Goal: Contribute content: Contribute content

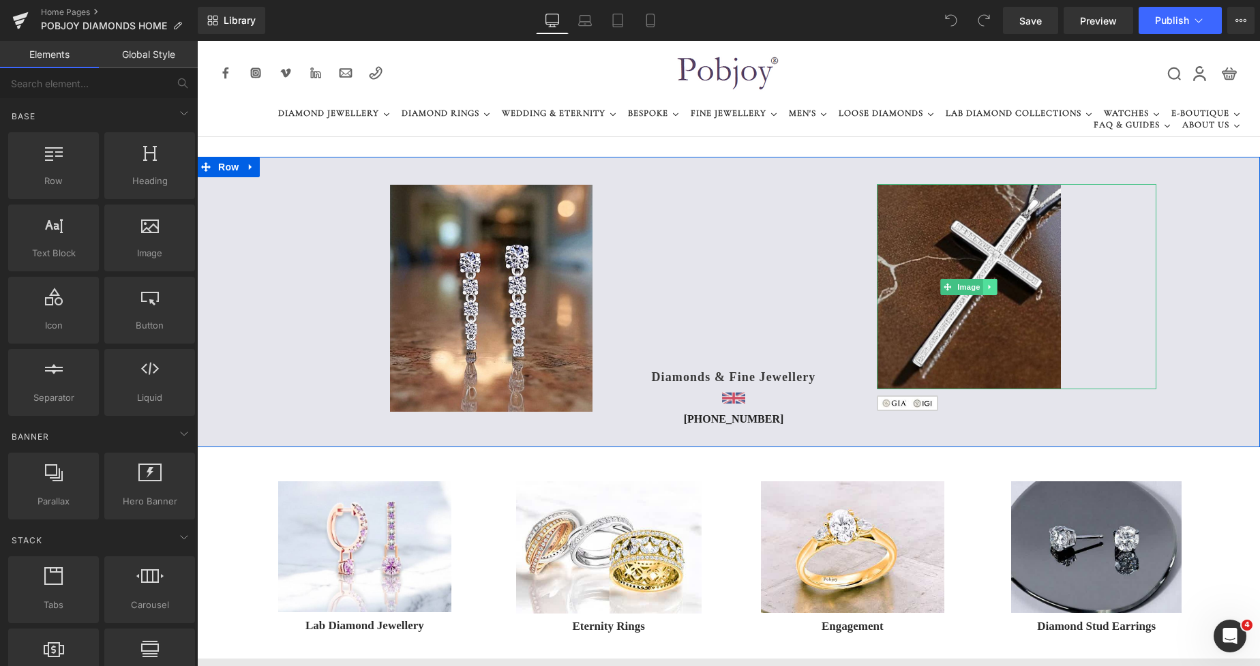
click at [989, 286] on link at bounding box center [990, 287] width 14 height 16
click at [979, 289] on icon at bounding box center [982, 287] width 7 height 8
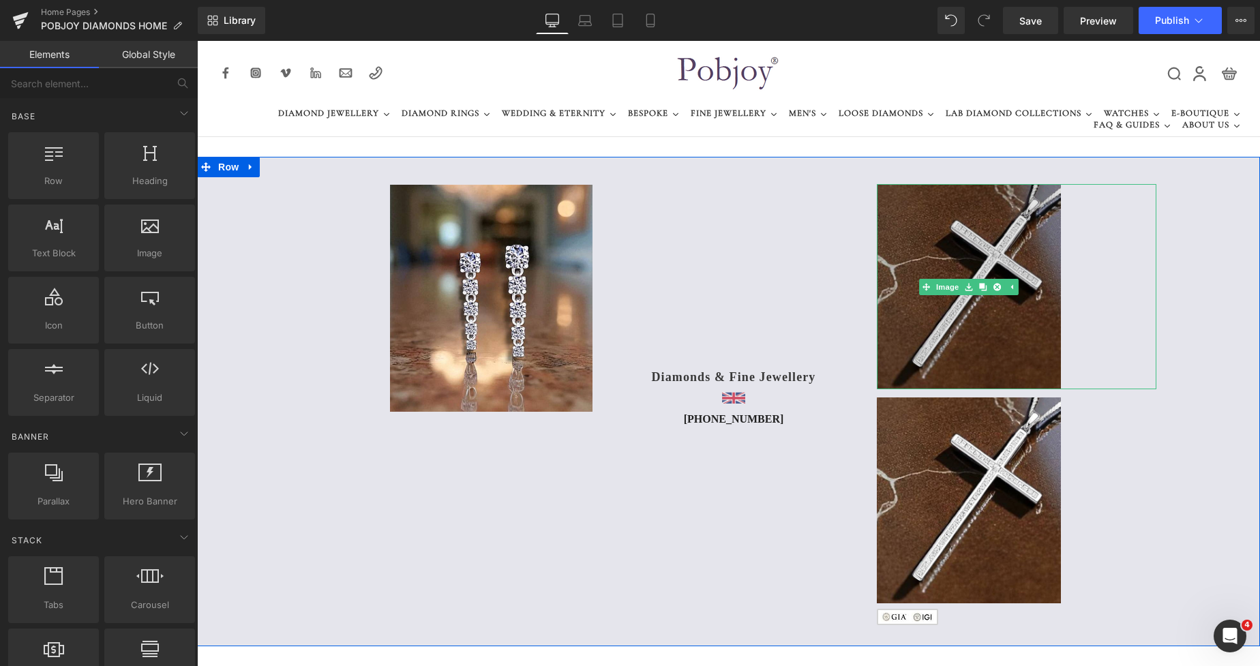
click at [928, 234] on img at bounding box center [968, 286] width 185 height 205
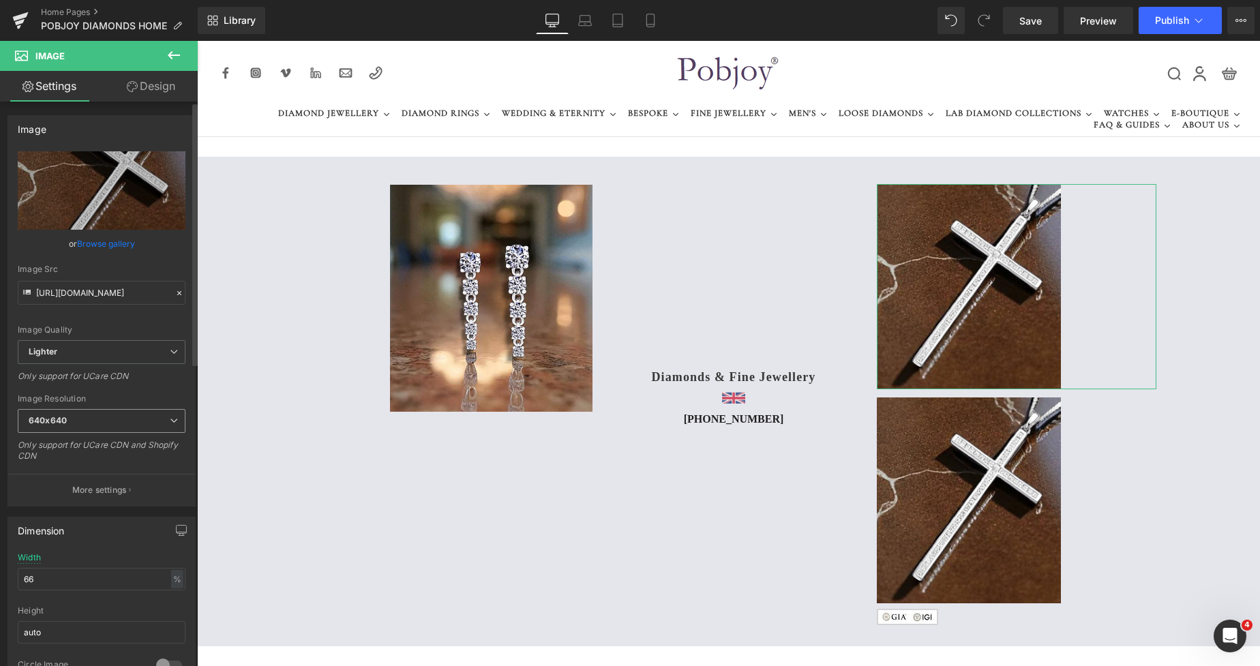
click at [52, 419] on b "640x640" at bounding box center [48, 420] width 38 height 10
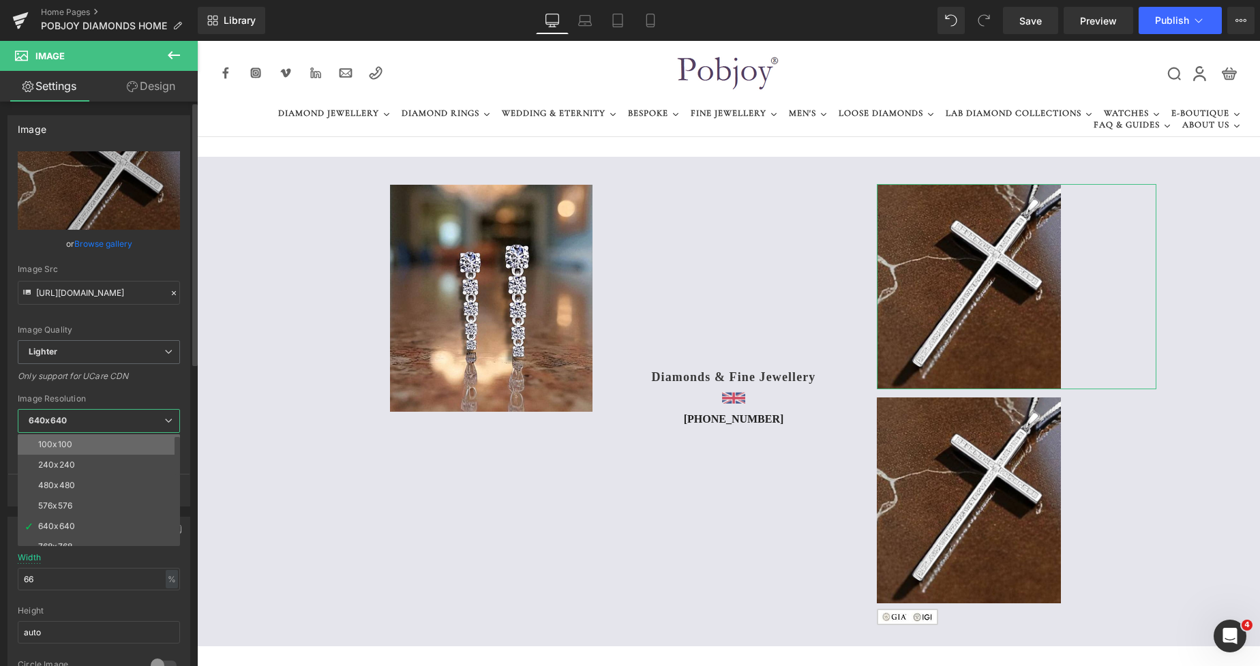
click at [54, 443] on div "100x100" at bounding box center [55, 445] width 34 height 10
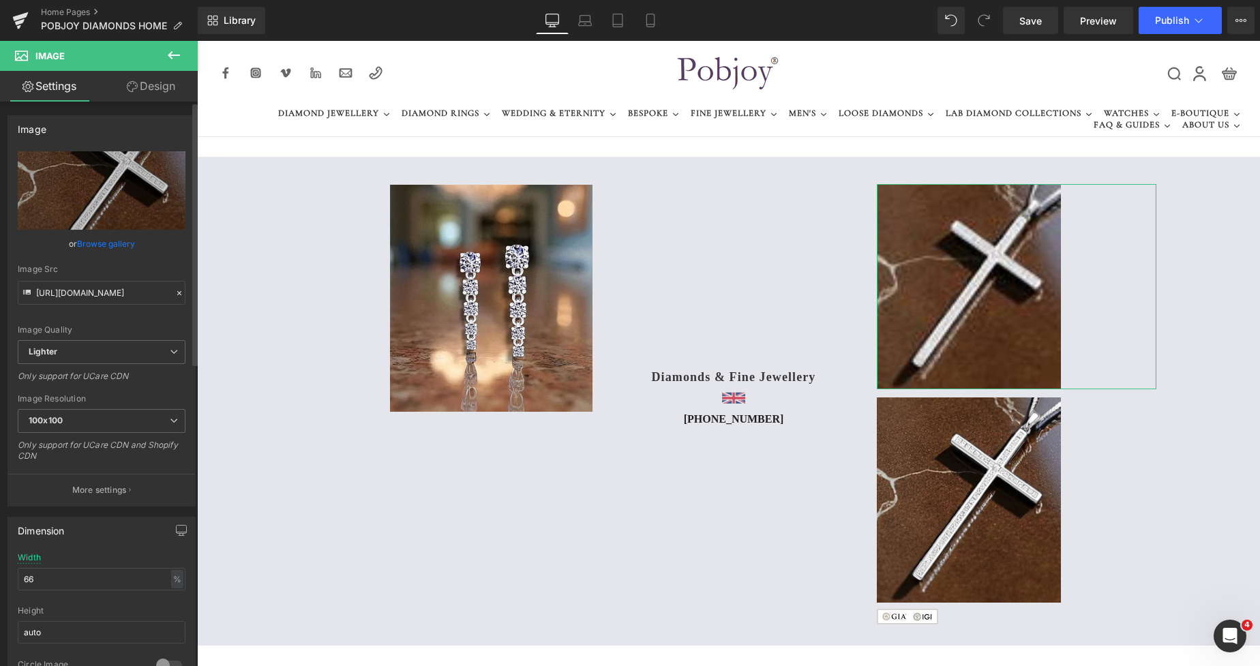
type input "[URL][DOMAIN_NAME]"
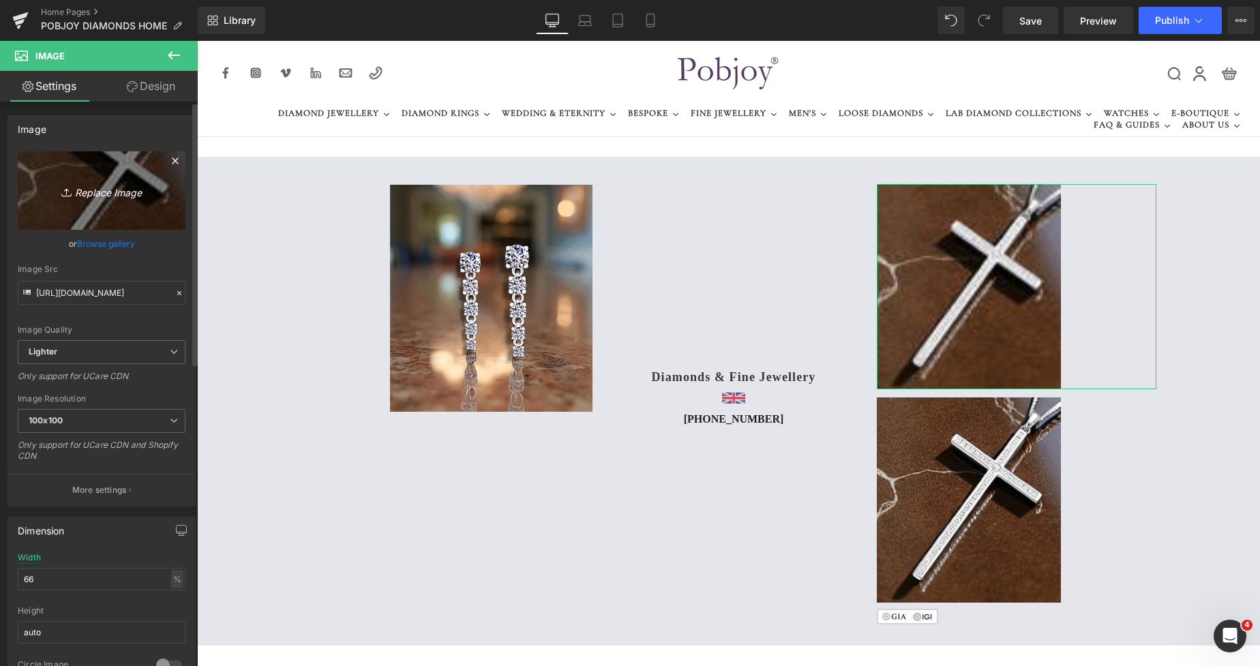
click at [95, 204] on link "Replace Image" at bounding box center [102, 190] width 168 height 78
type input "C:\fakepath\New Template-Photoroom - 2025-08-28T004958.999.png"
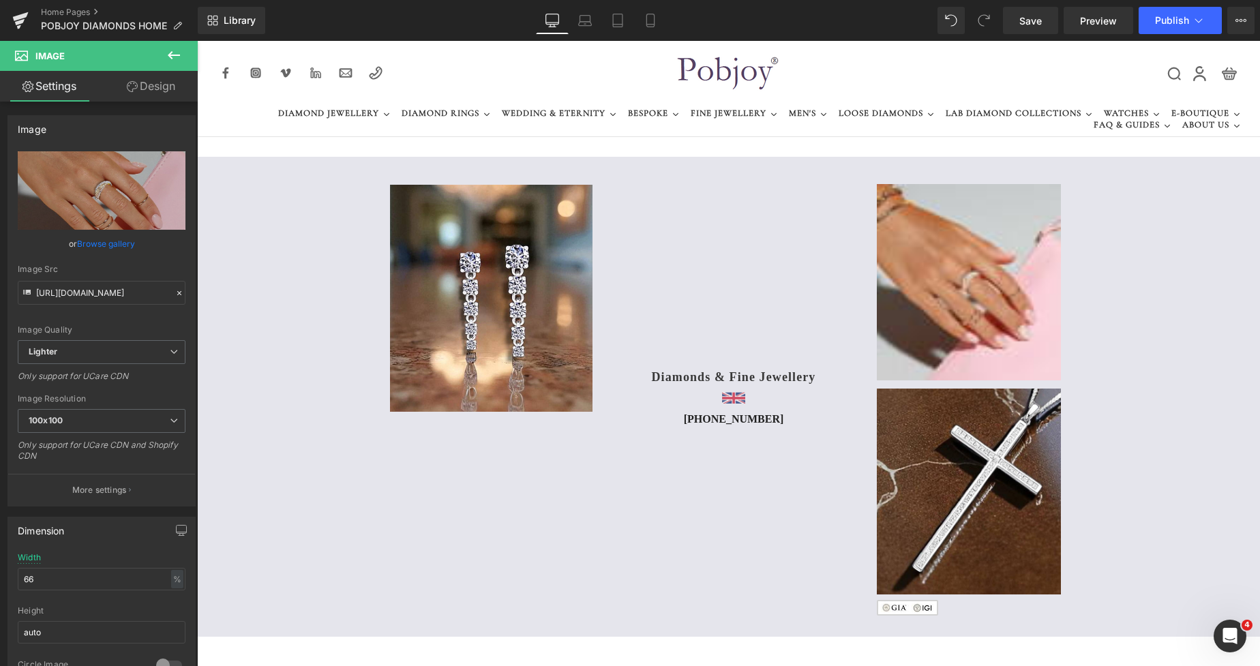
type input "[URL][DOMAIN_NAME]"
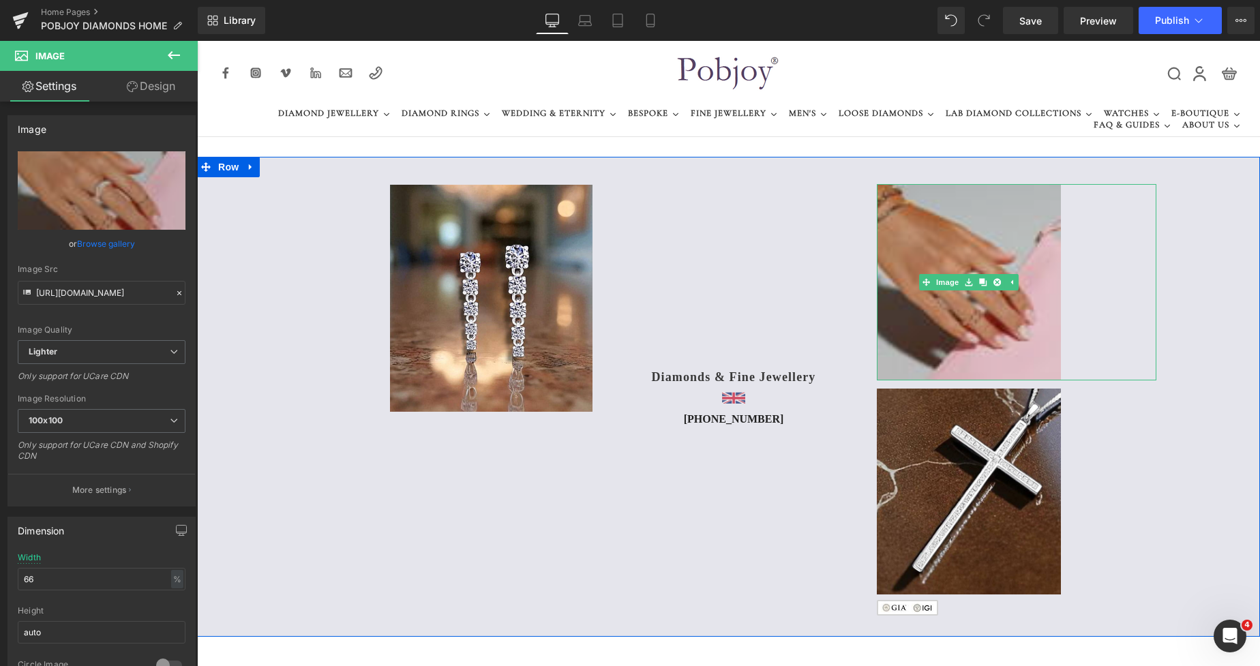
click at [974, 216] on img at bounding box center [968, 282] width 185 height 196
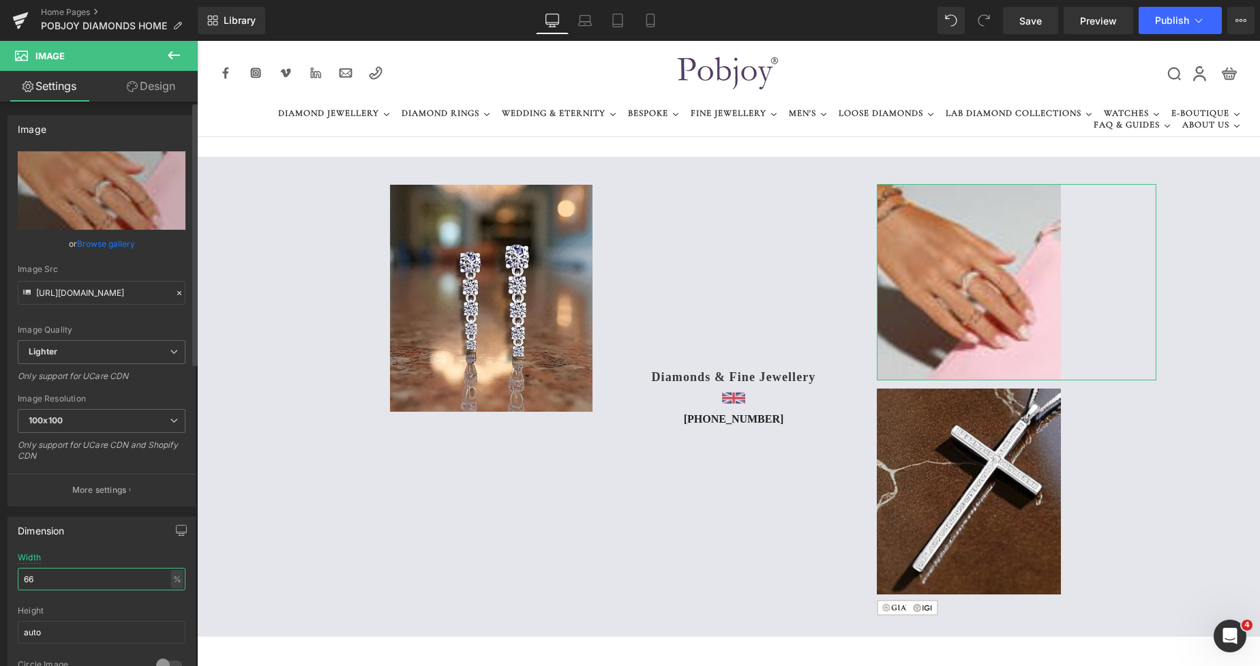
drag, startPoint x: 58, startPoint y: 581, endPoint x: 18, endPoint y: 580, distance: 40.2
click at [18, 580] on input "66" at bounding box center [102, 579] width 168 height 22
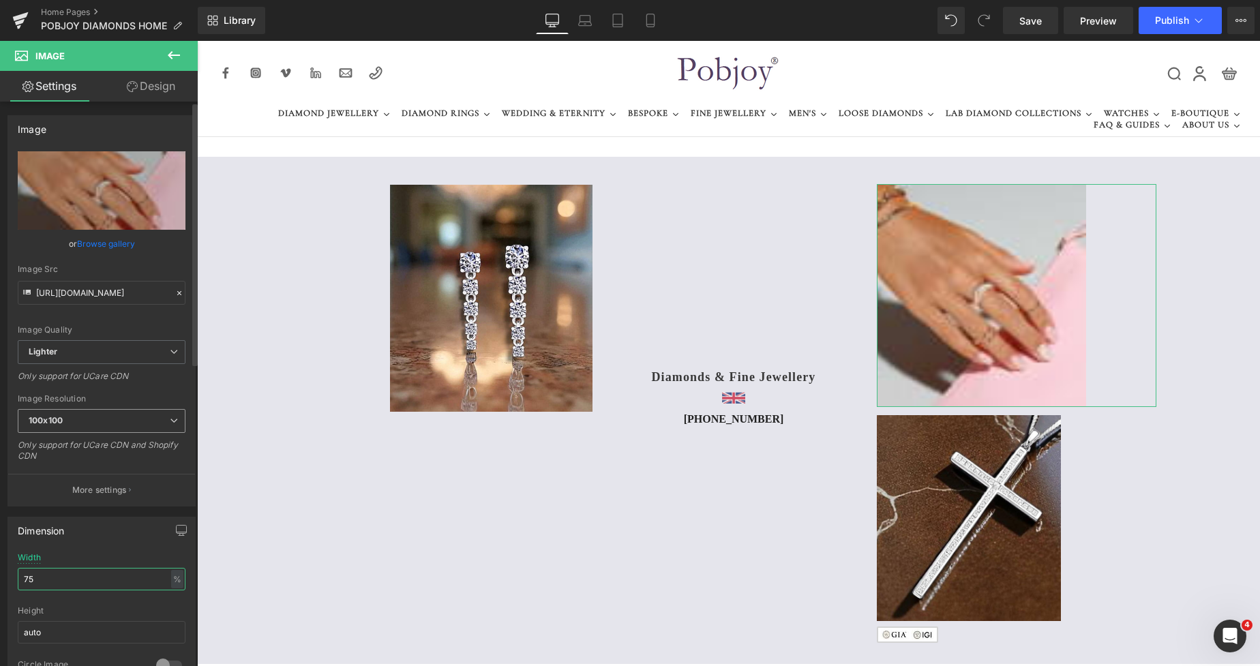
type input "75"
click at [97, 423] on span "100x100" at bounding box center [102, 421] width 168 height 24
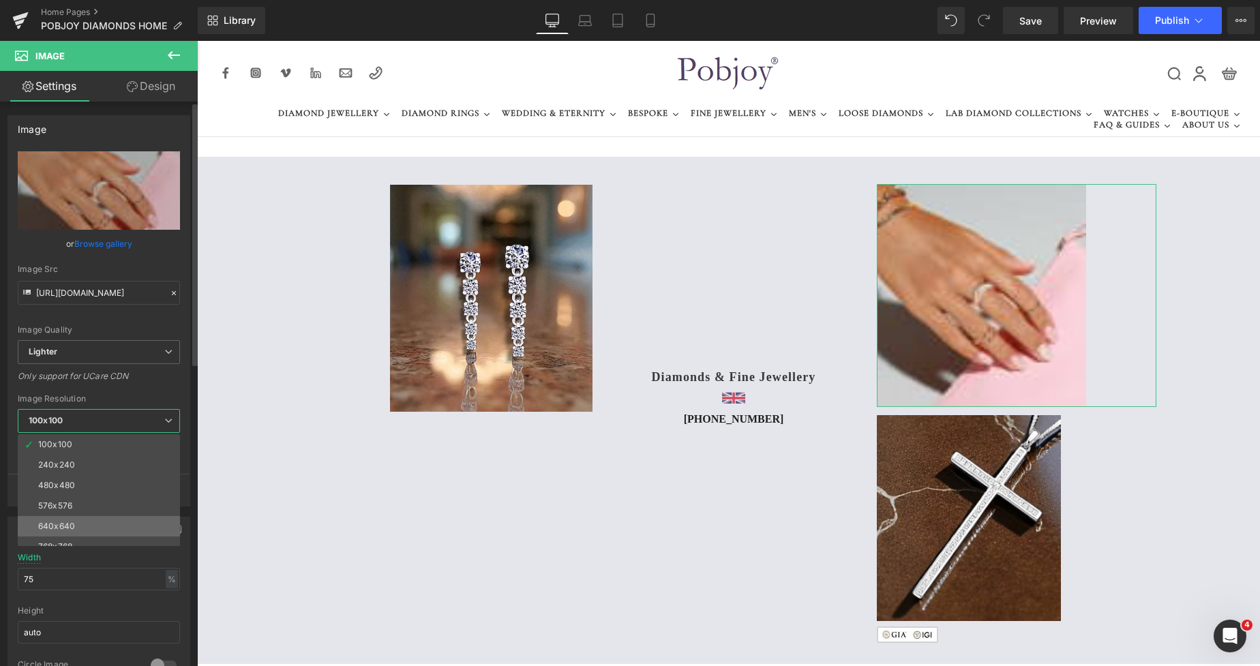
click at [70, 528] on div "640x640" at bounding box center [56, 526] width 37 height 10
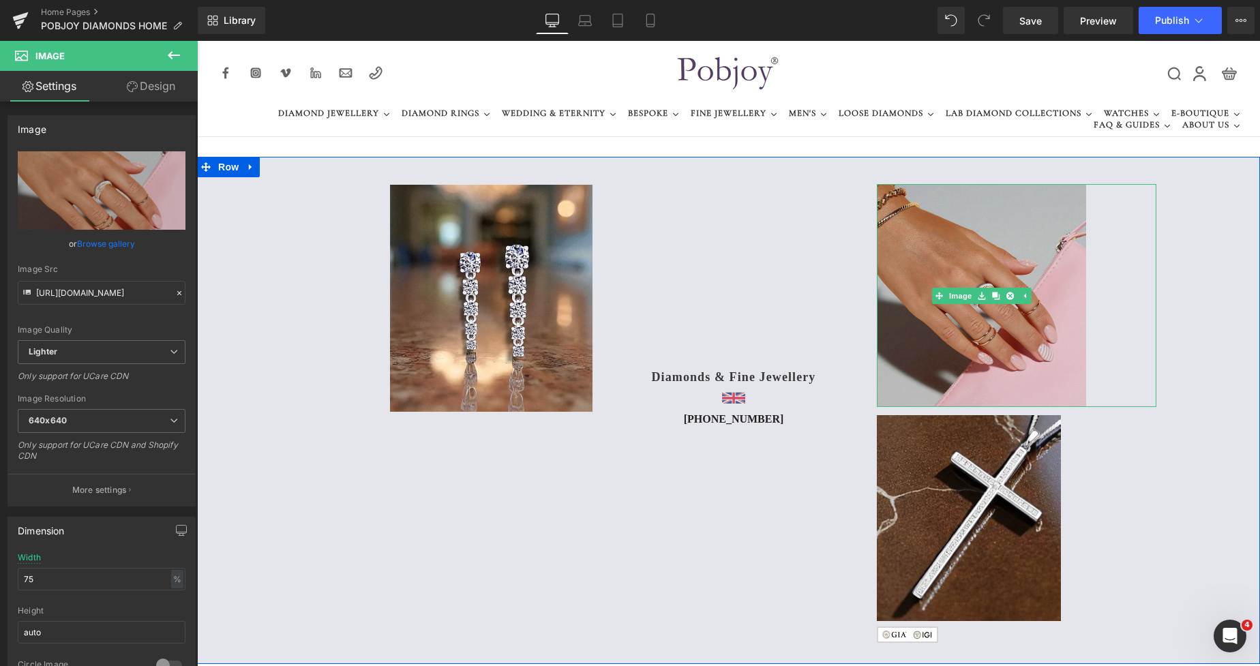
click at [966, 224] on img at bounding box center [981, 295] width 210 height 223
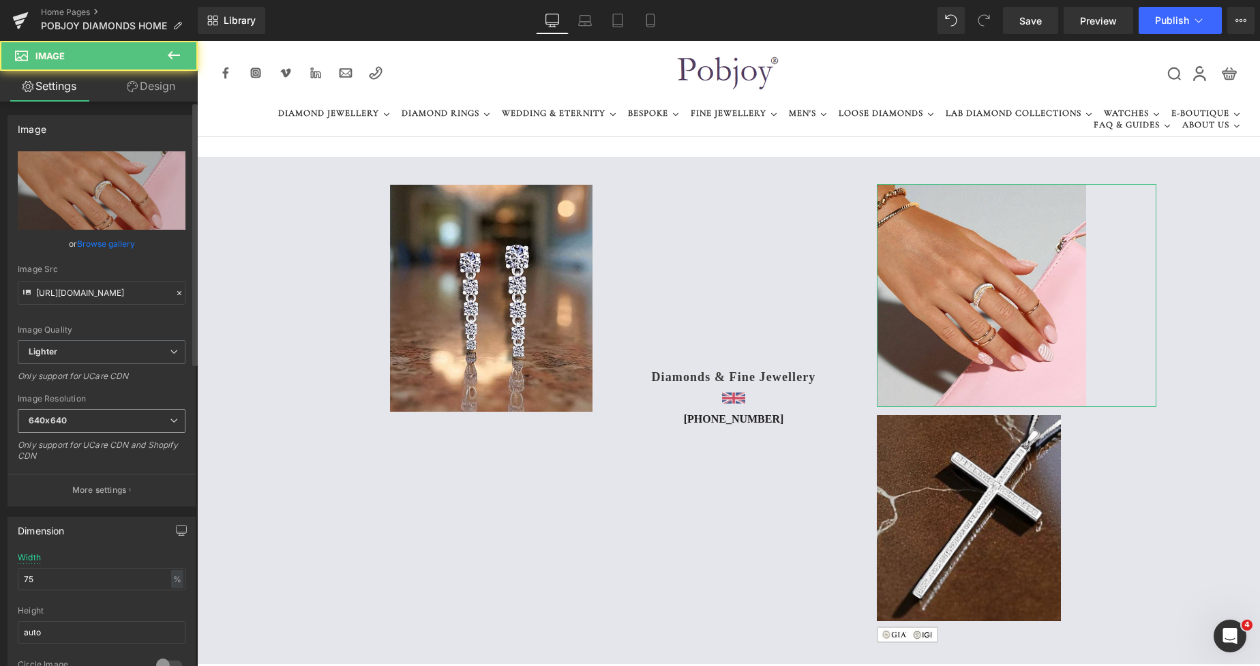
click at [93, 423] on span "640x640" at bounding box center [102, 421] width 168 height 24
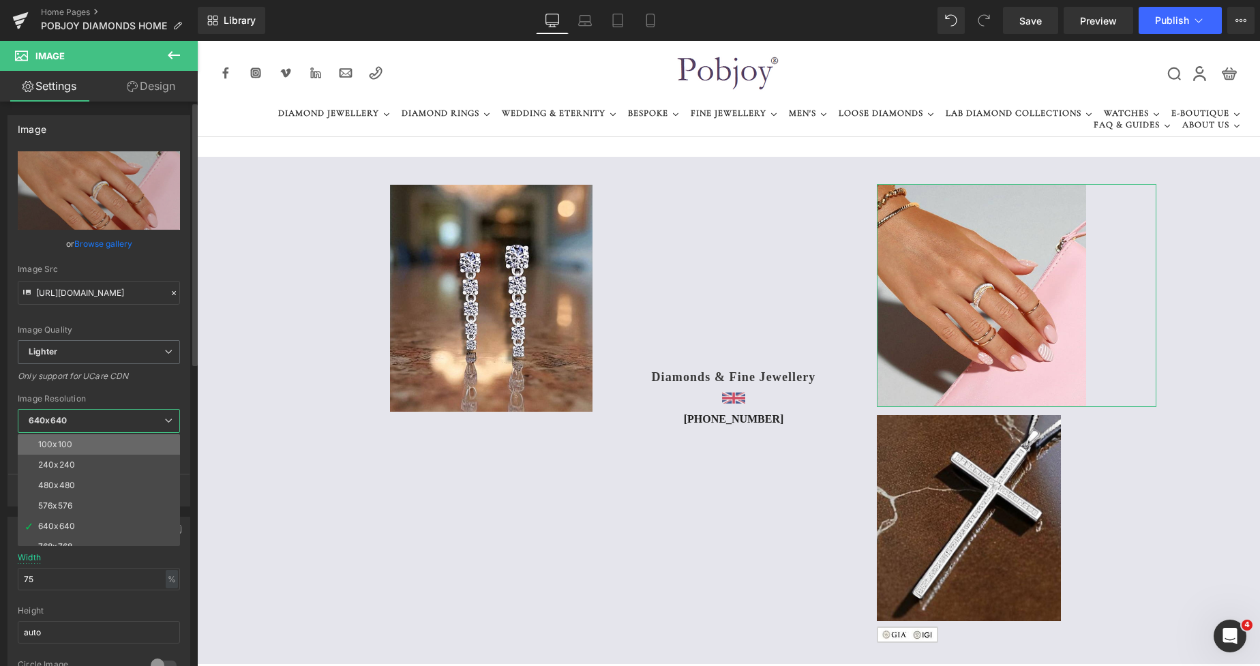
click at [85, 445] on li "100x100" at bounding box center [102, 444] width 168 height 20
type input "[URL][DOMAIN_NAME]"
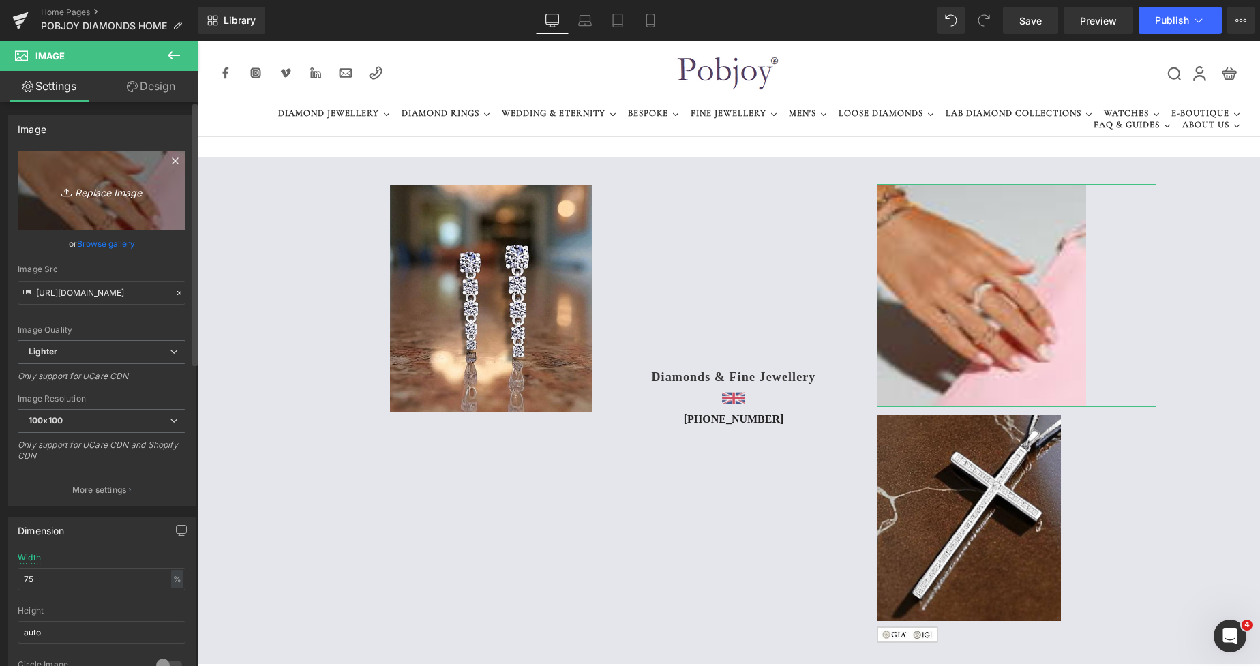
click at [138, 210] on link "Replace Image" at bounding box center [102, 190] width 168 height 78
type input "C:\fakepath\New Template-Photoroom - 2025-08-28T004958.999.png"
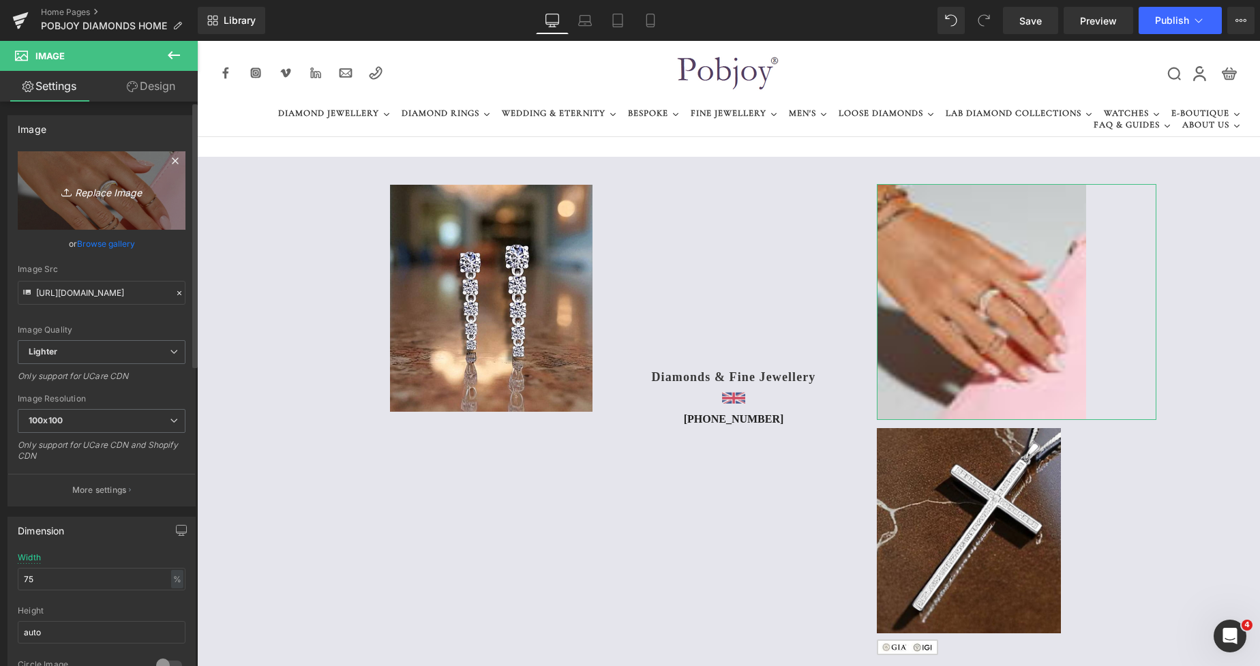
type input "[URL][DOMAIN_NAME]"
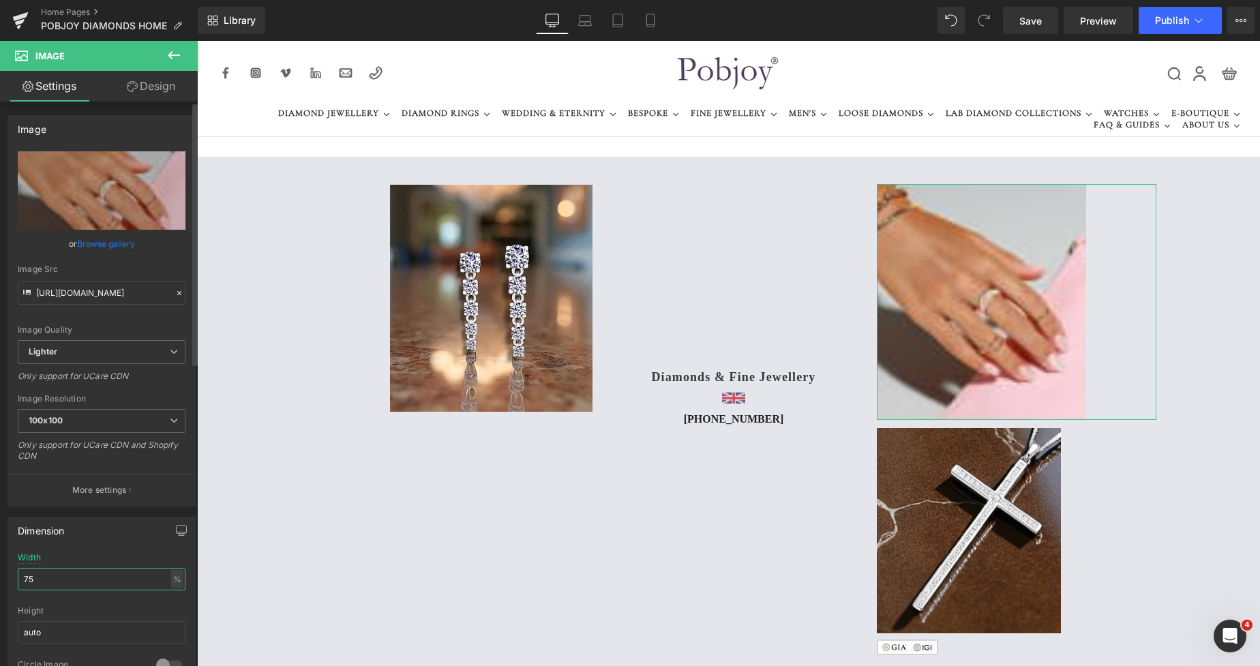
drag, startPoint x: 39, startPoint y: 570, endPoint x: 30, endPoint y: 570, distance: 8.9
click at [30, 570] on input "75" at bounding box center [102, 579] width 168 height 22
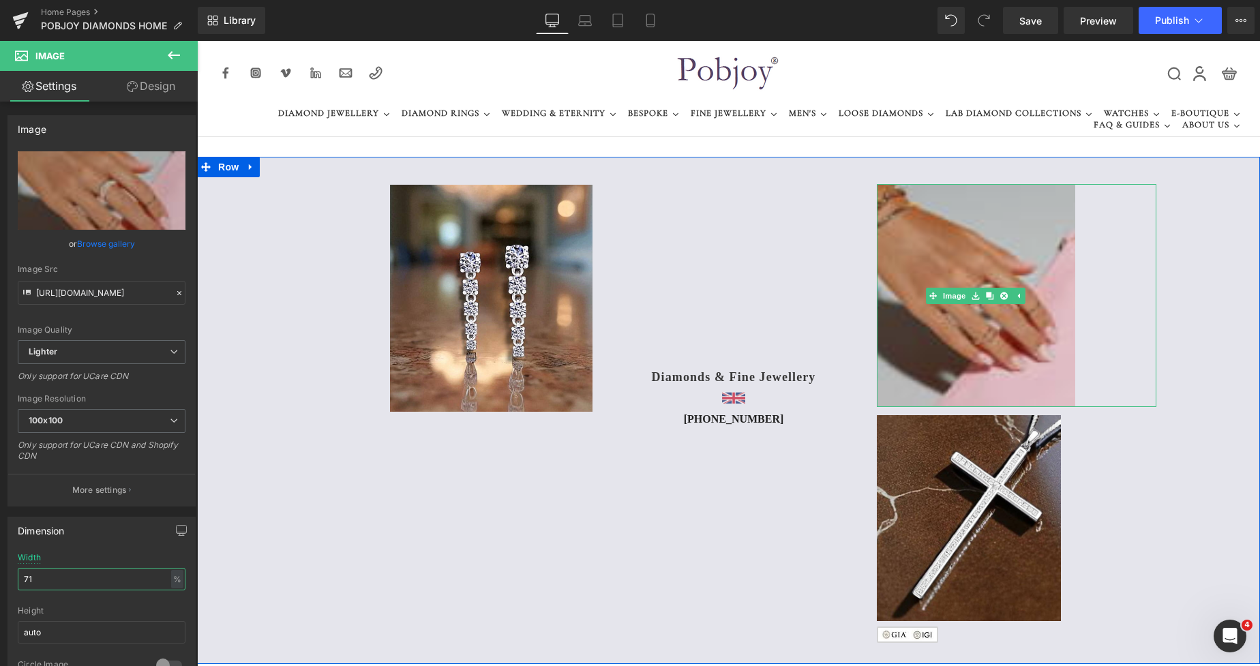
type input "71"
click at [906, 266] on img at bounding box center [975, 295] width 198 height 223
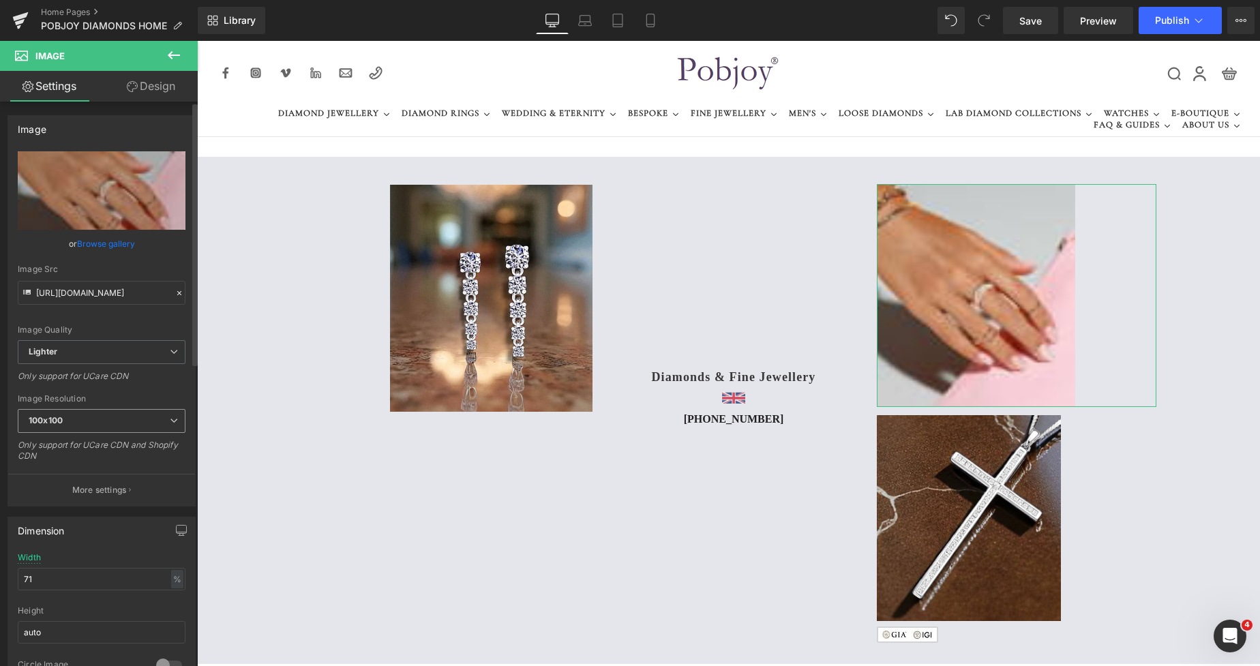
click at [84, 421] on span "100x100" at bounding box center [102, 421] width 168 height 24
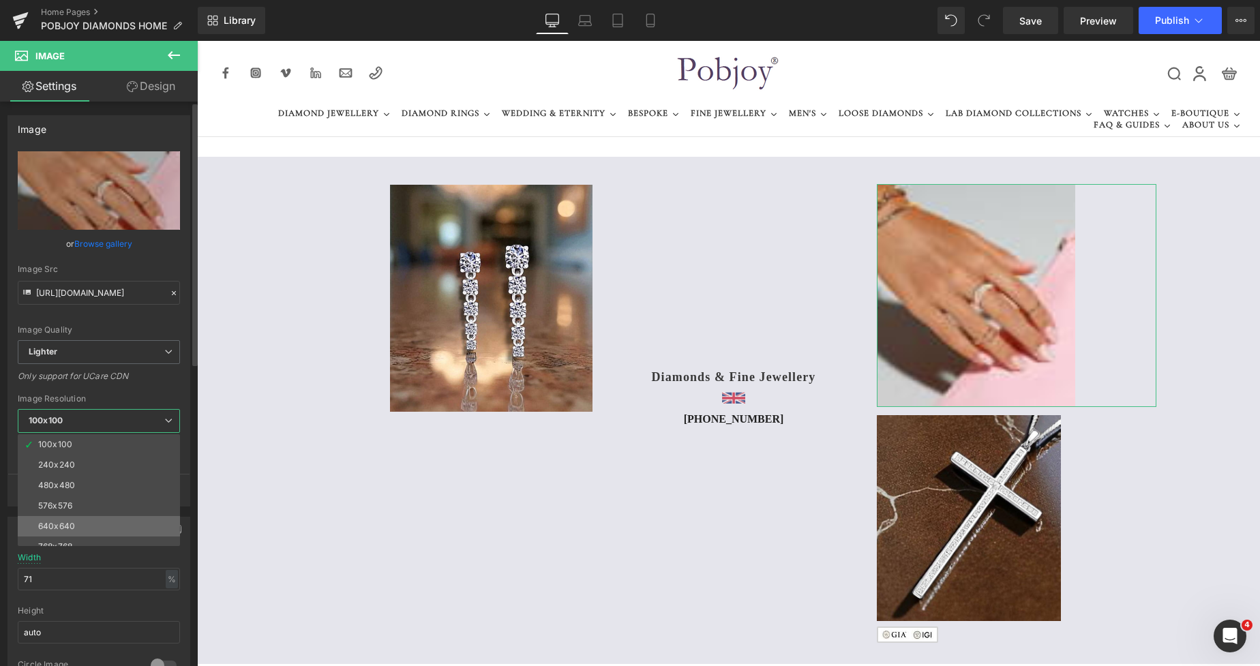
click at [60, 524] on div "640x640" at bounding box center [56, 526] width 37 height 10
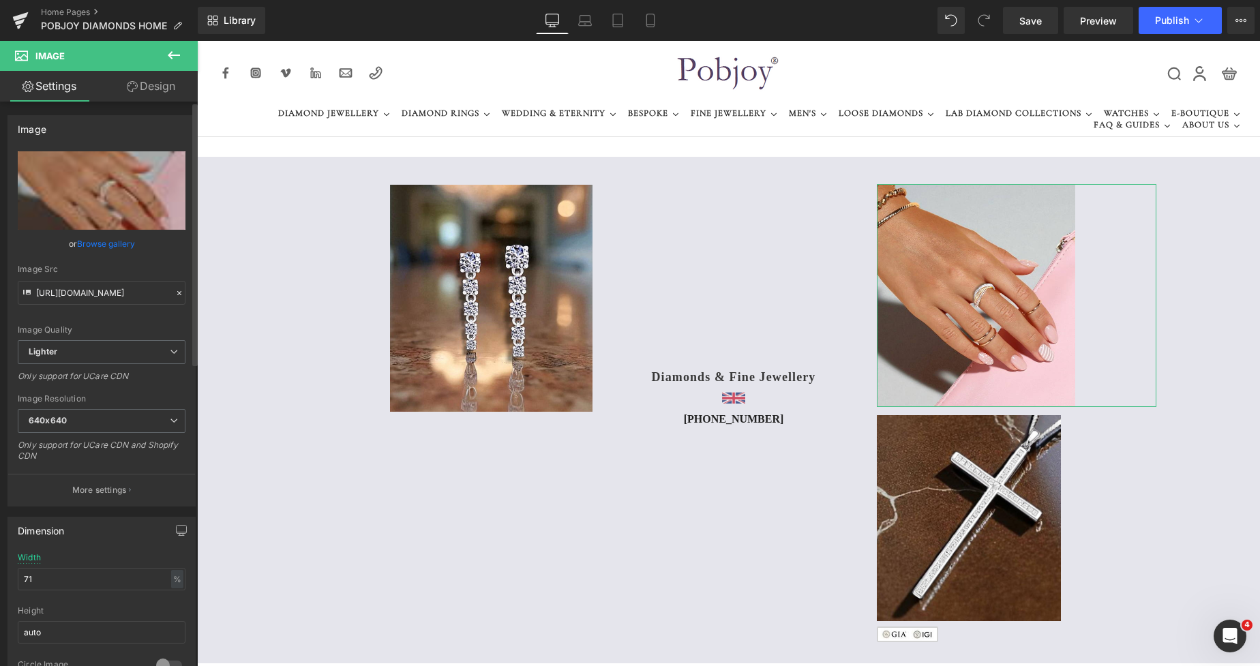
type input "[URL][DOMAIN_NAME]"
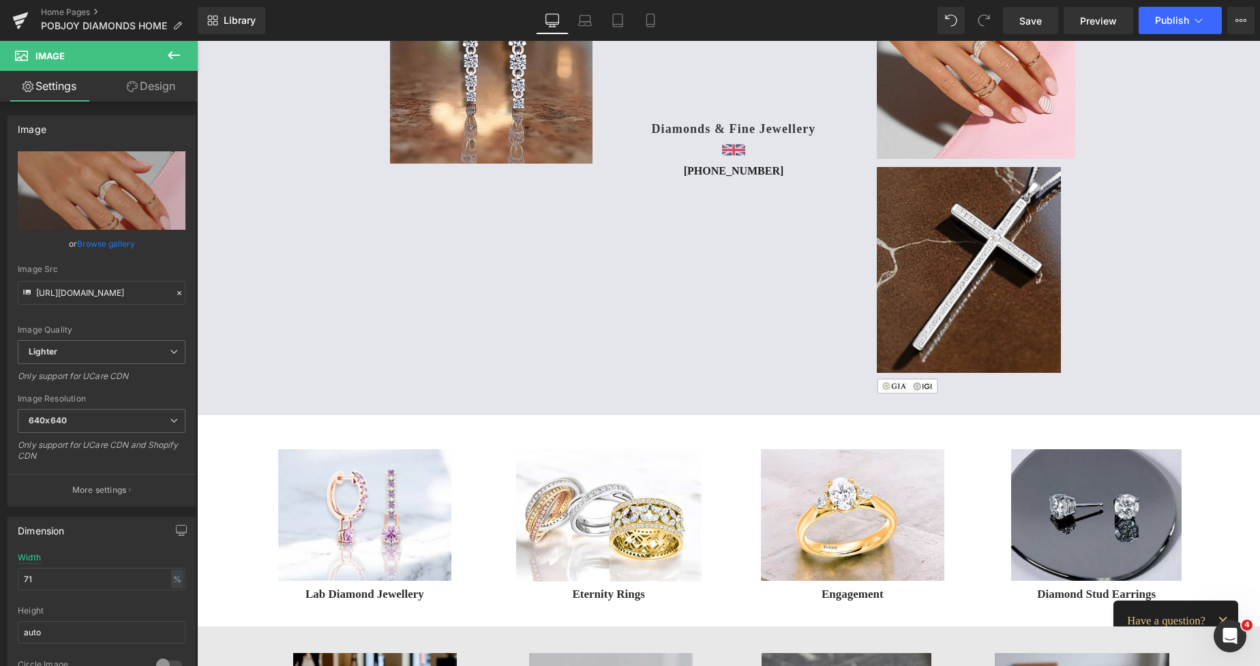
scroll to position [288, 0]
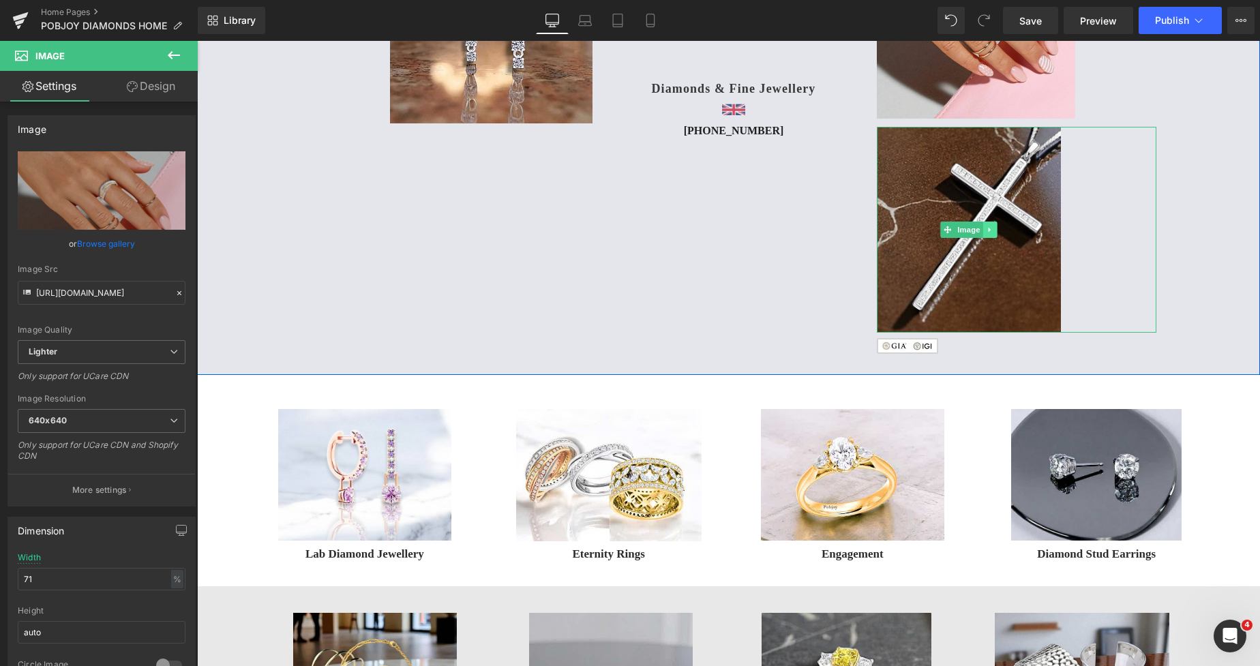
click at [986, 227] on icon at bounding box center [989, 230] width 7 height 8
click at [964, 229] on icon at bounding box center [967, 229] width 7 height 7
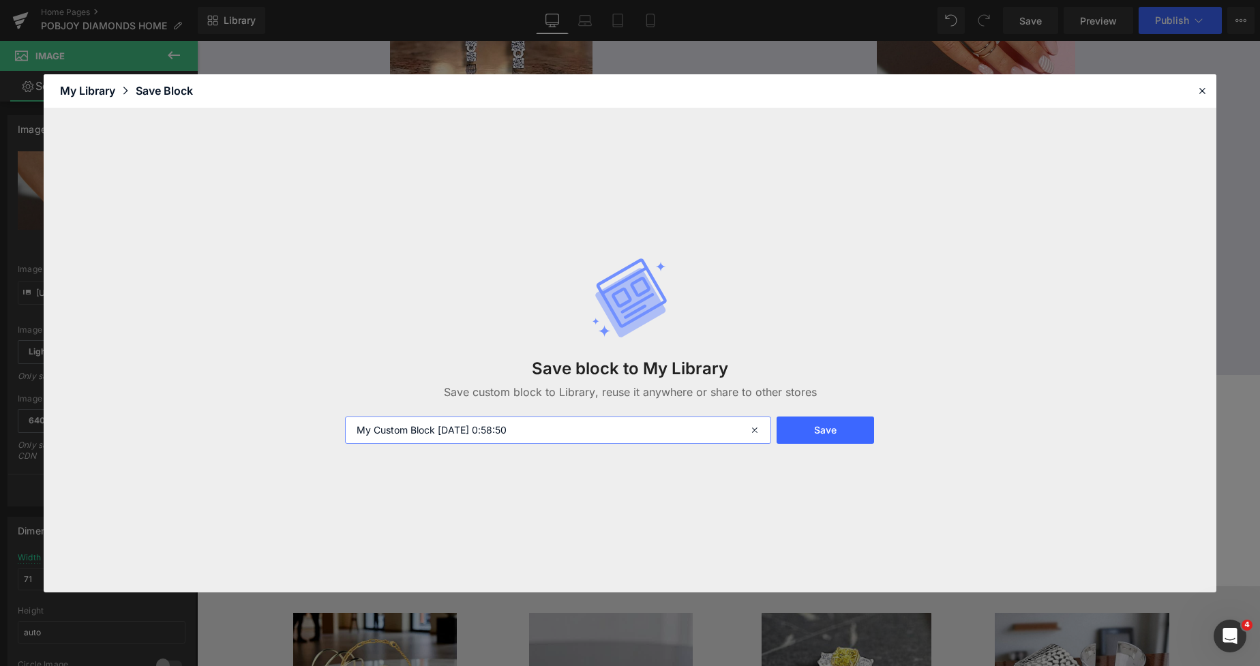
drag, startPoint x: 549, startPoint y: 432, endPoint x: 303, endPoint y: 448, distance: 245.9
click at [303, 448] on div "Save block to My Library Save custom block to Library, reuse it anywhere or sha…" at bounding box center [630, 350] width 1172 height 484
type input "crucificss"
click at [833, 432] on button "Save" at bounding box center [824, 429] width 97 height 27
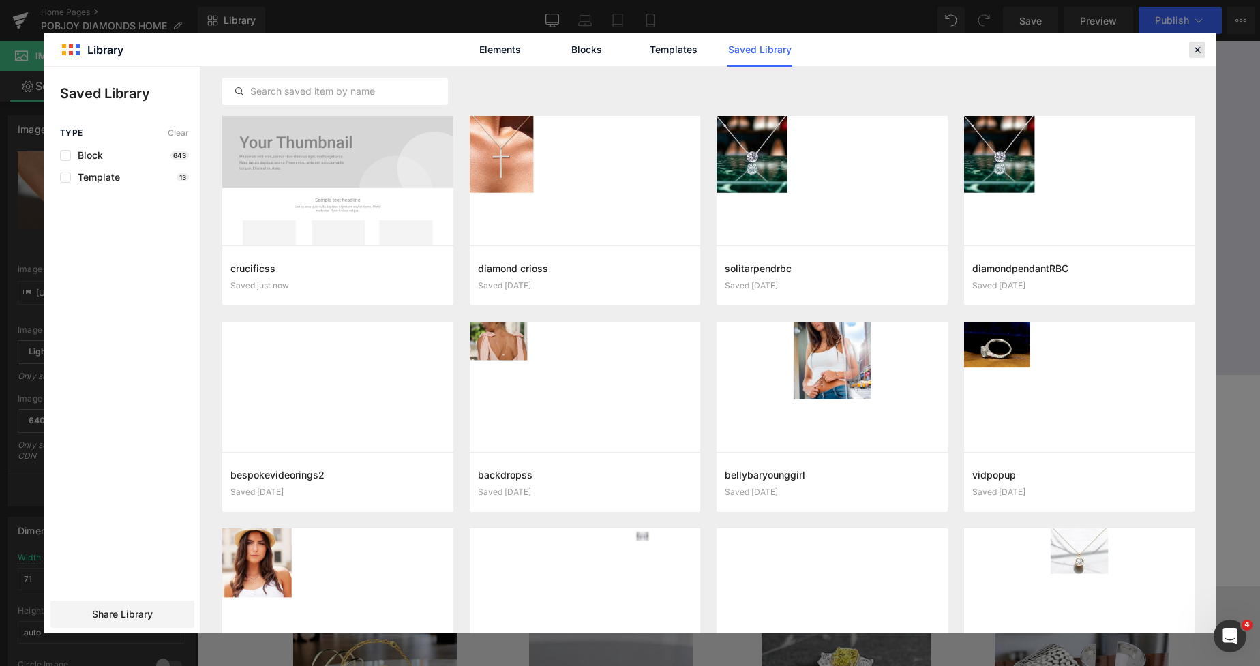
click at [1198, 48] on icon at bounding box center [1197, 50] width 12 height 12
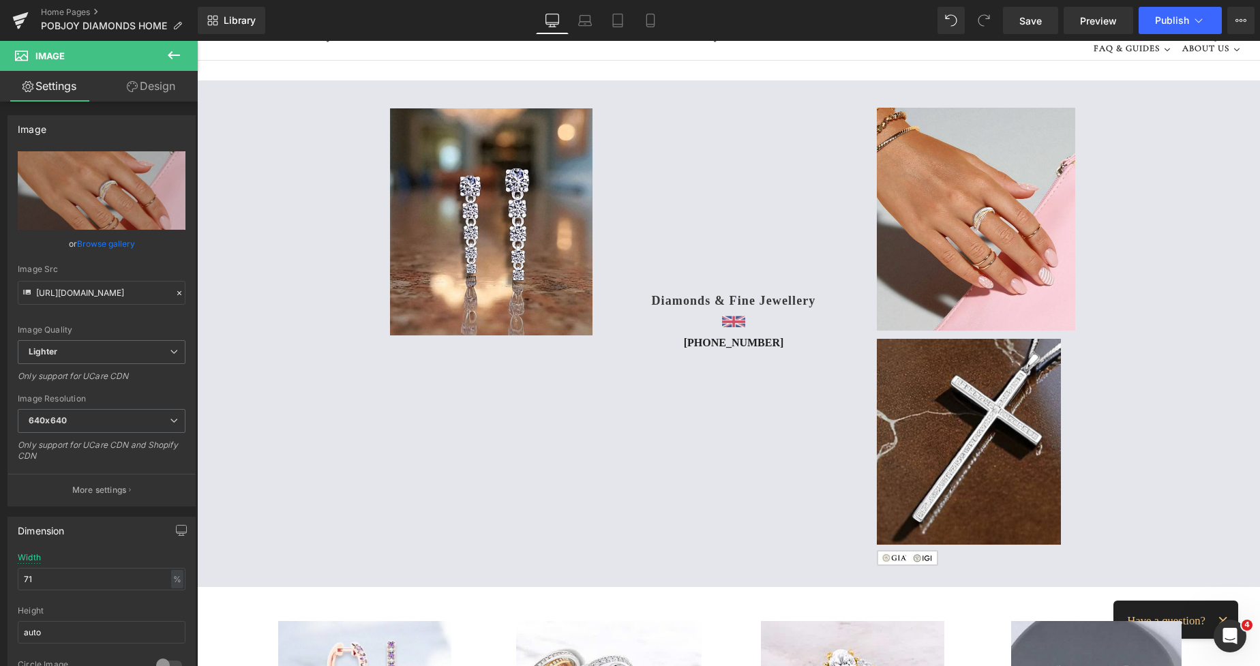
scroll to position [68, 0]
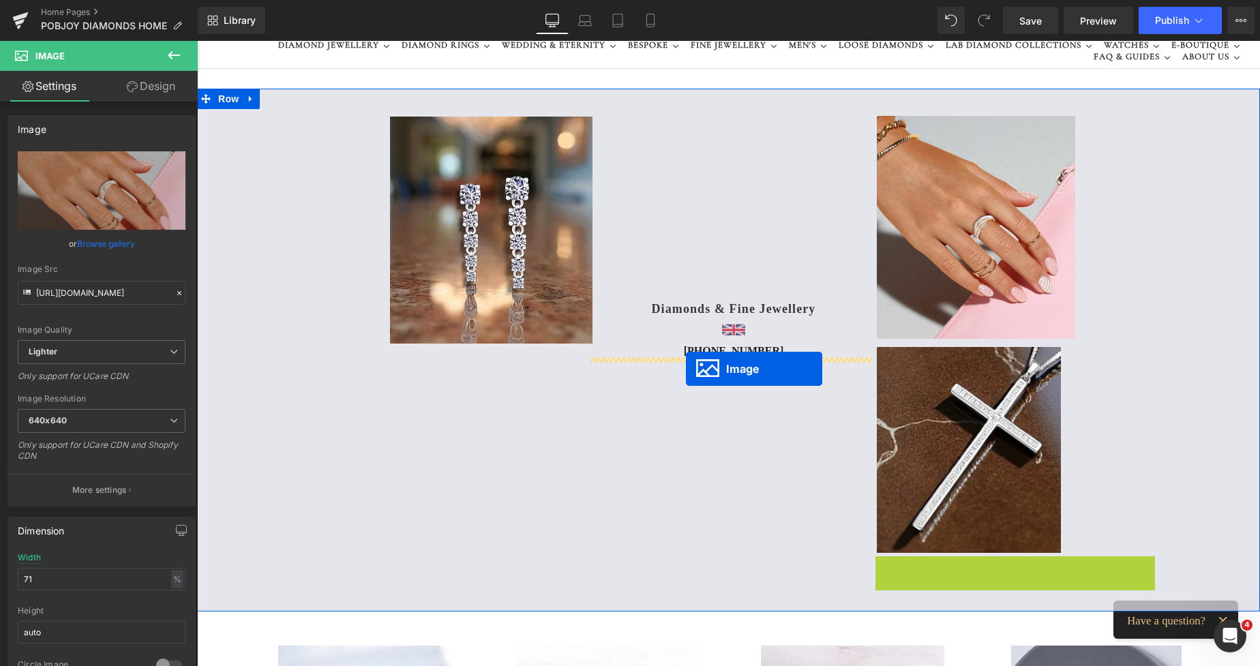
drag, startPoint x: 885, startPoint y: 566, endPoint x: 686, endPoint y: 369, distance: 280.5
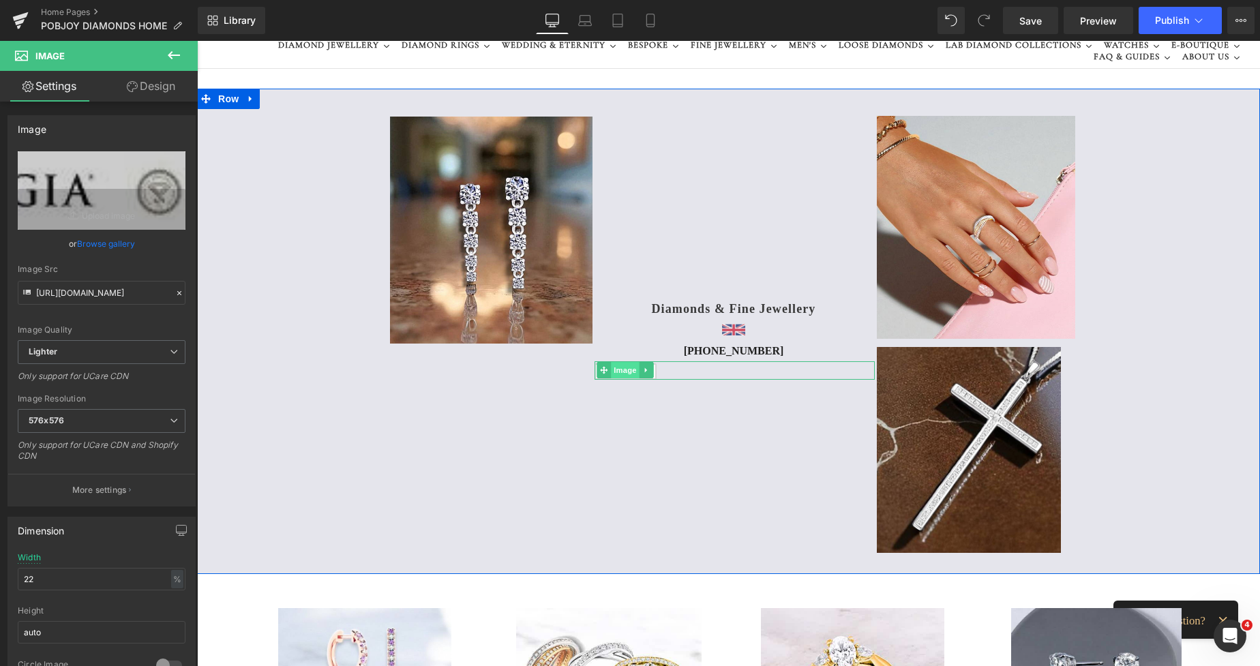
click at [626, 371] on span "Image" at bounding box center [625, 370] width 29 height 16
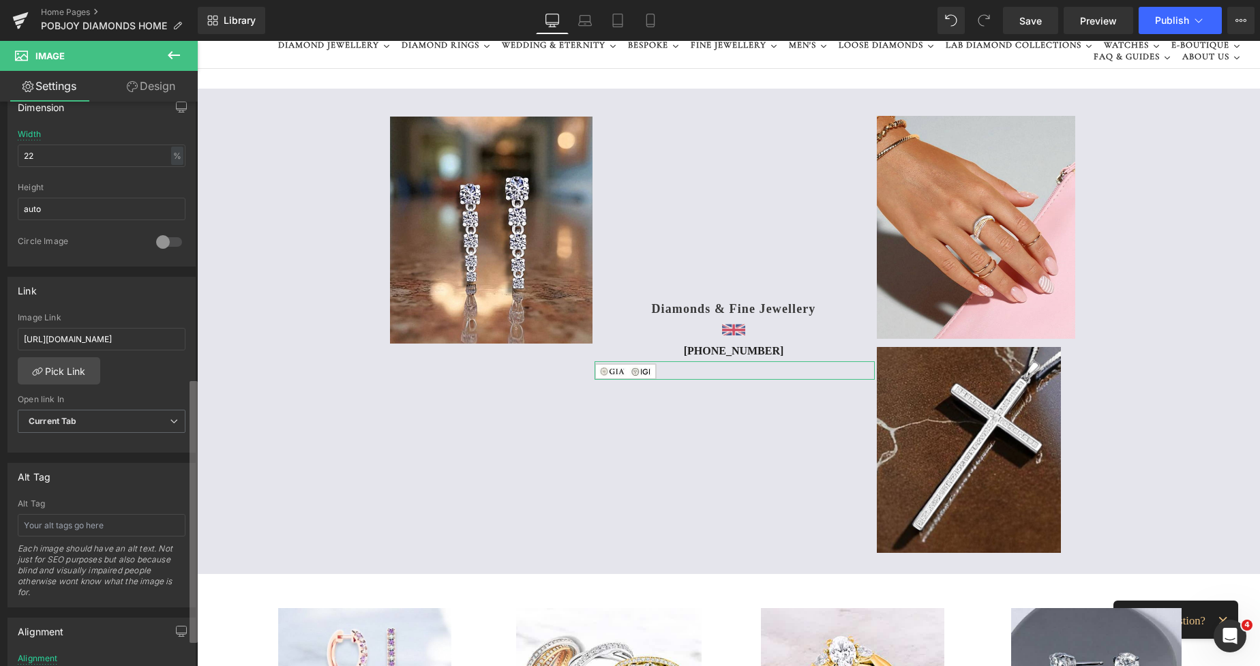
scroll to position [620, 0]
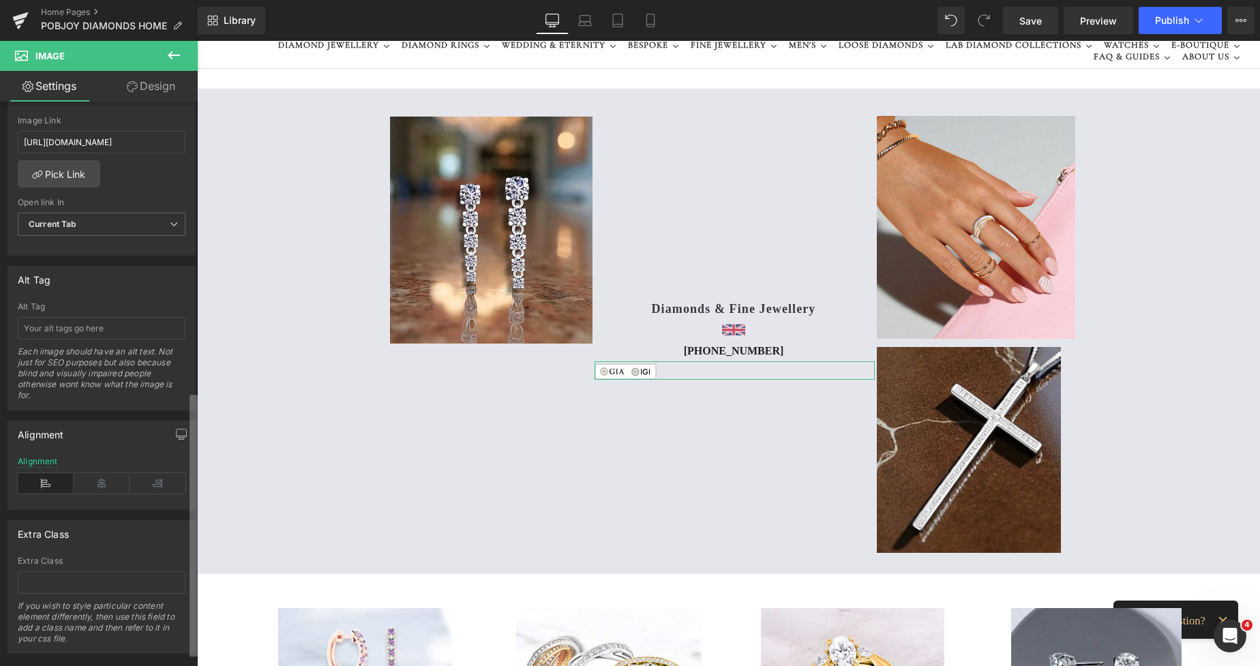
click at [182, 593] on div "Image [URL][DOMAIN_NAME] Replace Image Upload image or Browse gallery Image Src…" at bounding box center [99, 387] width 198 height 570
click at [97, 483] on icon at bounding box center [102, 483] width 56 height 20
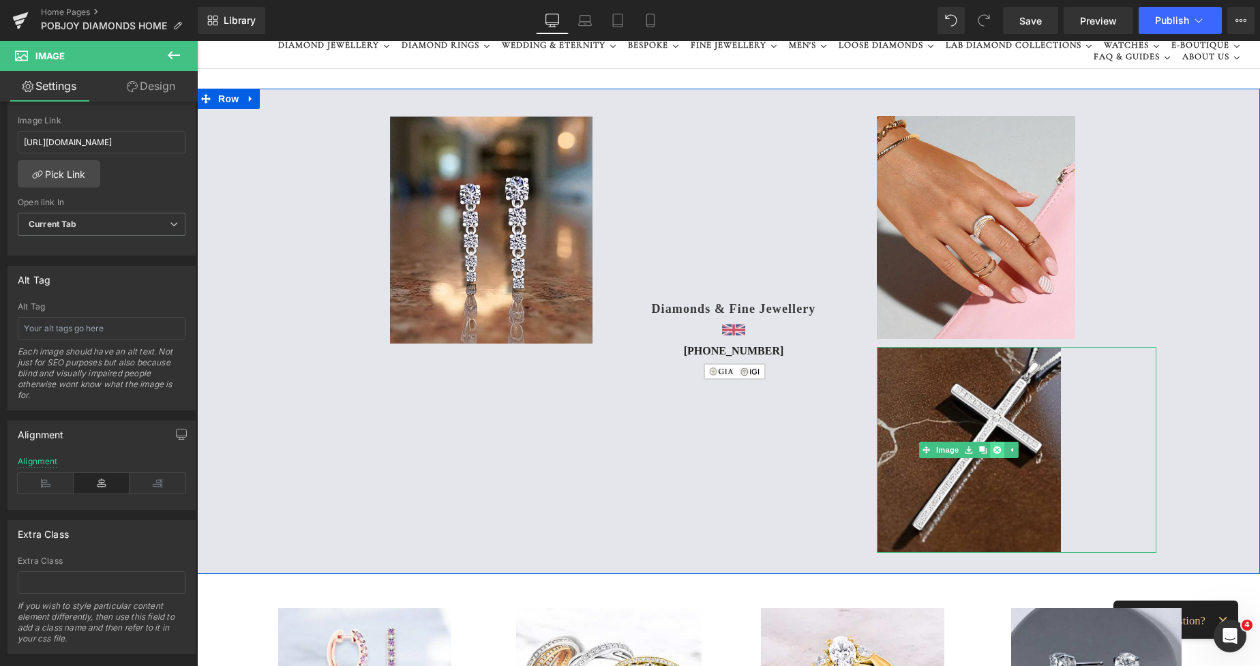
click at [994, 450] on icon at bounding box center [996, 449] width 7 height 7
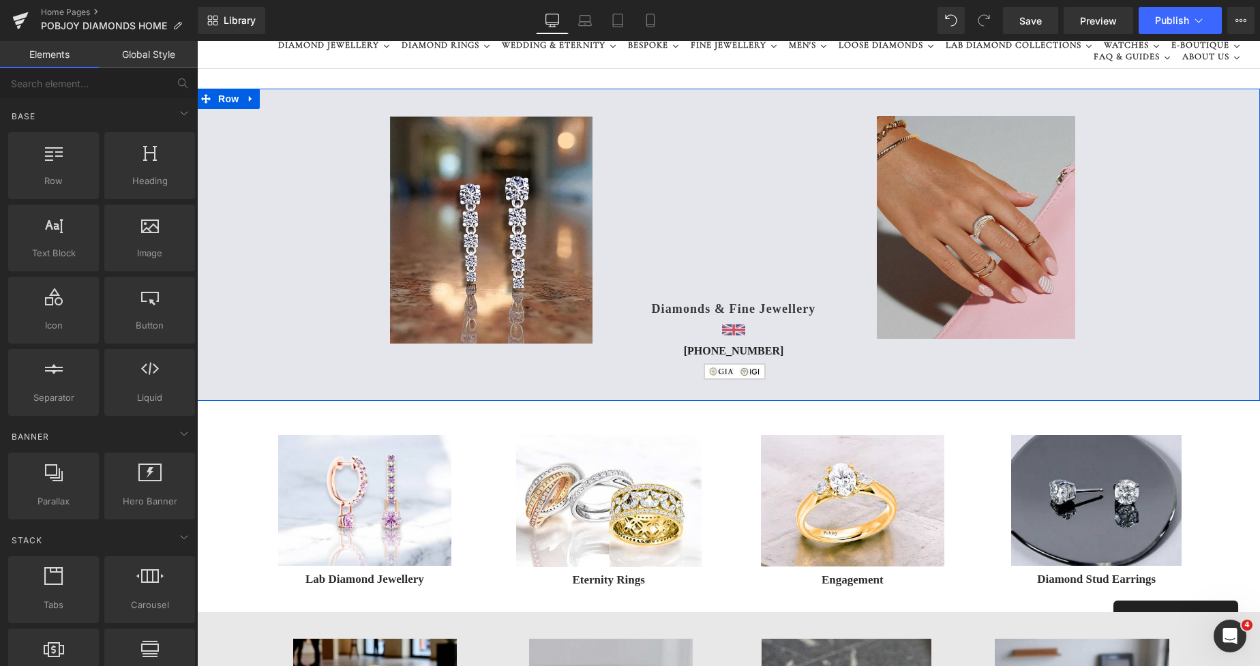
click at [990, 262] on img at bounding box center [975, 227] width 198 height 223
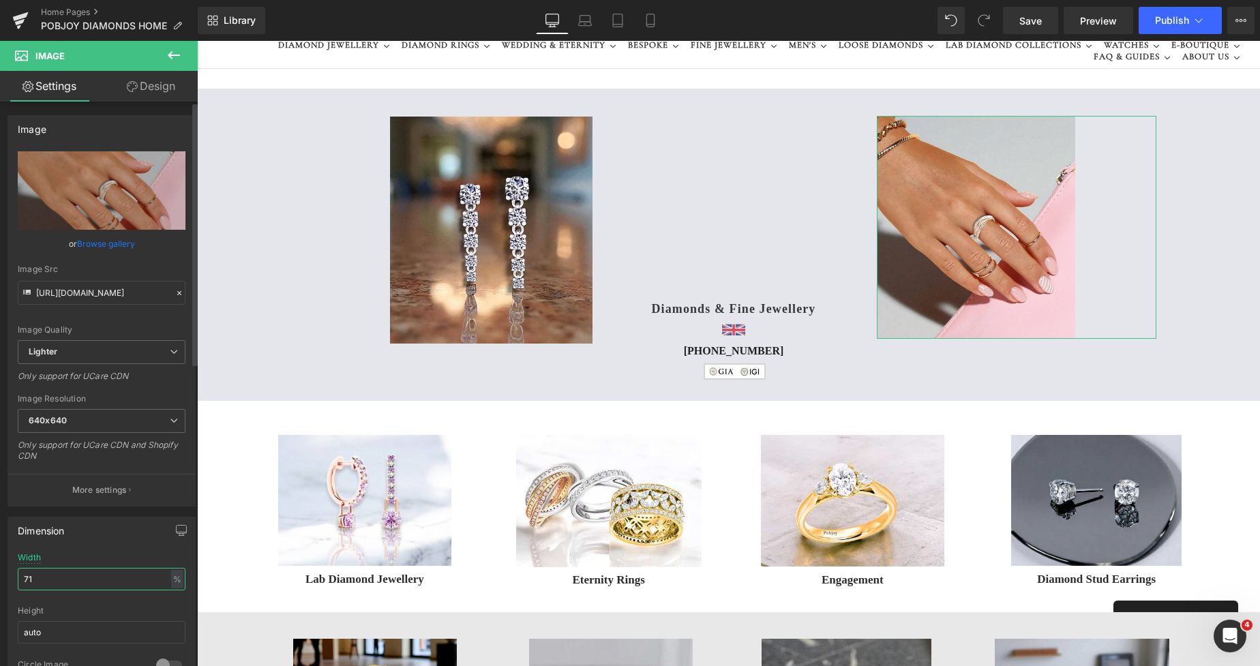
drag, startPoint x: 87, startPoint y: 577, endPoint x: 0, endPoint y: 589, distance: 88.0
click at [0, 589] on div "Dimension 71% Width 71 % % px auto Height auto 0 Circle Image" at bounding box center [102, 597] width 204 height 183
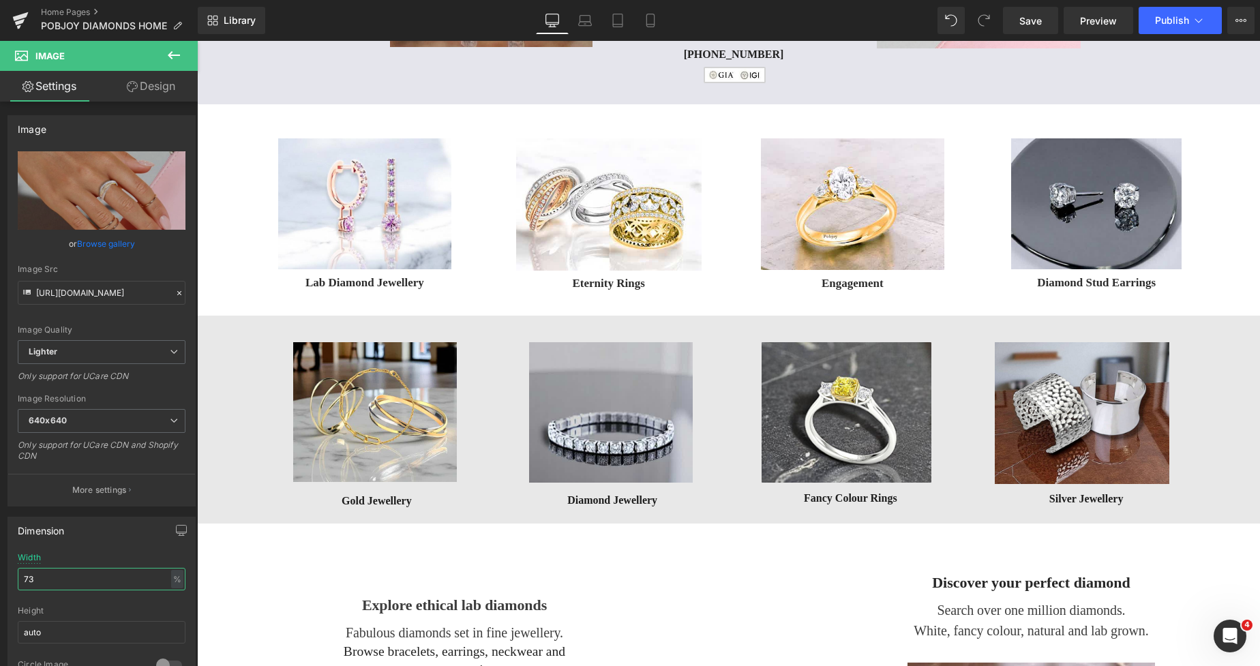
scroll to position [0, 0]
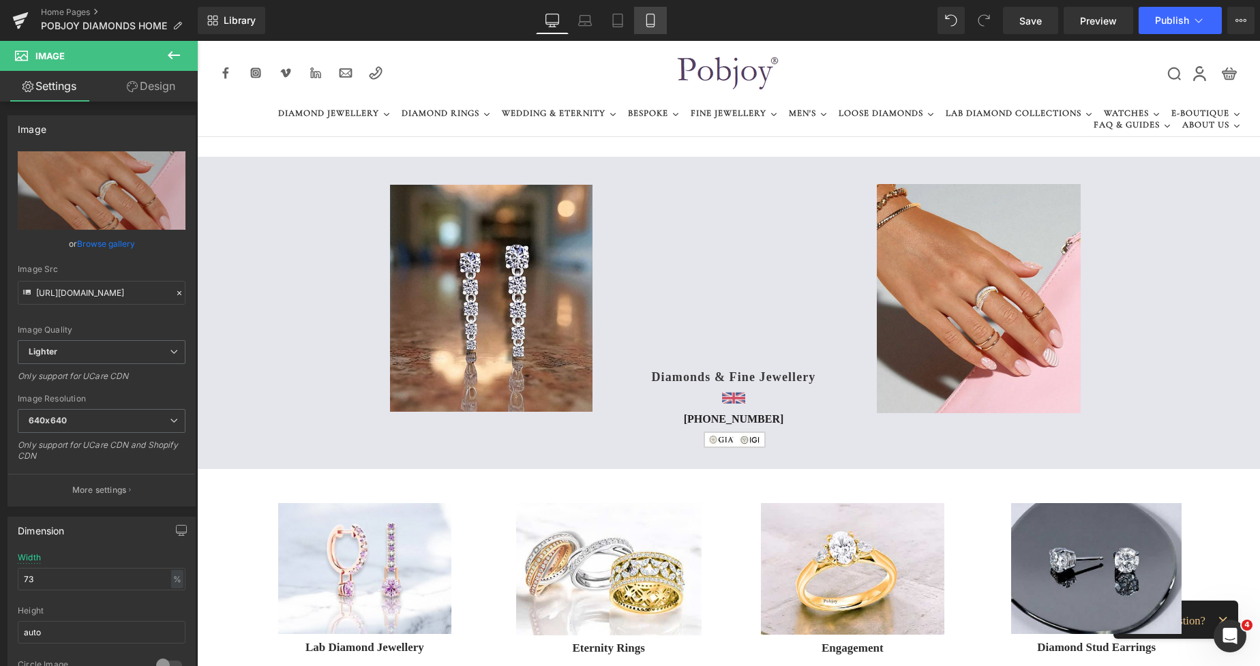
click at [657, 25] on icon at bounding box center [650, 21] width 14 height 14
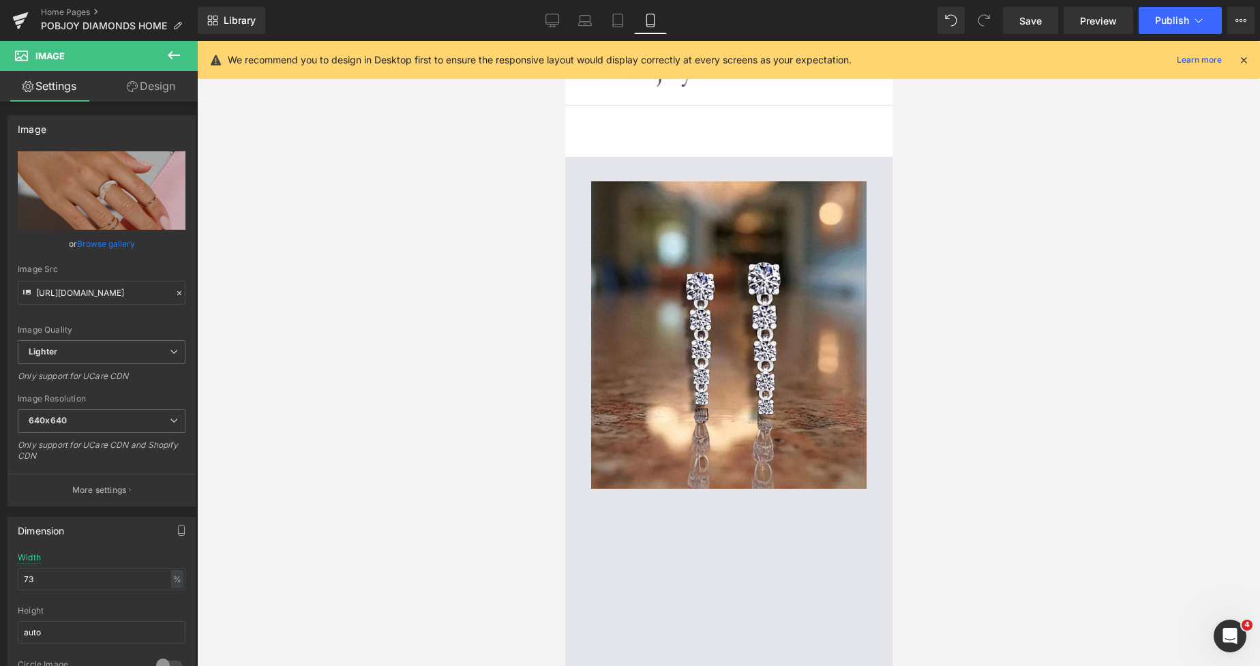
type input "85"
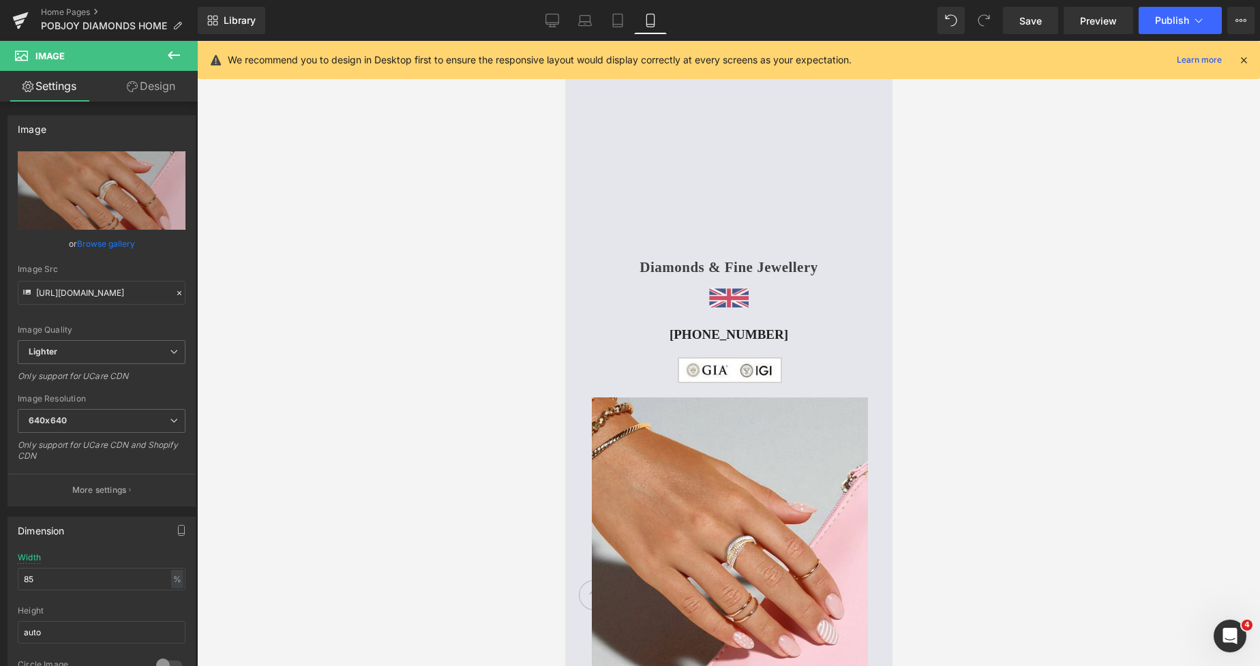
scroll to position [635, 0]
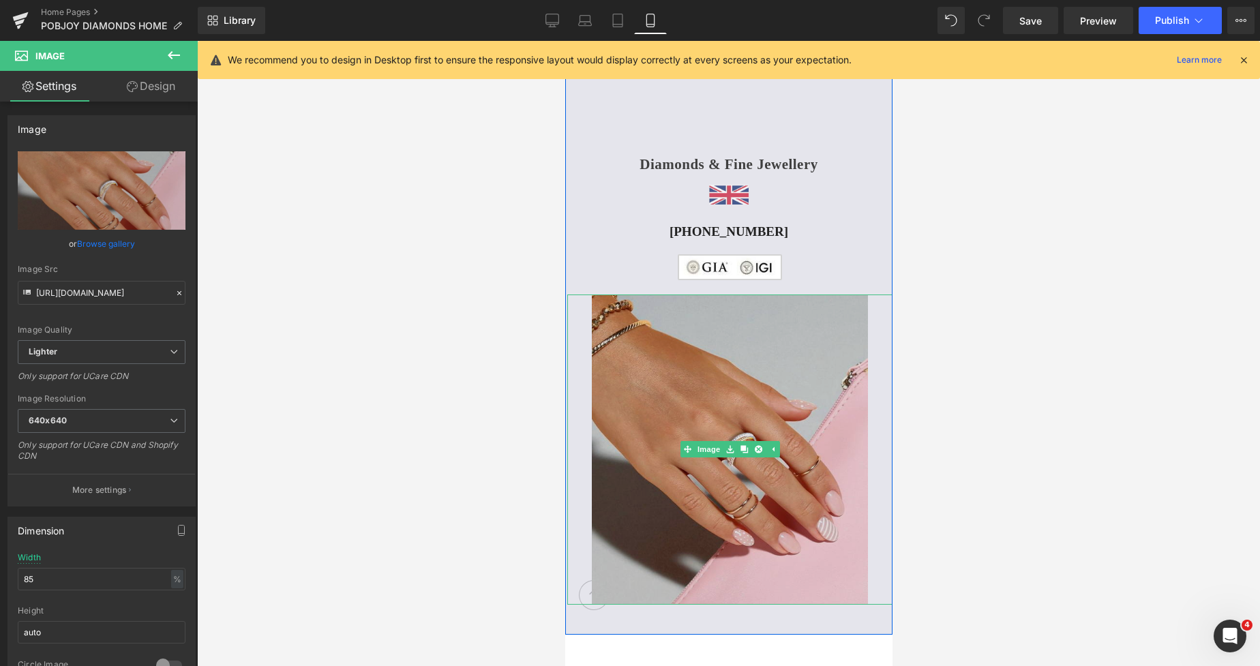
click at [677, 331] on img at bounding box center [729, 449] width 276 height 310
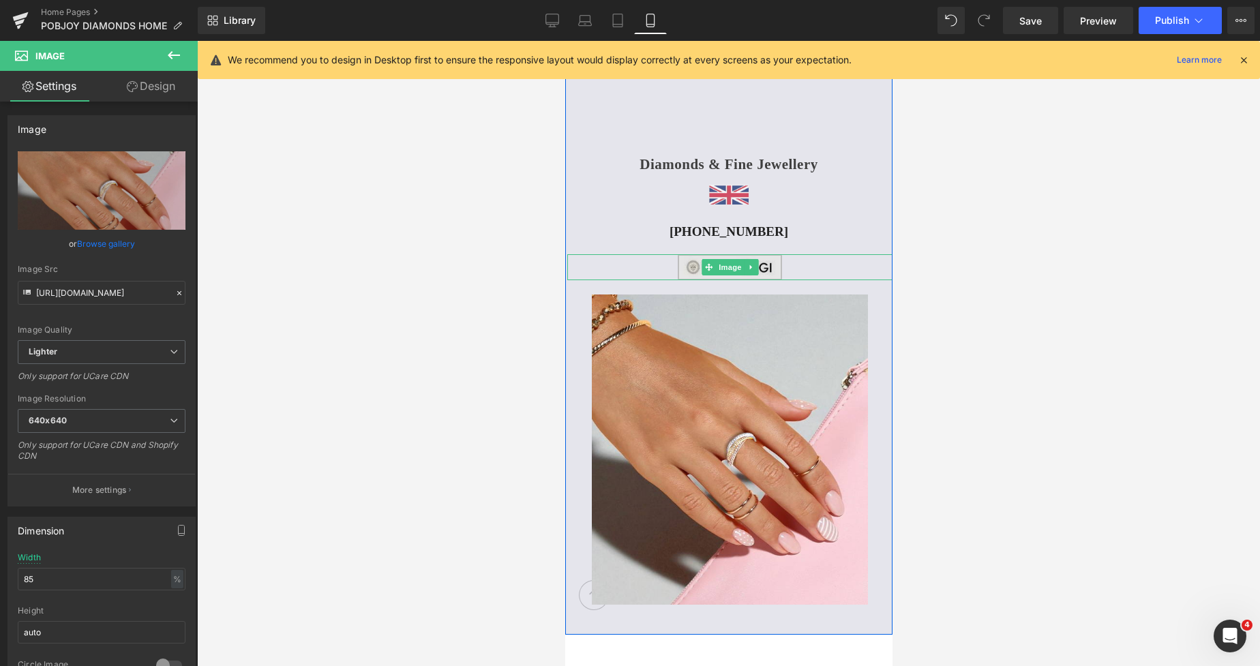
click at [677, 271] on img at bounding box center [729, 266] width 104 height 25
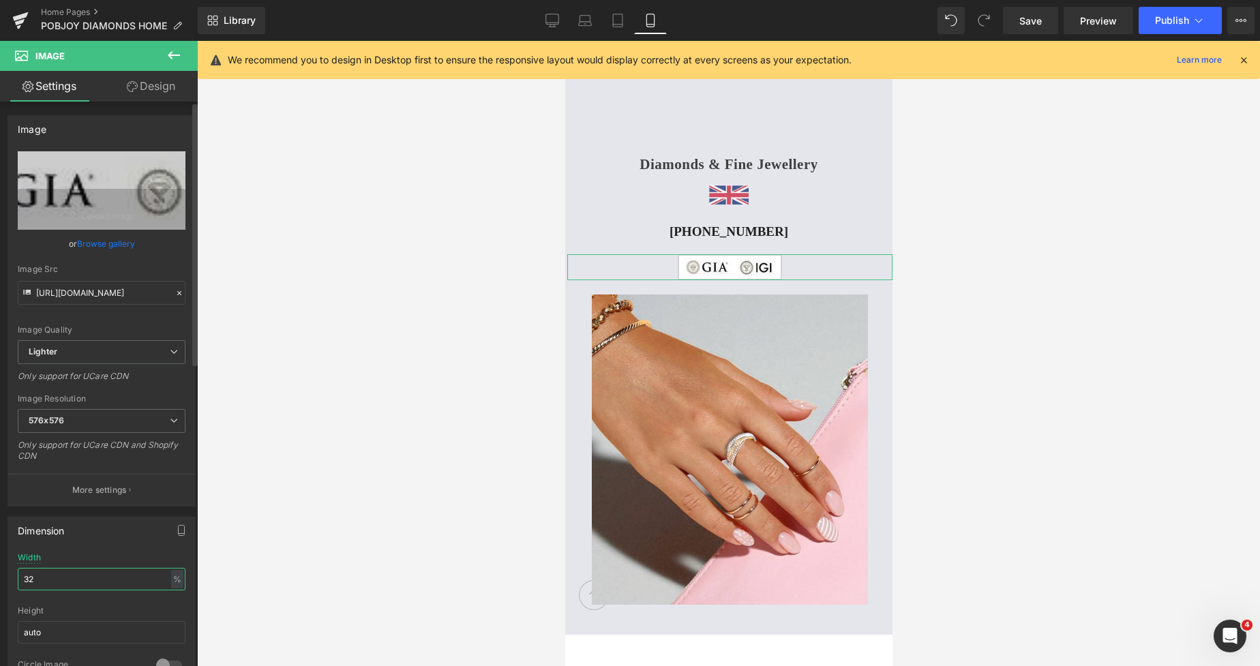
click at [31, 575] on input "32" at bounding box center [102, 579] width 168 height 22
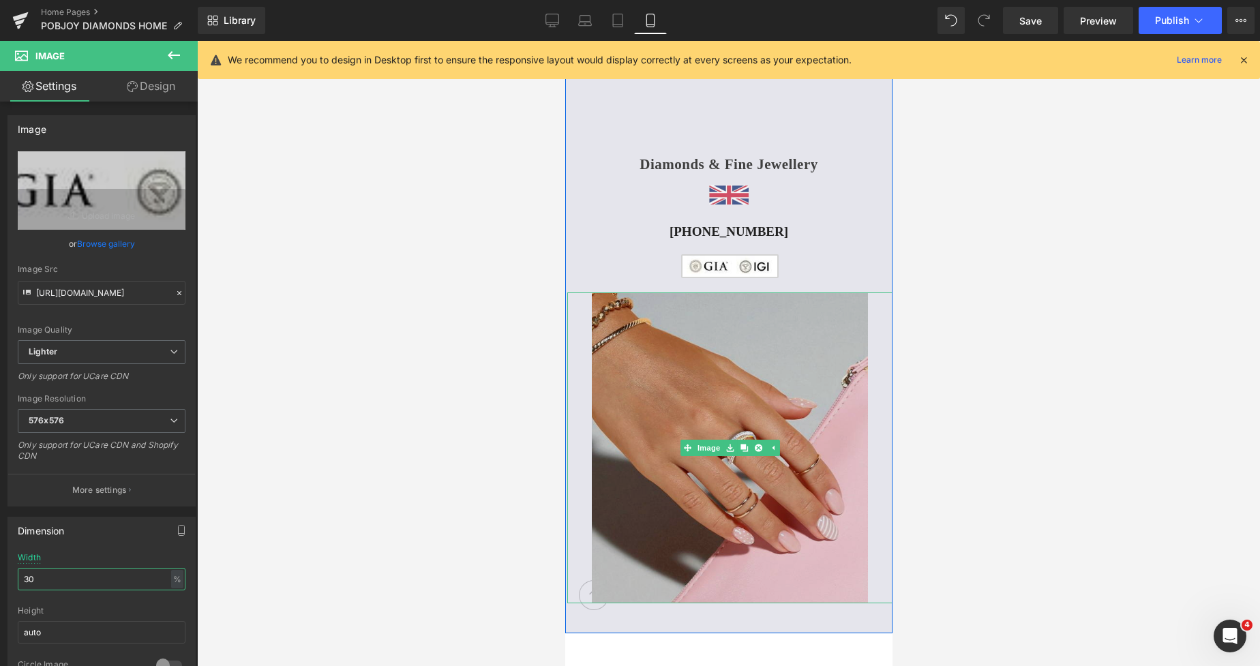
type input "3"
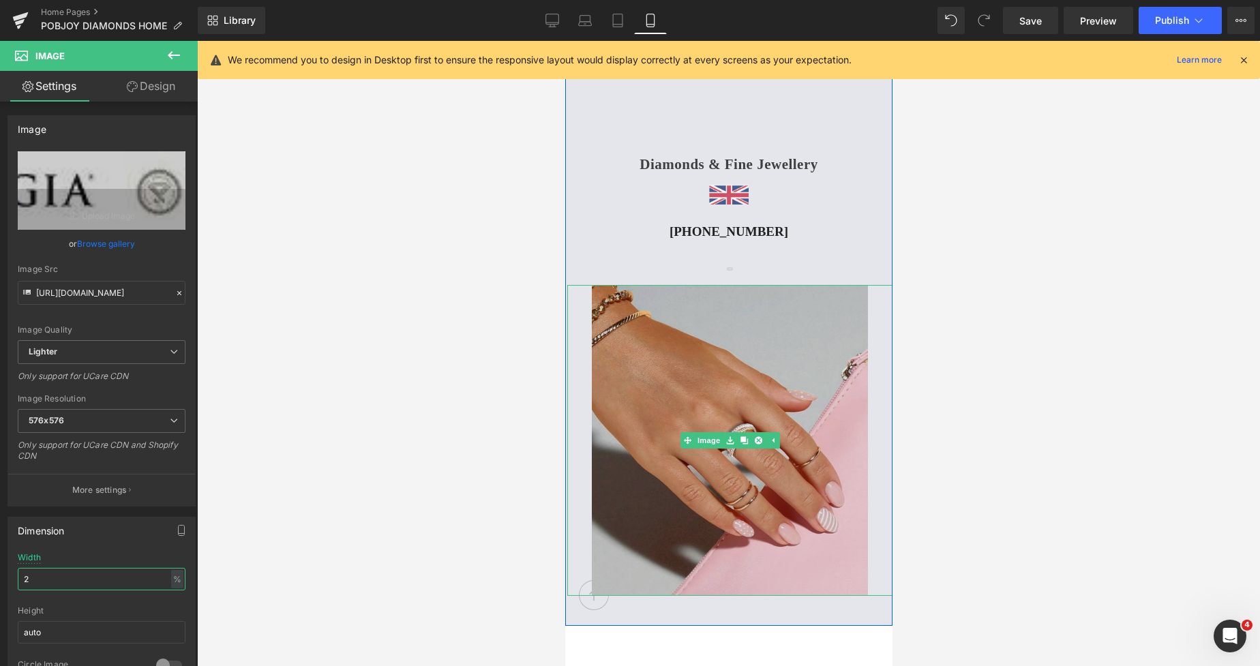
type input "27"
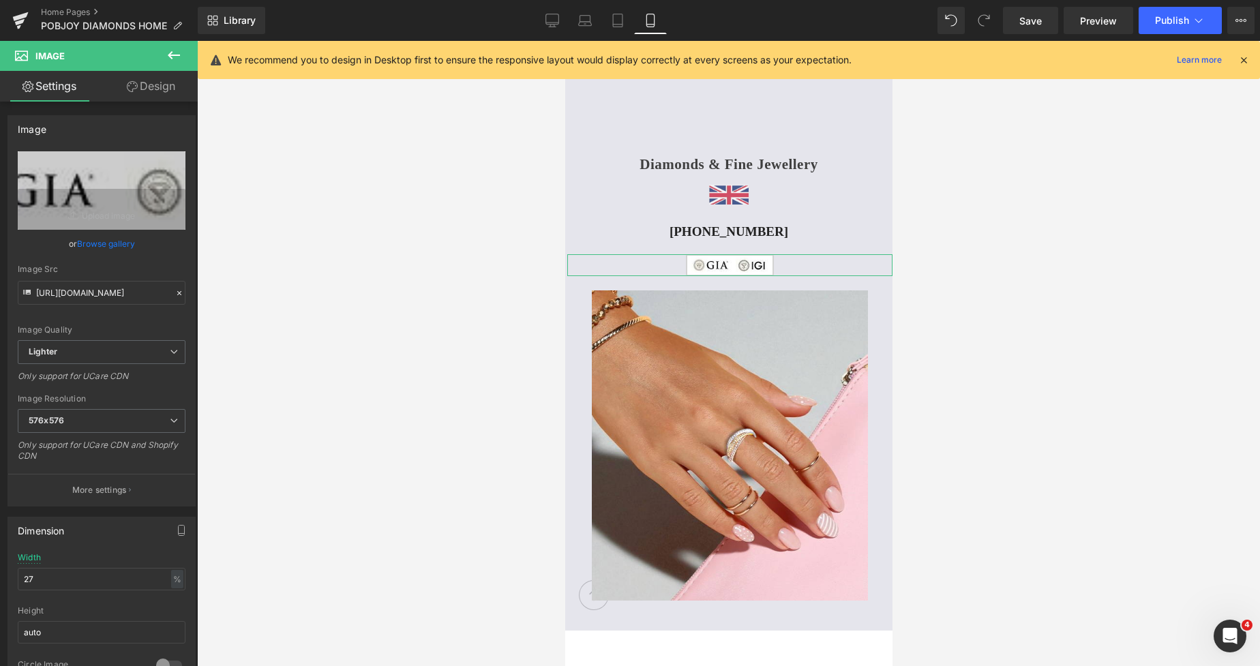
click at [166, 91] on link "Design" at bounding box center [151, 86] width 99 height 31
click at [0, 0] on div "Spacing" at bounding box center [0, 0] width 0 height 0
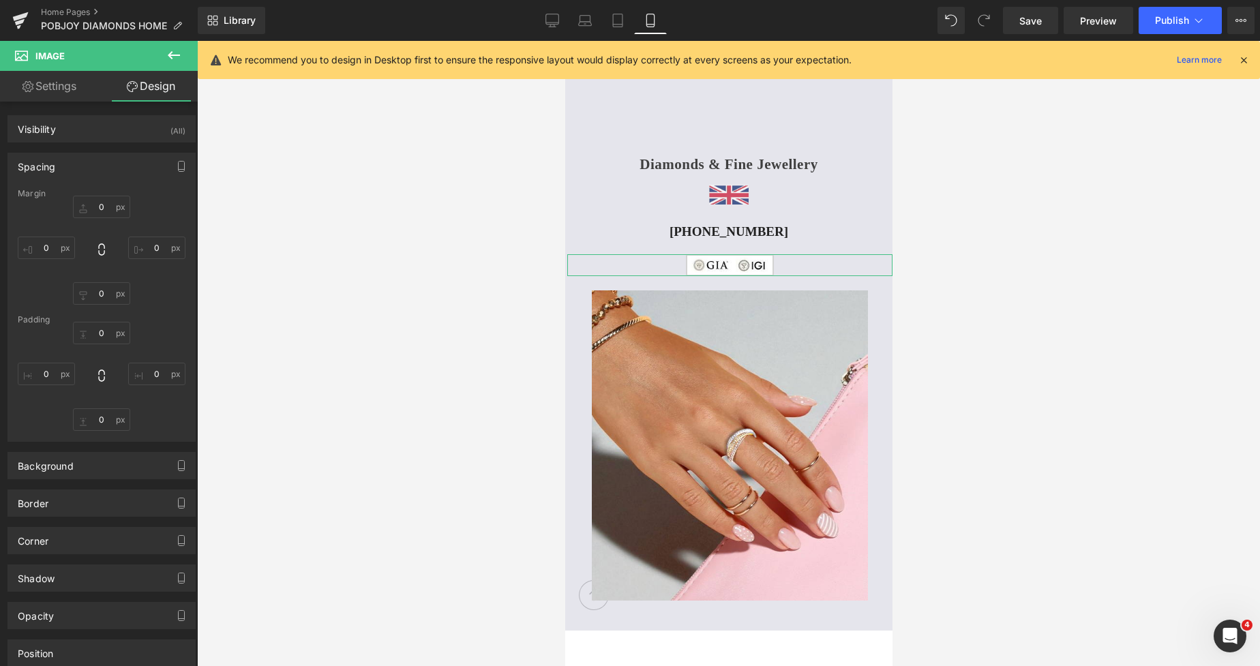
type input "9"
type input "0"
type input "3"
type input "0"
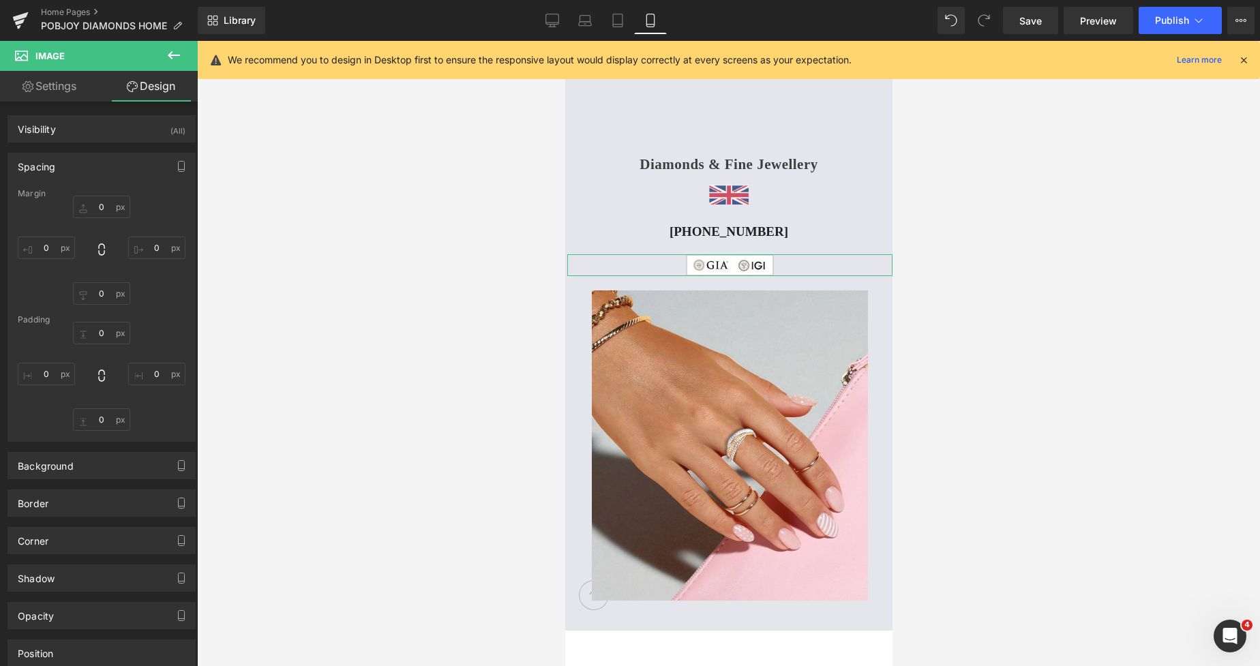
type input "0"
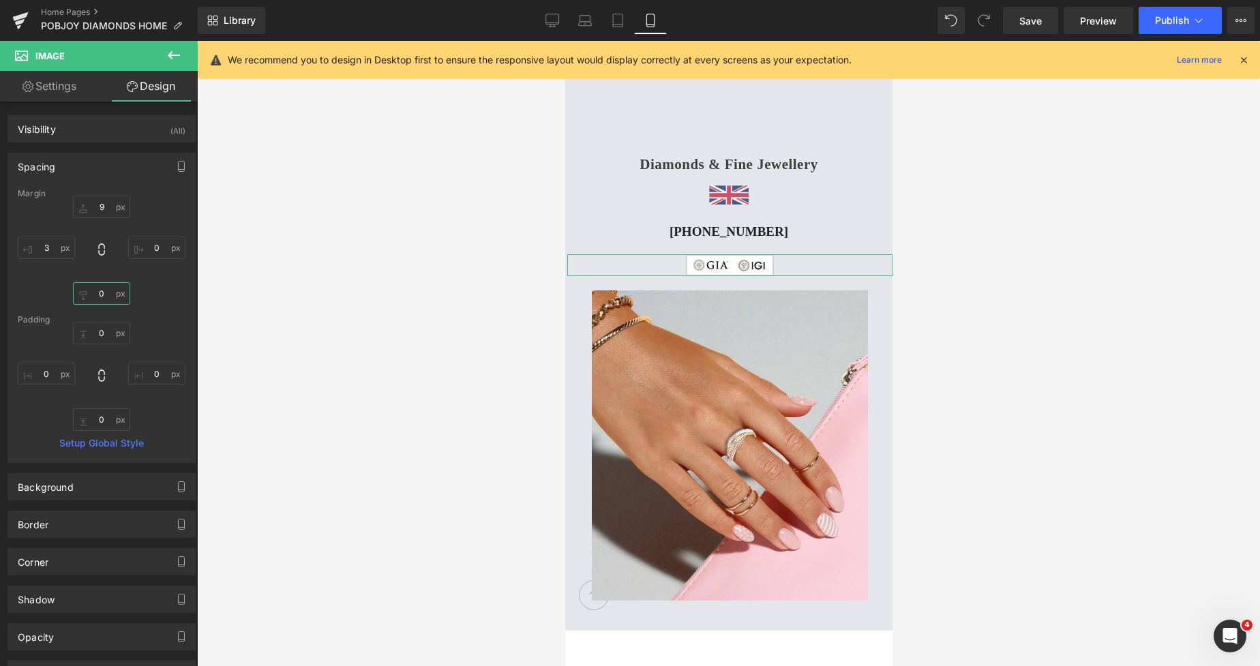
click at [91, 288] on input "0" at bounding box center [101, 293] width 57 height 22
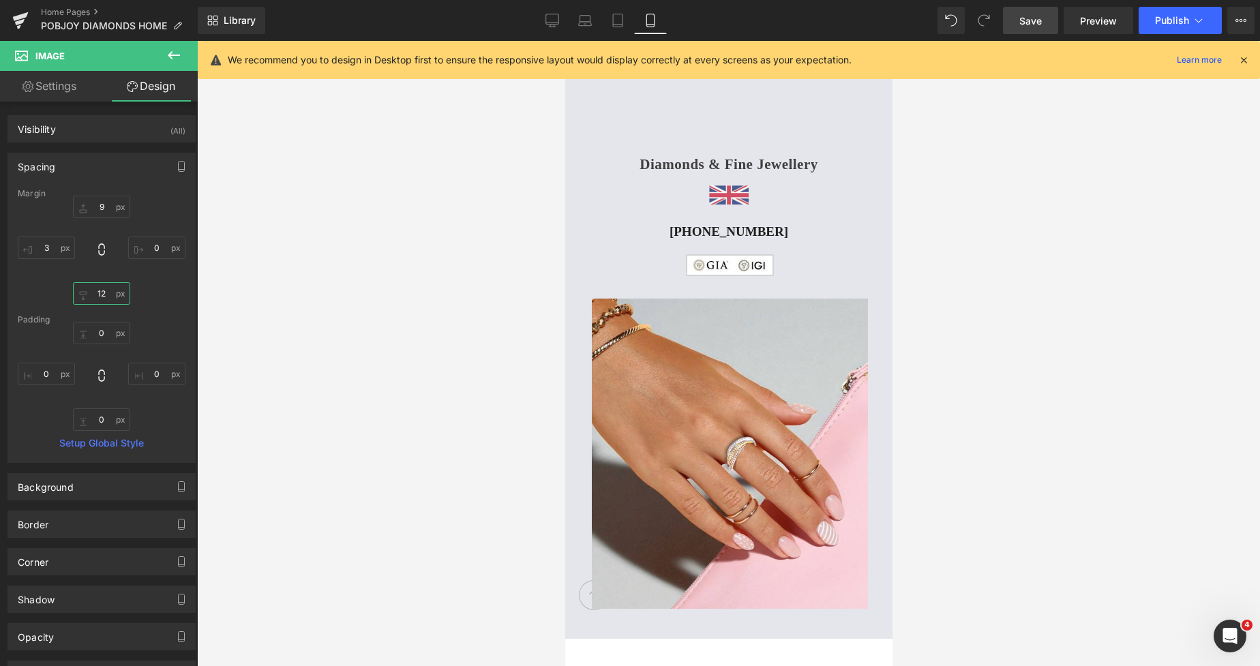
type input "12"
click at [1027, 20] on span "Save" at bounding box center [1030, 21] width 22 height 14
click at [608, 30] on link "Tablet" at bounding box center [602, 20] width 33 height 27
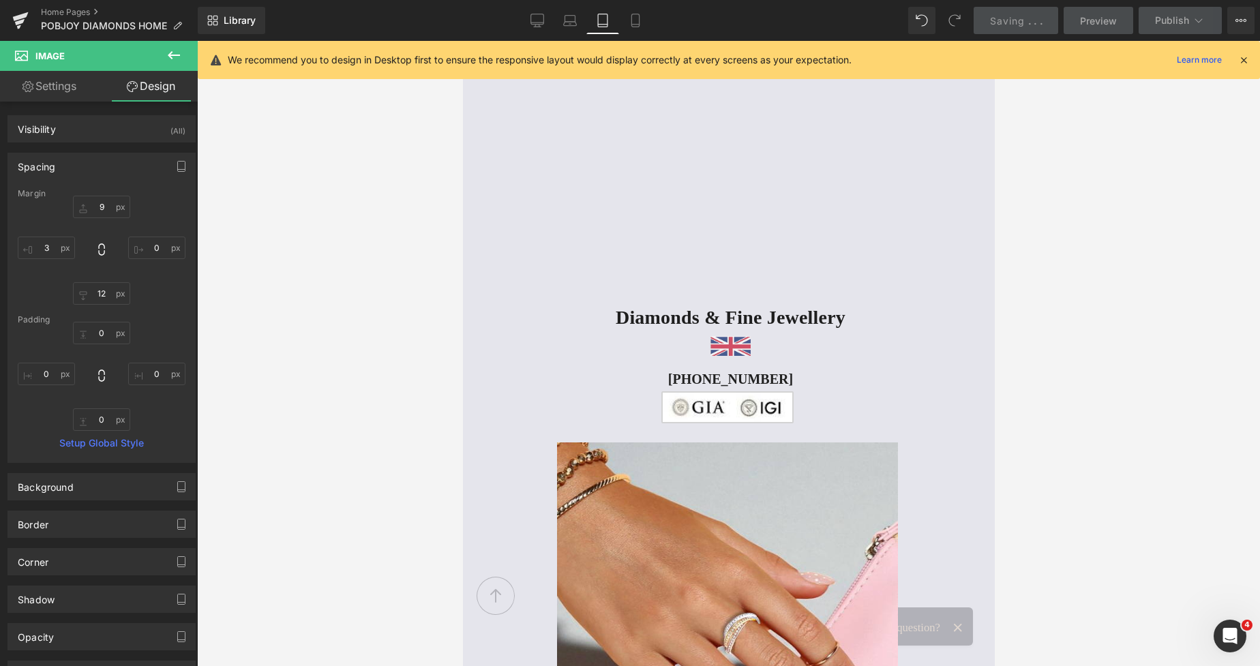
type input "5"
type input "0"
type input "3"
type input "0"
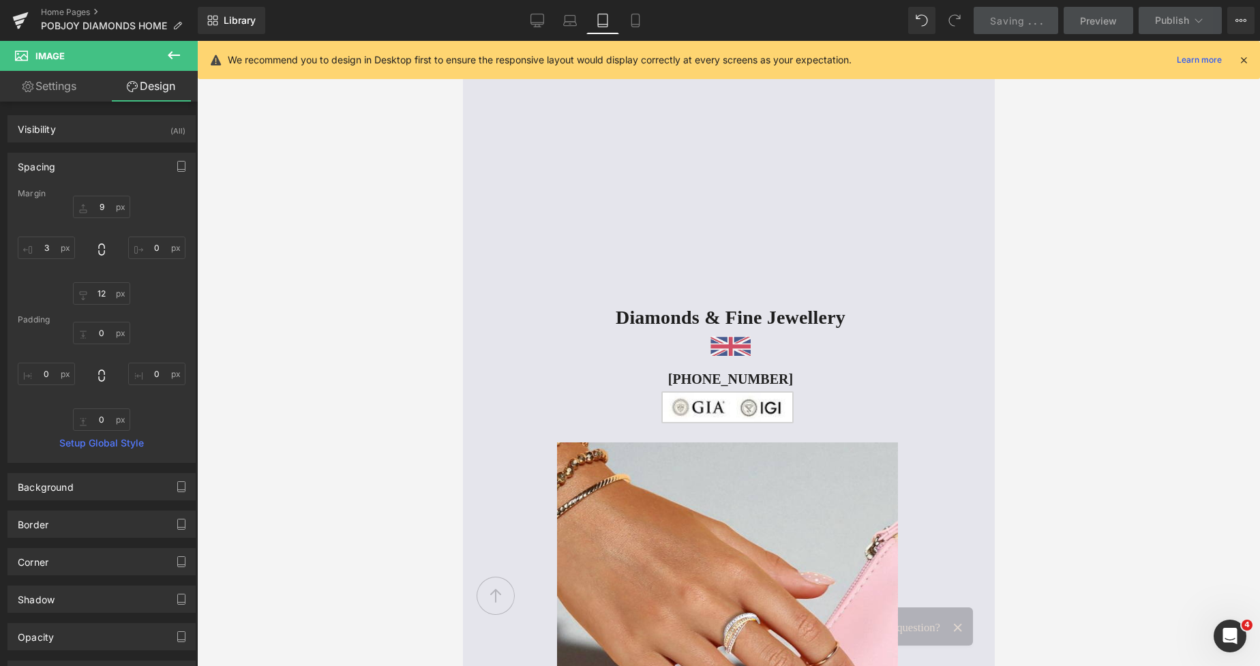
type input "0"
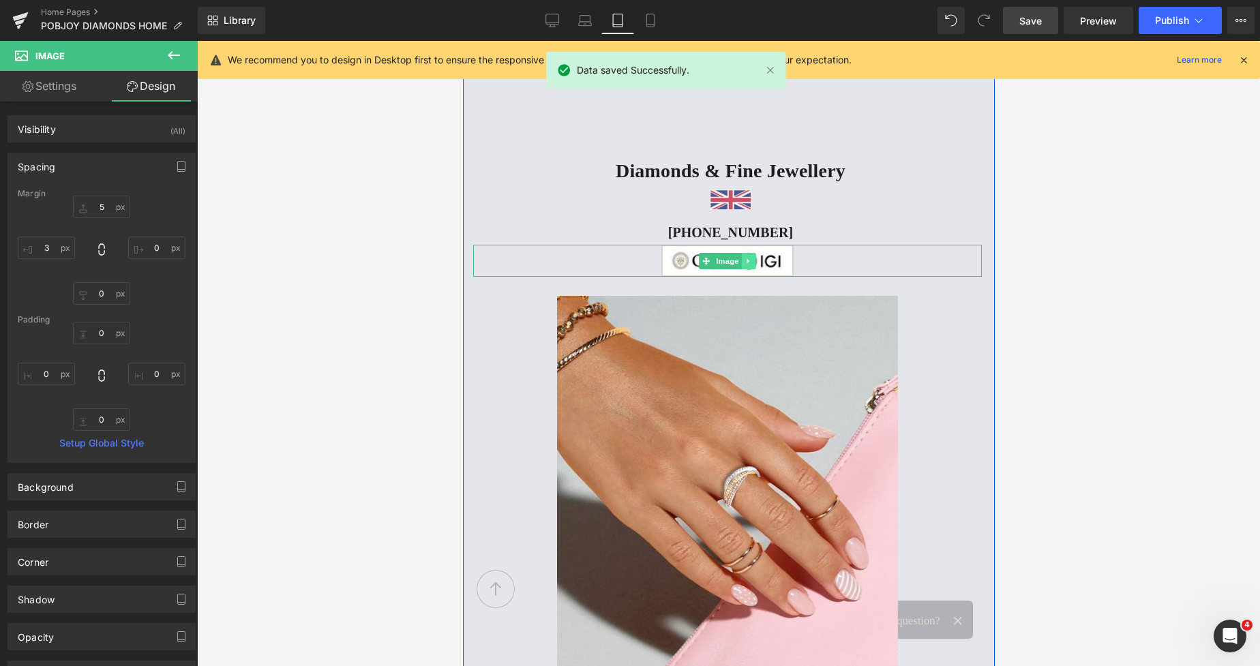
click at [746, 258] on icon at bounding box center [747, 261] width 7 height 8
click at [660, 264] on img at bounding box center [726, 261] width 132 height 32
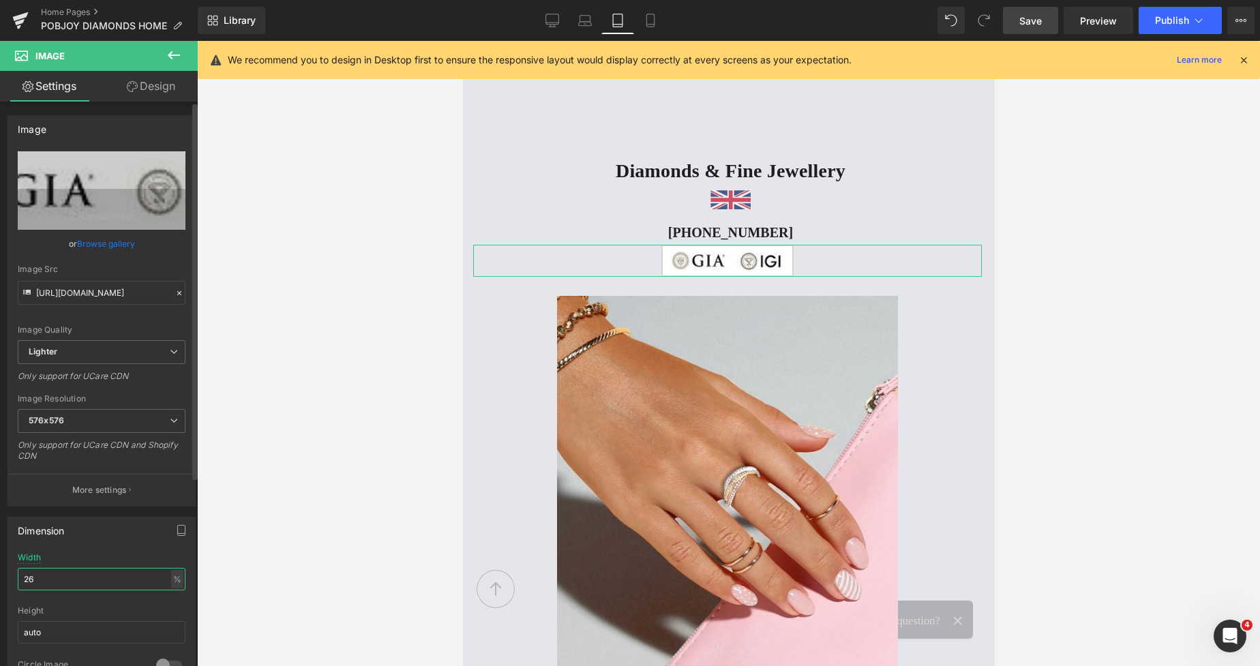
drag, startPoint x: 51, startPoint y: 581, endPoint x: 14, endPoint y: 588, distance: 38.1
click at [14, 588] on div "26% Width 26 % % px auto Height auto 0 Circle Image" at bounding box center [101, 621] width 187 height 136
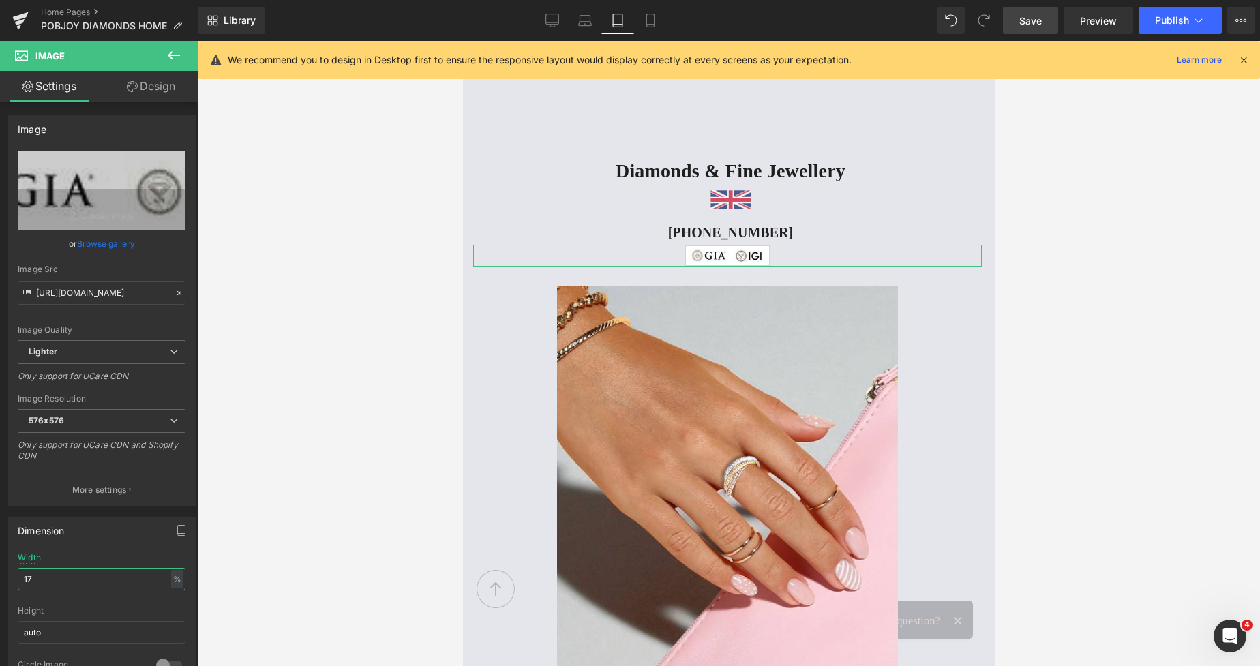
type input "17"
click at [152, 94] on link "Design" at bounding box center [151, 86] width 99 height 31
click at [0, 0] on div "Spacing" at bounding box center [0, 0] width 0 height 0
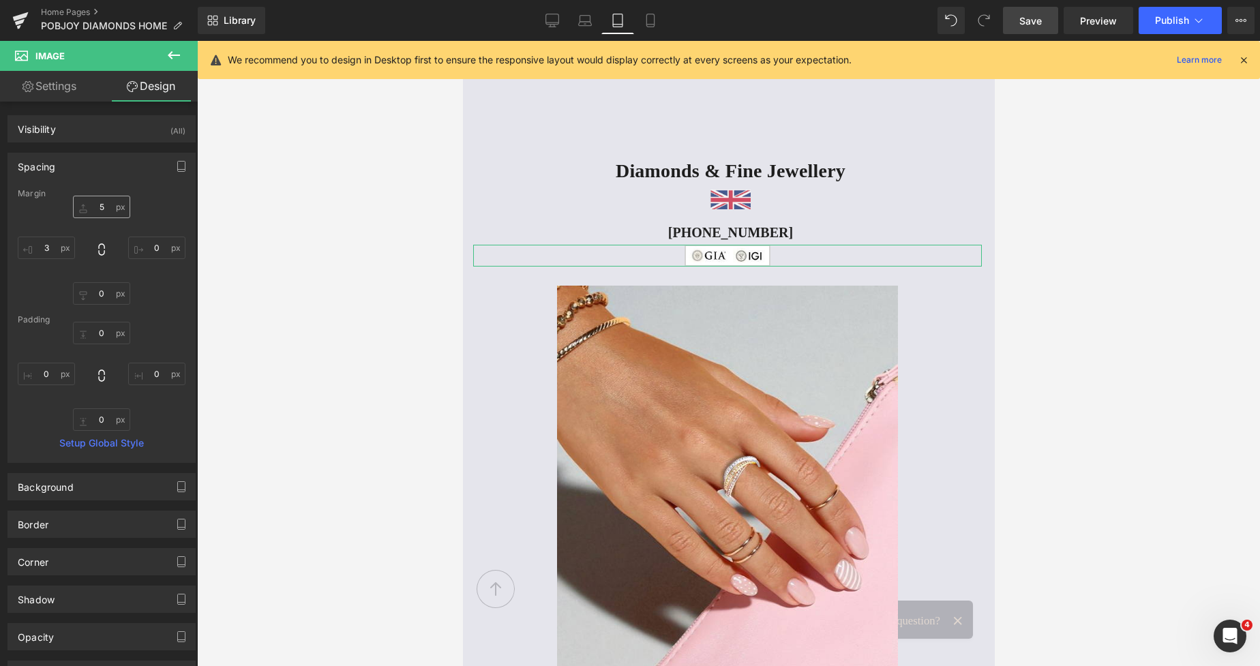
type input "5"
type input "0"
type input "3"
type input "0"
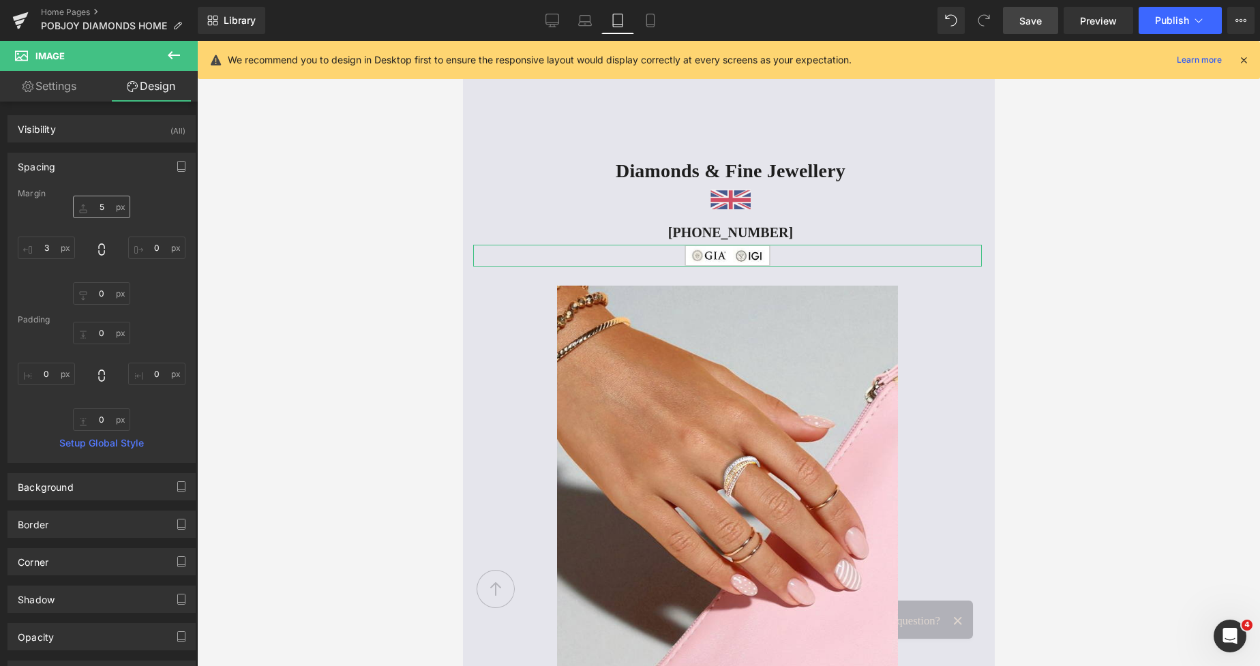
type input "0"
click at [94, 210] on input "5" at bounding box center [101, 207] width 57 height 22
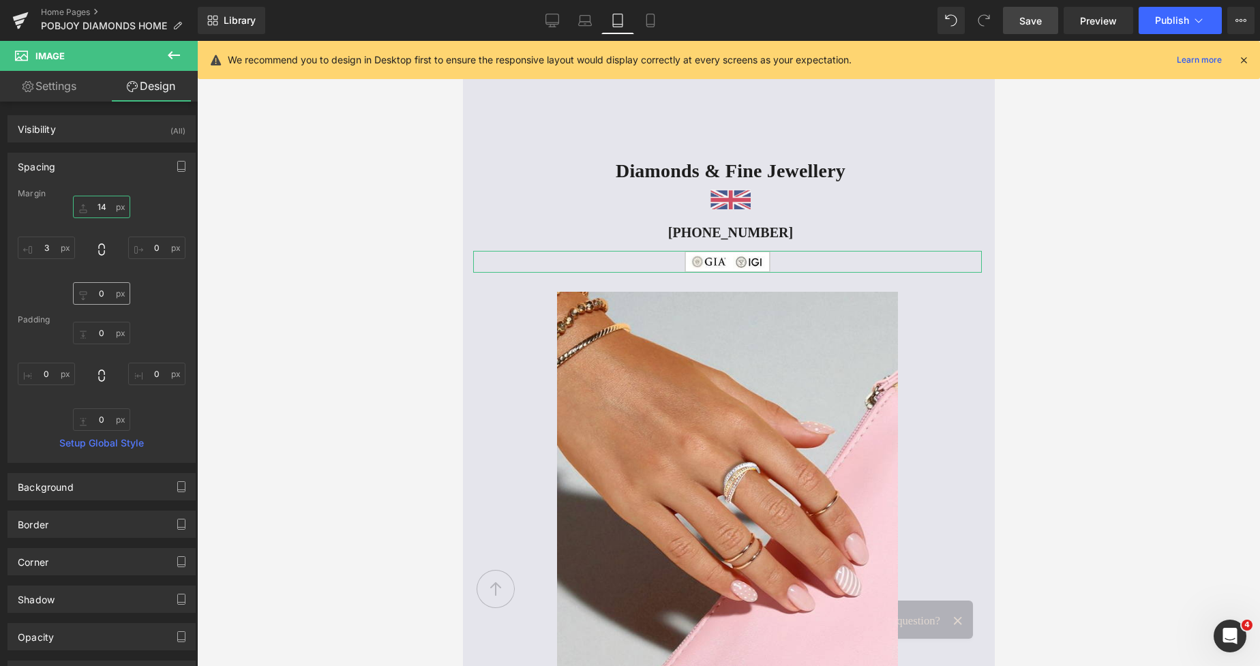
type input "14"
click at [97, 295] on input "0" at bounding box center [101, 293] width 57 height 22
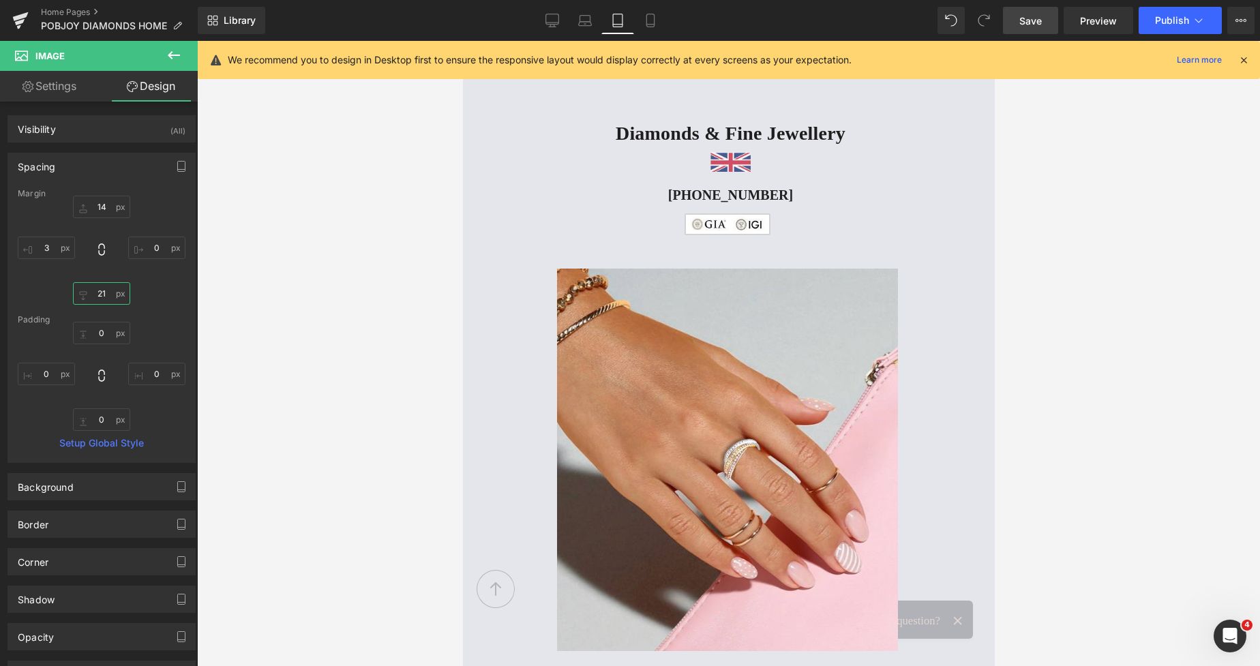
scroll to position [795, 0]
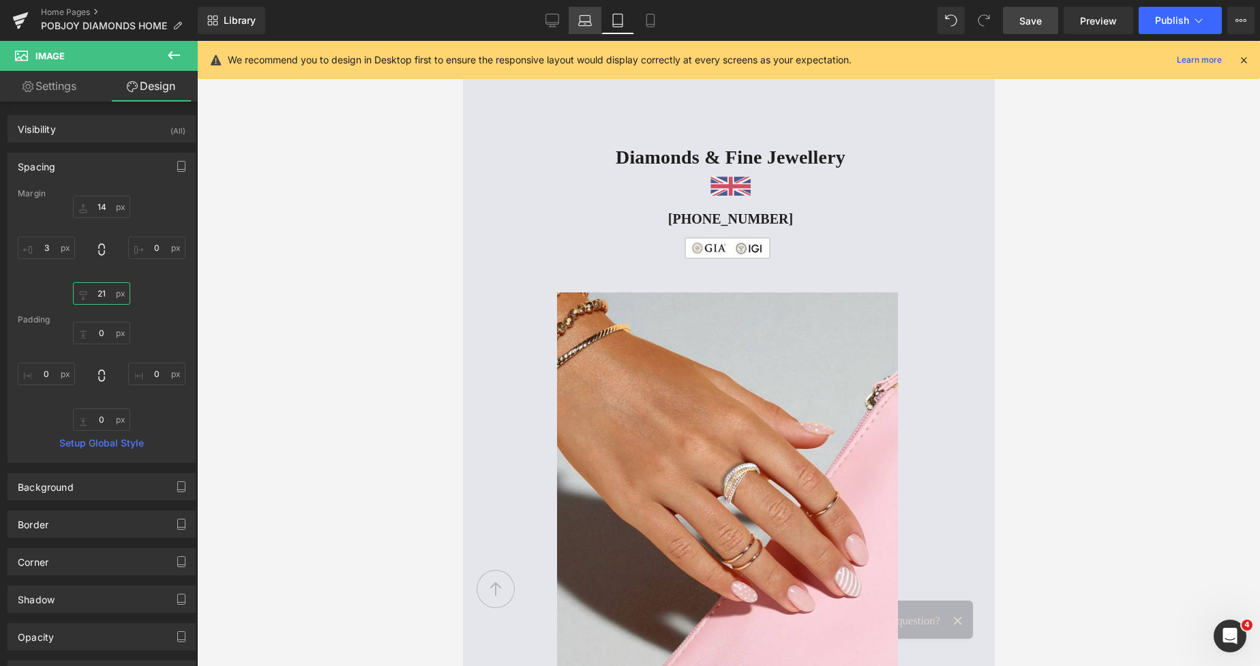
type input "21"
click at [595, 21] on link "Laptop" at bounding box center [584, 20] width 33 height 27
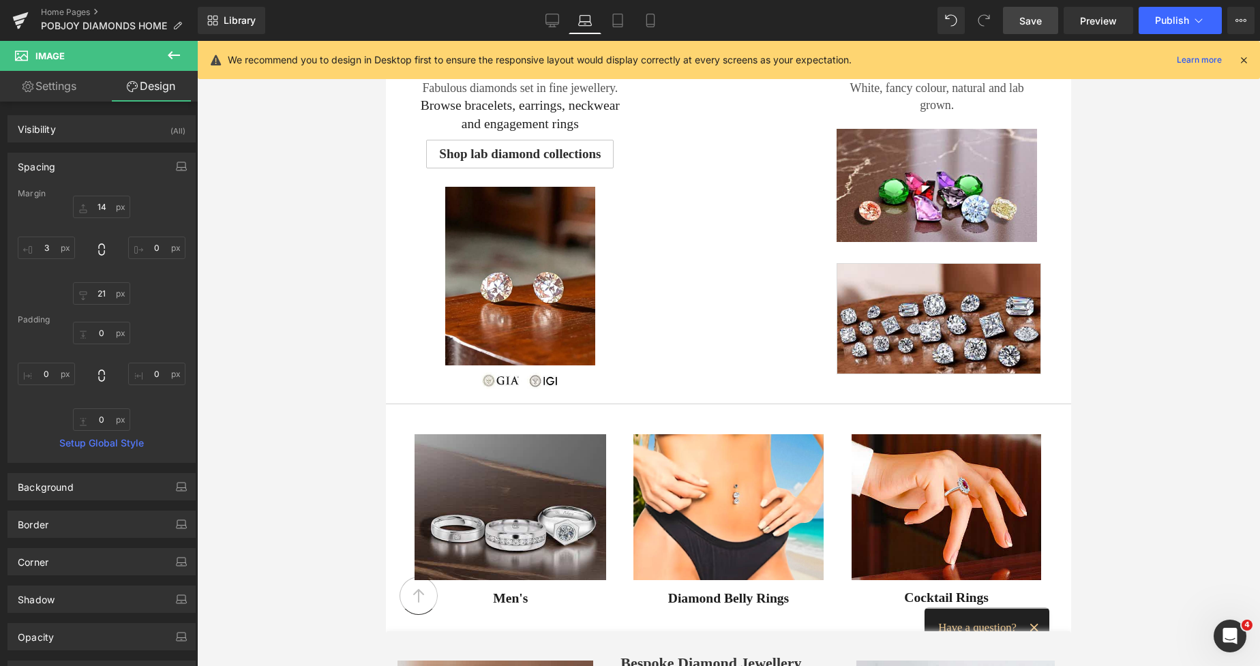
type input "5"
type input "0"
type input "33"
type input "0"
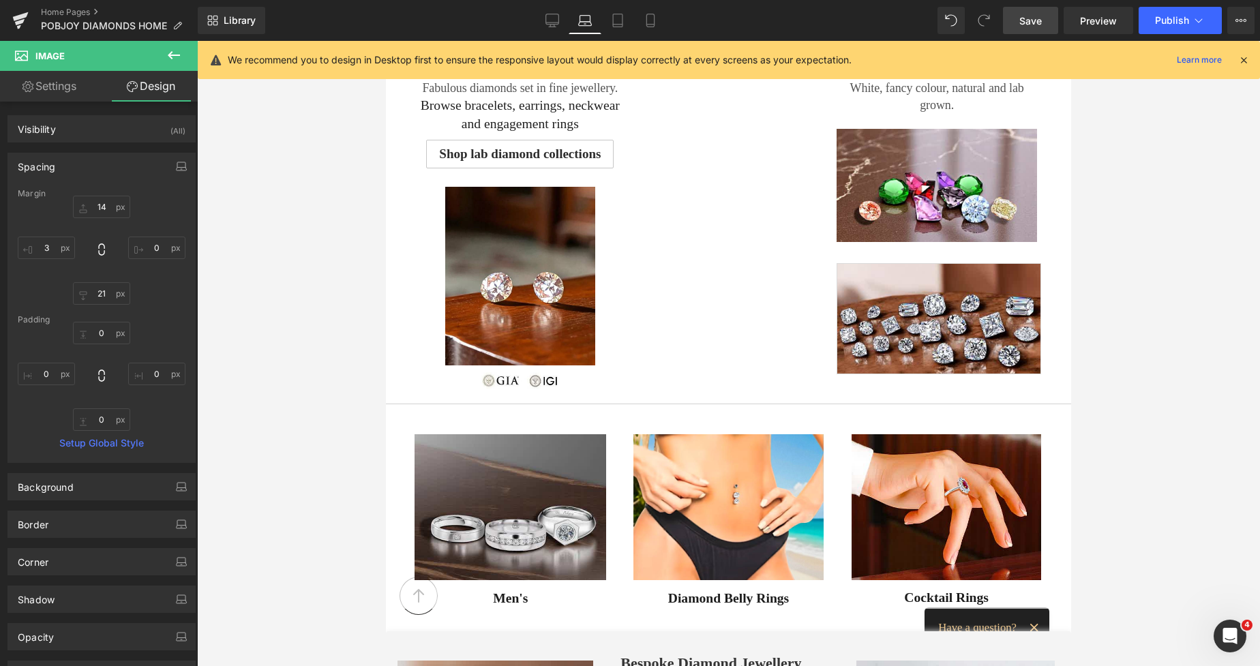
type input "0"
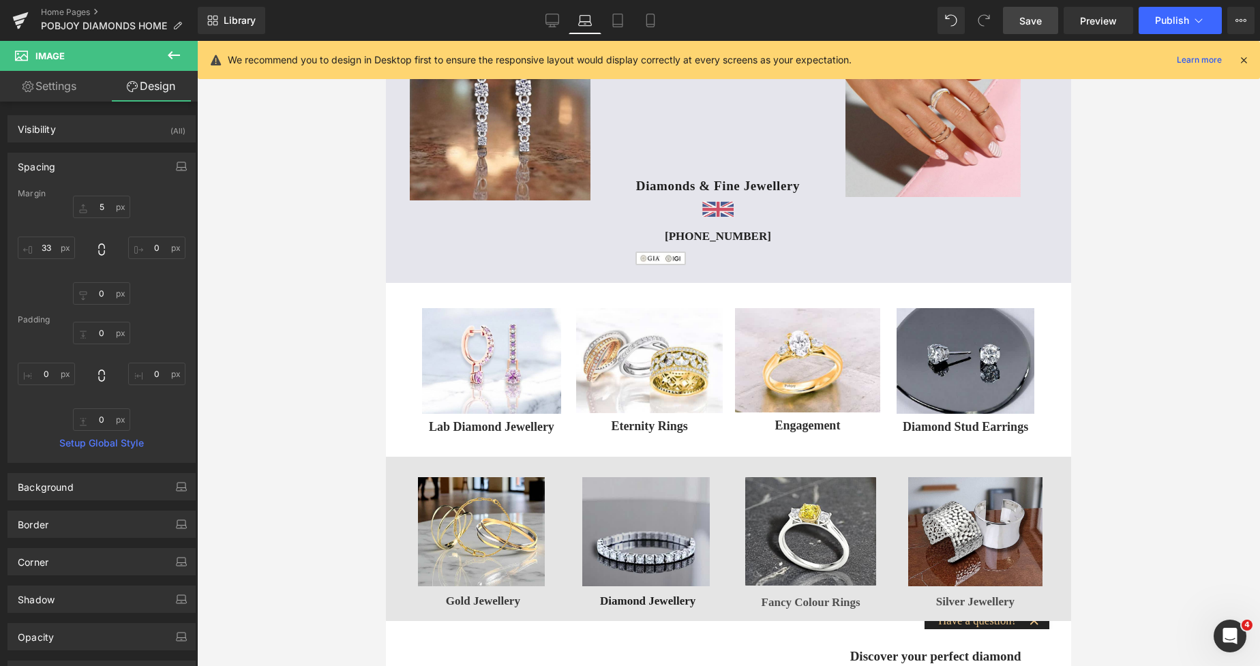
scroll to position [7, 0]
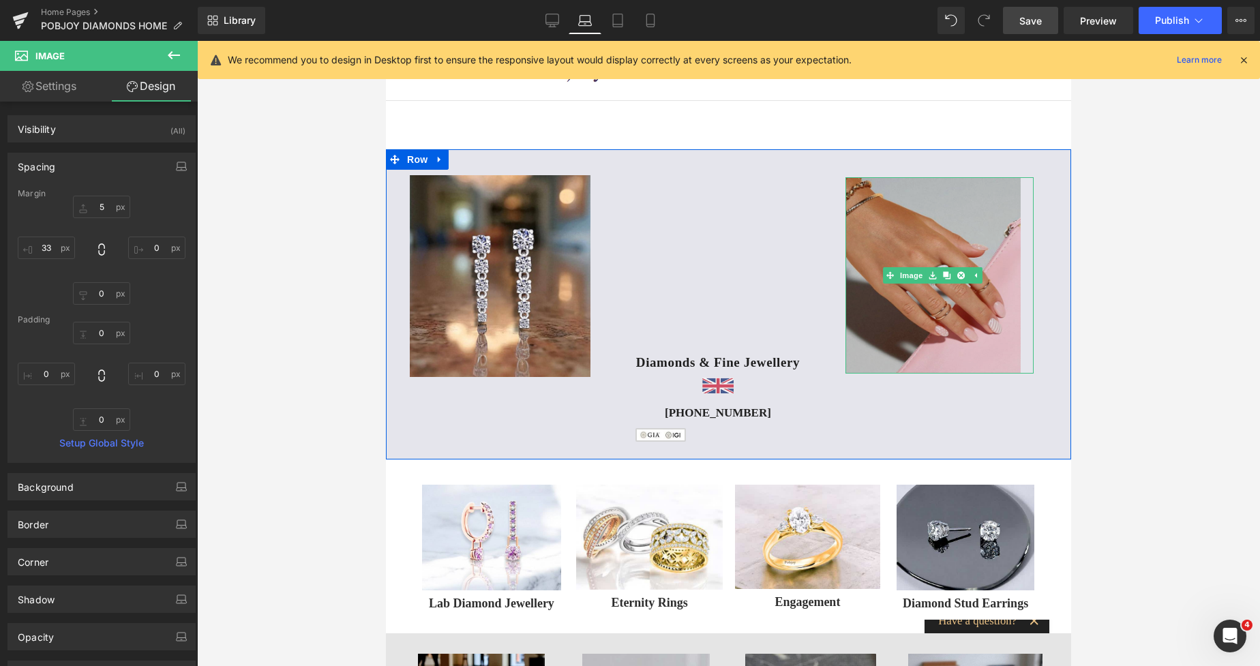
click at [905, 181] on img at bounding box center [932, 275] width 174 height 196
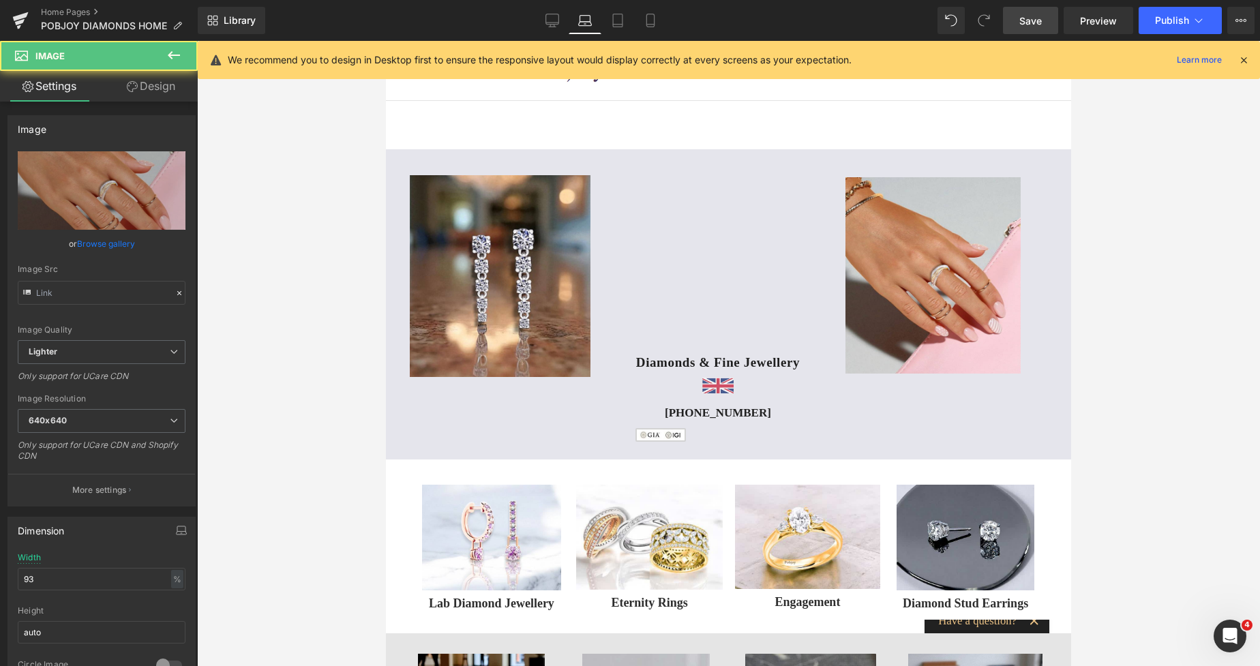
type input "[URL][DOMAIN_NAME]"
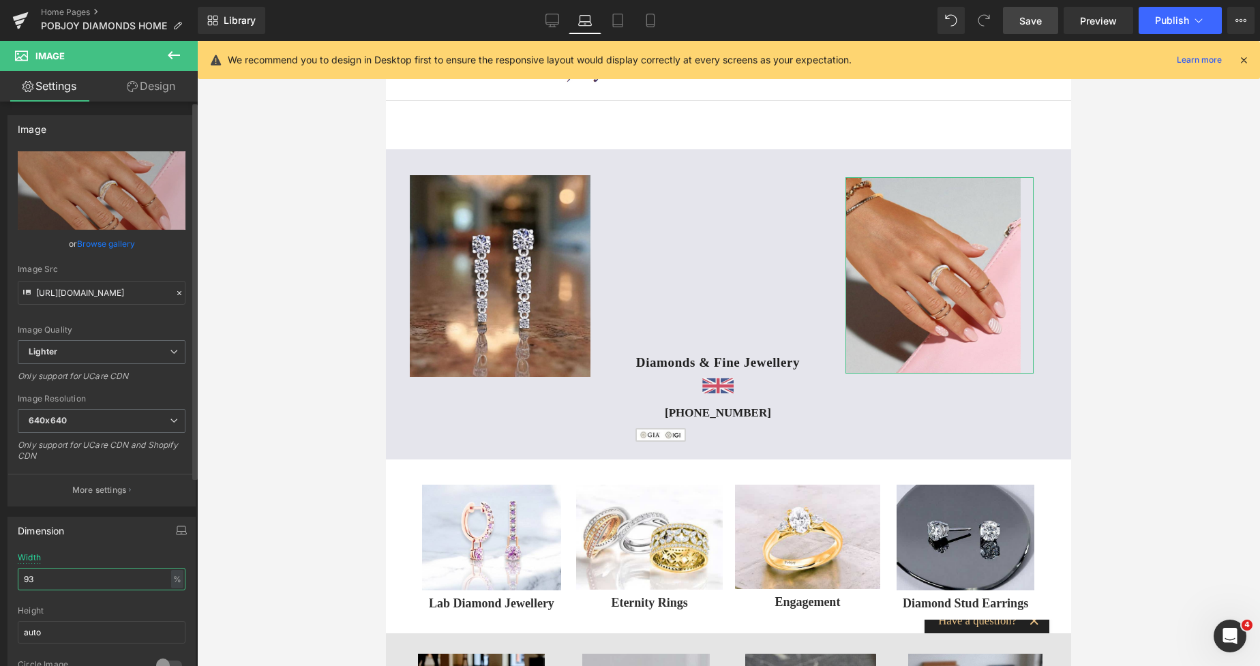
click at [48, 575] on input "93" at bounding box center [102, 579] width 168 height 22
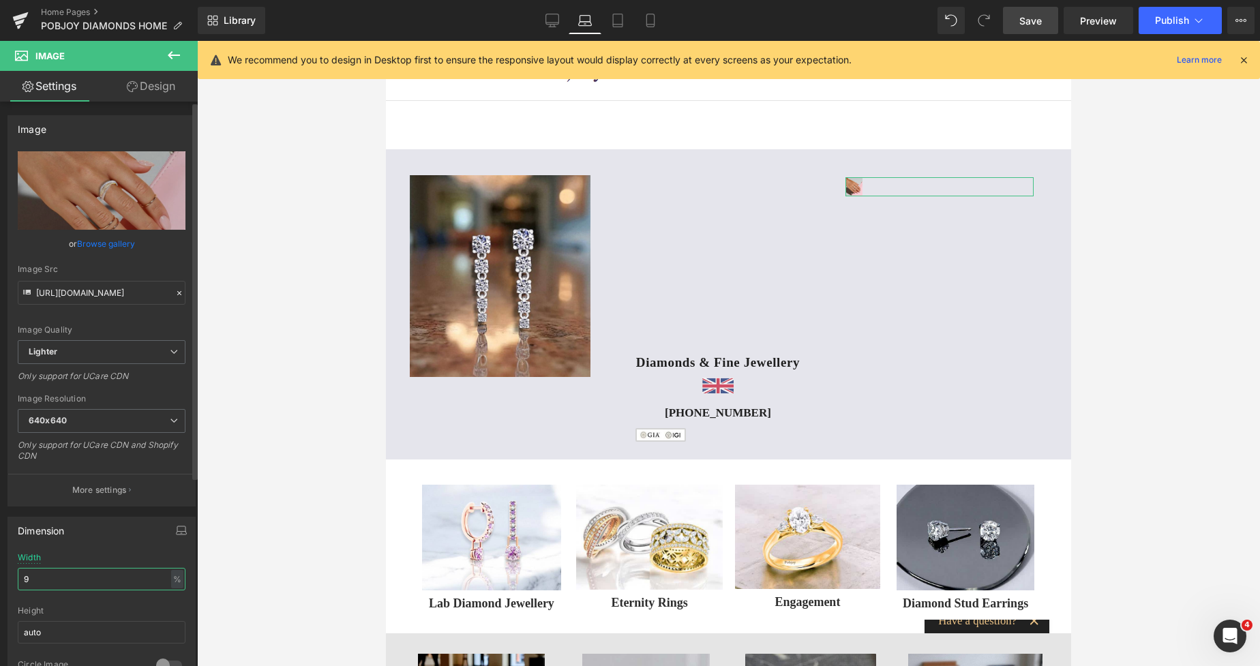
type input "95"
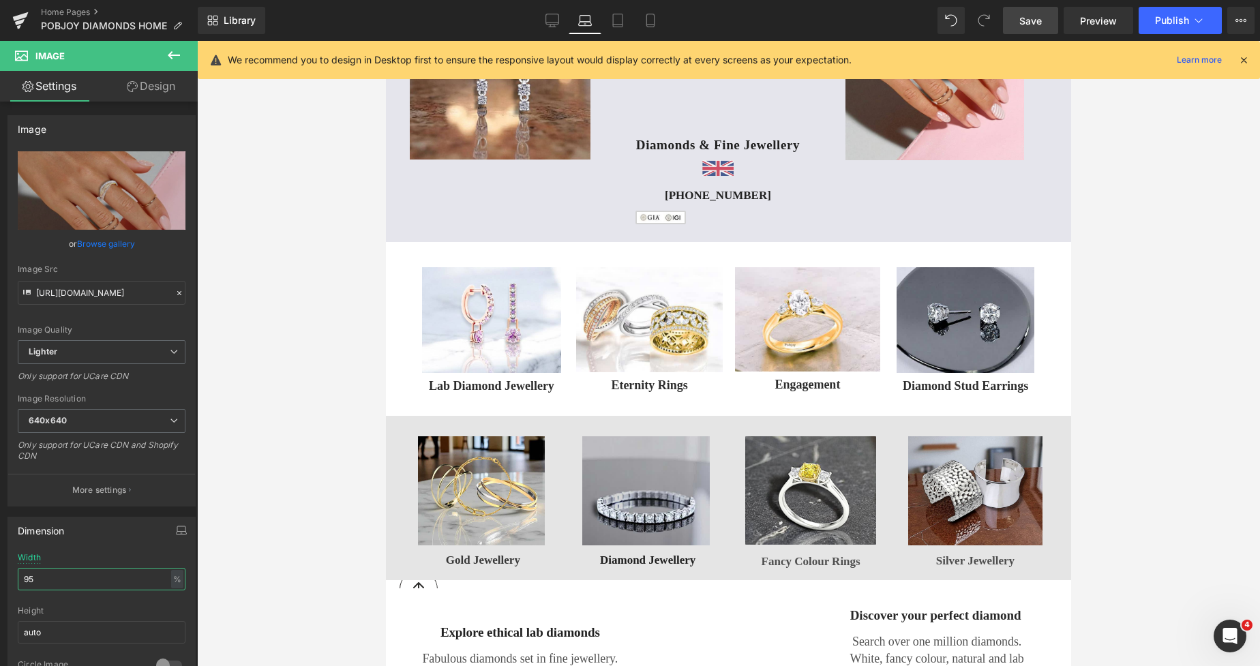
scroll to position [128, 0]
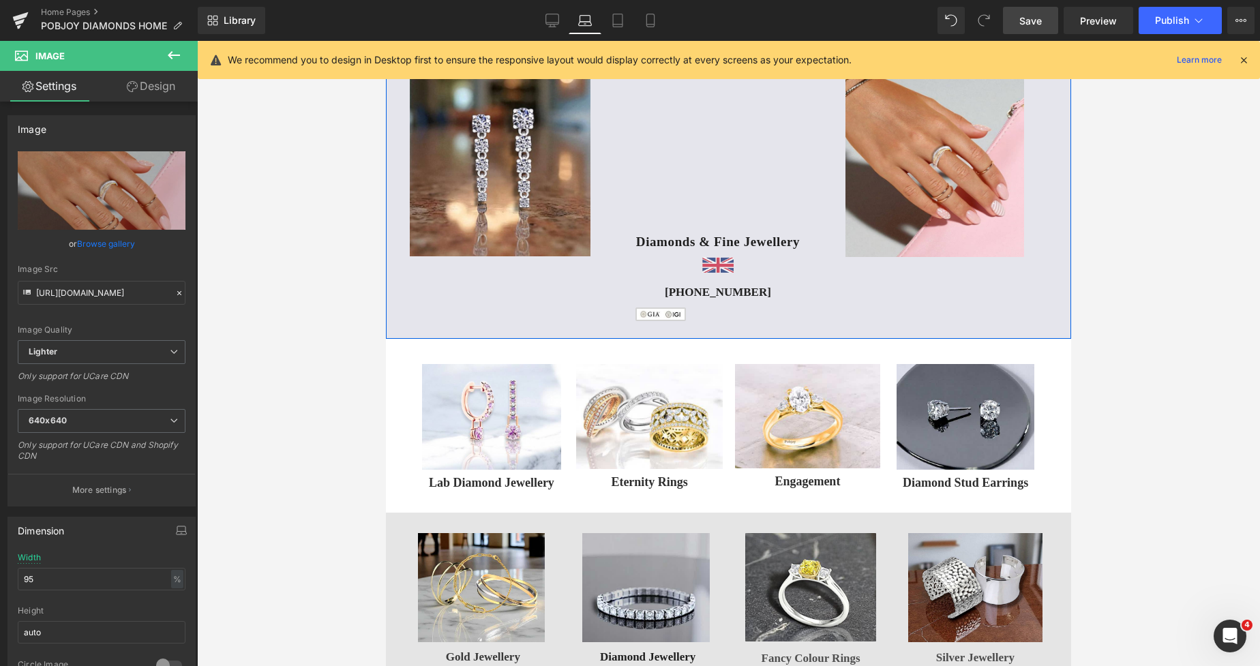
click at [635, 314] on div "Image" at bounding box center [729, 312] width 188 height 18
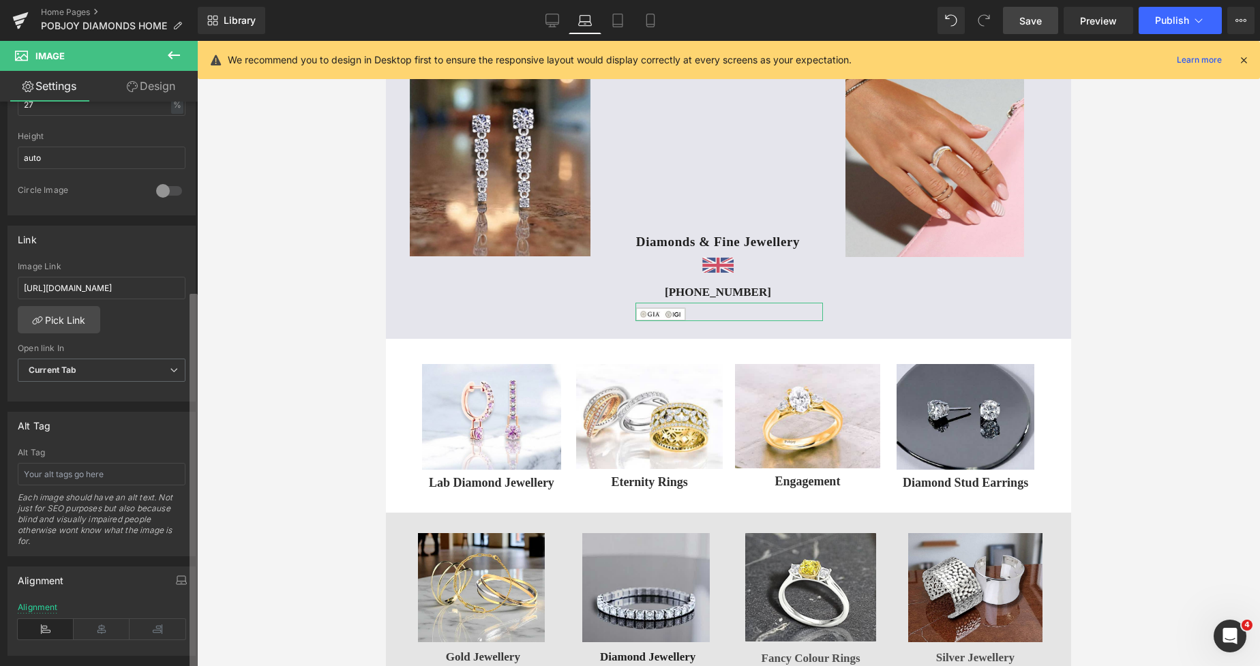
click at [167, 615] on div "Image [URL][DOMAIN_NAME] Replace Image Upload image or Browse gallery Image Src…" at bounding box center [99, 387] width 198 height 570
click at [102, 623] on icon at bounding box center [102, 625] width 56 height 20
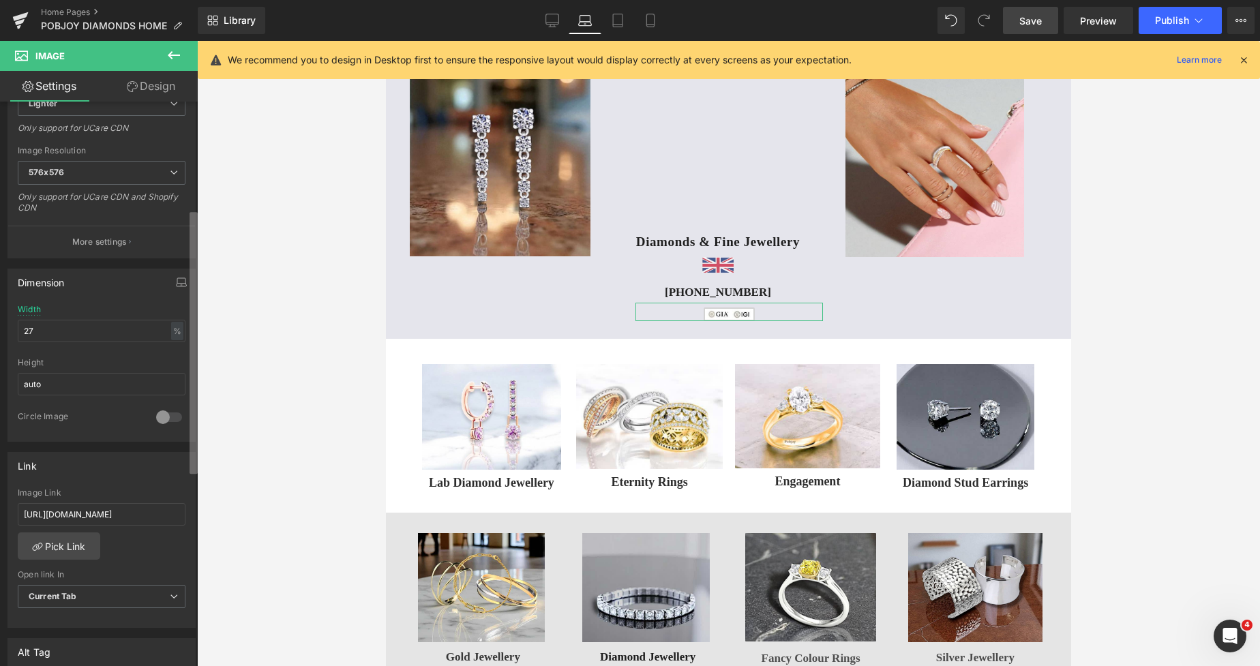
scroll to position [230, 0]
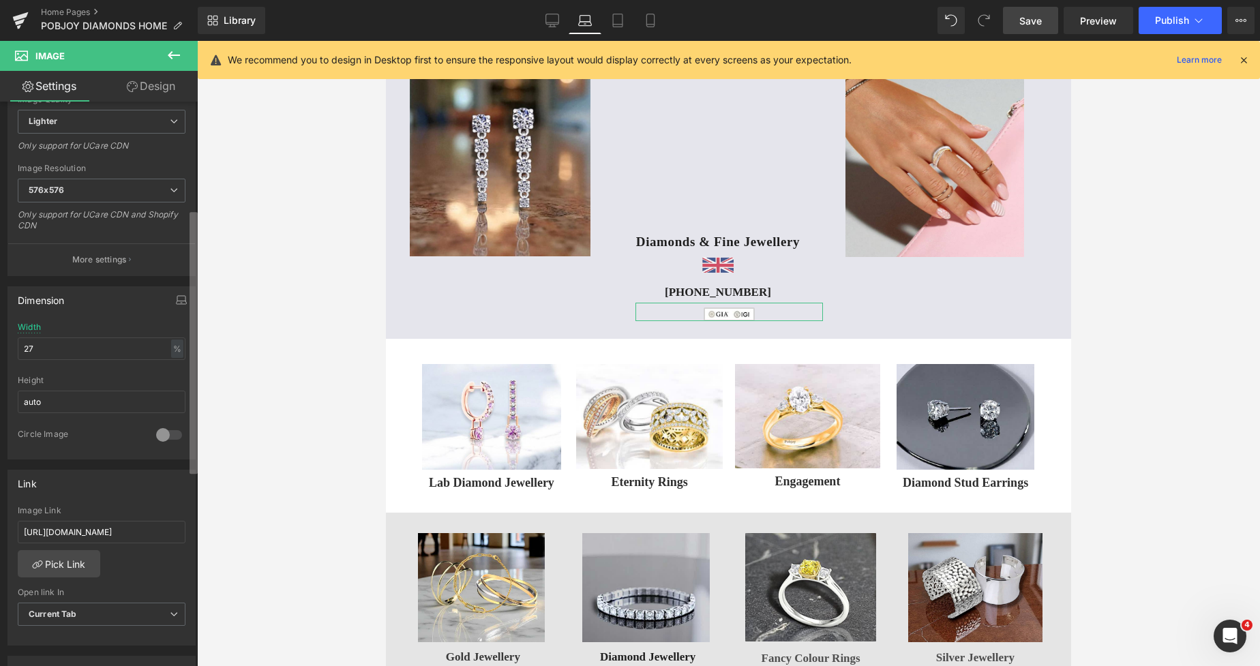
click at [196, 284] on b at bounding box center [193, 343] width 8 height 262
drag, startPoint x: 81, startPoint y: 354, endPoint x: 0, endPoint y: 354, distance: 81.1
click at [0, 354] on div "Dimension 27% Width 27 % % px auto Height auto 0 Circle Image" at bounding box center [102, 367] width 204 height 183
click at [715, 308] on span "Image" at bounding box center [729, 312] width 29 height 16
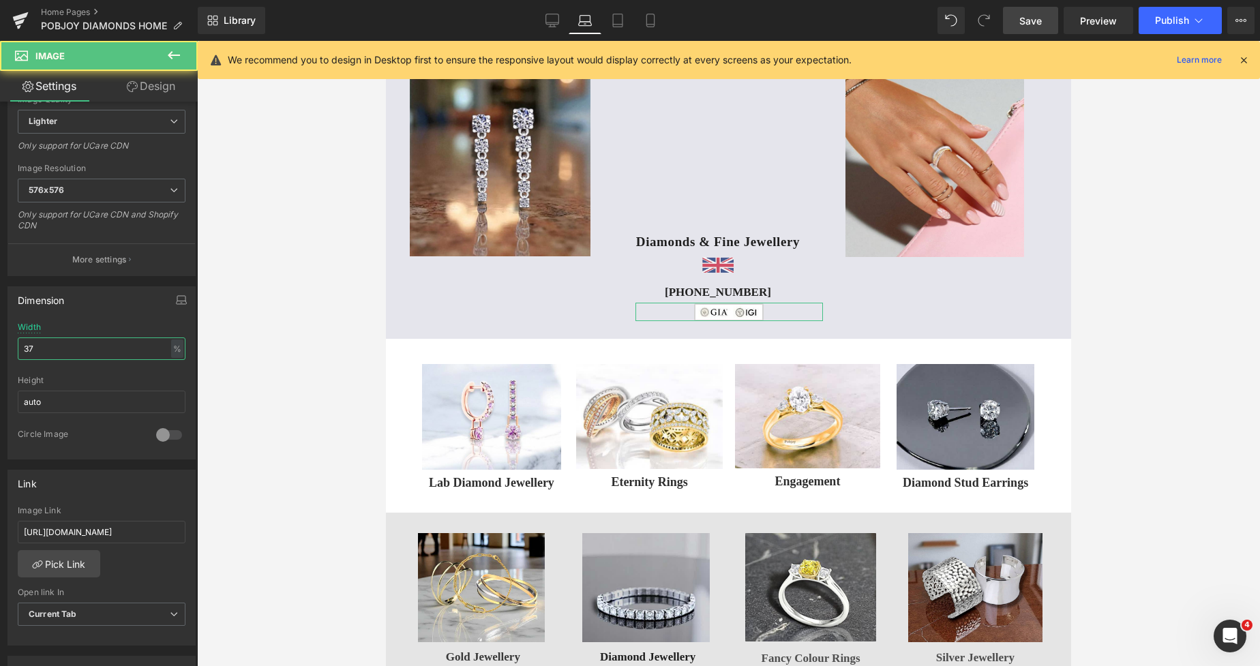
type input "37"
click at [164, 95] on link "Design" at bounding box center [151, 86] width 99 height 31
click at [0, 0] on div "Spacing" at bounding box center [0, 0] width 0 height 0
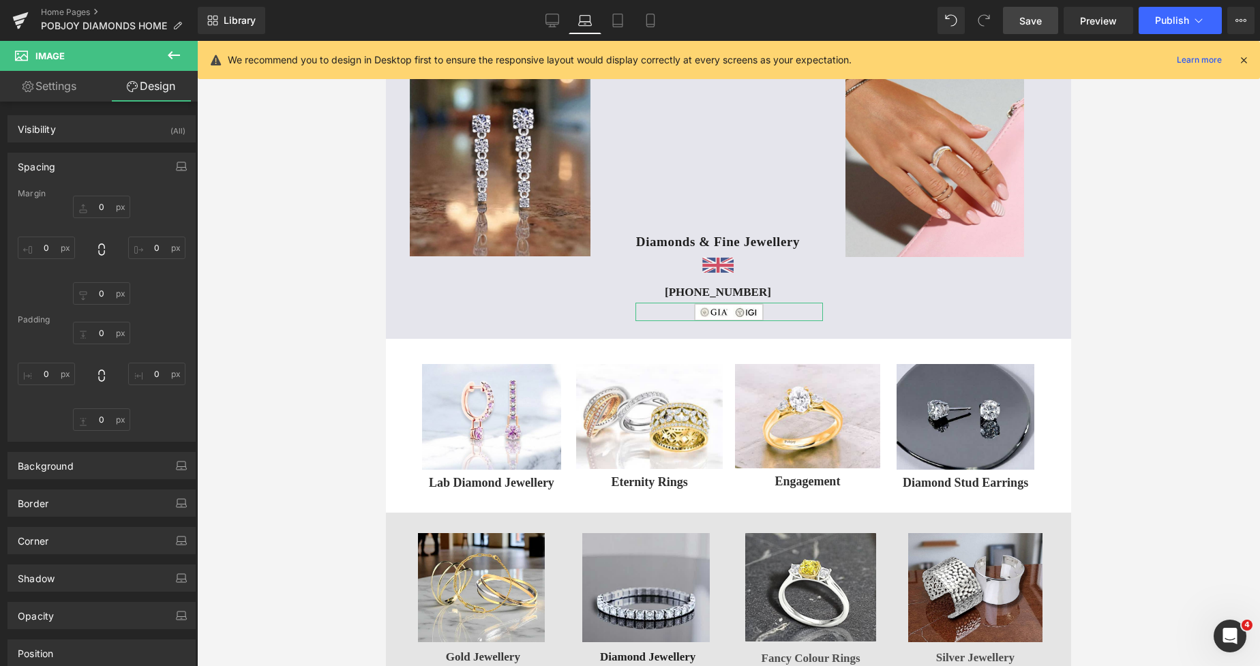
type input "5"
type input "0"
type input "33"
type input "0"
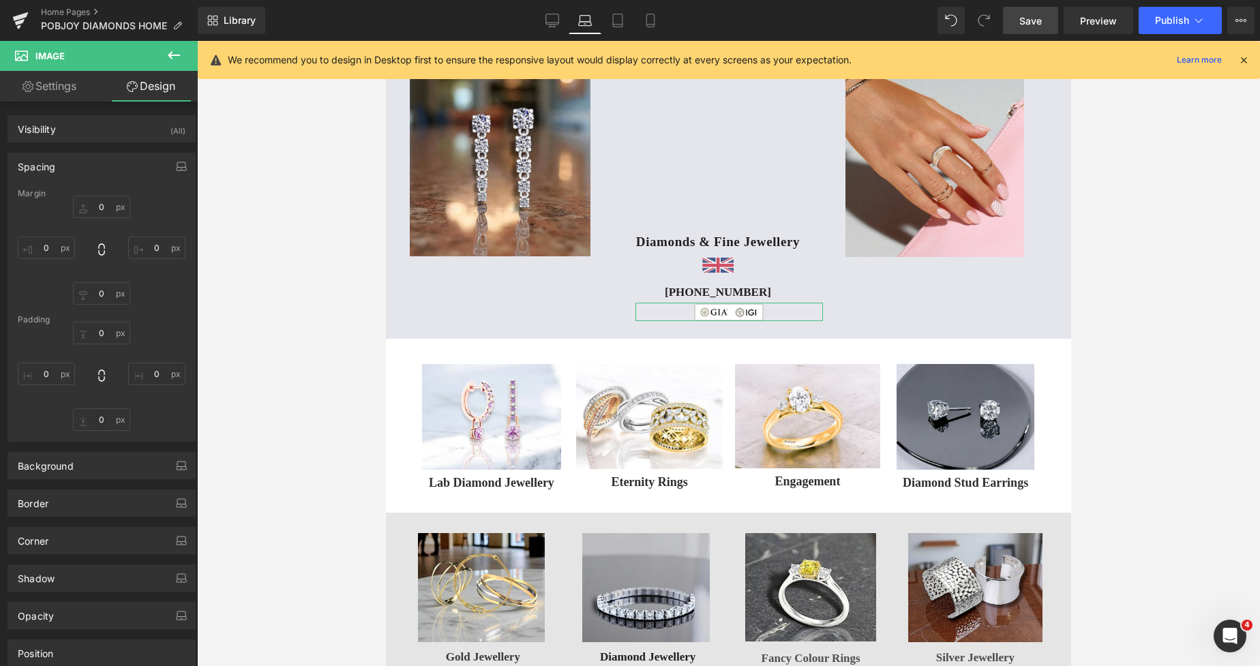
type input "0"
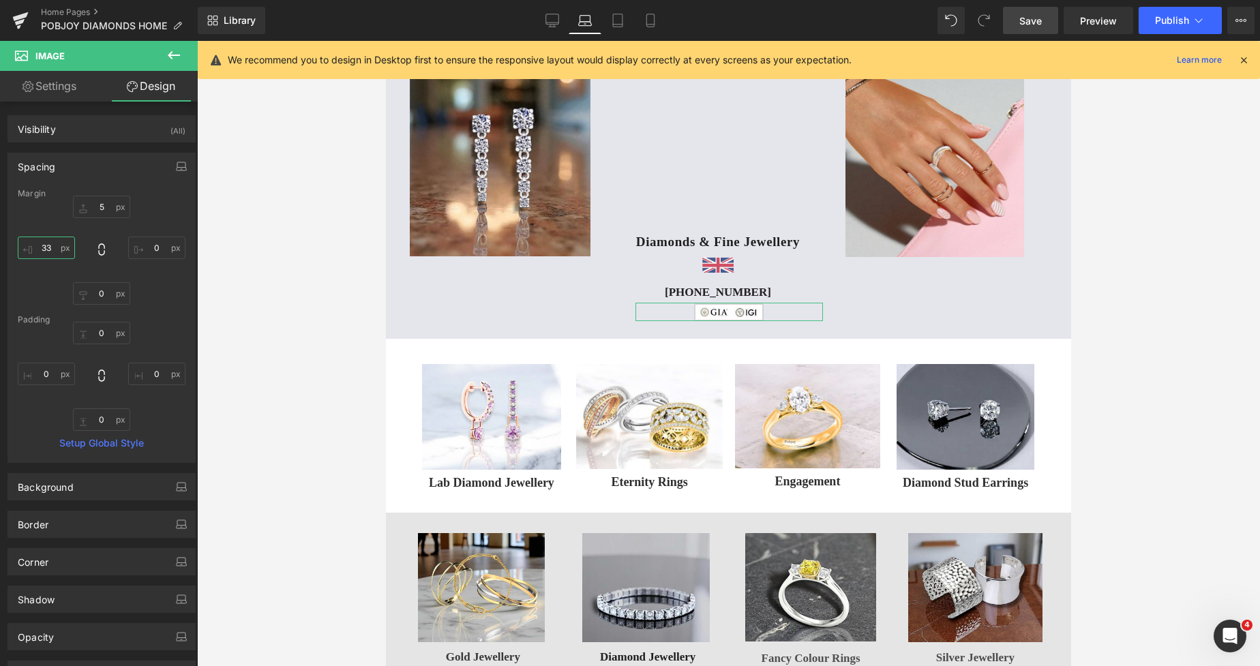
click at [50, 244] on input "33" at bounding box center [46, 248] width 57 height 22
type input "0"
click at [98, 207] on input "5" at bounding box center [101, 207] width 57 height 22
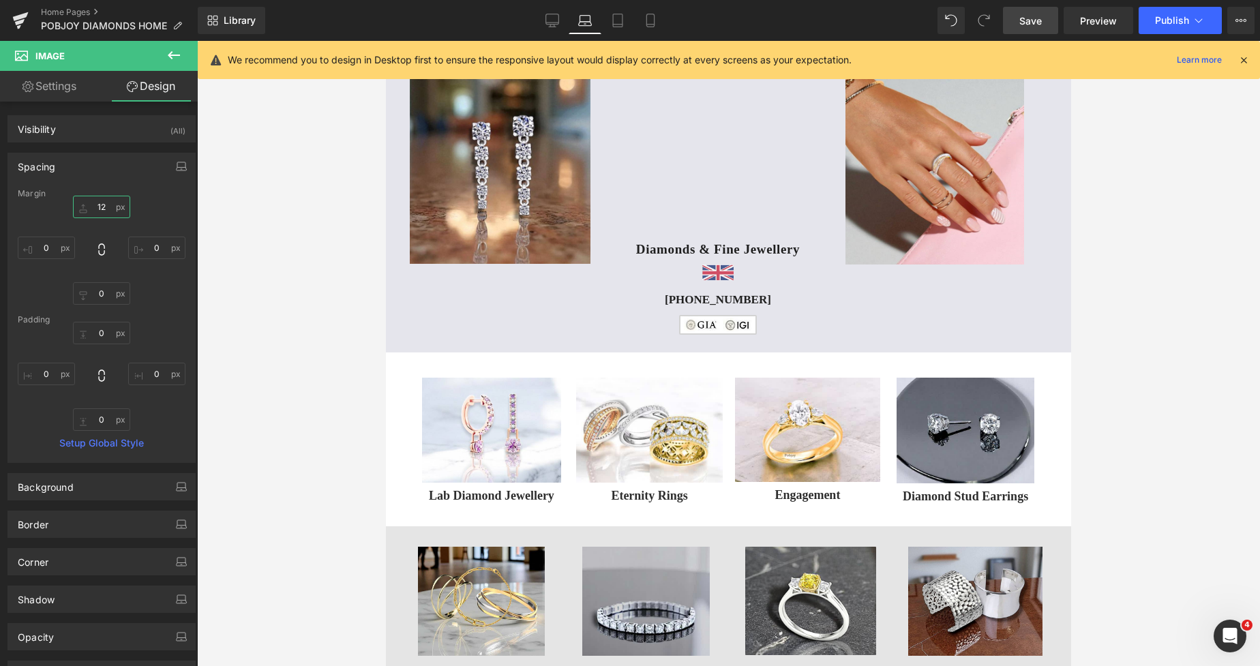
scroll to position [0, 0]
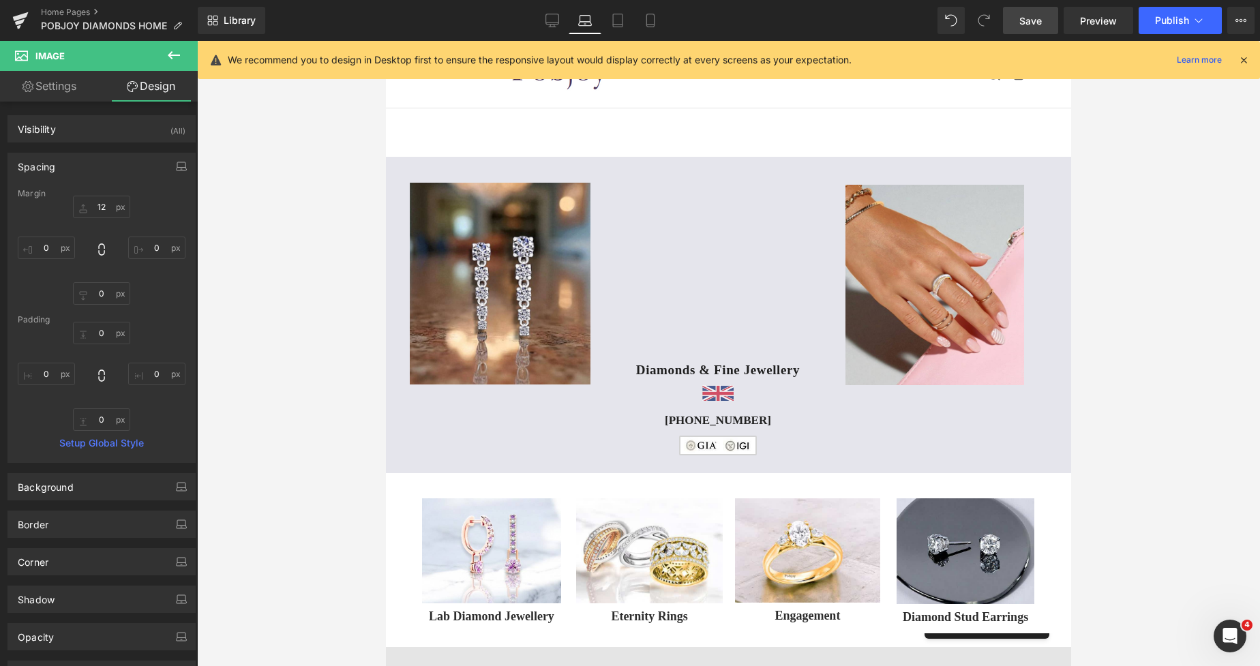
click at [1040, 18] on span "Save" at bounding box center [1030, 21] width 22 height 14
click at [533, 20] on icon at bounding box center [537, 21] width 14 height 14
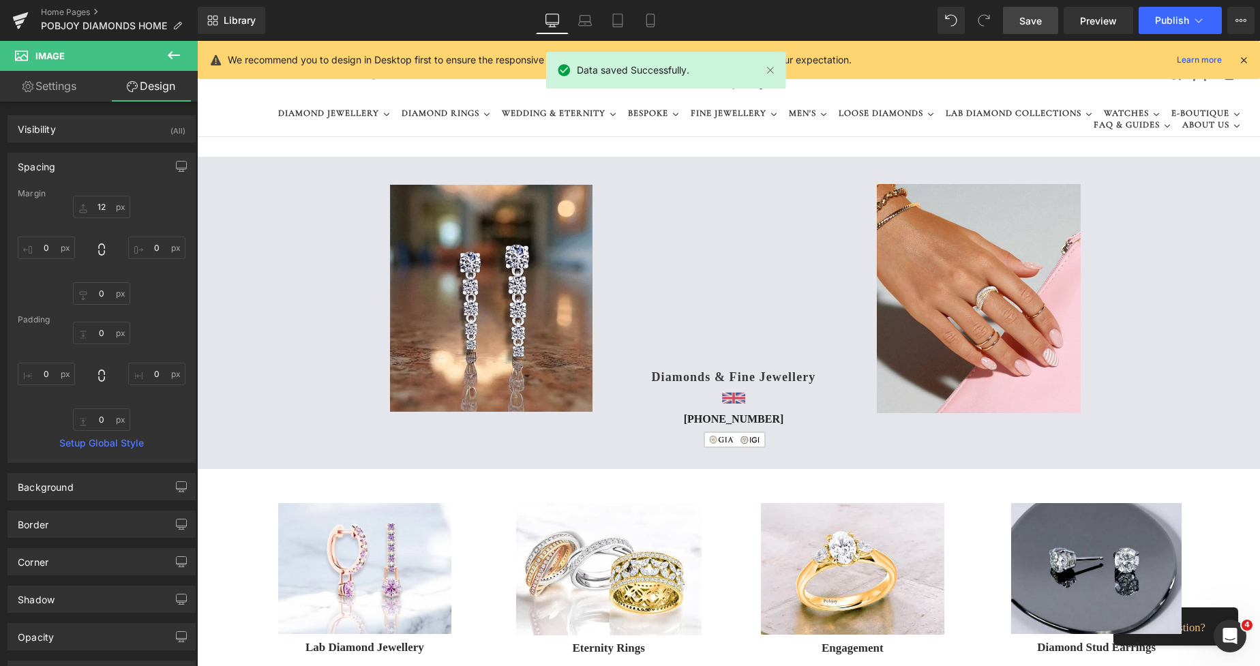
type input "5"
type input "0"
type input "3"
type input "0"
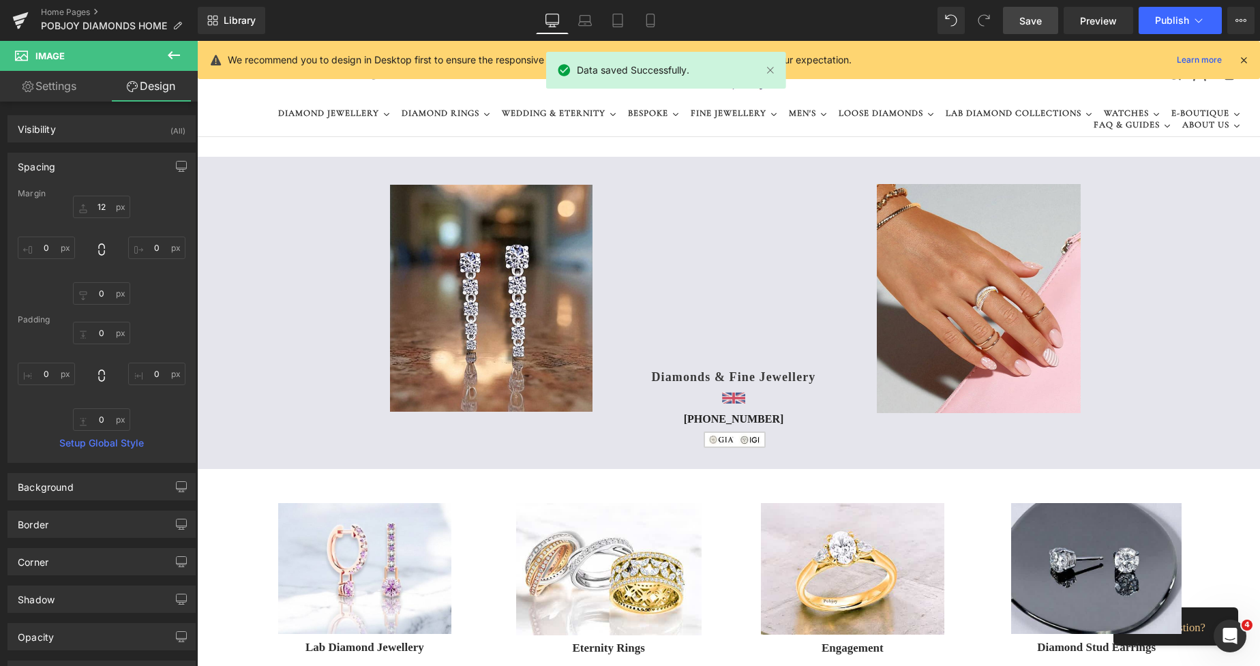
type input "0"
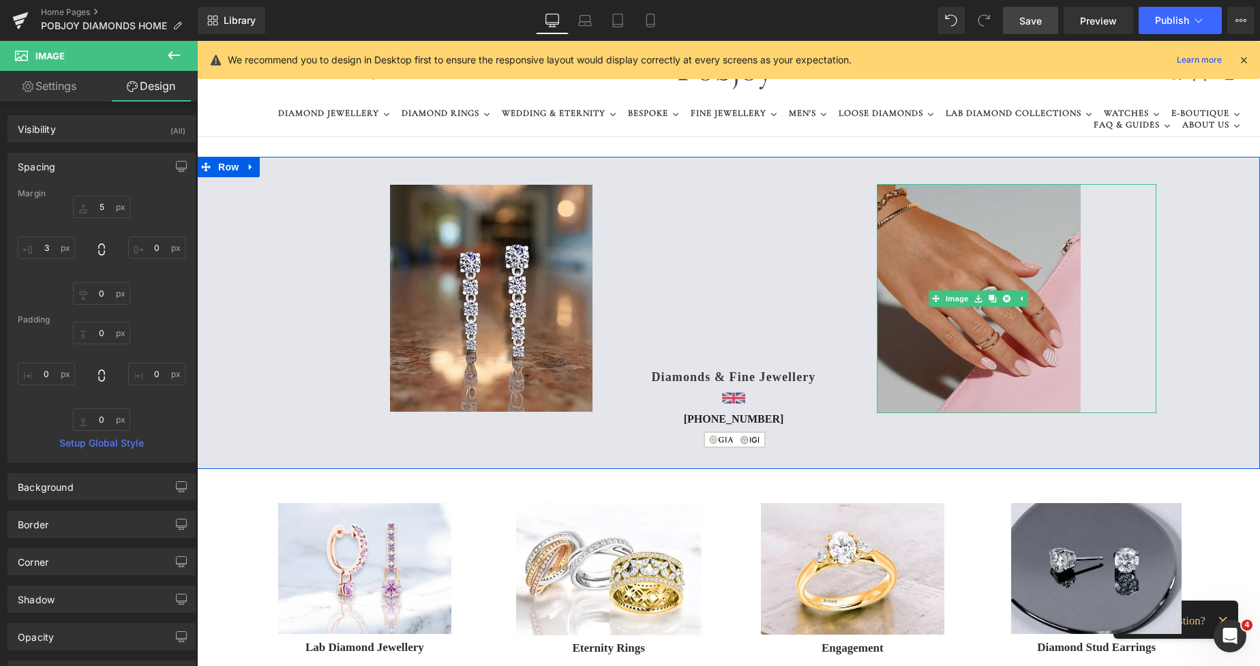
click at [968, 239] on img at bounding box center [978, 298] width 204 height 229
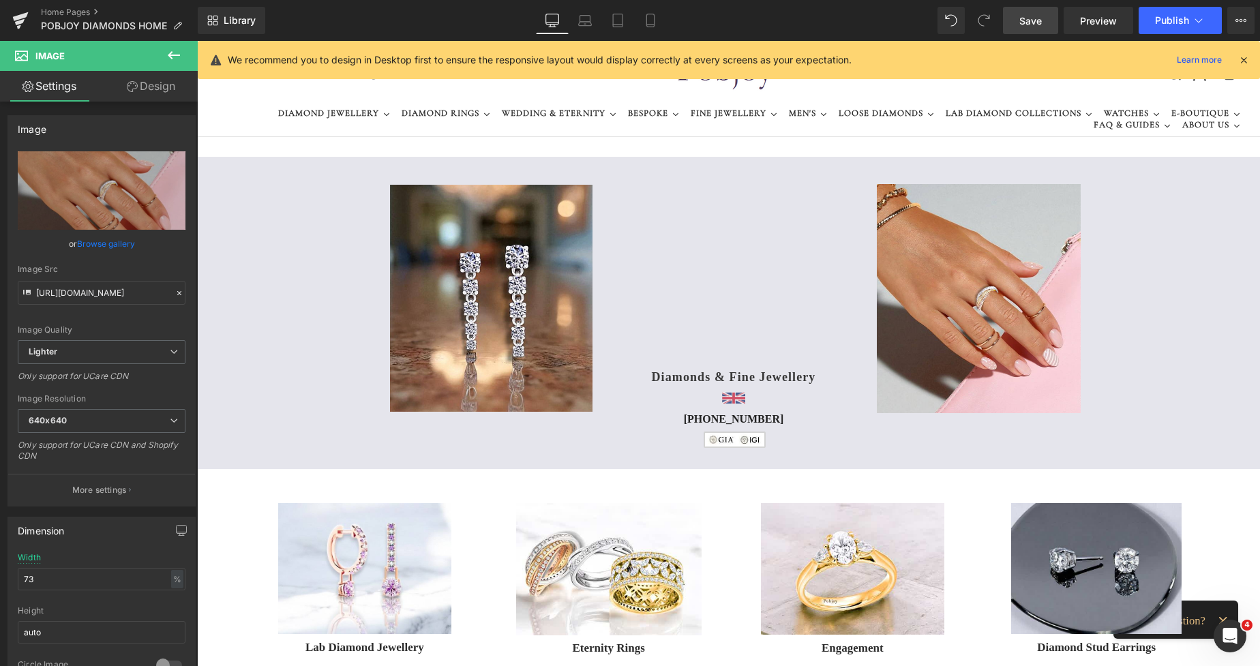
click at [1032, 23] on span "Save" at bounding box center [1030, 21] width 22 height 14
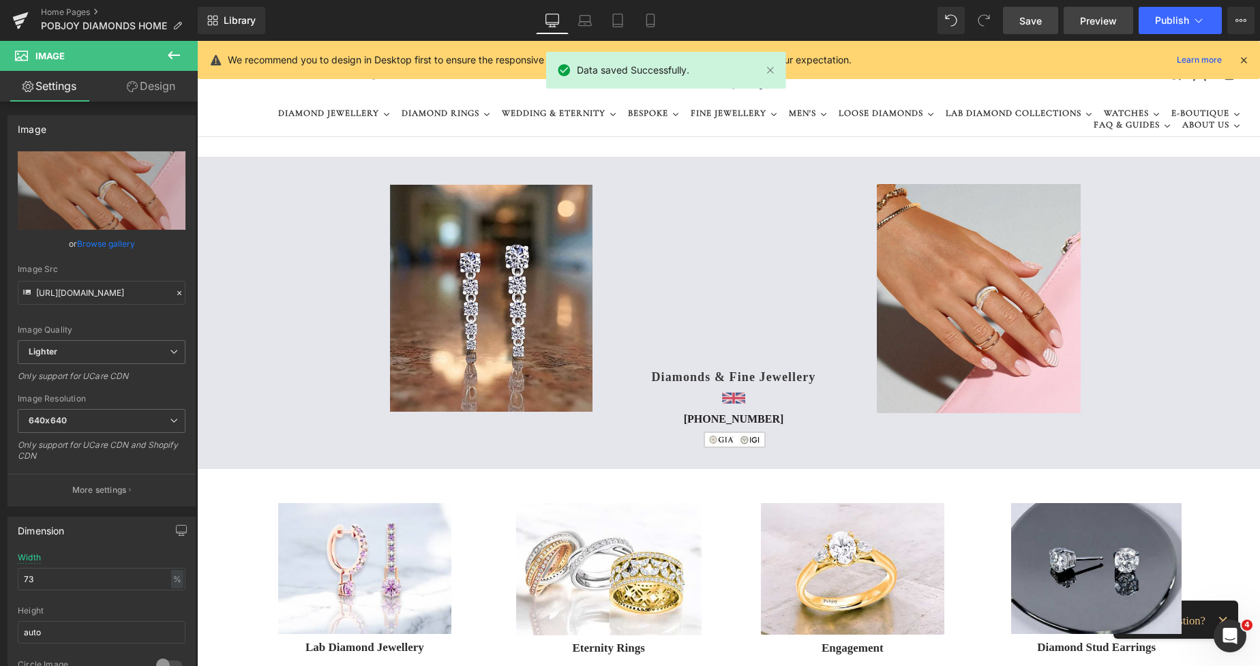
click at [1116, 24] on span "Preview" at bounding box center [1098, 21] width 37 height 14
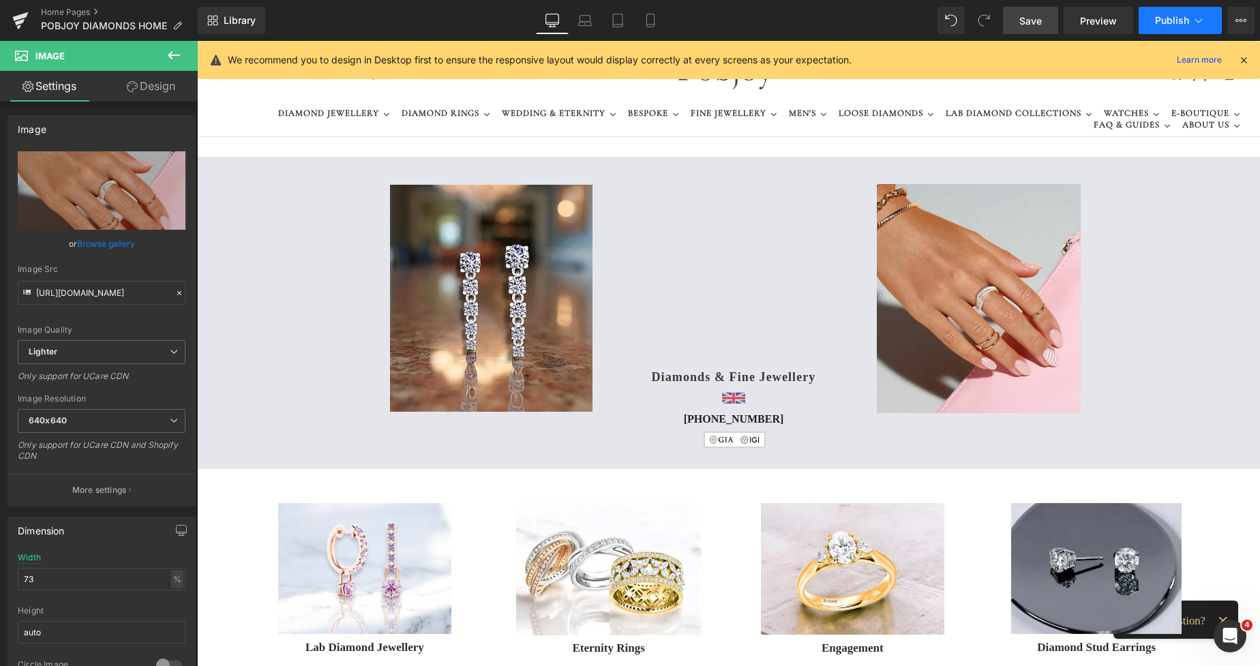
click at [1172, 18] on span "Publish" at bounding box center [1172, 20] width 34 height 11
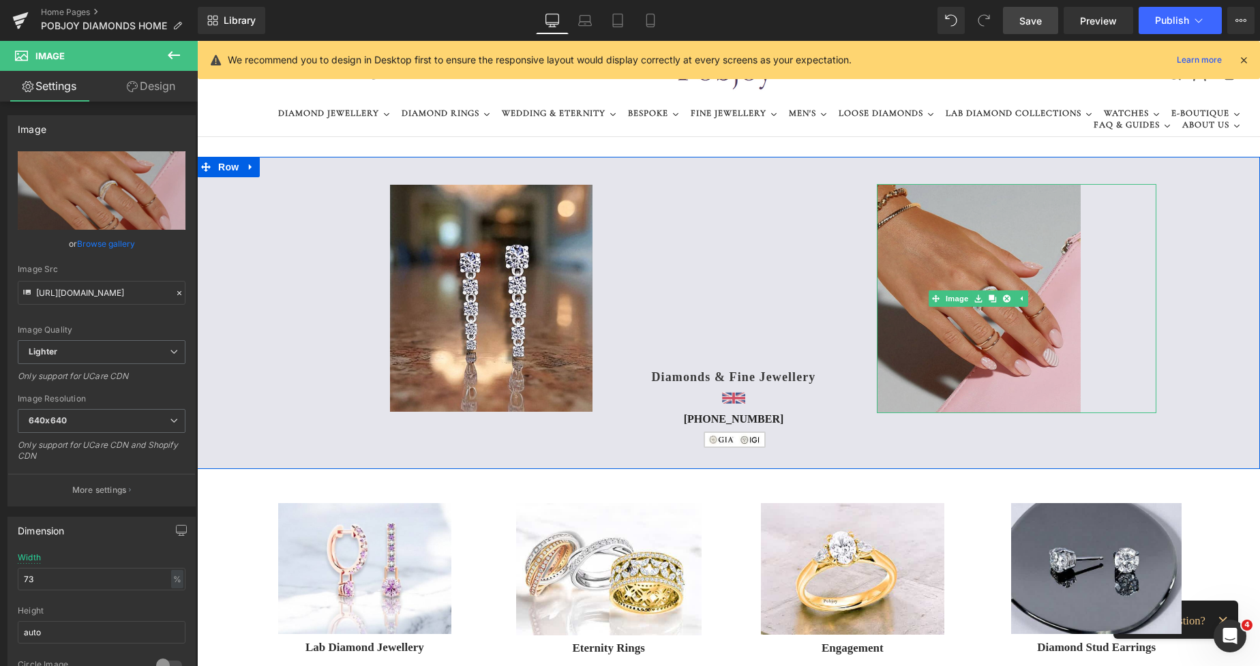
click at [986, 223] on img at bounding box center [978, 298] width 204 height 229
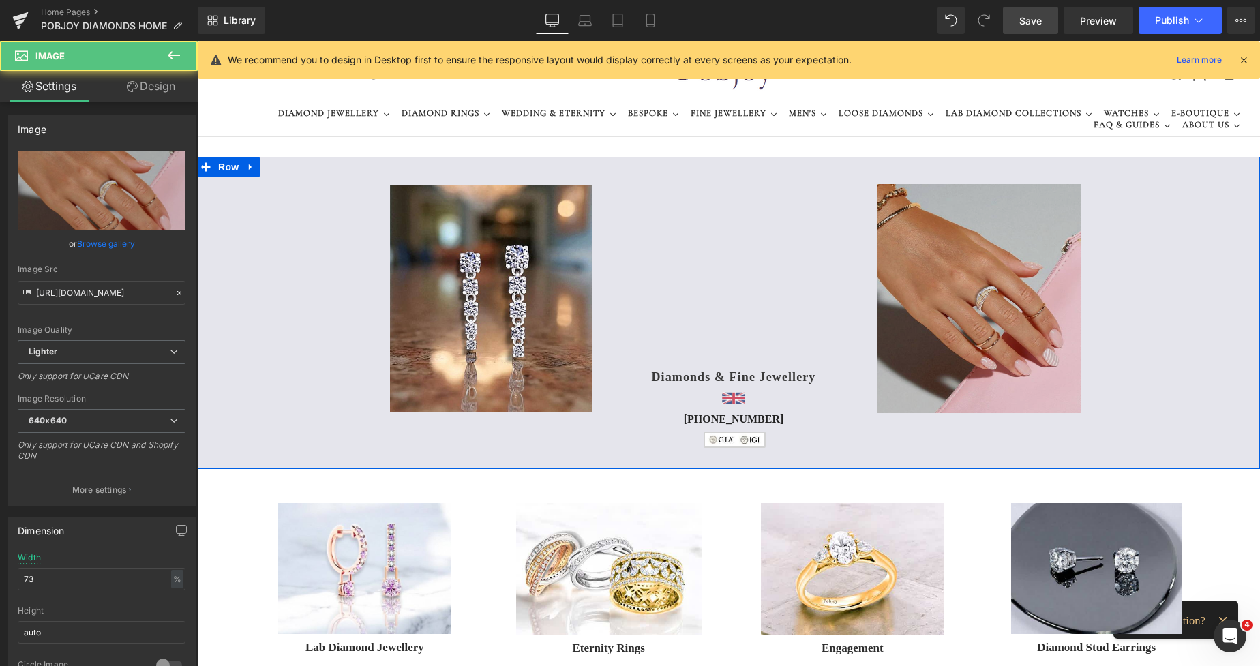
click at [920, 213] on img at bounding box center [978, 298] width 204 height 229
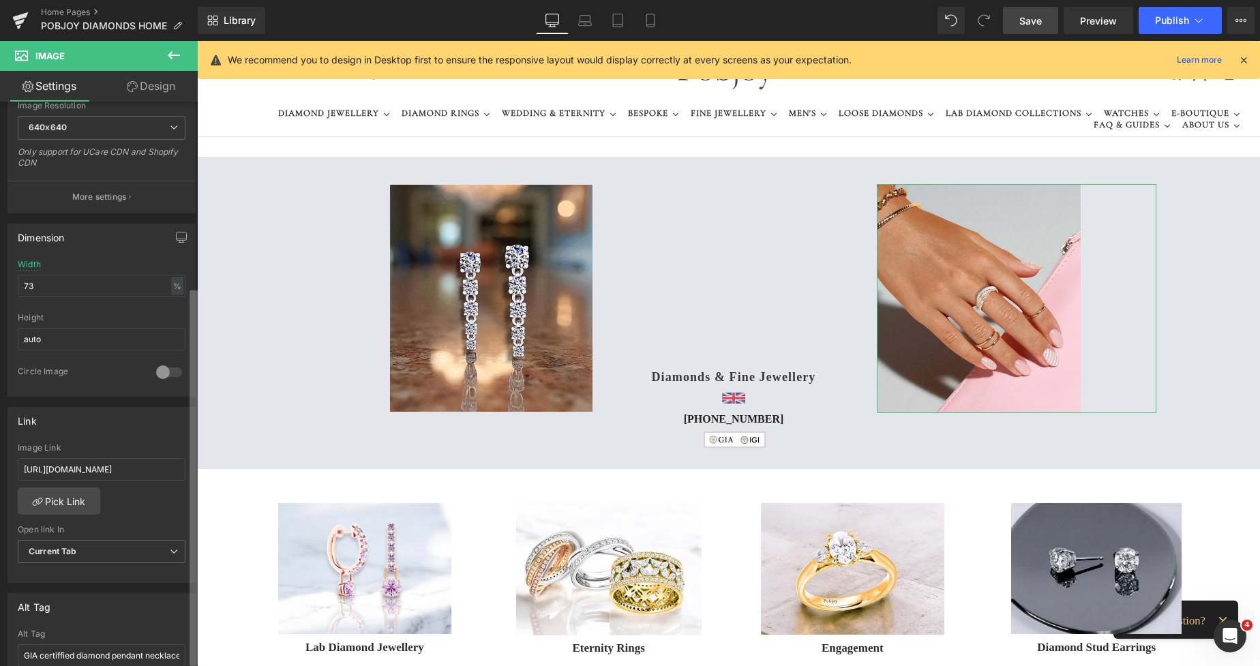
click at [180, 447] on div "Image [URL][DOMAIN_NAME] Replace Image Upload image or Browse gallery Image Src…" at bounding box center [99, 387] width 198 height 570
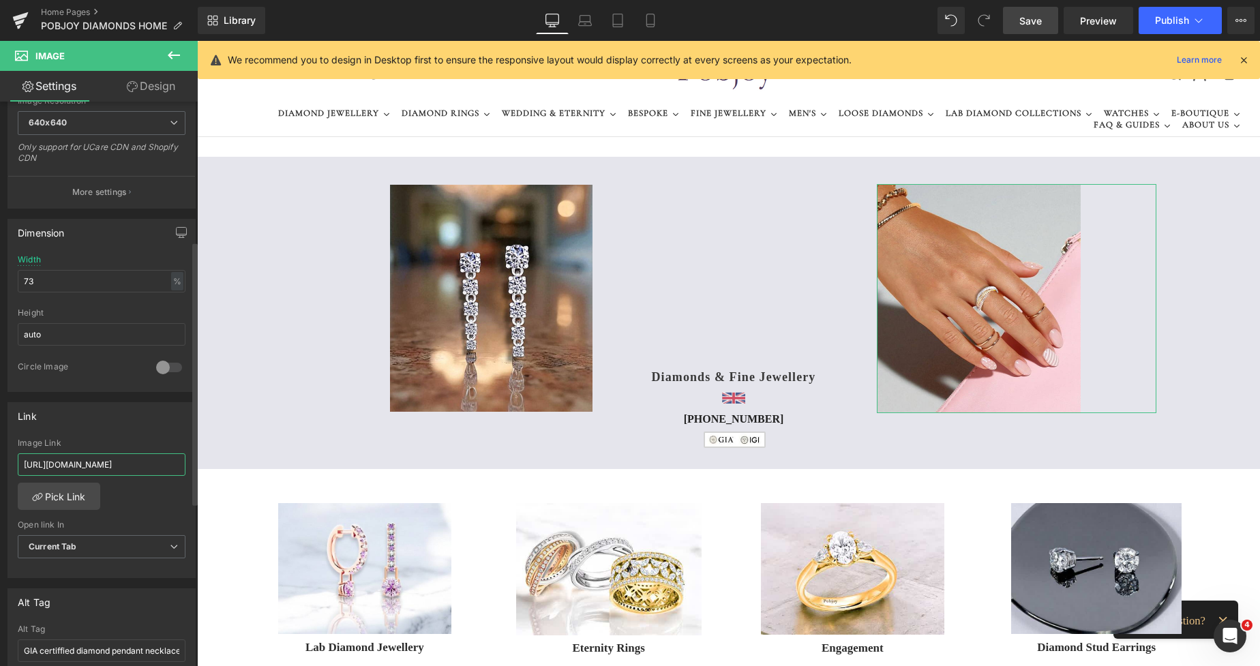
click at [27, 467] on input "[URL][DOMAIN_NAME]" at bounding box center [102, 464] width 168 height 22
drag, startPoint x: 24, startPoint y: 467, endPoint x: 192, endPoint y: 473, distance: 168.5
click at [192, 473] on div "Image [URL][DOMAIN_NAME] Replace Image Upload image or Browse gallery Image Src…" at bounding box center [99, 387] width 198 height 570
paste input "full-eternity-rings-1/customised"
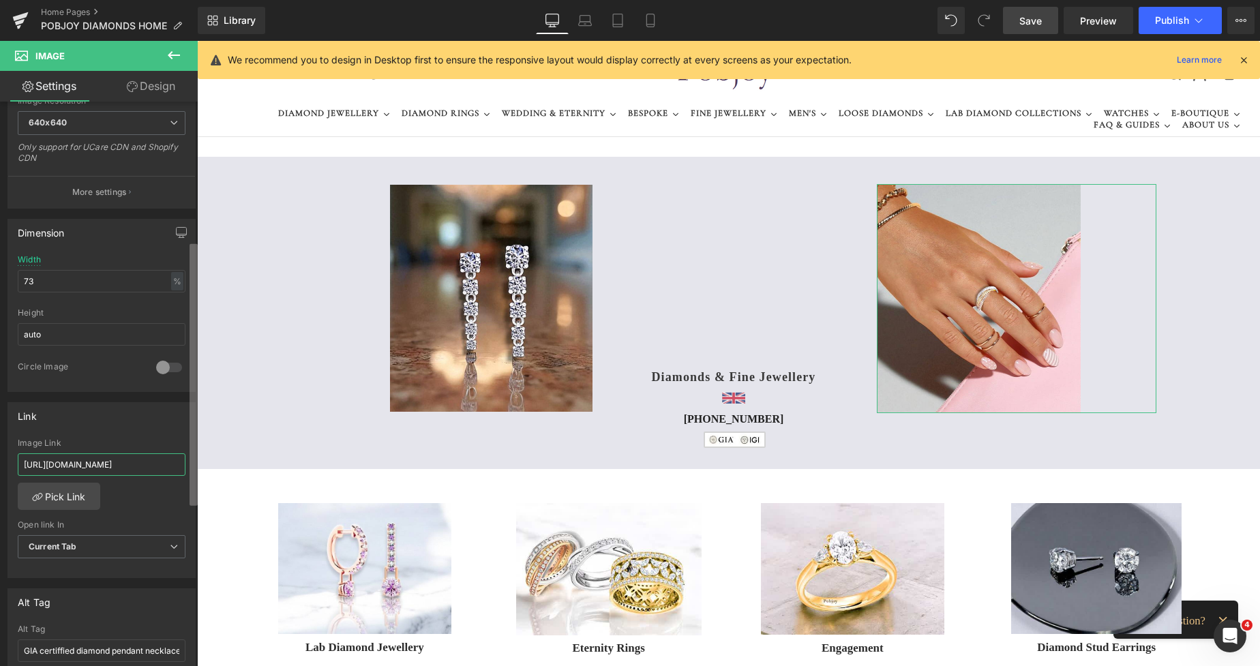
scroll to position [0, 236]
type input "[URL][DOMAIN_NAME]"
click at [112, 186] on p "More settings" at bounding box center [99, 192] width 55 height 12
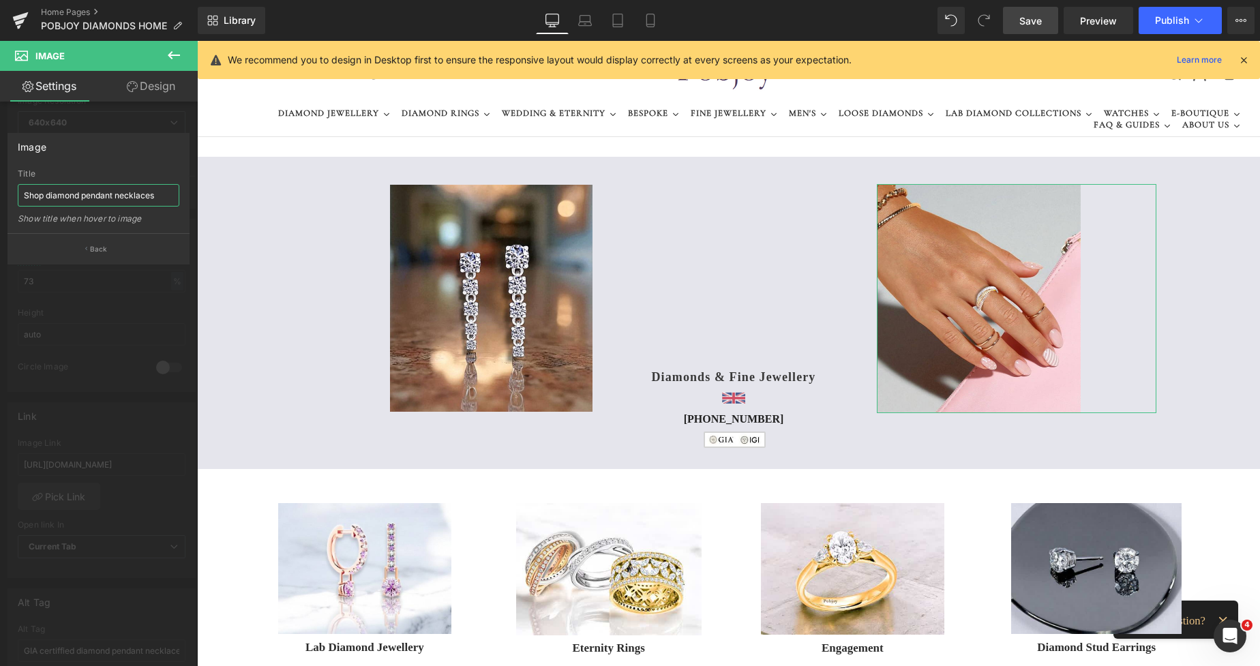
drag, startPoint x: 156, startPoint y: 195, endPoint x: 47, endPoint y: 197, distance: 109.1
click at [47, 197] on input "Shop diamond pendant necklaces" at bounding box center [99, 195] width 162 height 22
type input "Shop diamond Russian wedding and eternity rings"
click at [1034, 18] on span "Save" at bounding box center [1030, 21] width 22 height 14
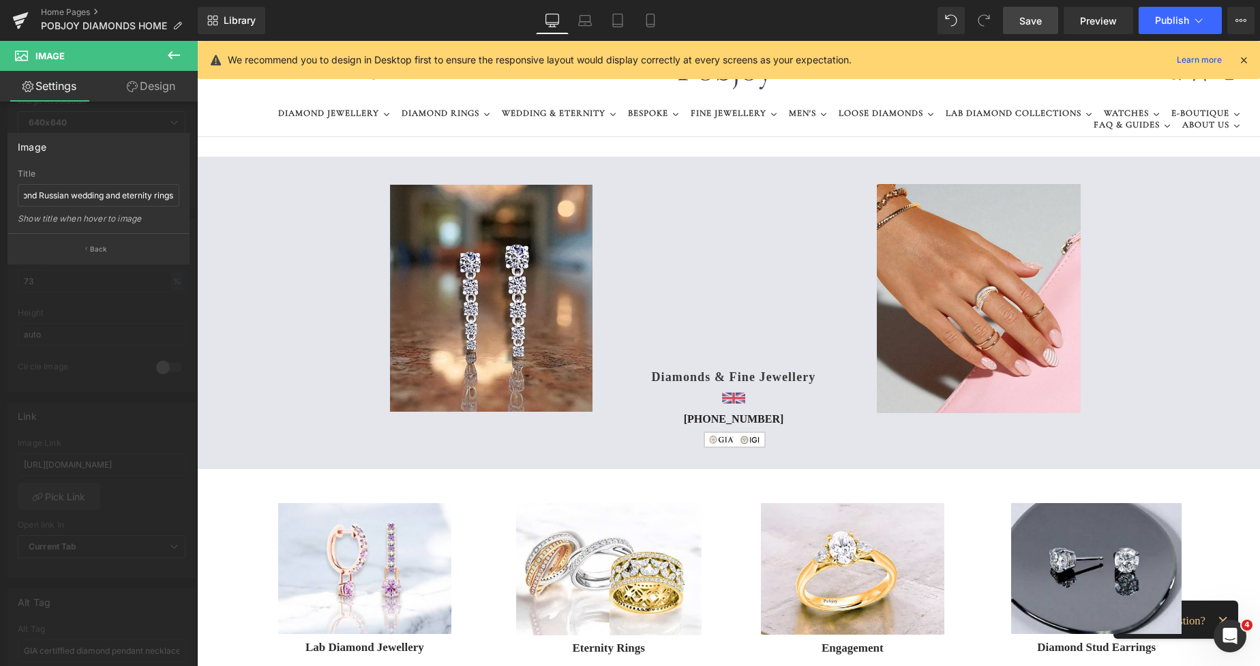
scroll to position [0, 0]
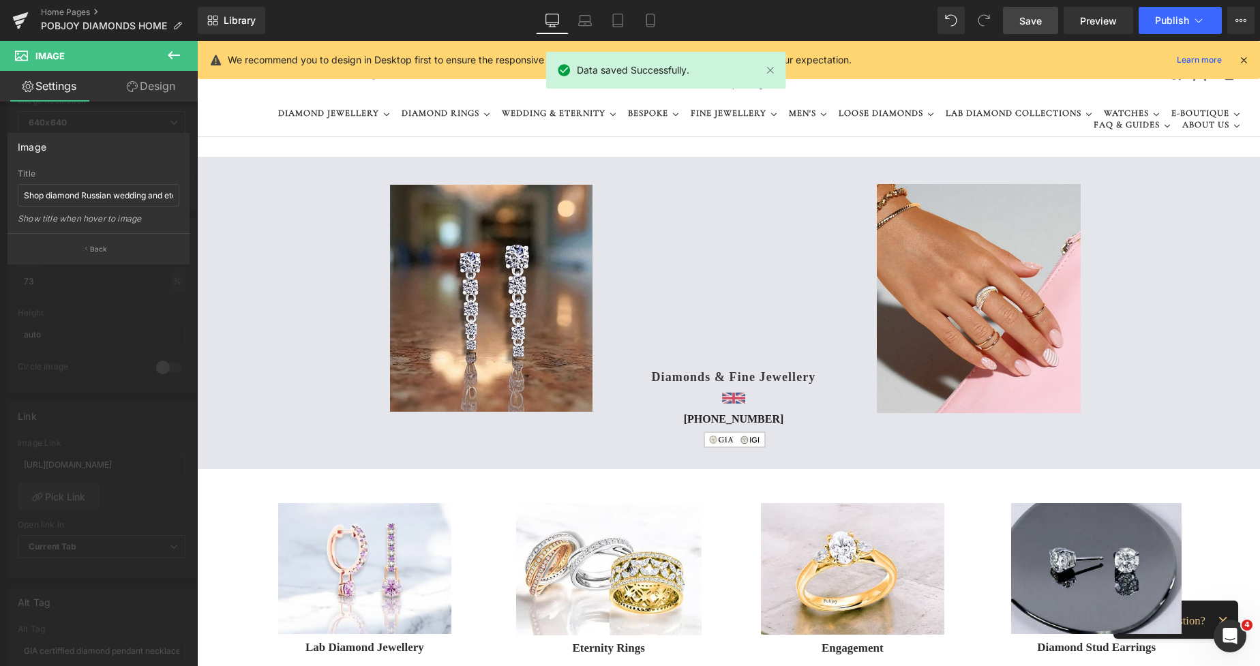
click at [1030, 18] on span "Save" at bounding box center [1030, 21] width 22 height 14
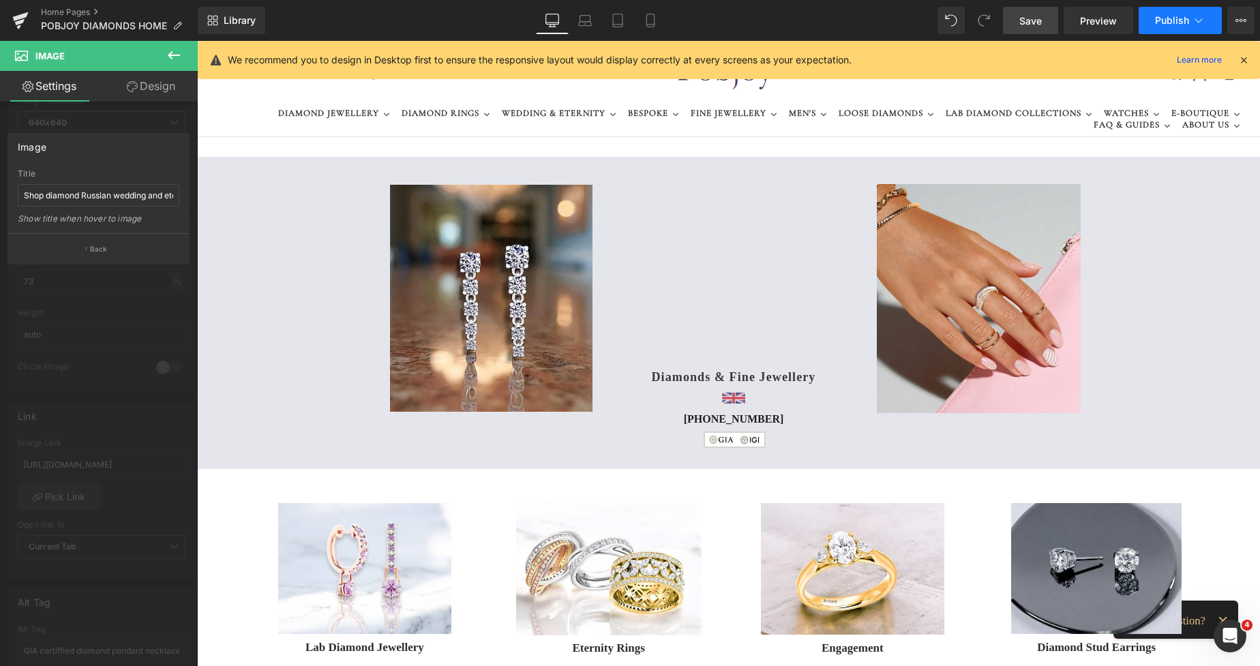
click at [1162, 9] on button "Publish" at bounding box center [1179, 20] width 83 height 27
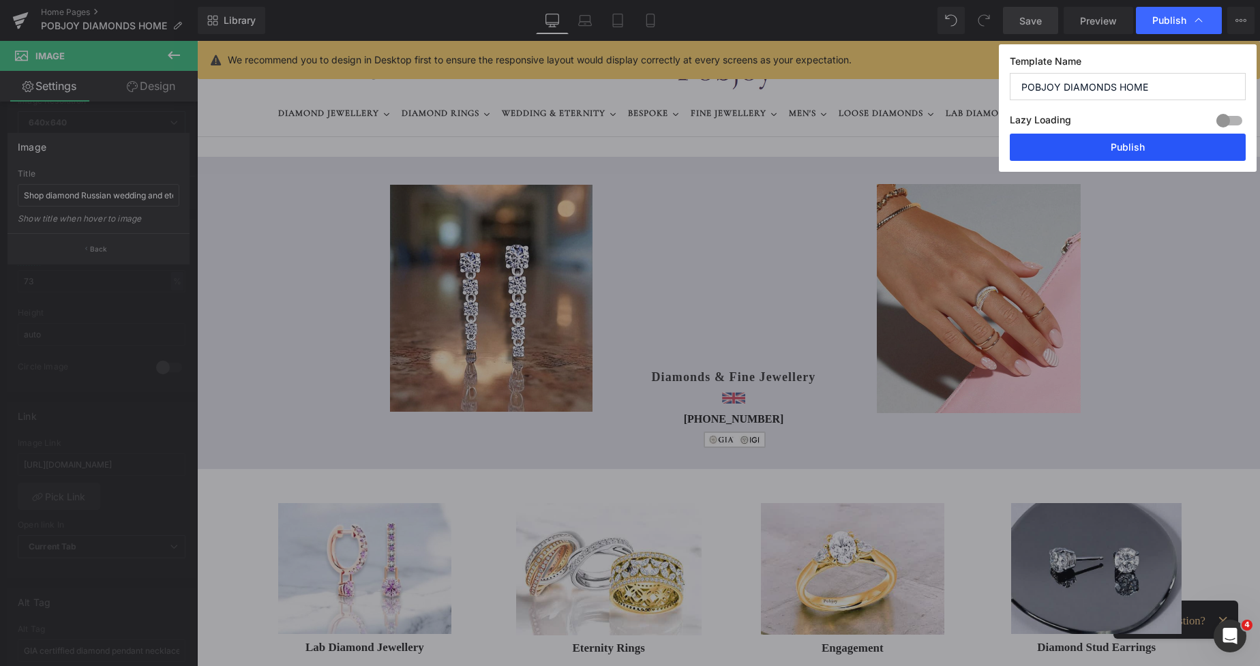
click at [1083, 148] on button "Publish" at bounding box center [1127, 147] width 236 height 27
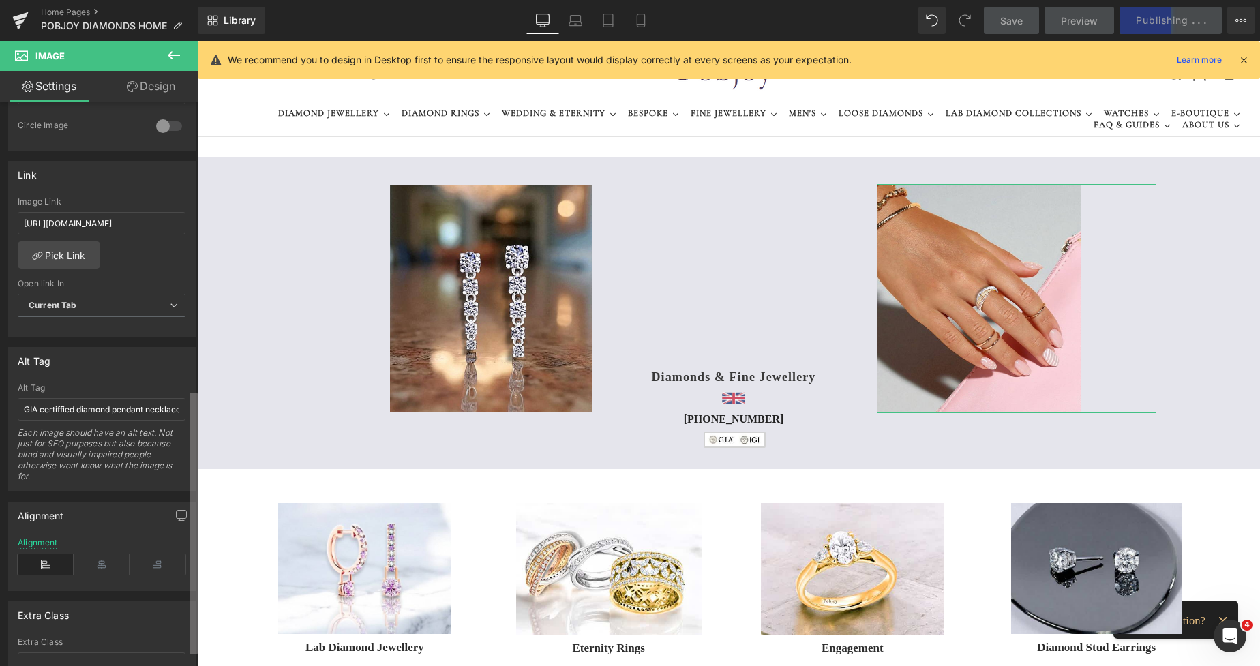
scroll to position [647, 0]
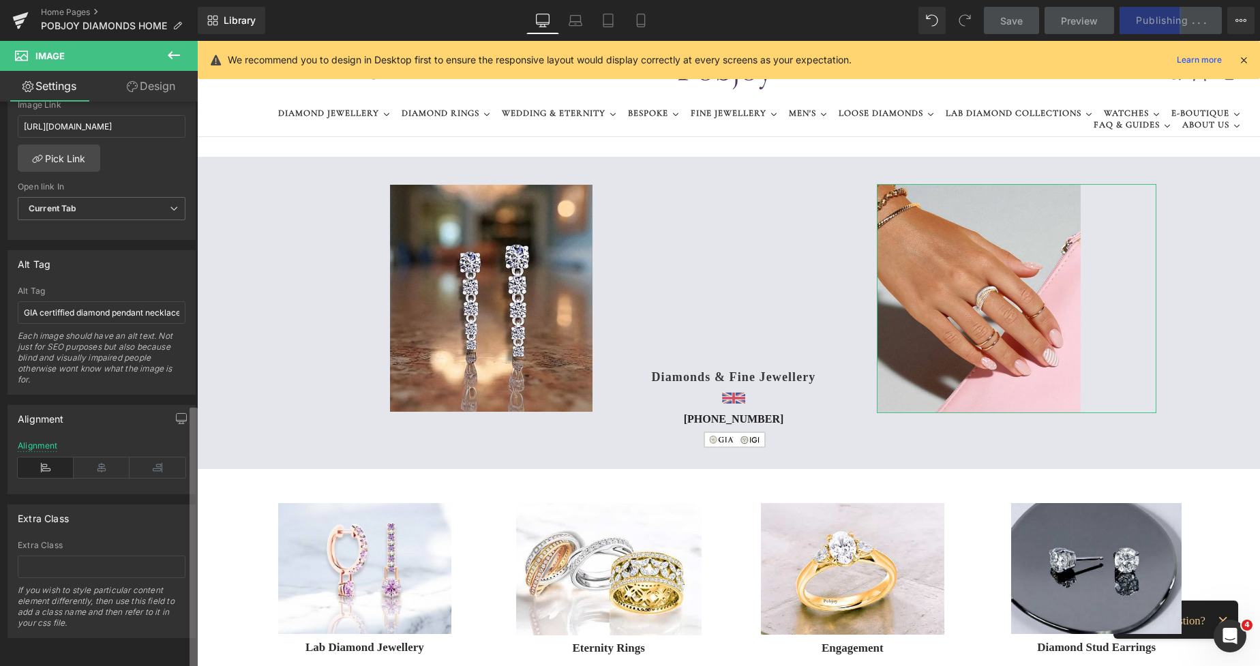
click at [175, 495] on div "Image [URL][DOMAIN_NAME] Replace Image Upload image or Browse gallery Image Src…" at bounding box center [99, 387] width 198 height 570
click at [96, 301] on input "GIA certiffied diamond pendant necklaces. Pobjoy Diamonds" at bounding box center [102, 312] width 168 height 22
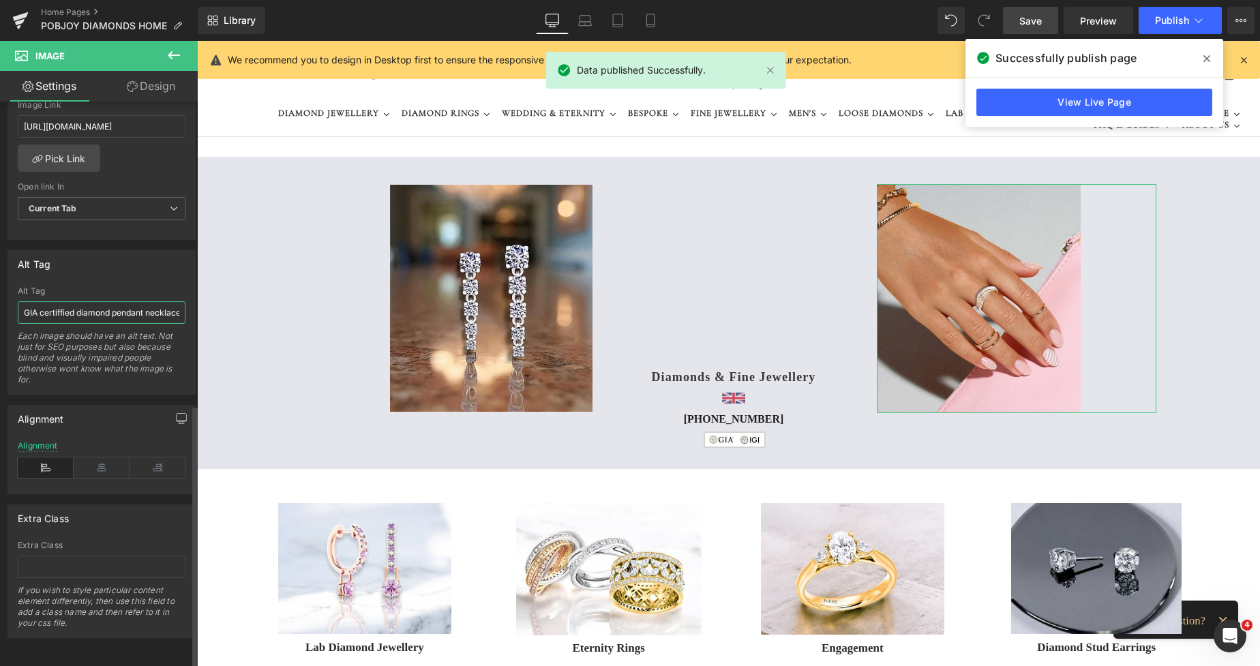
drag, startPoint x: 74, startPoint y: 303, endPoint x: 21, endPoint y: 303, distance: 52.5
click at [21, 303] on input "GIA certiffied diamond pendant necklaces. Pobjoy Diamonds" at bounding box center [102, 312] width 168 height 22
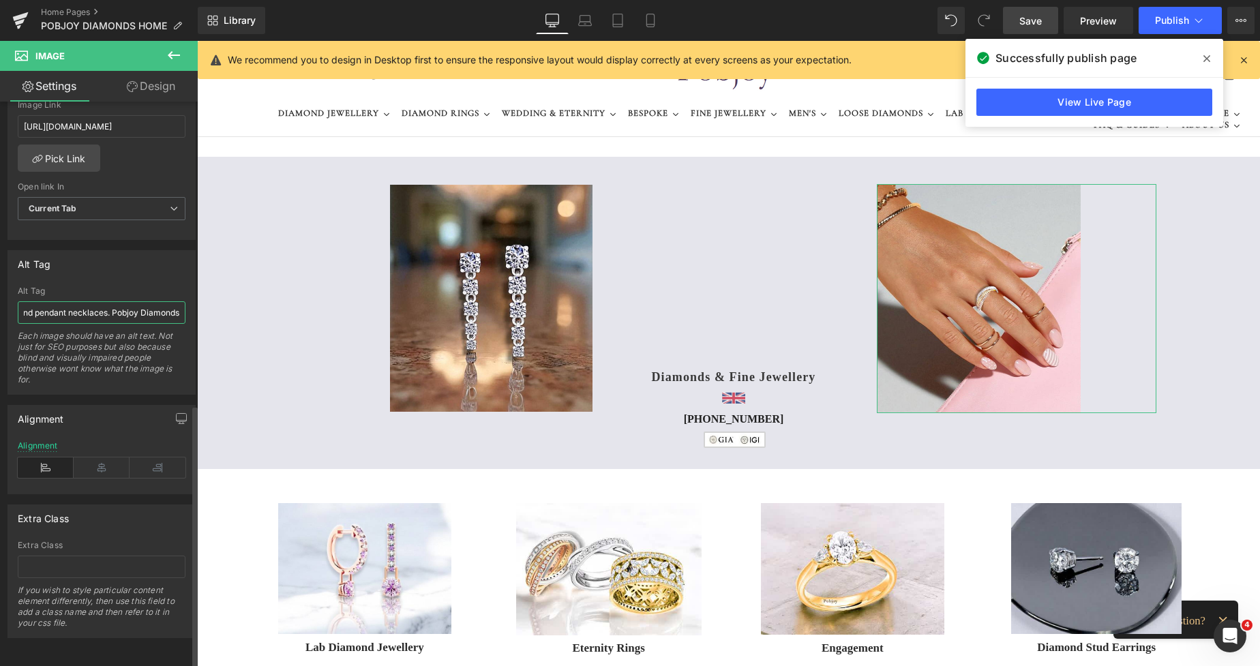
scroll to position [0, 82]
drag, startPoint x: 111, startPoint y: 301, endPoint x: 179, endPoint y: 305, distance: 68.2
click at [179, 305] on input "Three colour diamond pendant necklaces. Pobjoy Diamonds" at bounding box center [102, 312] width 168 height 22
drag, startPoint x: 309, startPoint y: 338, endPoint x: 219, endPoint y: 302, distance: 96.9
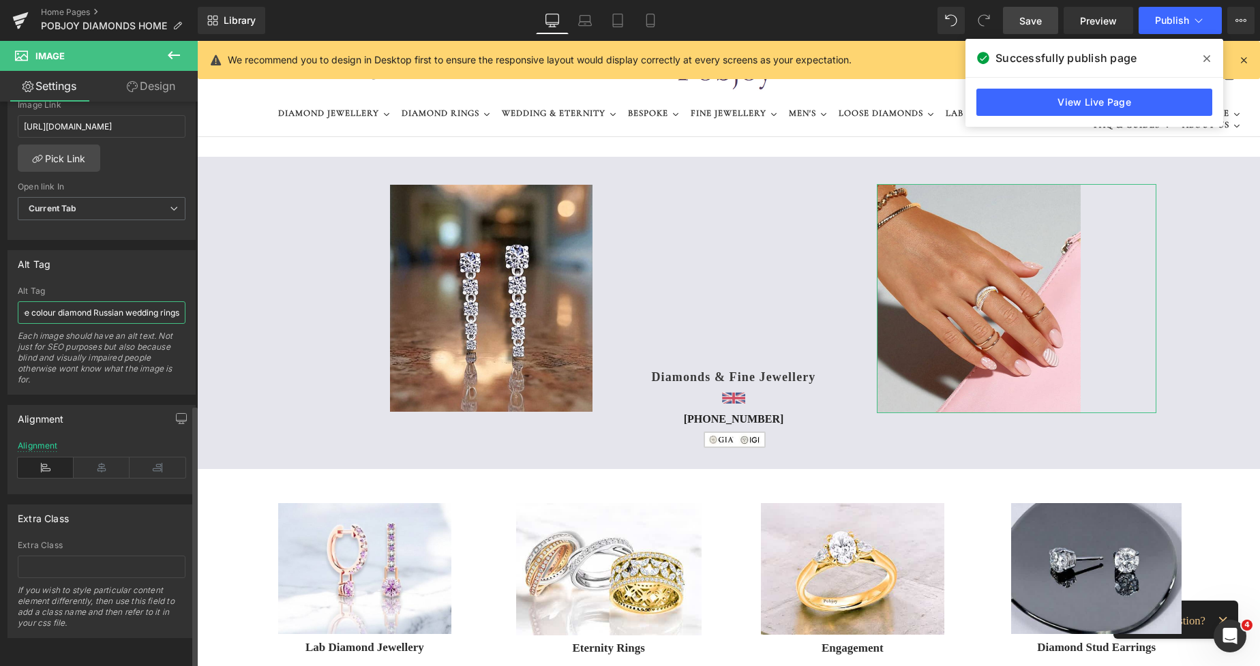
click at [174, 301] on input "Three colour diamond Russian wedding rings" at bounding box center [102, 312] width 168 height 22
click at [117, 301] on input "Three colour diamond Russian wedding rings" at bounding box center [102, 312] width 168 height 22
drag, startPoint x: 92, startPoint y: 301, endPoint x: 29, endPoint y: 299, distance: 63.4
click at [29, 301] on input "Three colour diamond Russian wedding rings" at bounding box center [102, 312] width 168 height 22
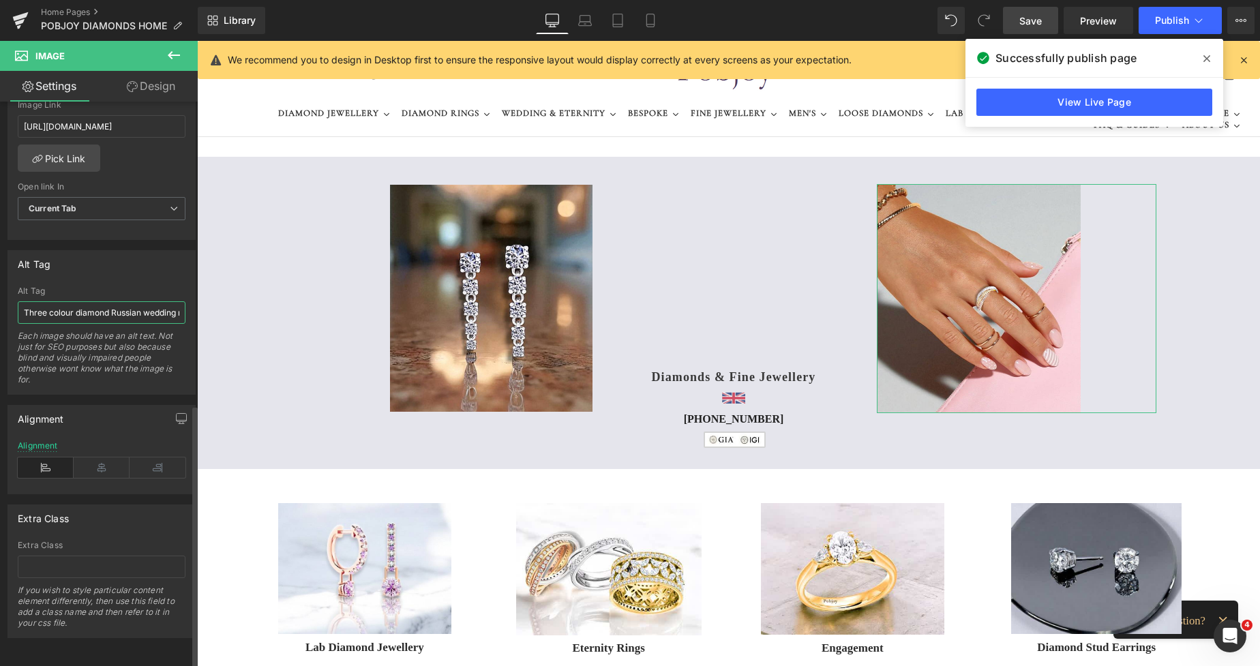
click at [29, 301] on input "Three colour diamond Russian wedding rings" at bounding box center [102, 312] width 168 height 22
click at [25, 301] on input "Three colour diamond Russian wedding rings" at bounding box center [102, 312] width 168 height 22
click at [51, 303] on input "Shop Three colour diamond Russian wedding rings" at bounding box center [102, 312] width 168 height 22
type input "Shop three colour diamond Russian wedding rings"
click at [1017, 17] on link "Save" at bounding box center [1030, 20] width 55 height 27
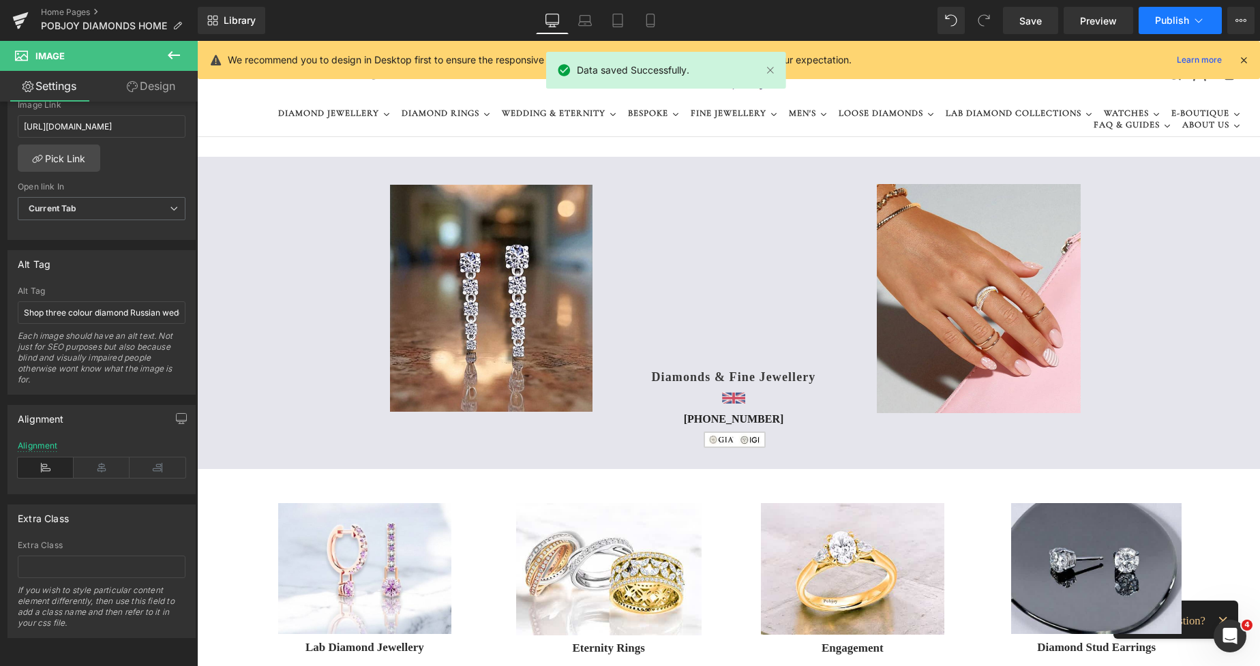
click at [1155, 18] on span "Publish" at bounding box center [1172, 20] width 34 height 11
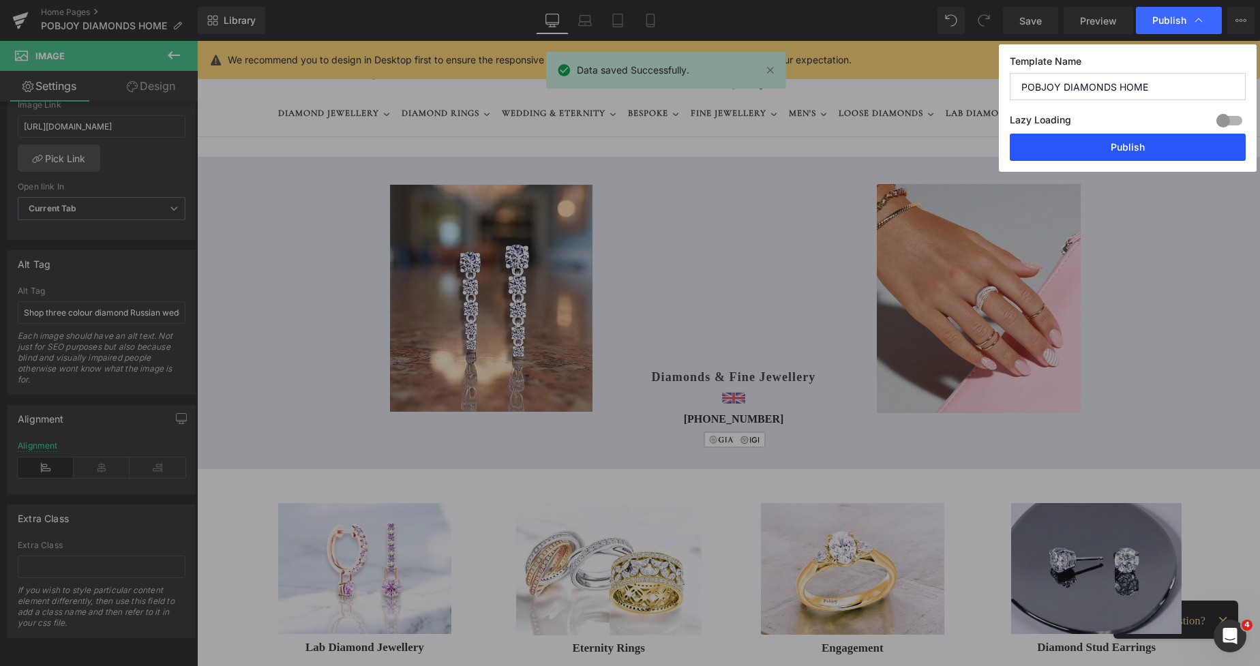
drag, startPoint x: 1118, startPoint y: 144, endPoint x: 911, endPoint y: 104, distance: 211.2
click at [1118, 144] on button "Publish" at bounding box center [1127, 147] width 236 height 27
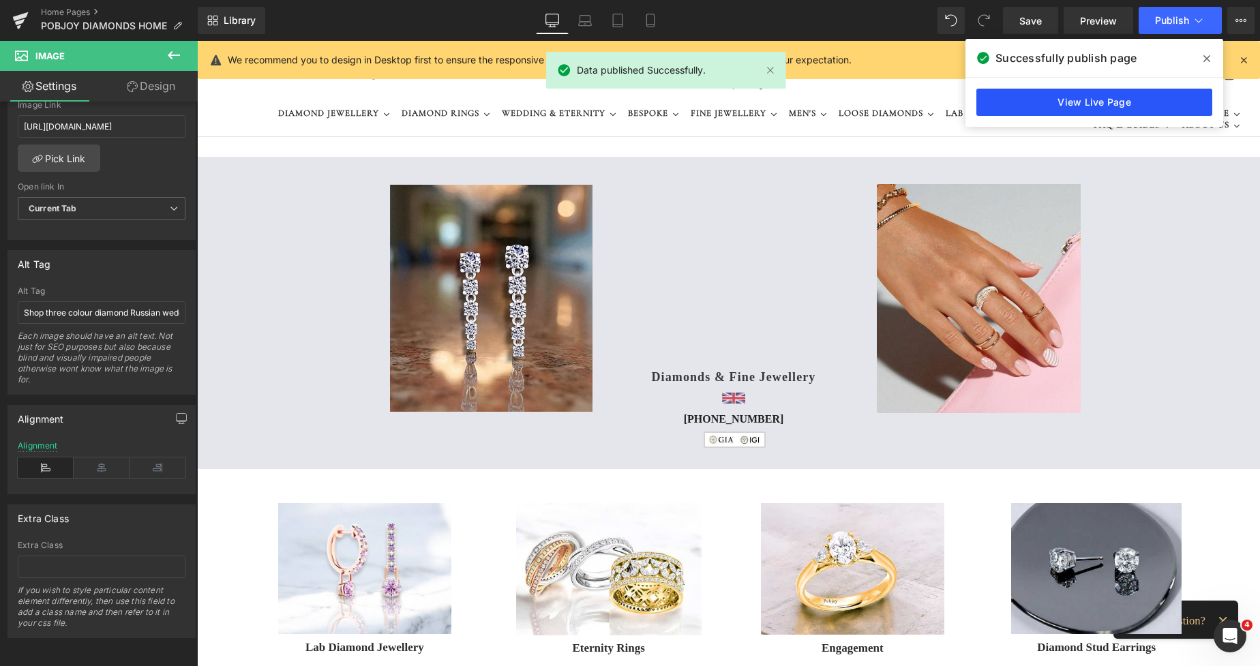
click at [1093, 102] on link "View Live Page" at bounding box center [1094, 102] width 236 height 27
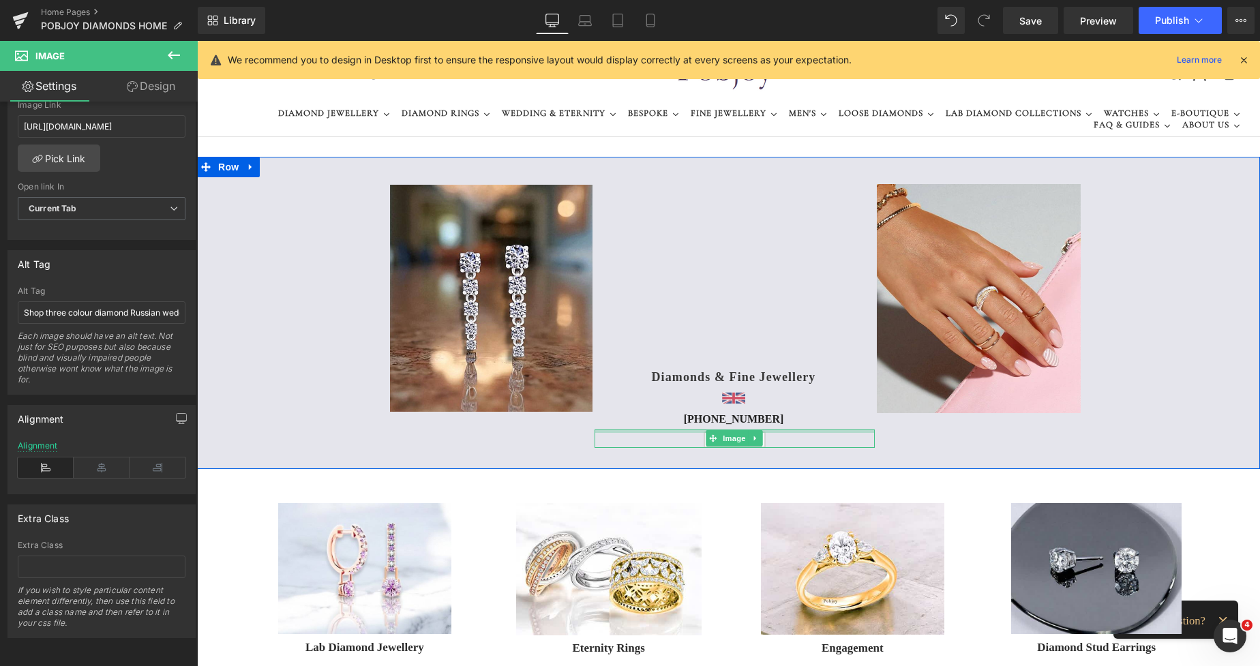
click at [697, 432] on div at bounding box center [733, 430] width 279 height 3
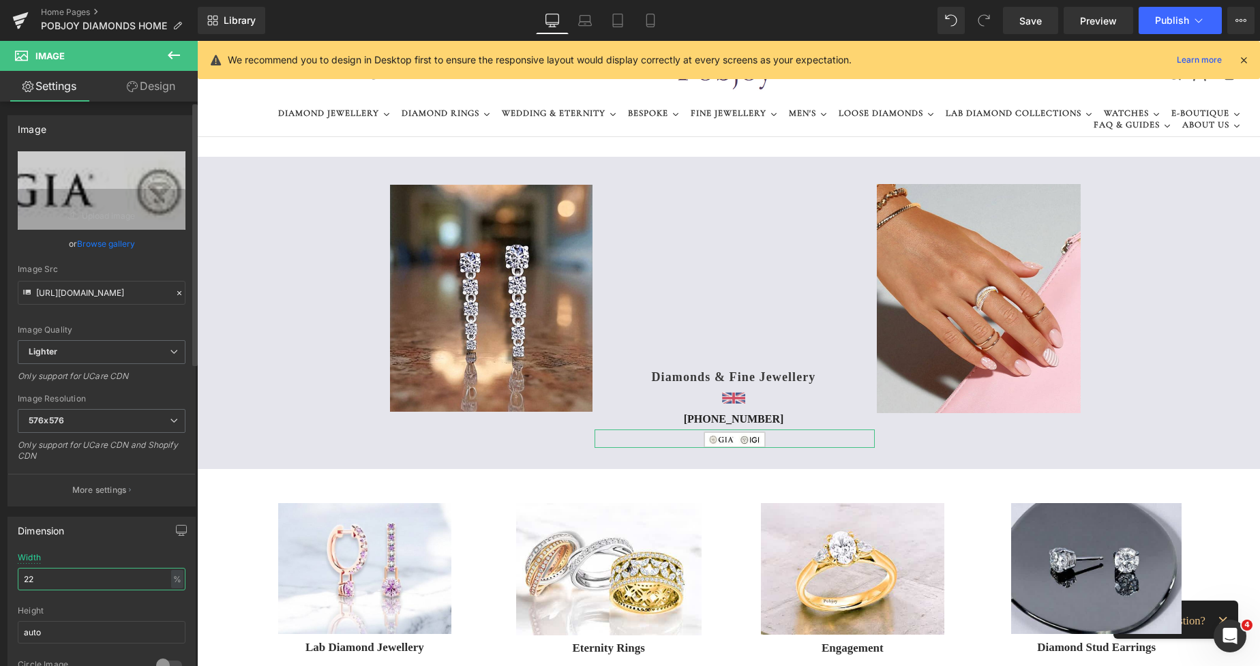
drag, startPoint x: 63, startPoint y: 580, endPoint x: 17, endPoint y: 582, distance: 45.7
click at [17, 582] on div "22% Width 22 % % px auto Height auto 0 Circle Image" at bounding box center [101, 621] width 187 height 136
type input "19"
click at [142, 93] on link "Design" at bounding box center [151, 86] width 99 height 31
click at [0, 0] on div "Spacing" at bounding box center [0, 0] width 0 height 0
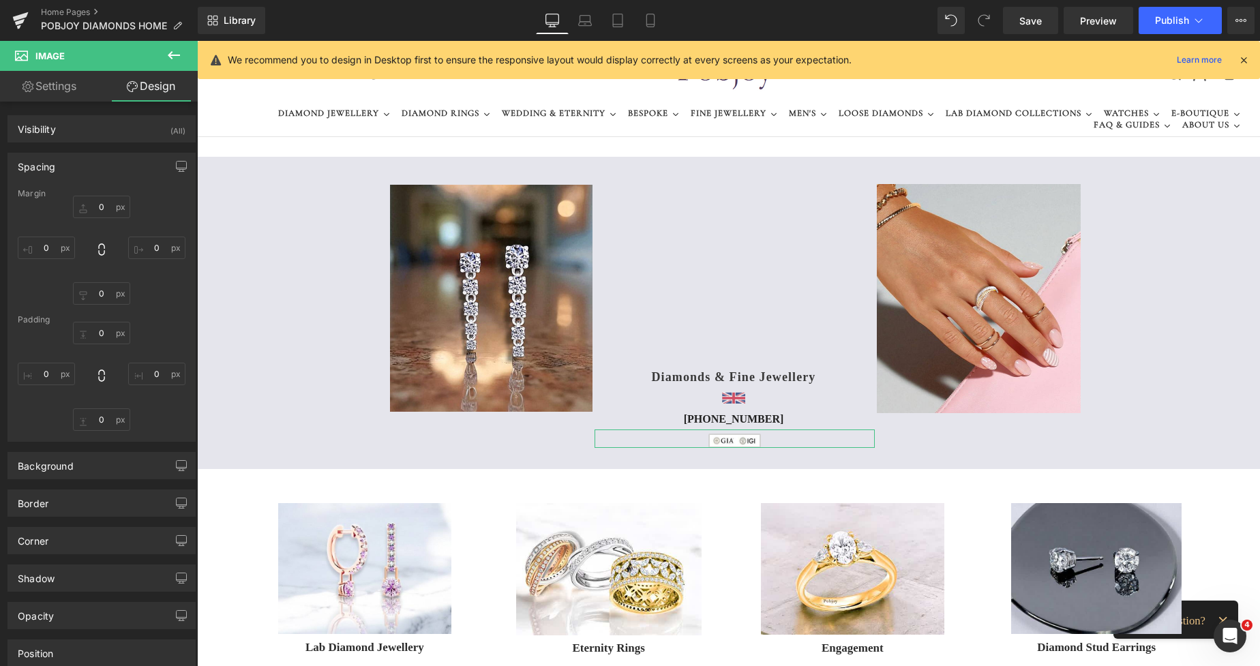
type input "5"
type input "0"
type input "3"
type input "0"
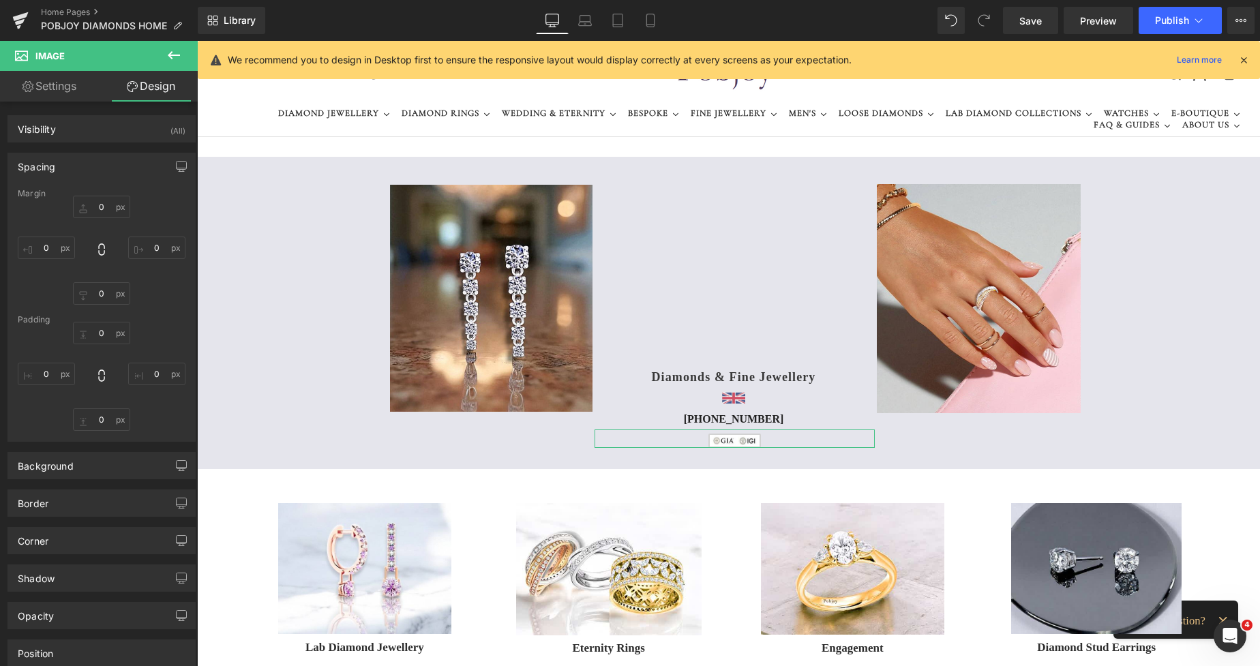
type input "0"
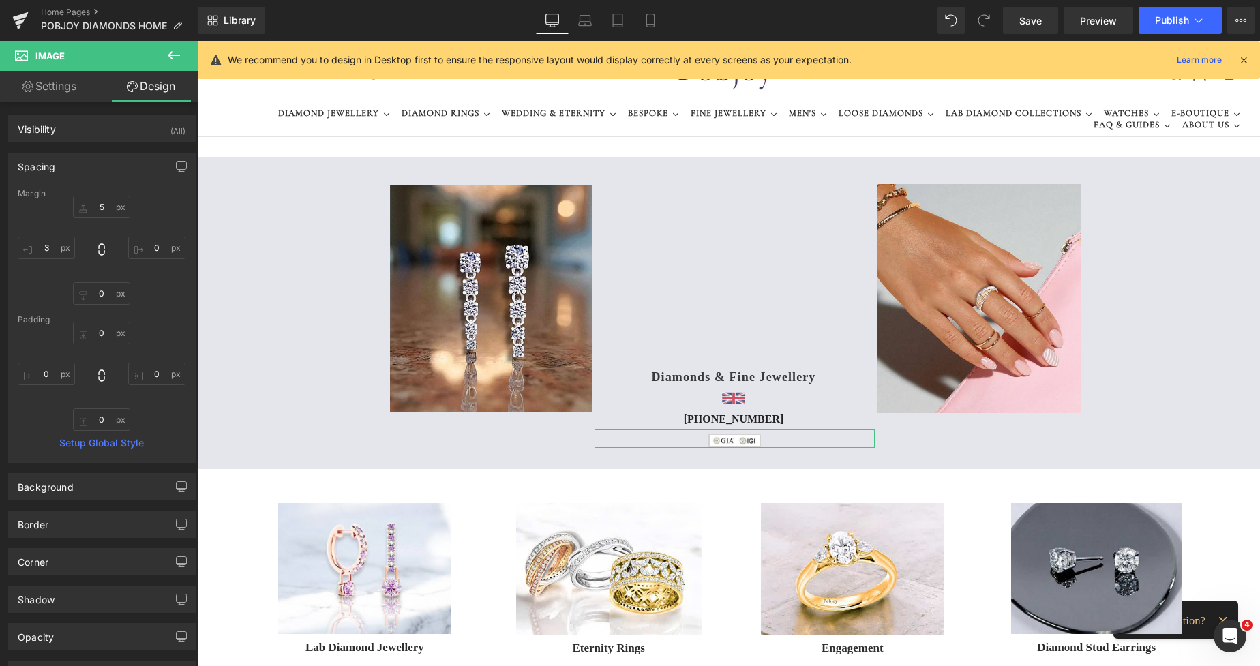
click at [94, 197] on div "Margin" at bounding box center [102, 194] width 168 height 10
click at [101, 209] on input "5" at bounding box center [101, 207] width 57 height 22
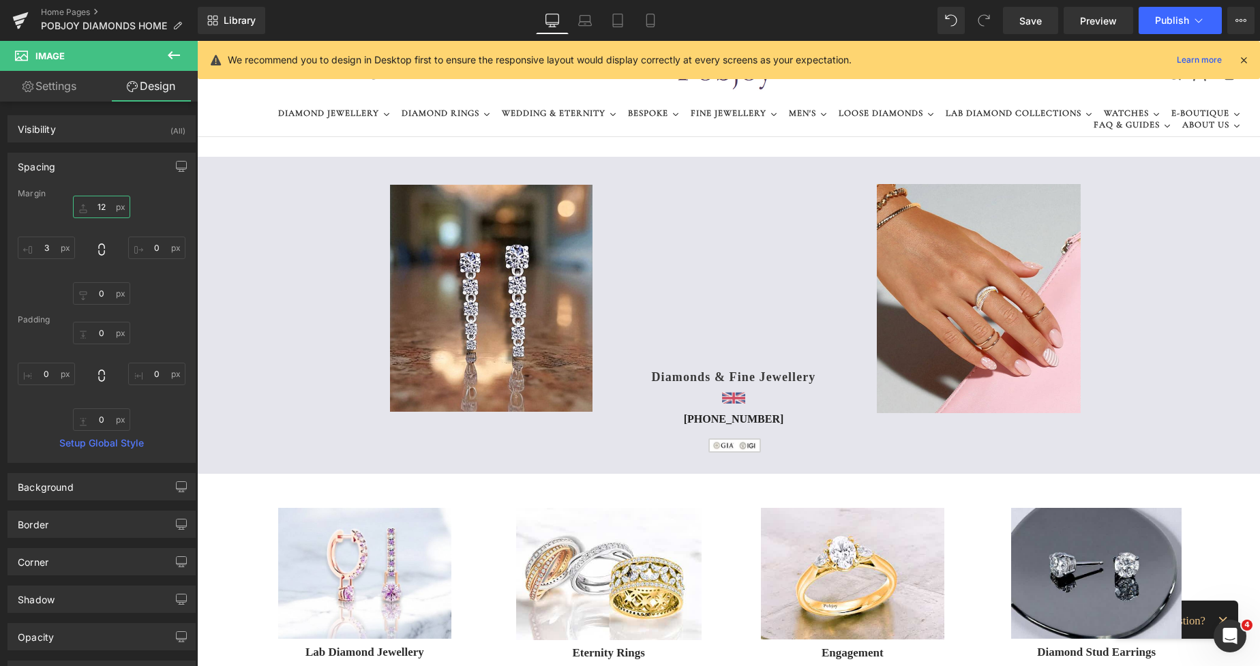
type input "12"
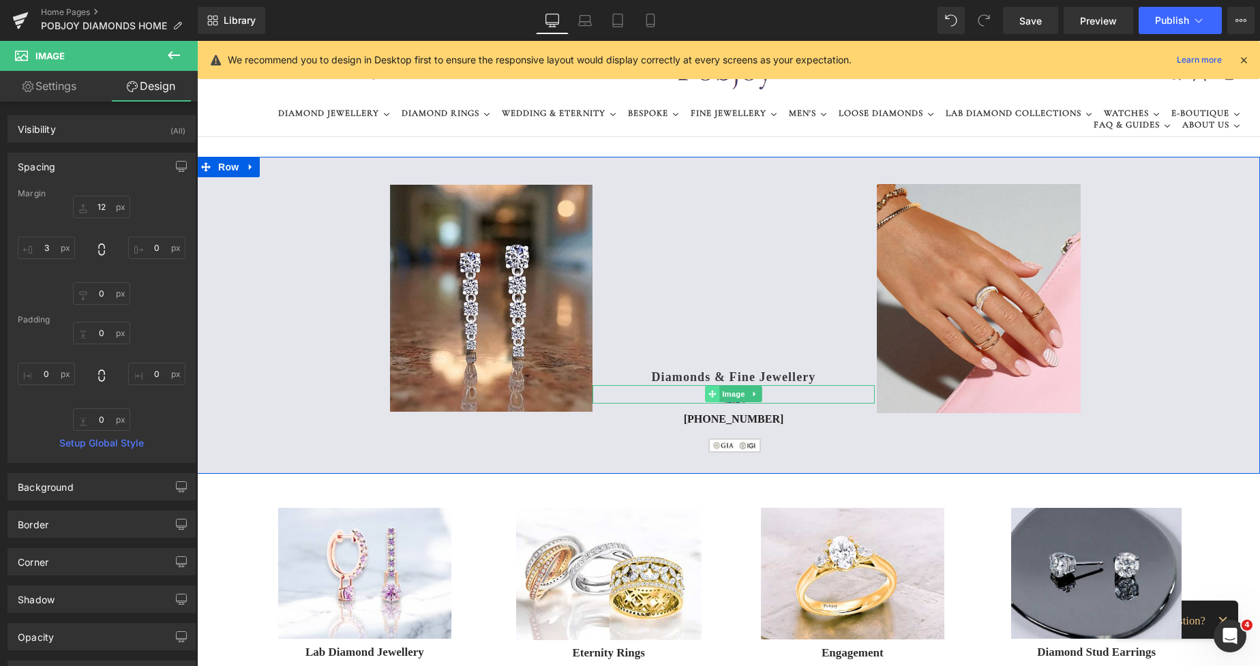
click at [705, 401] on span at bounding box center [712, 394] width 14 height 16
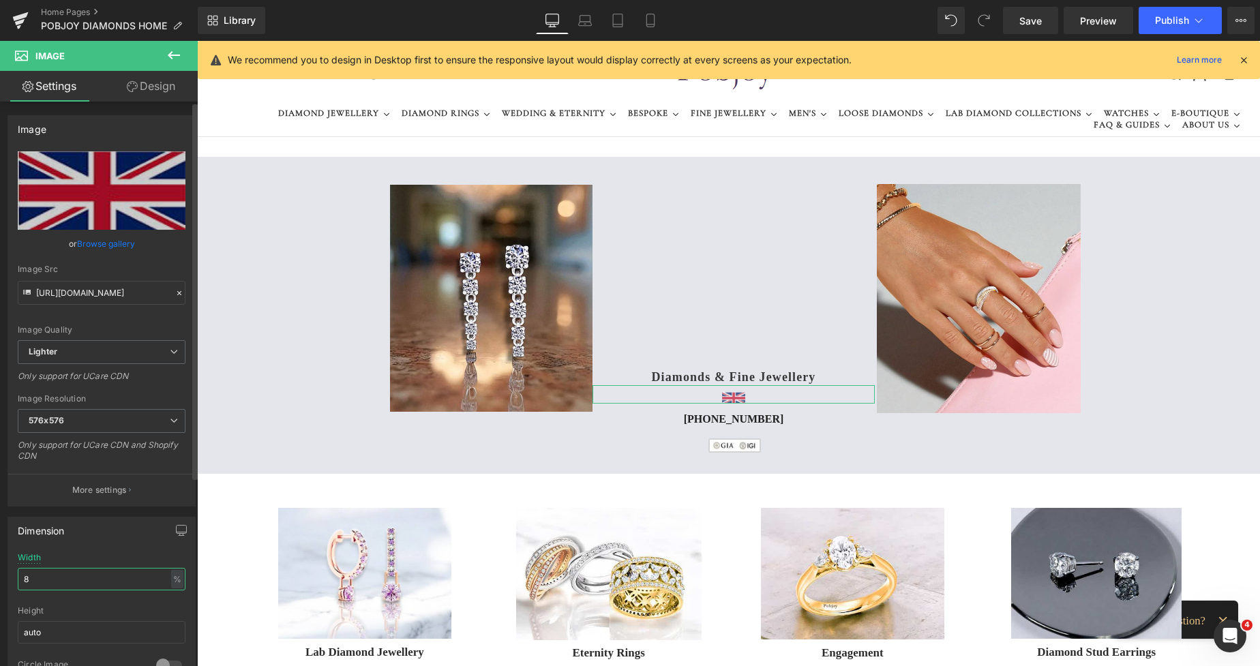
drag, startPoint x: 40, startPoint y: 579, endPoint x: 0, endPoint y: 584, distance: 39.8
click at [0, 584] on div "Dimension 8% Width 8 % % px auto Height auto 0 Circle Image" at bounding box center [102, 597] width 204 height 183
type input "12"
click at [150, 89] on link "Design" at bounding box center [151, 86] width 99 height 31
click at [0, 0] on div "Spacing" at bounding box center [0, 0] width 0 height 0
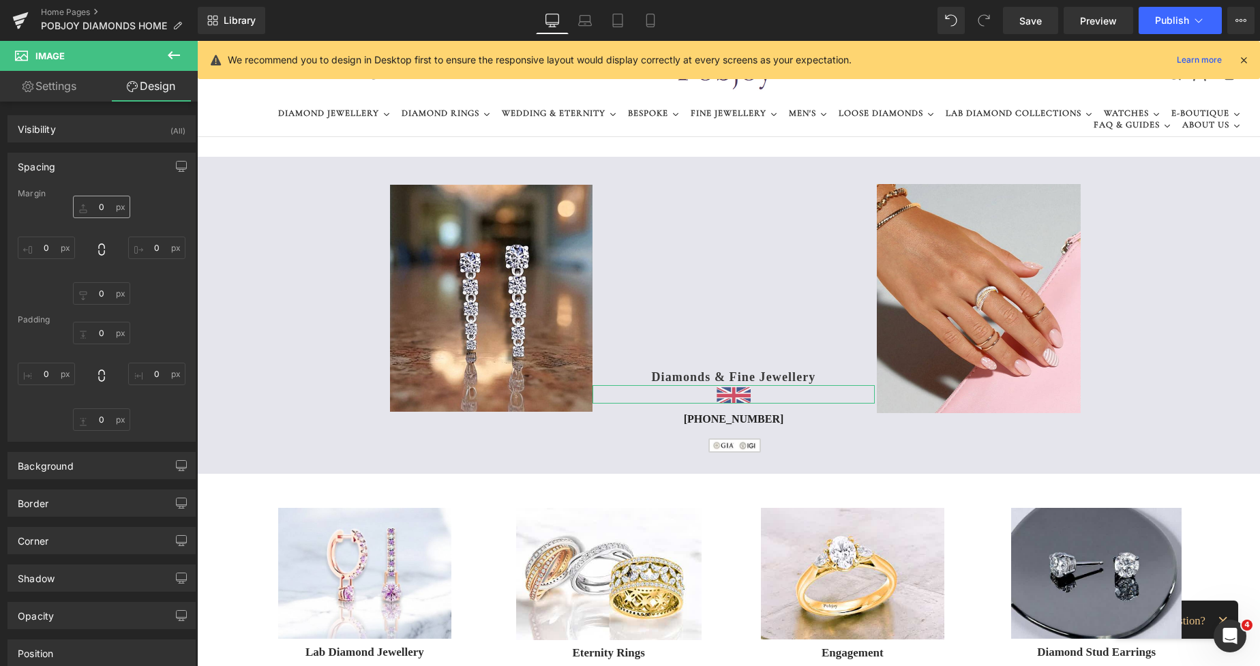
type input "0"
type input "6"
type input "0"
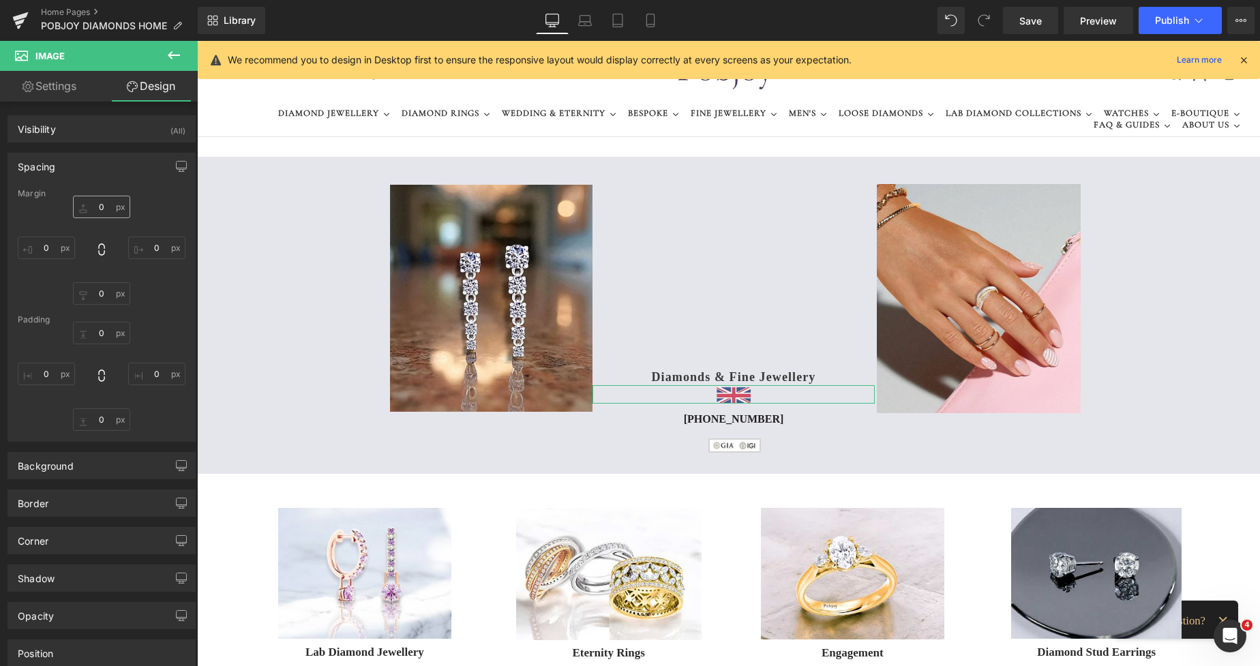
type input "0"
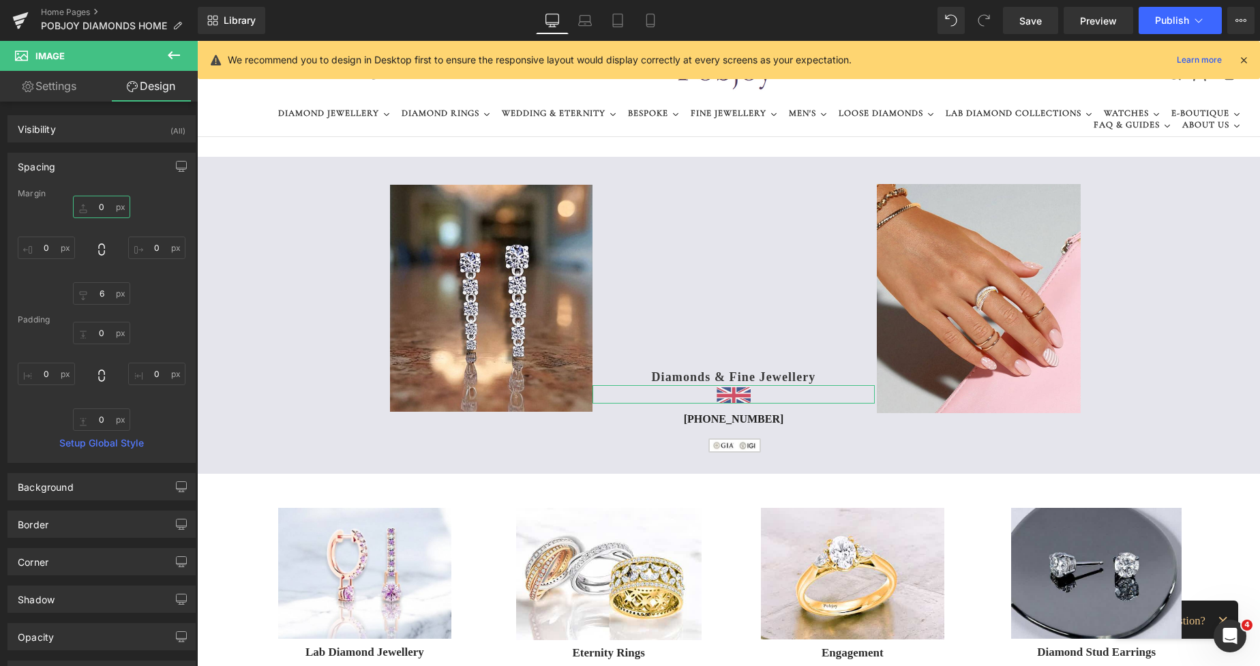
click at [86, 212] on input "0" at bounding box center [101, 207] width 57 height 22
type input "8"
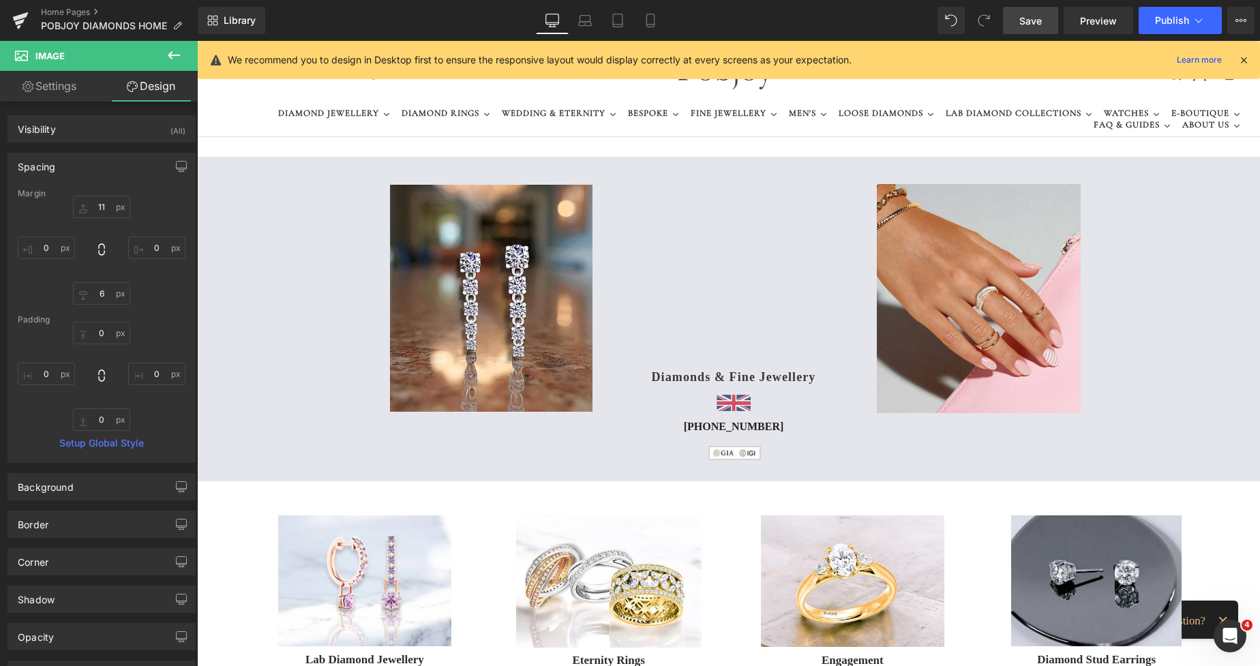
drag, startPoint x: 1041, startPoint y: 14, endPoint x: 737, endPoint y: 143, distance: 330.4
click at [1041, 14] on span "Save" at bounding box center [1030, 21] width 22 height 14
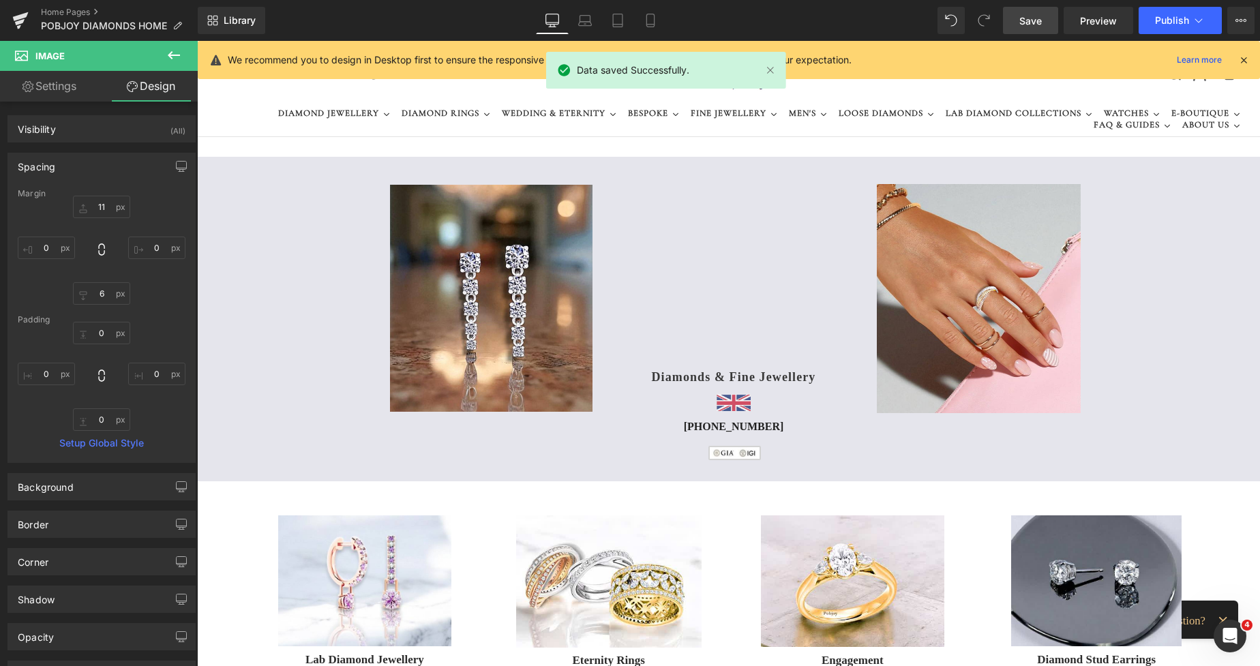
click at [1026, 16] on span "Save" at bounding box center [1030, 21] width 22 height 14
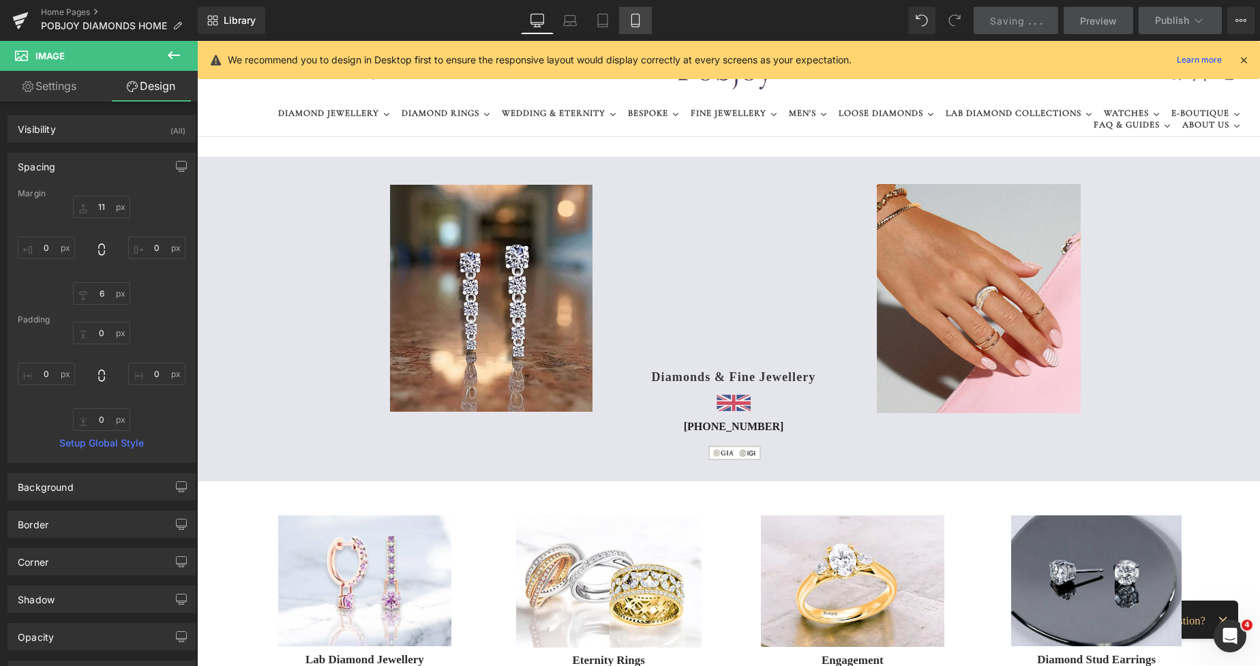
click at [643, 25] on link "Mobile" at bounding box center [635, 20] width 33 height 27
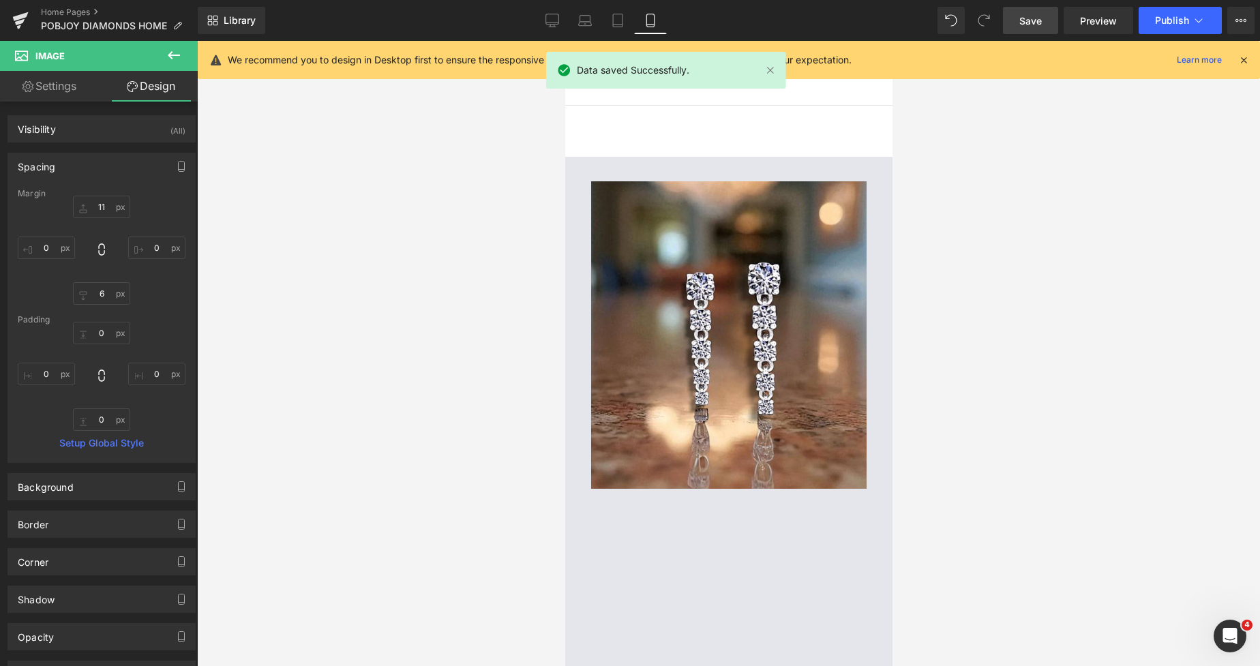
type input "17"
type input "0"
type input "6"
type input "0"
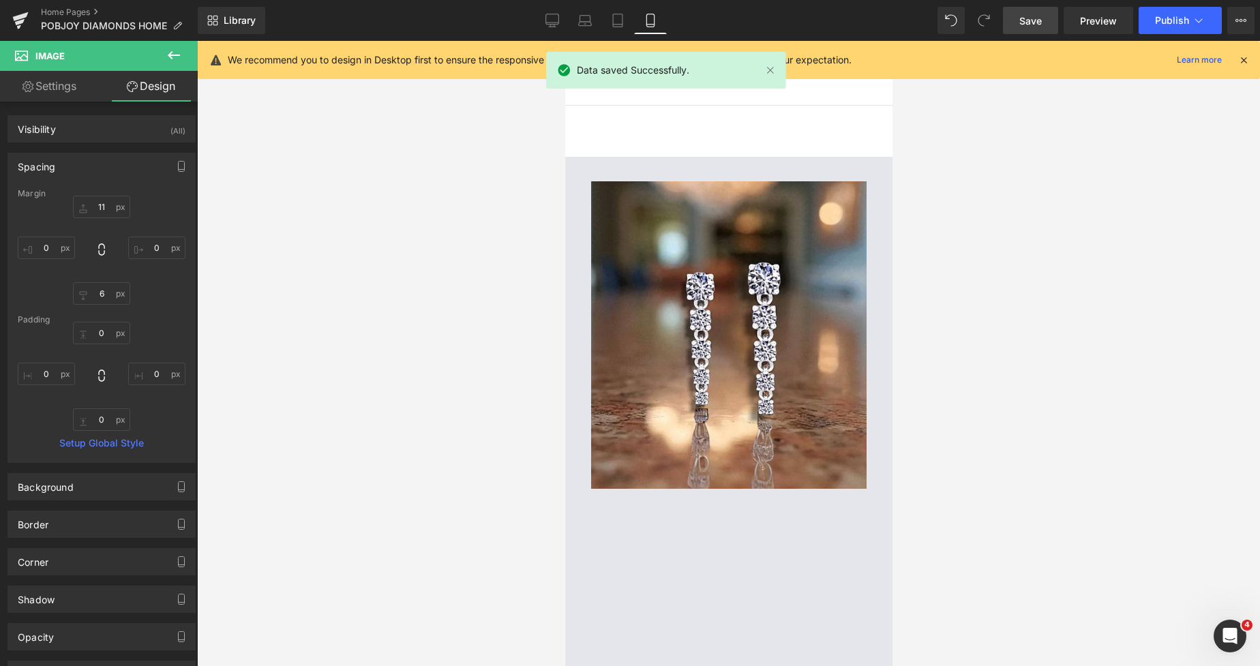
type input "0"
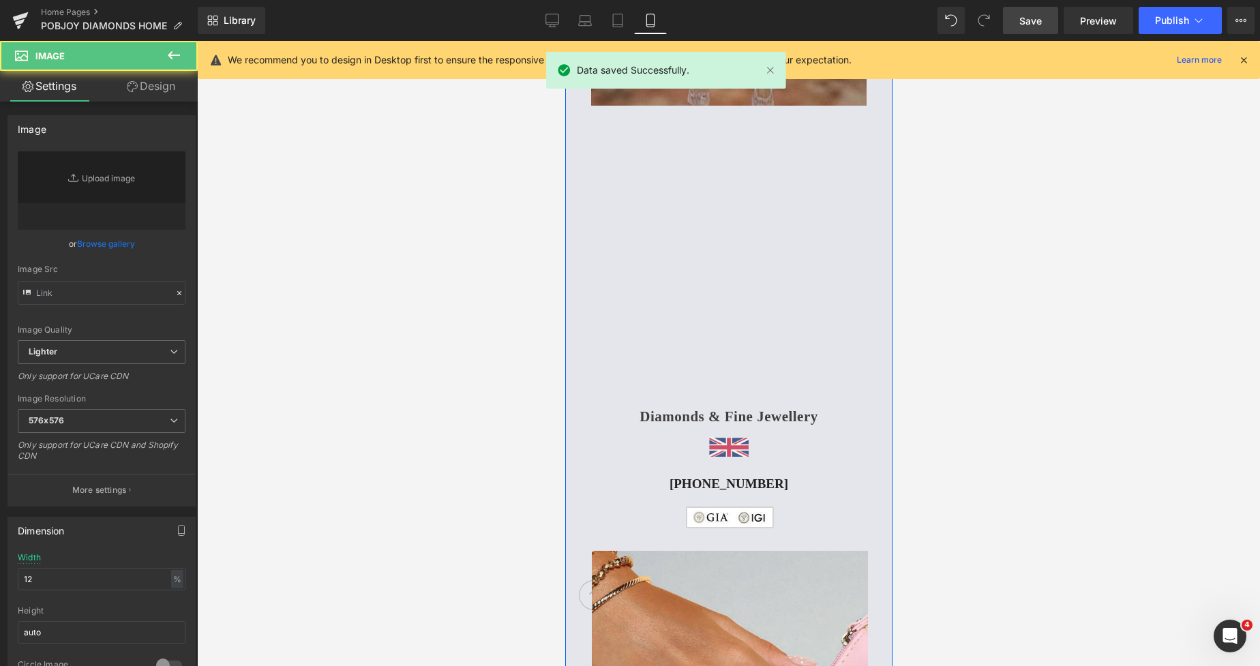
click at [692, 447] on link at bounding box center [727, 447] width 327 height 20
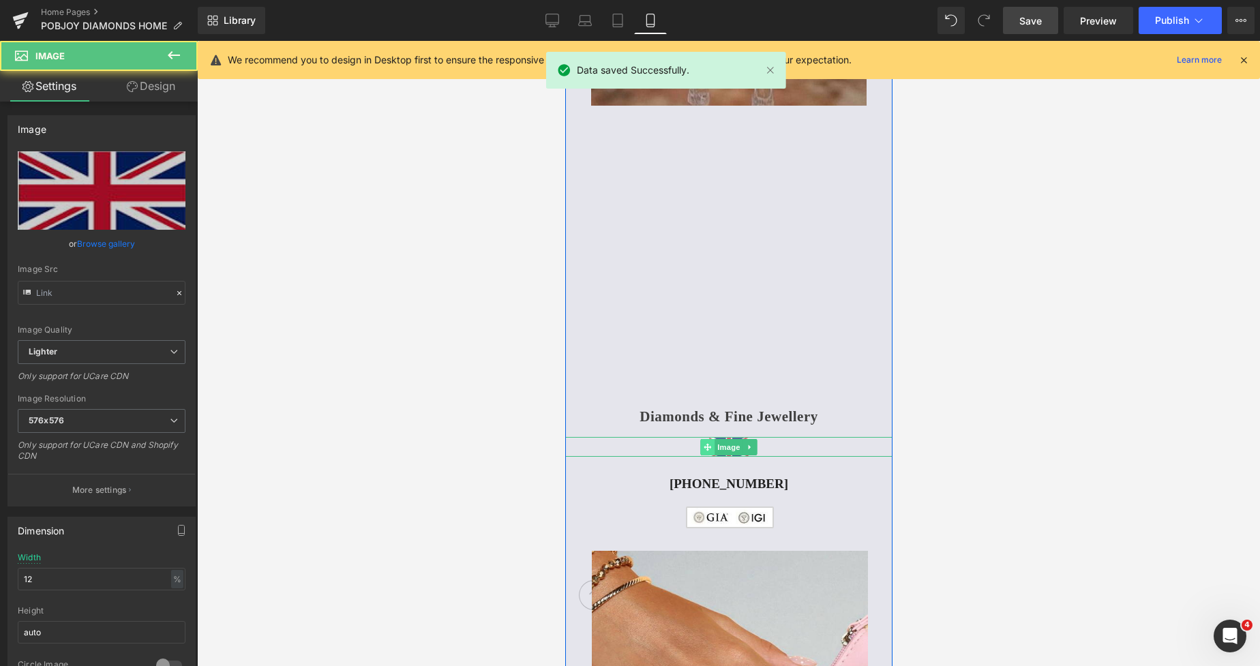
type input "[URL][DOMAIN_NAME]"
click at [703, 445] on icon at bounding box center [706, 446] width 7 height 7
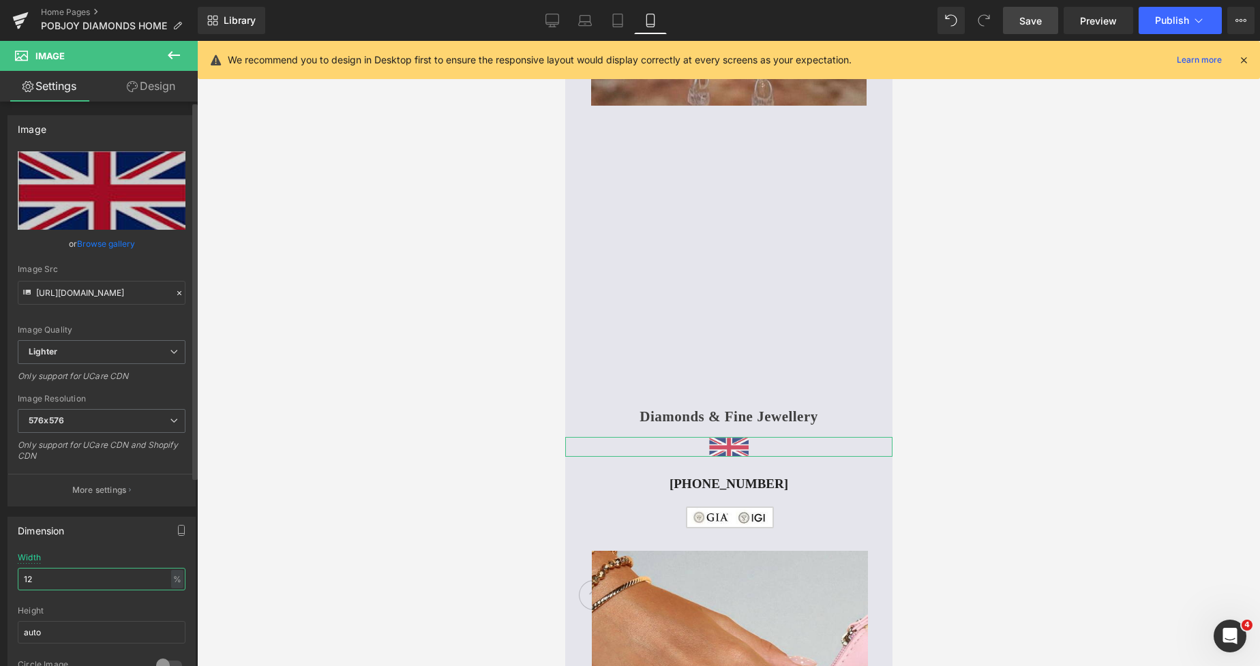
drag, startPoint x: 42, startPoint y: 577, endPoint x: 0, endPoint y: 581, distance: 41.8
click at [9, 581] on div "12% Width 12 % % px auto Height auto 0 Circle Image" at bounding box center [101, 621] width 187 height 136
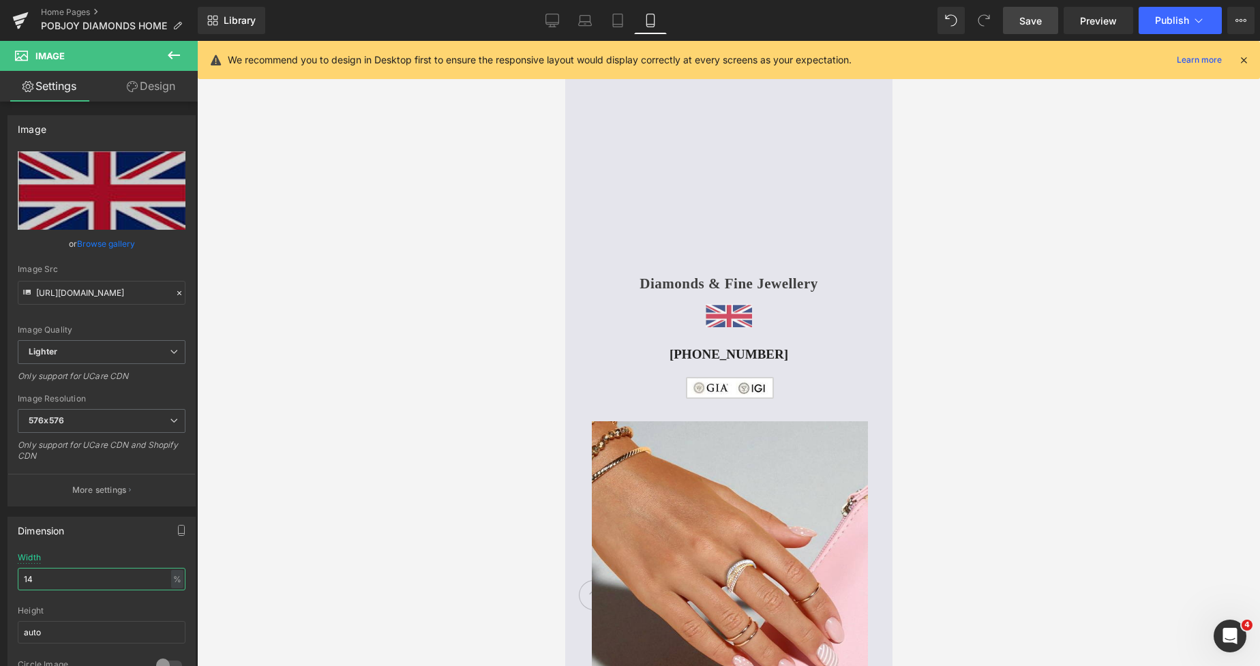
scroll to position [533, 0]
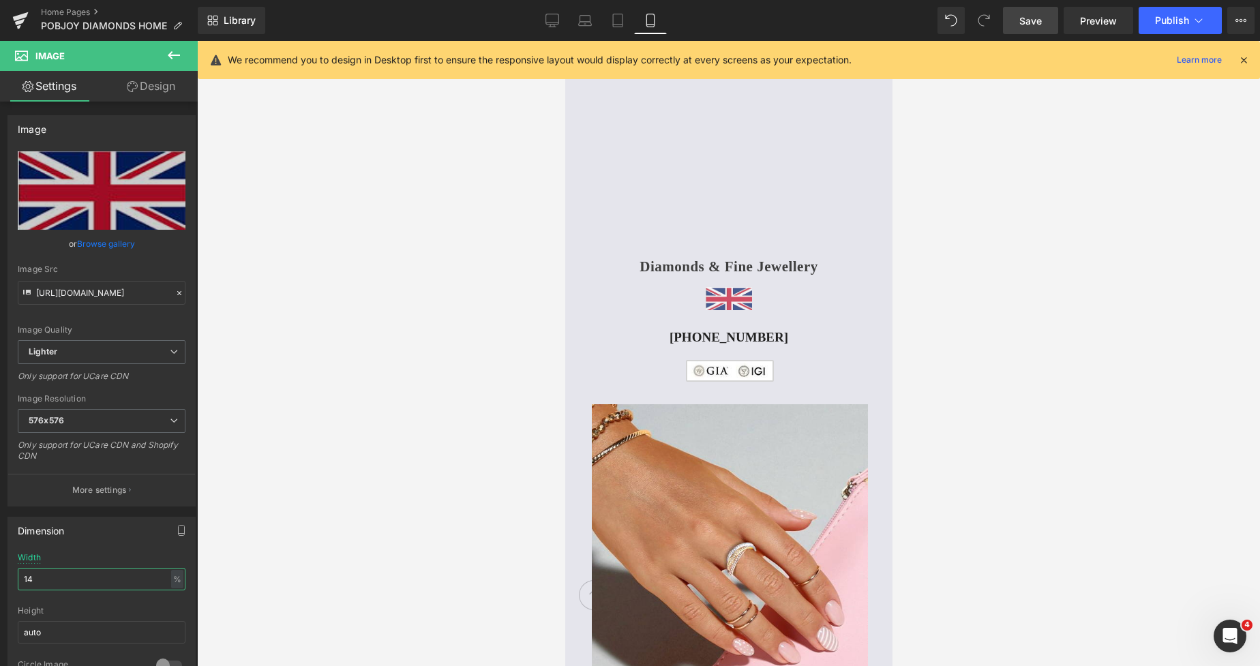
type input "14"
click at [647, 292] on link at bounding box center [727, 298] width 327 height 23
click at [155, 85] on link "Design" at bounding box center [151, 86] width 99 height 31
click at [0, 0] on div "Spacing" at bounding box center [0, 0] width 0 height 0
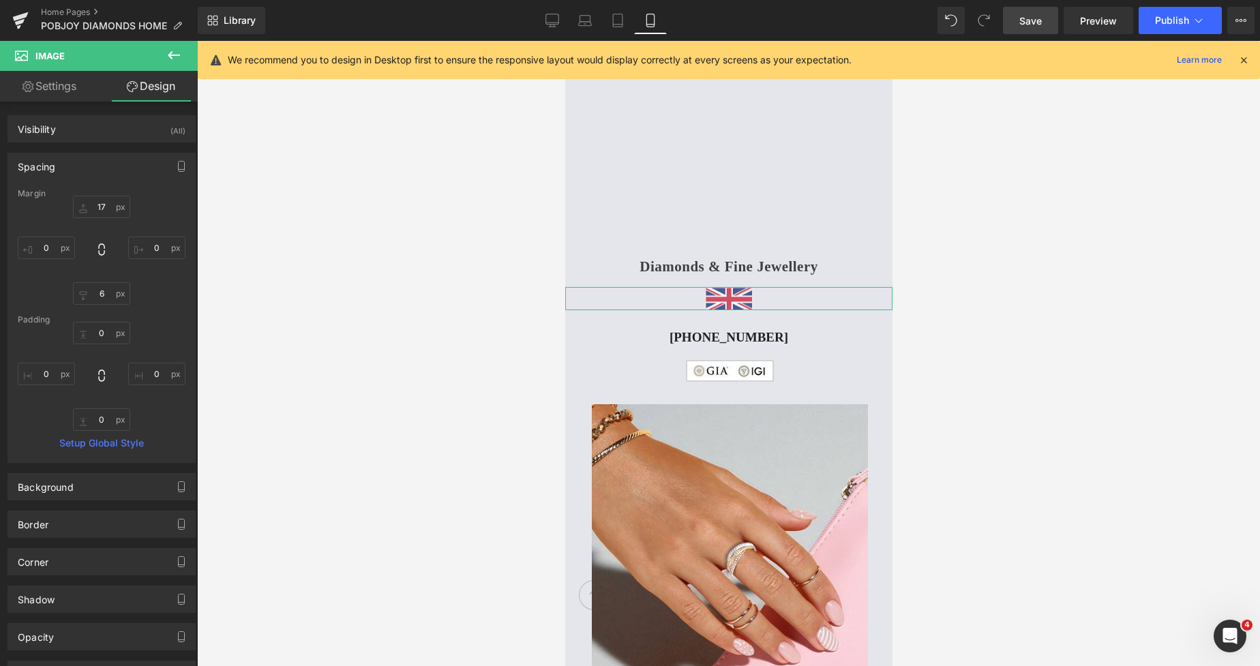
type input "17"
type input "0"
type input "6"
type input "0"
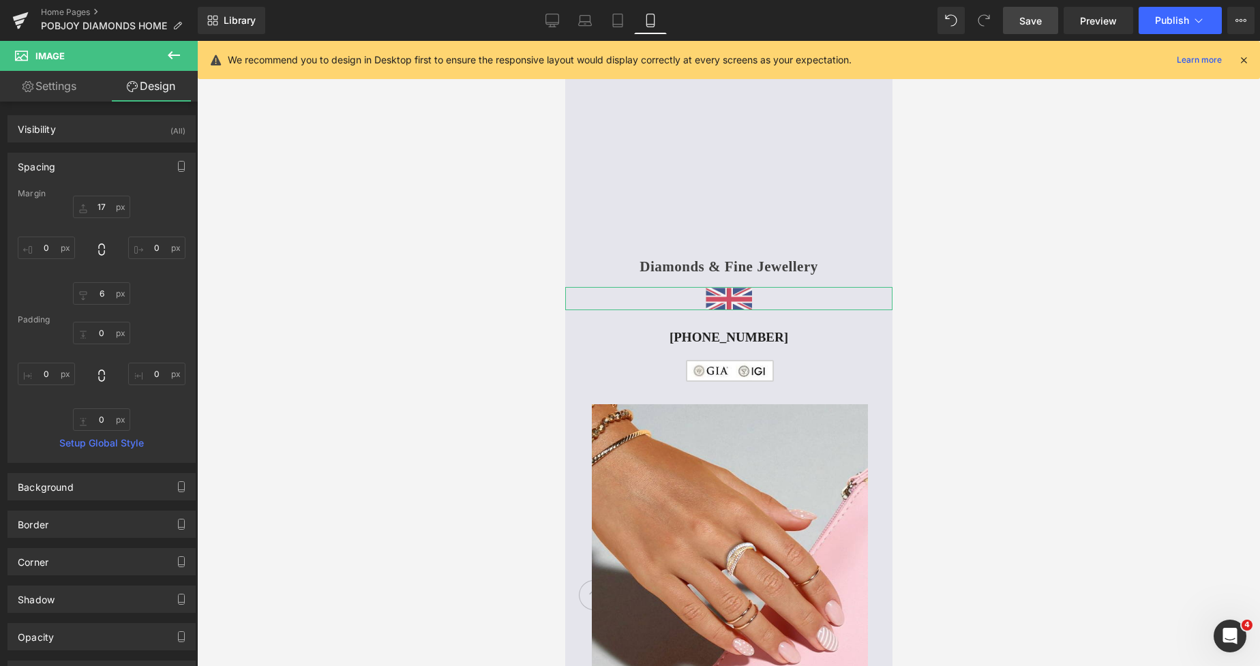
type input "0"
click at [93, 192] on div "Margin" at bounding box center [102, 194] width 168 height 10
click at [93, 203] on input "17" at bounding box center [101, 207] width 57 height 22
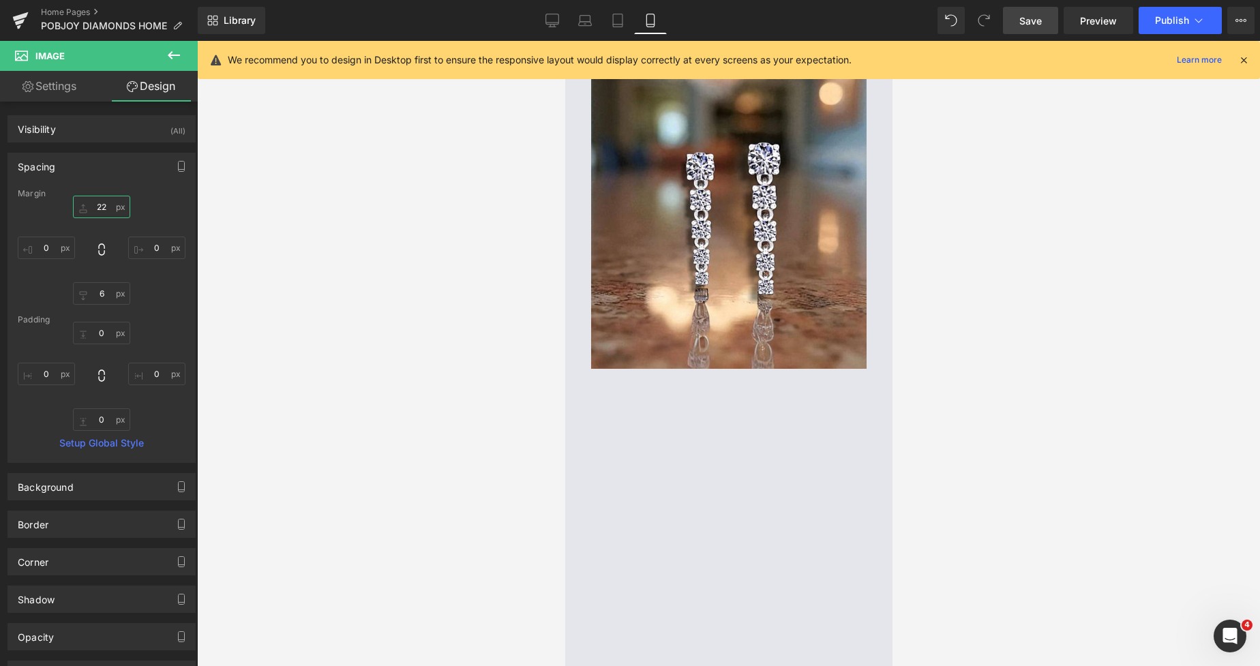
scroll to position [121, 0]
drag, startPoint x: 887, startPoint y: 115, endPoint x: 1505, endPoint y: 110, distance: 617.5
click at [1020, 14] on span "Save" at bounding box center [1030, 21] width 22 height 14
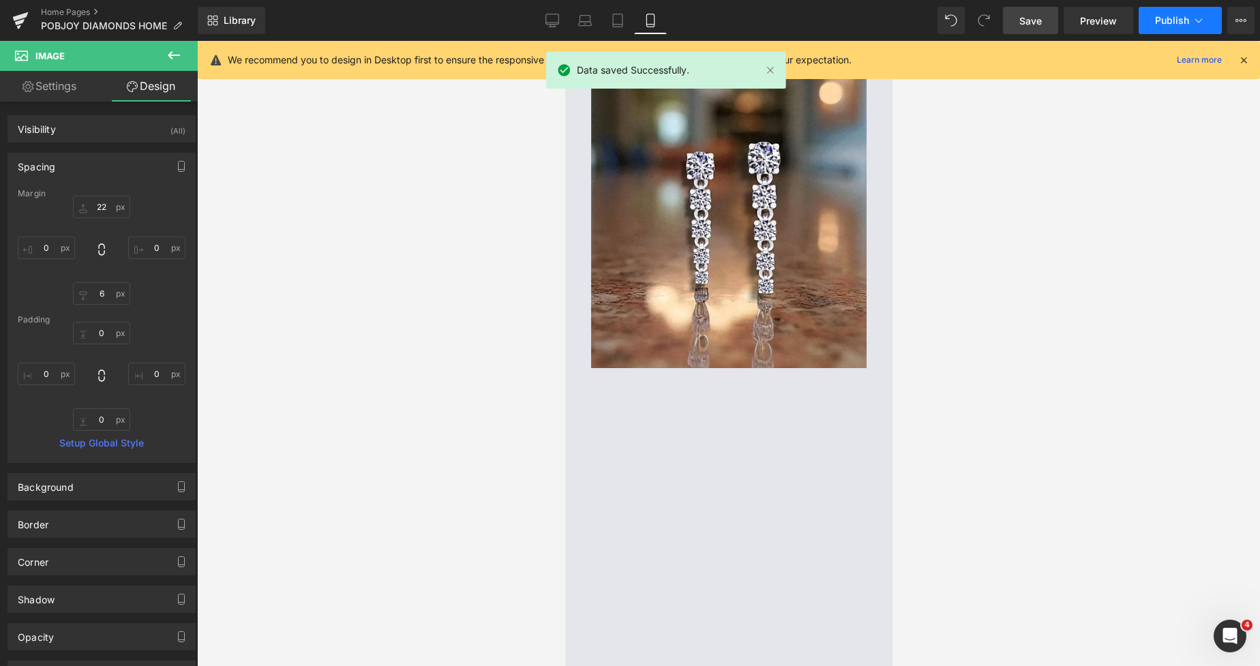
click at [1161, 20] on span "Publish" at bounding box center [1172, 20] width 34 height 11
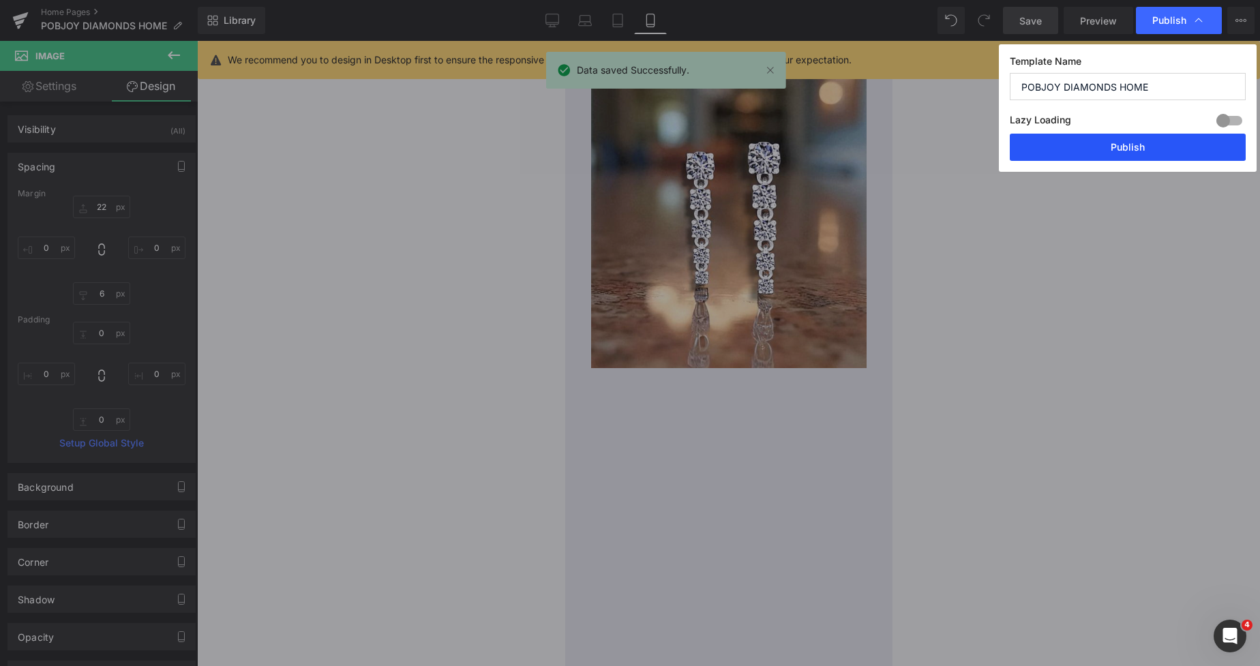
click at [1118, 147] on button "Publish" at bounding box center [1127, 147] width 236 height 27
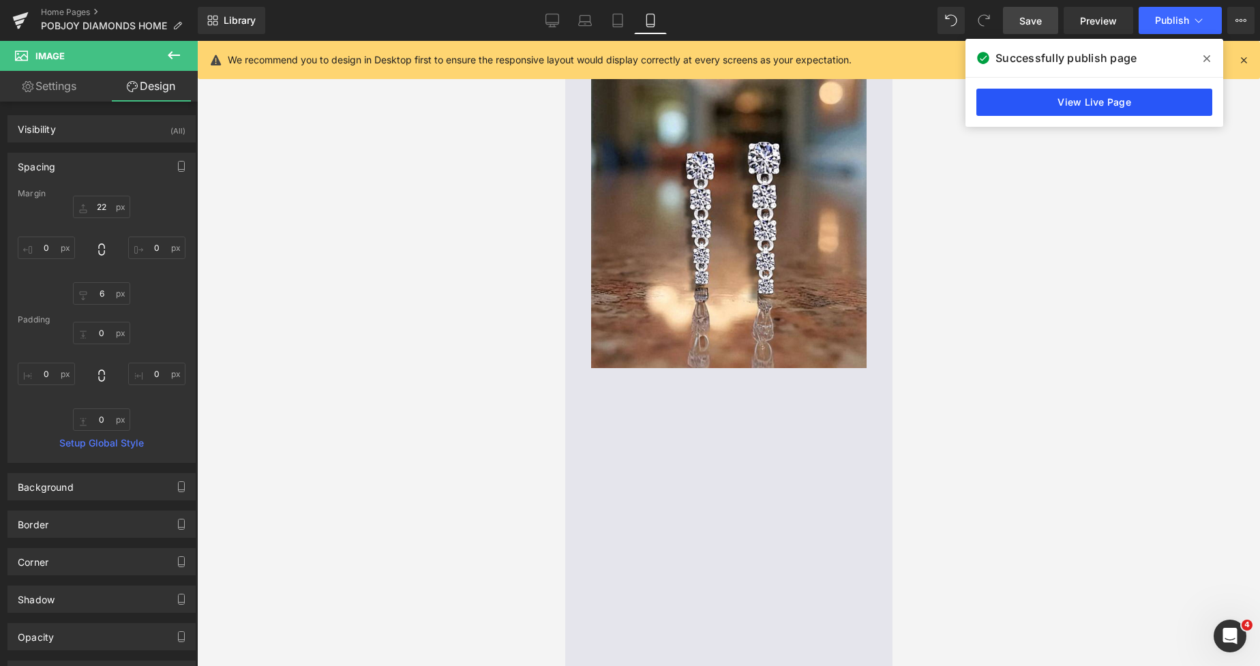
click at [1085, 106] on link "View Live Page" at bounding box center [1094, 102] width 236 height 27
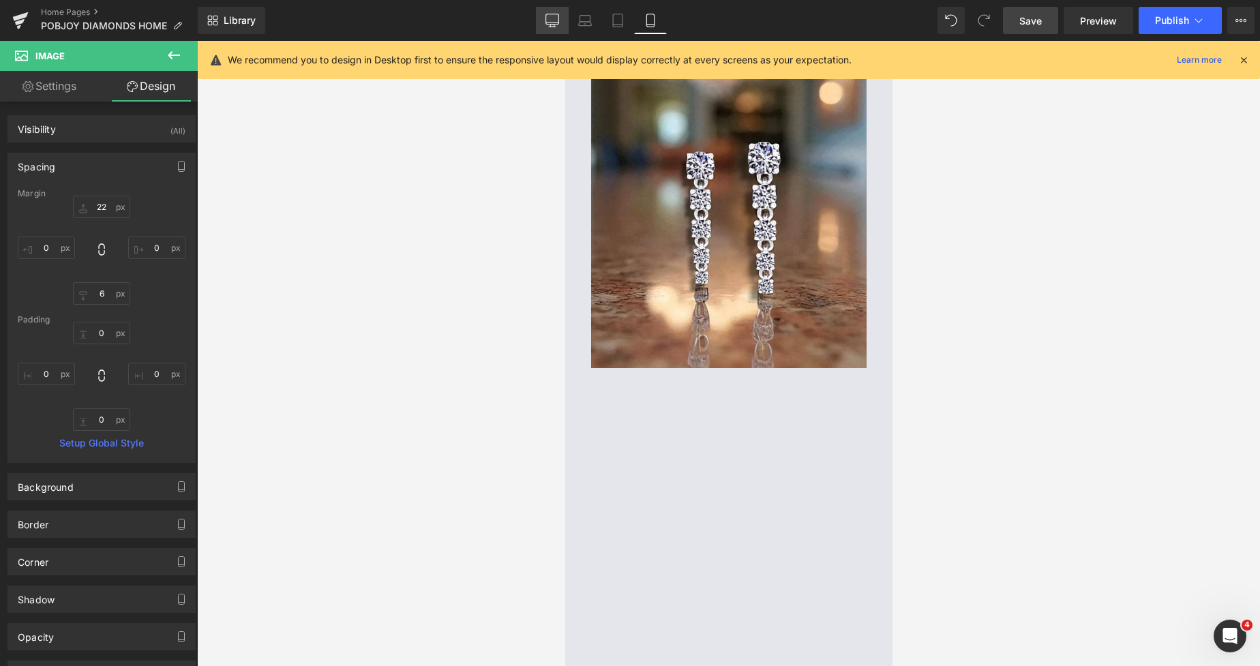
click at [557, 25] on icon at bounding box center [552, 21] width 14 height 14
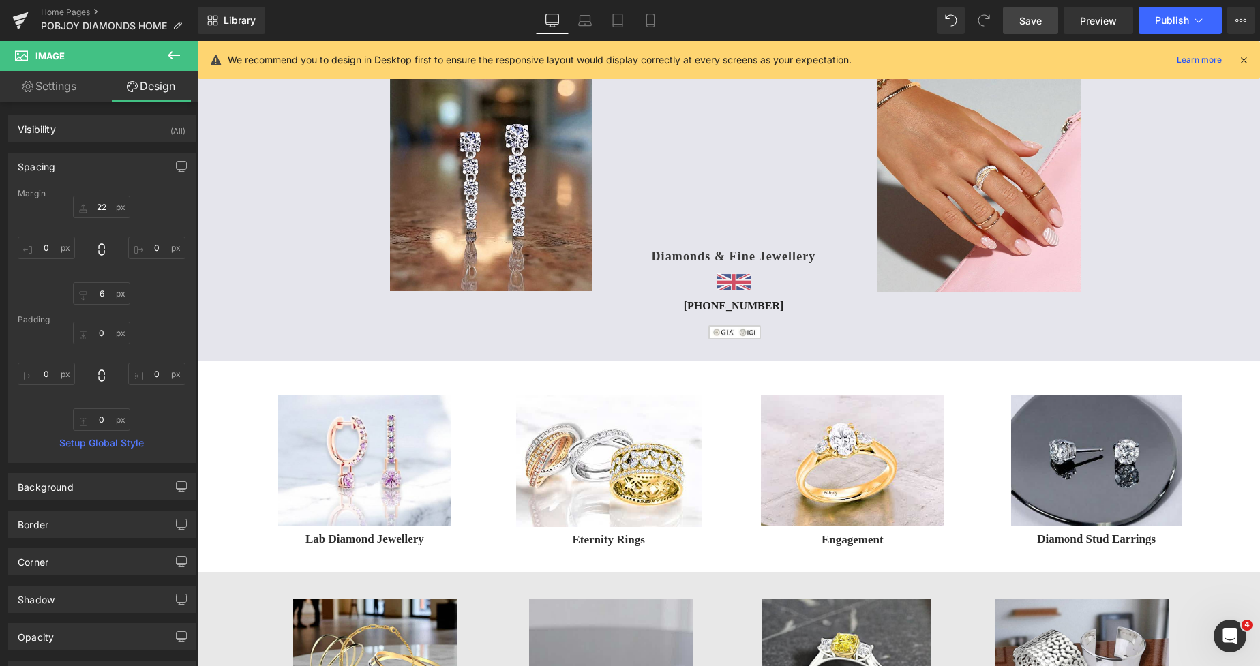
type input "11"
type input "0"
type input "6"
type input "0"
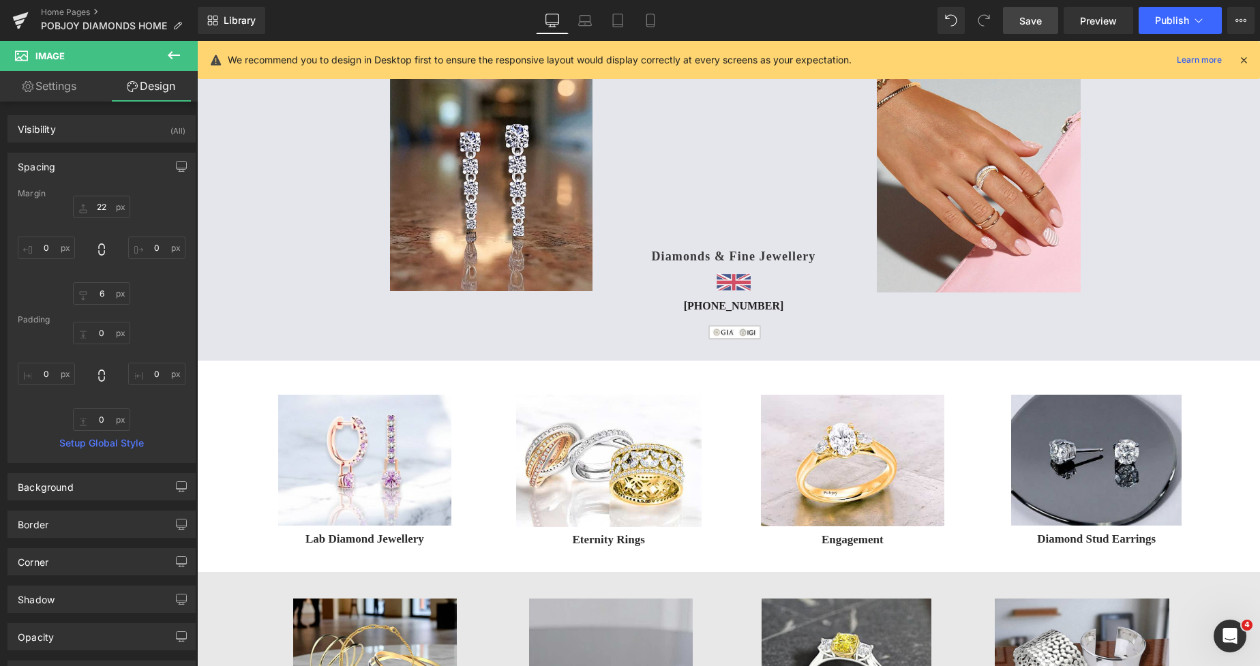
type input "0"
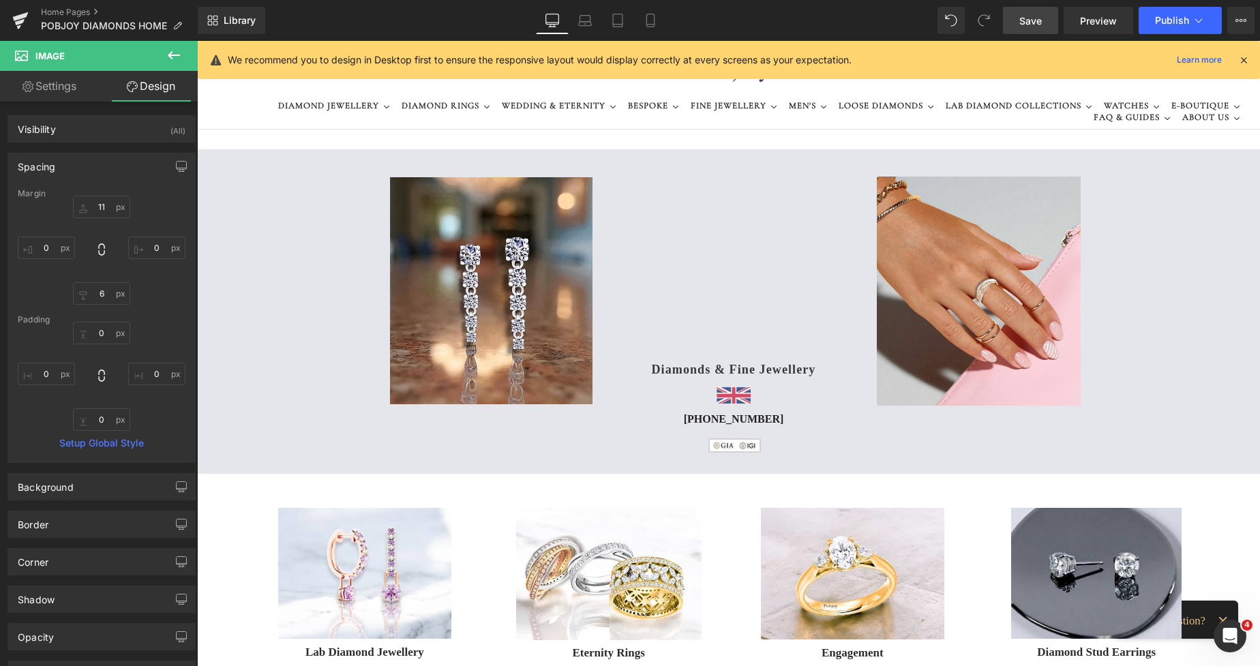
scroll to position [0, 0]
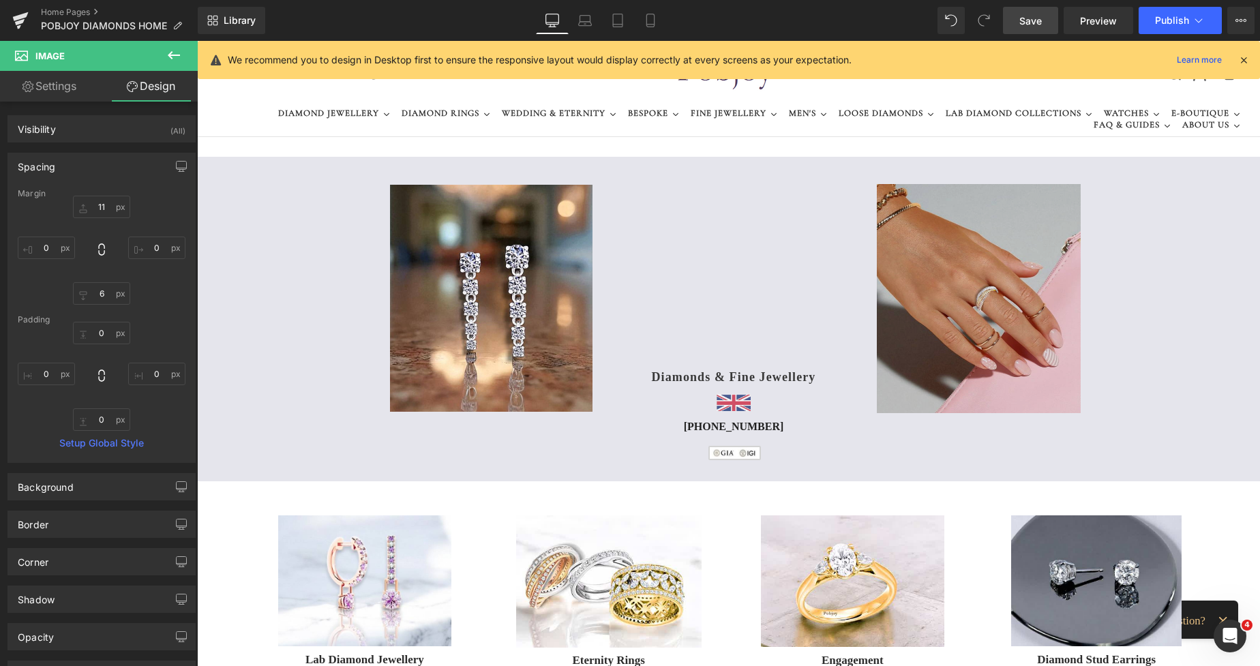
click at [926, 194] on img at bounding box center [978, 298] width 204 height 229
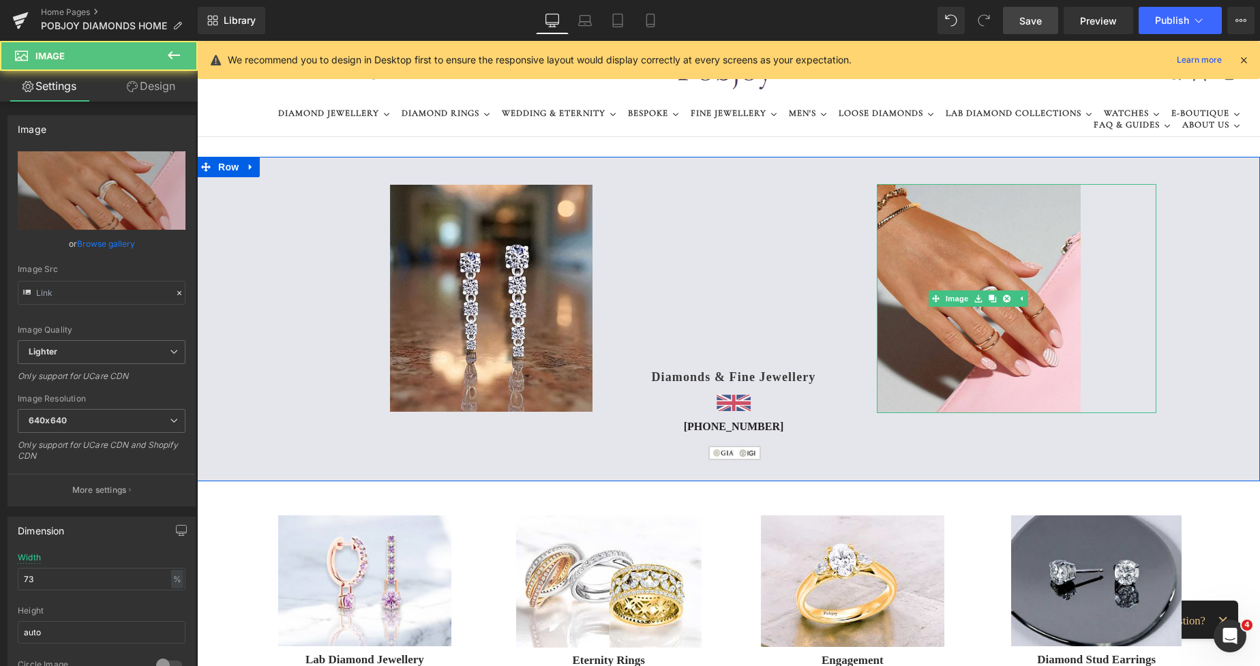
type input "[URL][DOMAIN_NAME]"
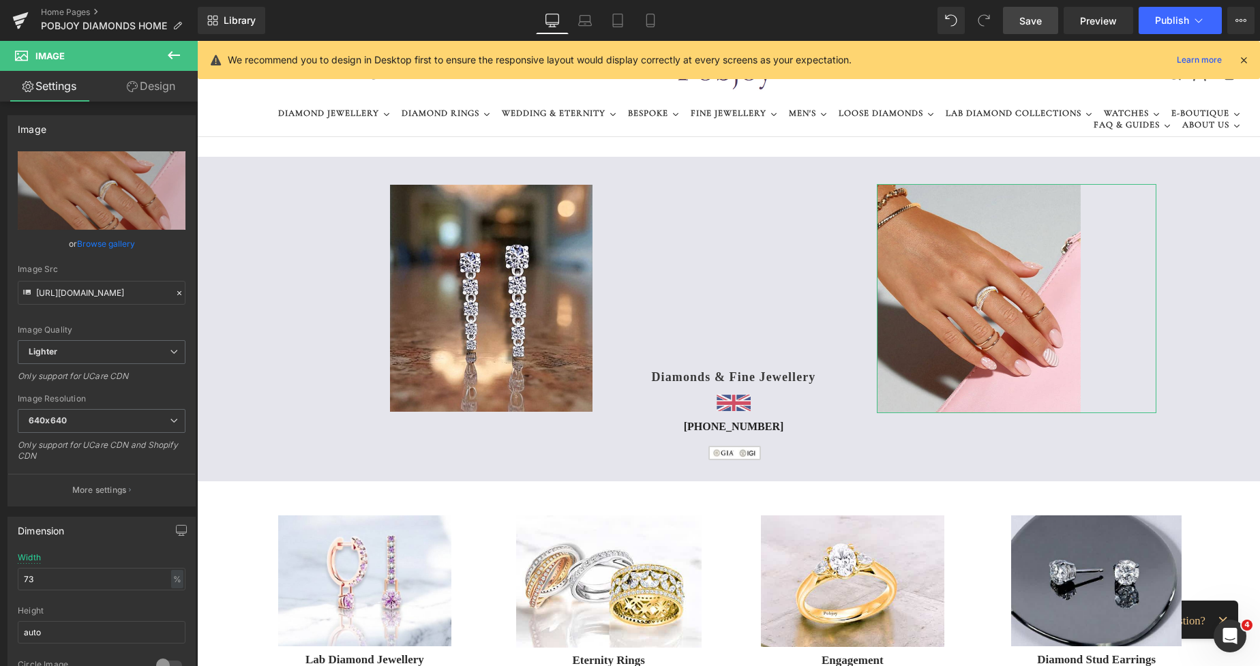
click at [158, 89] on link "Design" at bounding box center [151, 86] width 99 height 31
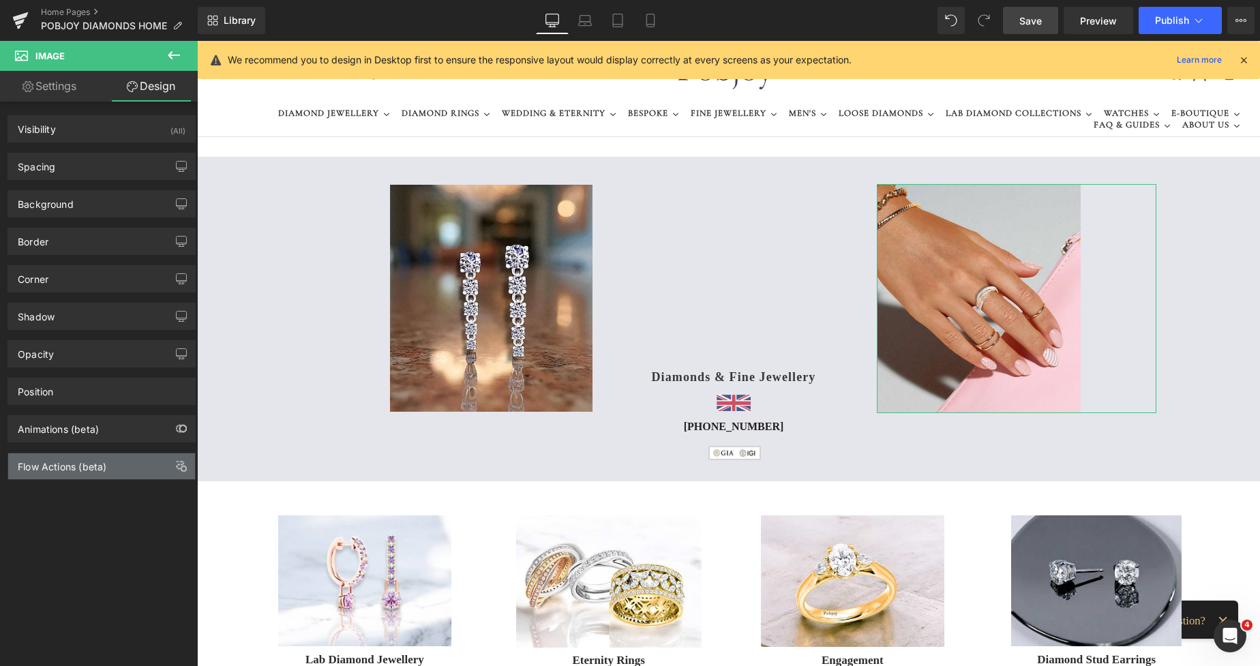
click at [52, 470] on div "Flow Actions (beta)" at bounding box center [62, 462] width 89 height 19
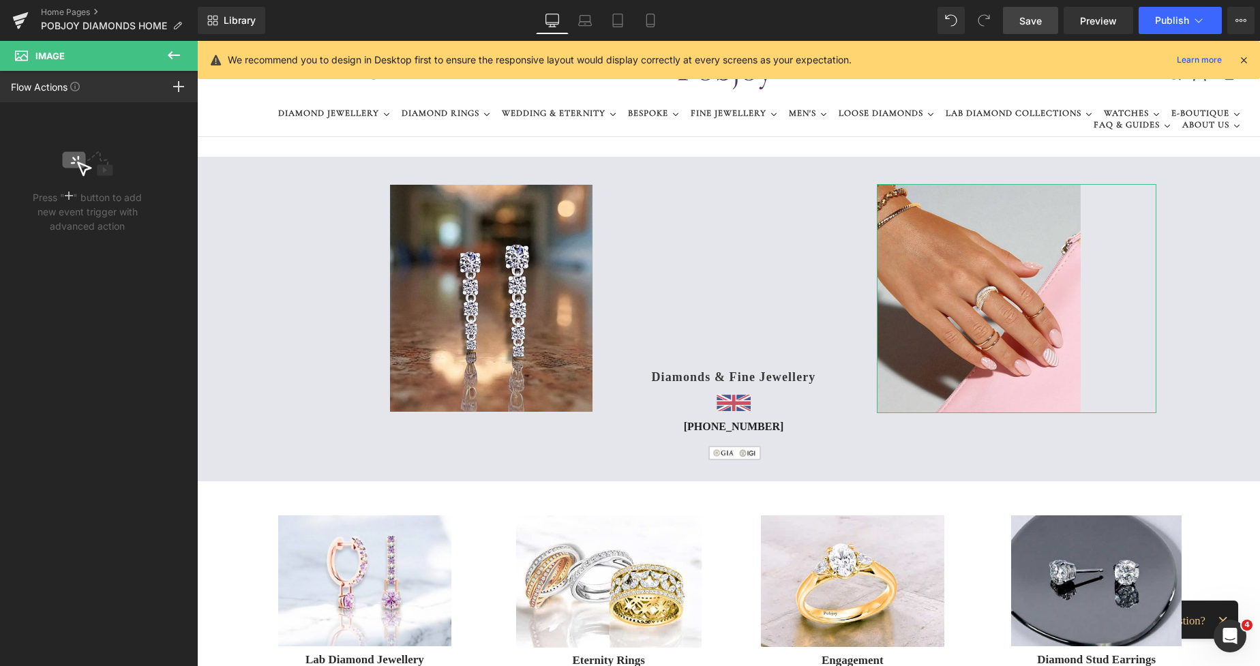
click at [70, 194] on icon at bounding box center [69, 195] width 8 height 11
click at [180, 87] on rect at bounding box center [178, 86] width 11 height 1
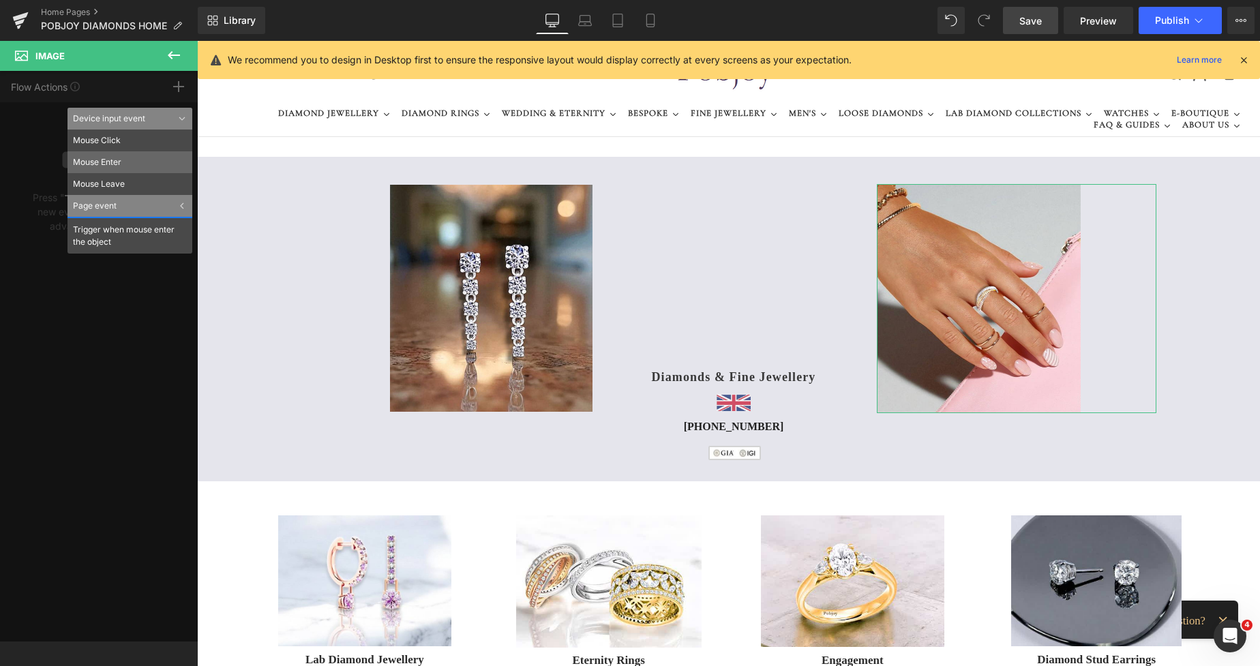
click at [115, 164] on li "Mouse Enter" at bounding box center [129, 162] width 125 height 22
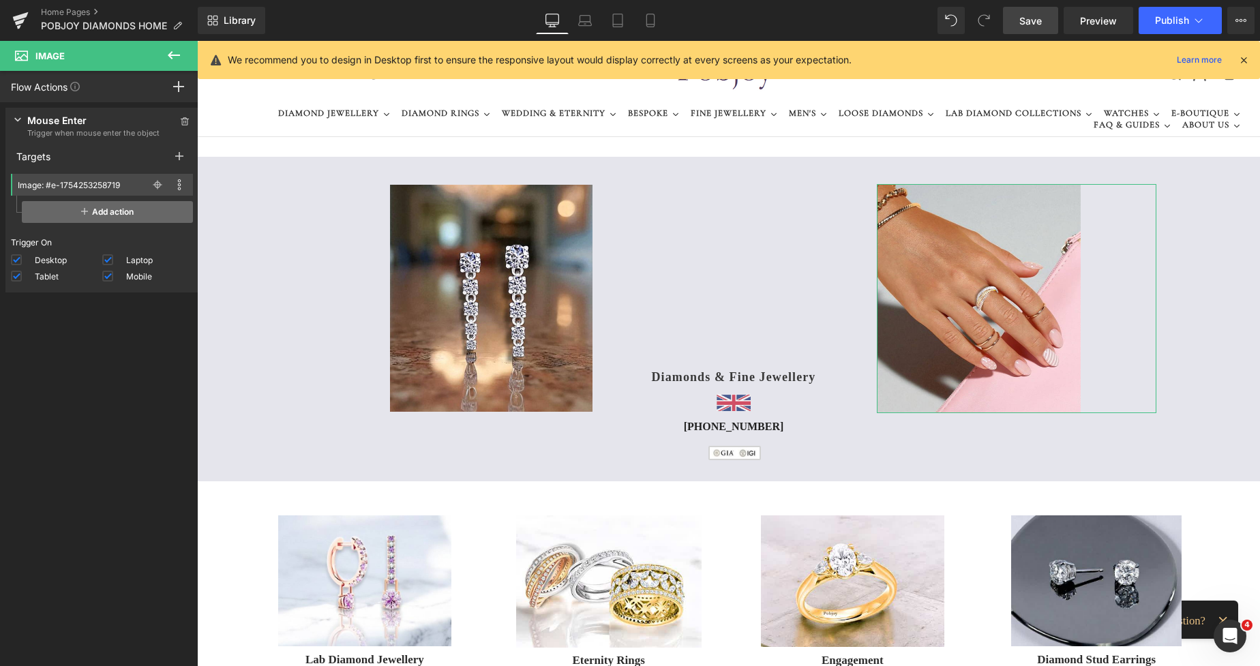
click at [110, 210] on span "Add action" at bounding box center [107, 212] width 171 height 22
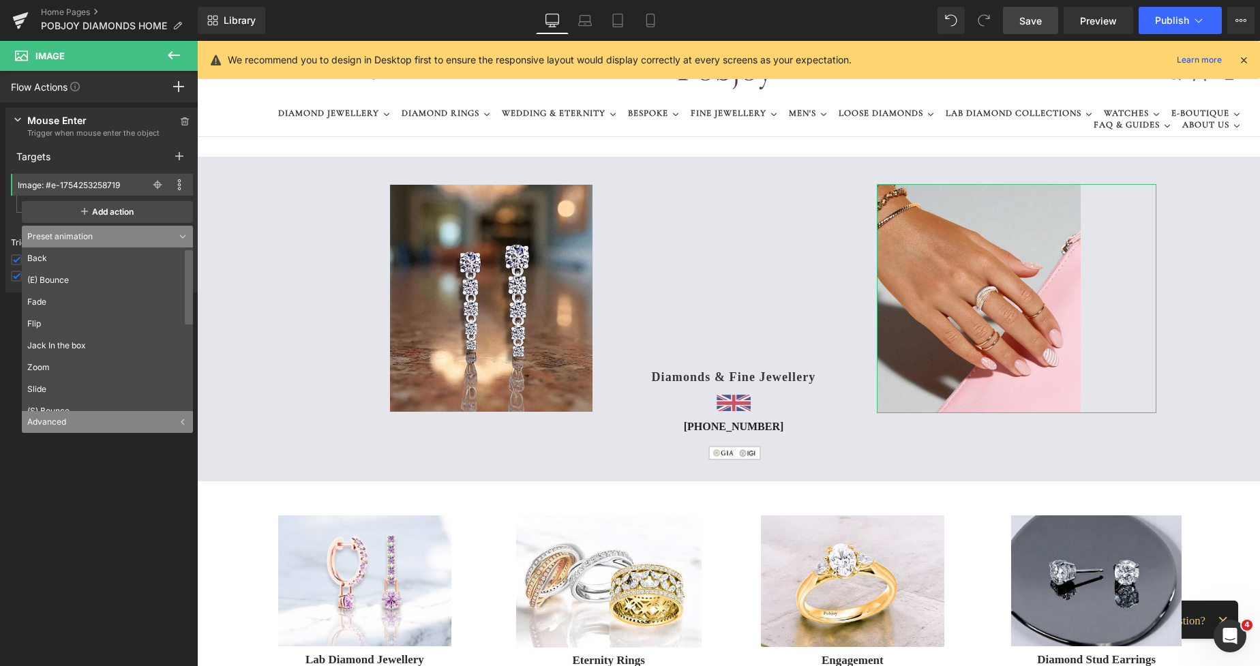
click at [173, 269] on ul "Back (E) Bounce Fade Flip Jack In the box Zoom Slide (S) Bounce Flash Pulse Rub…" at bounding box center [107, 329] width 171 height 164
click at [153, 184] on icon at bounding box center [158, 185] width 10 height 10
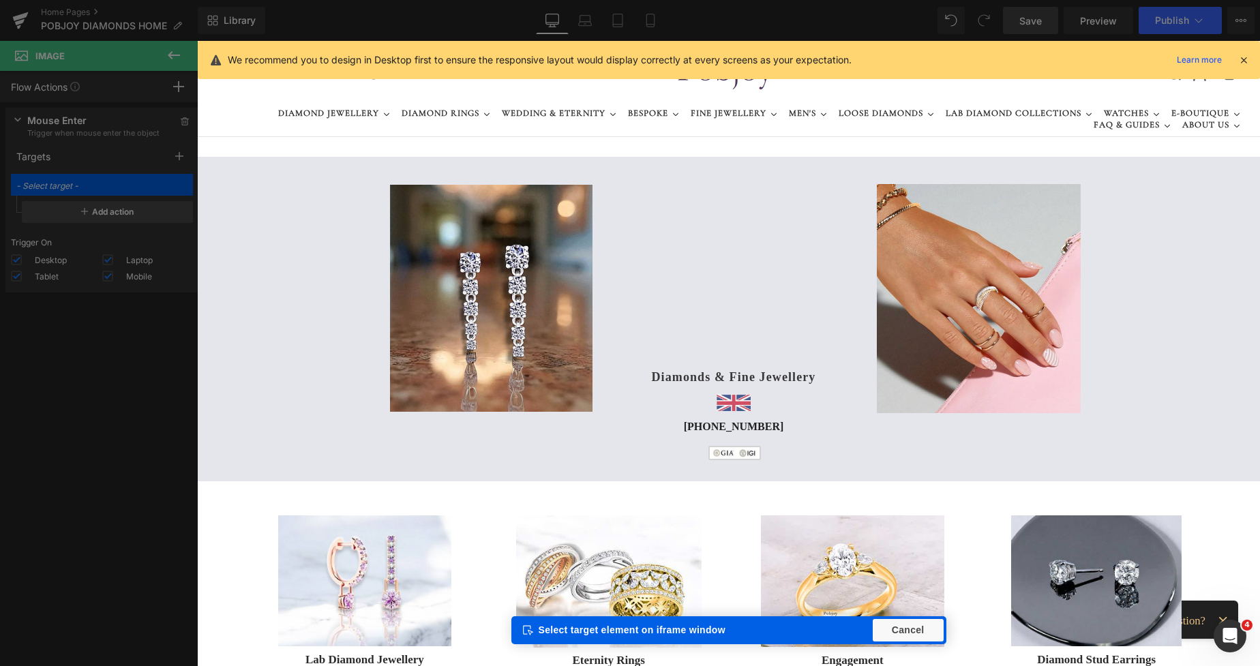
click at [946, 25] on nav "You are previewing how the will restyle your page. You can not edit Elements in…" at bounding box center [630, 20] width 1260 height 41
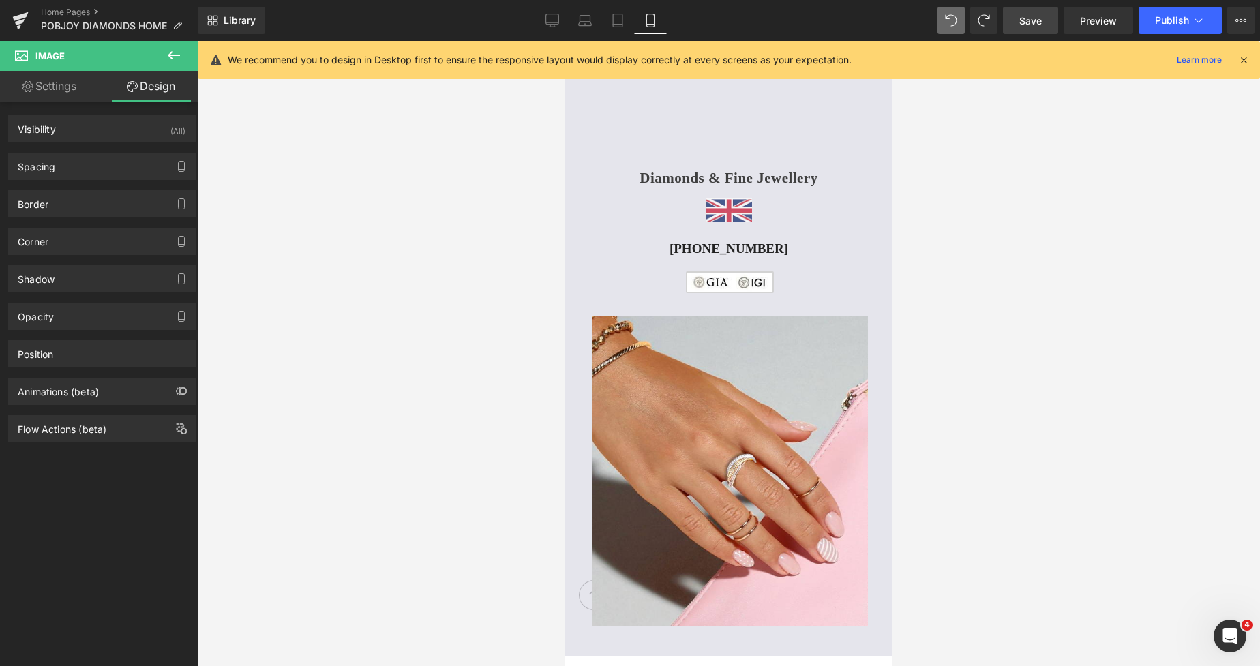
scroll to position [778, 0]
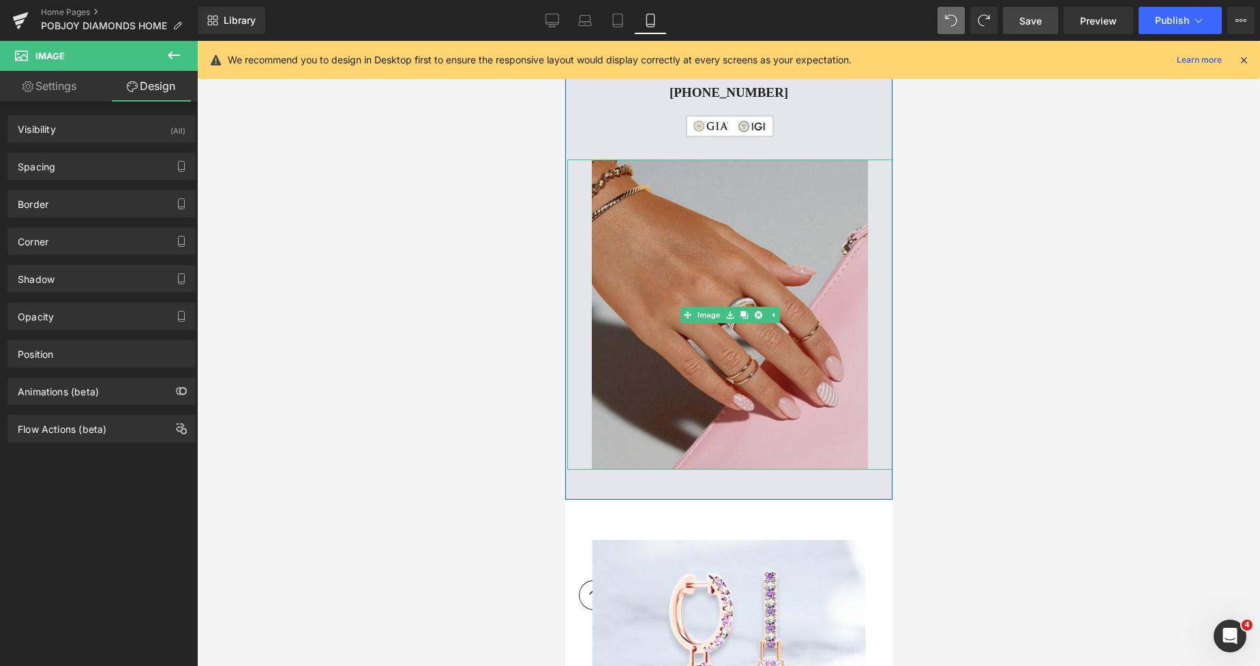
click at [681, 225] on img at bounding box center [729, 314] width 276 height 310
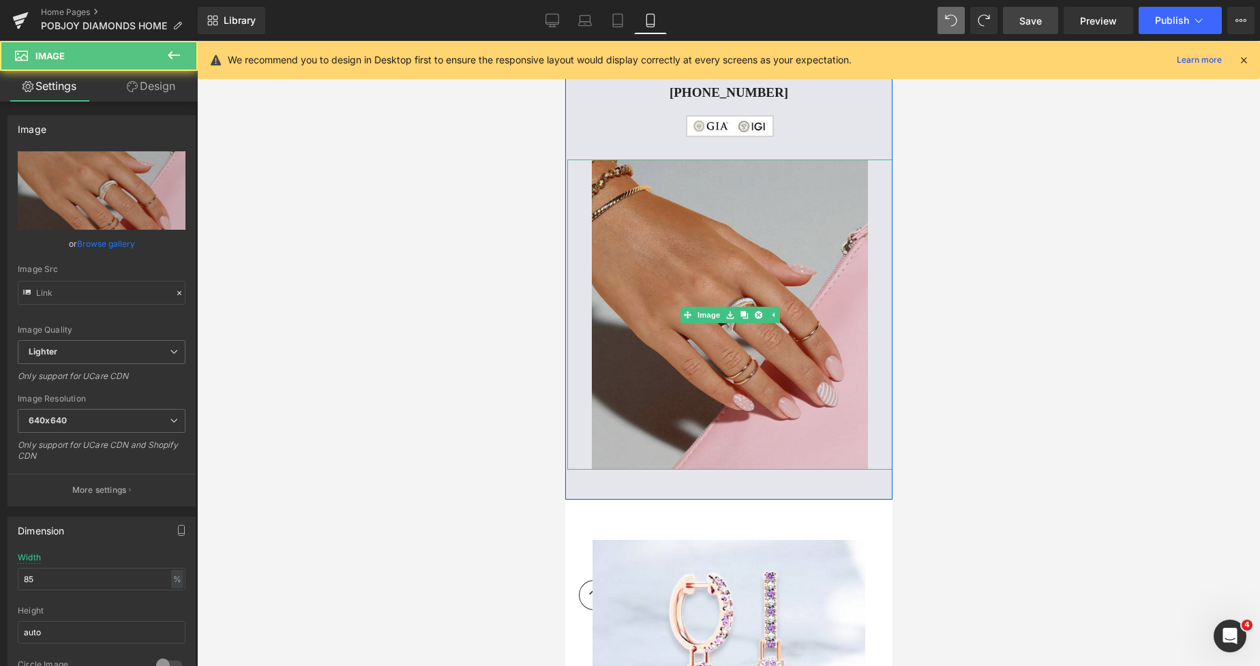
type input "[URL][DOMAIN_NAME]"
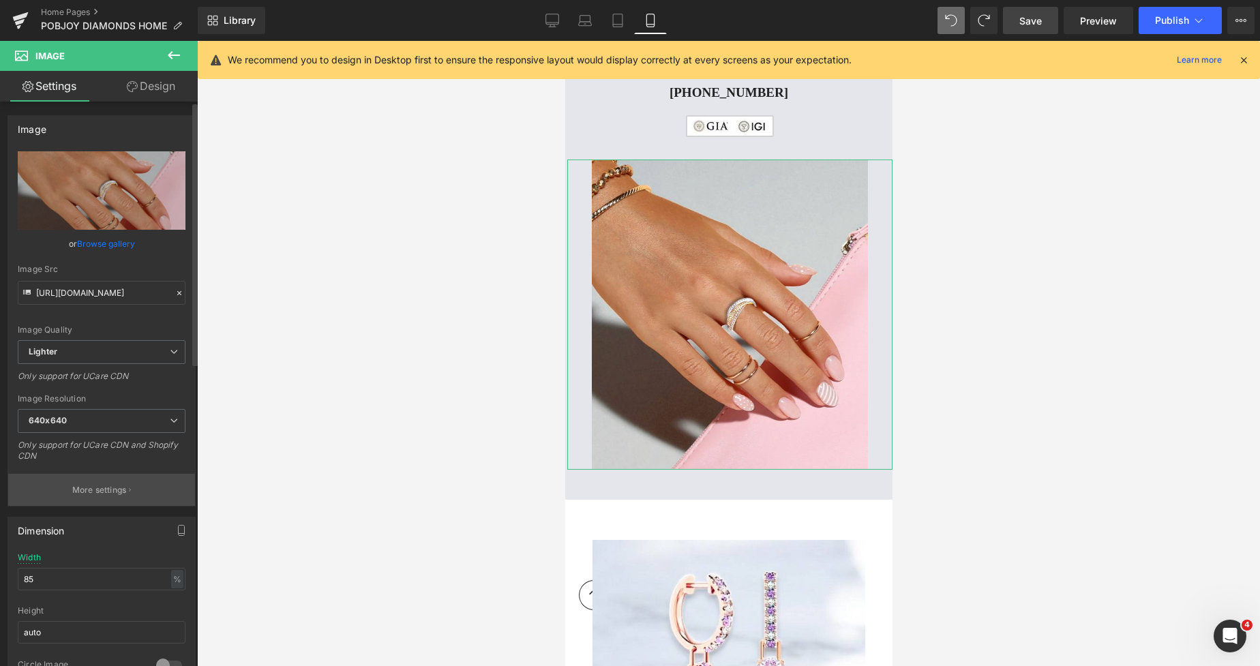
click at [107, 484] on p "More settings" at bounding box center [99, 490] width 55 height 12
click at [984, 228] on div at bounding box center [728, 353] width 1063 height 625
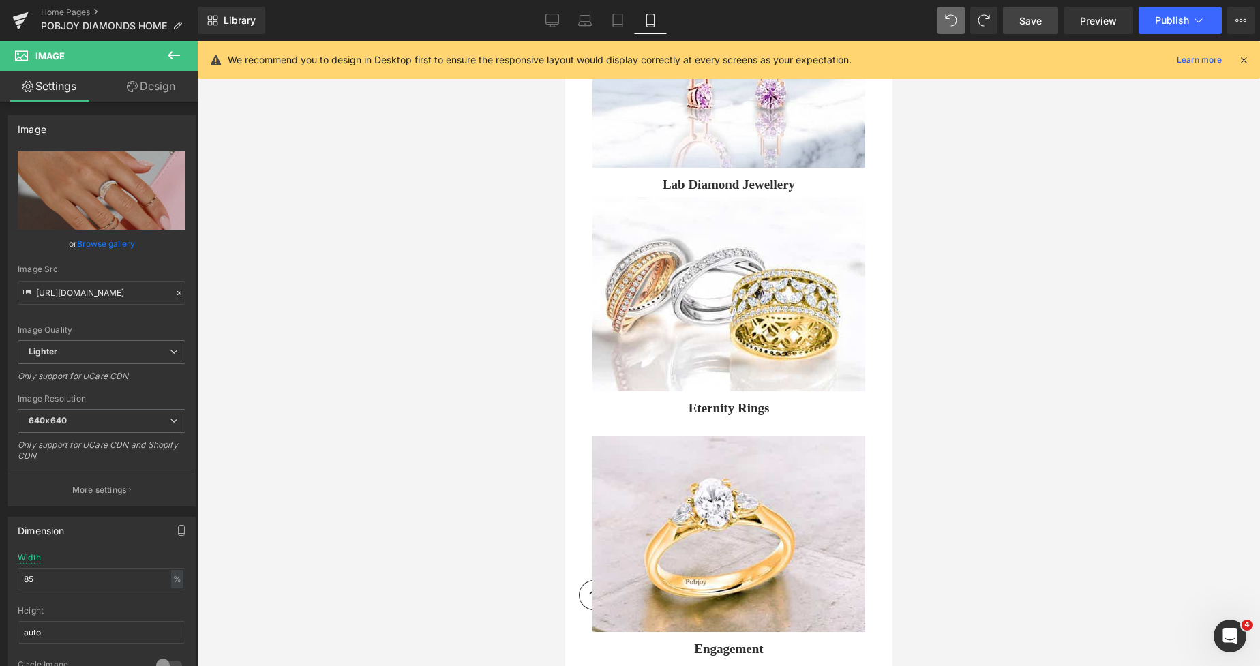
scroll to position [725, 0]
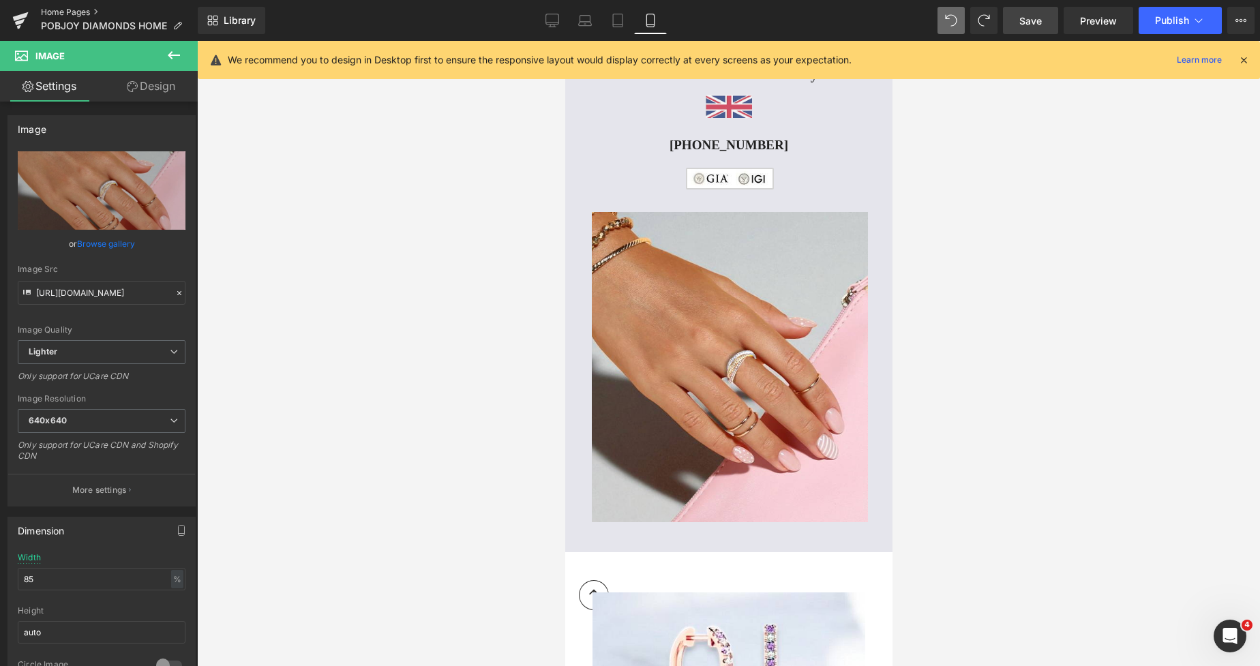
click at [86, 12] on link "Home Pages" at bounding box center [119, 12] width 157 height 11
click at [1156, 20] on span "Publish" at bounding box center [1172, 20] width 34 height 11
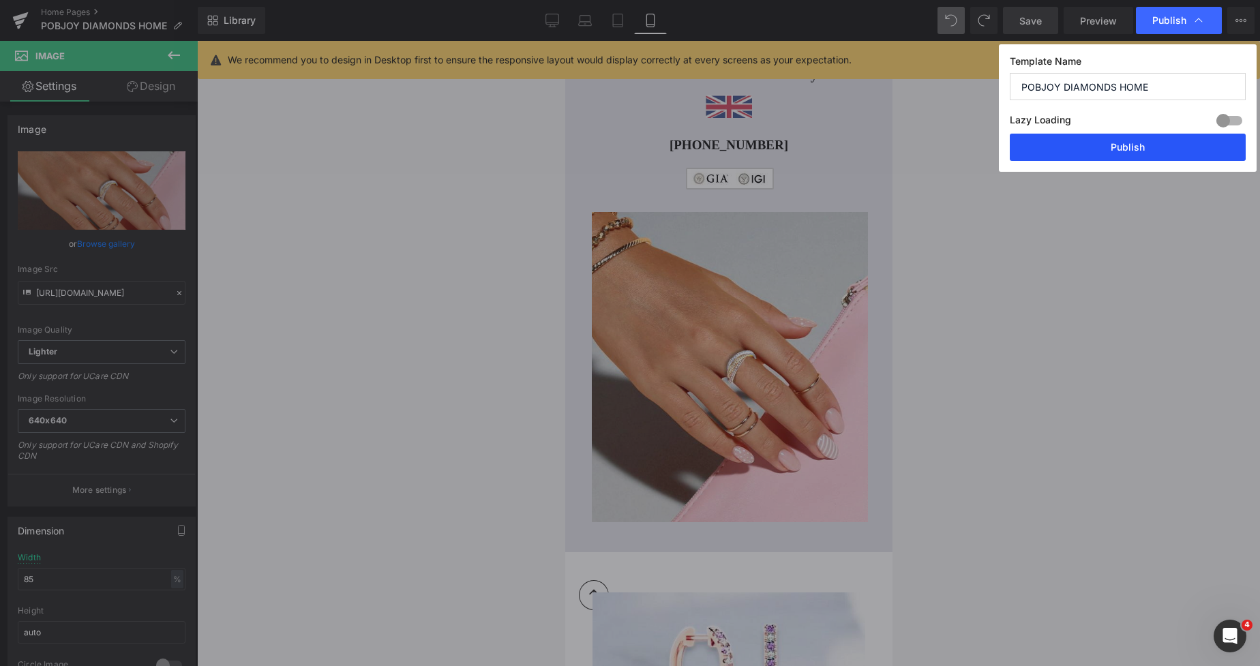
click at [1110, 141] on button "Publish" at bounding box center [1127, 147] width 236 height 27
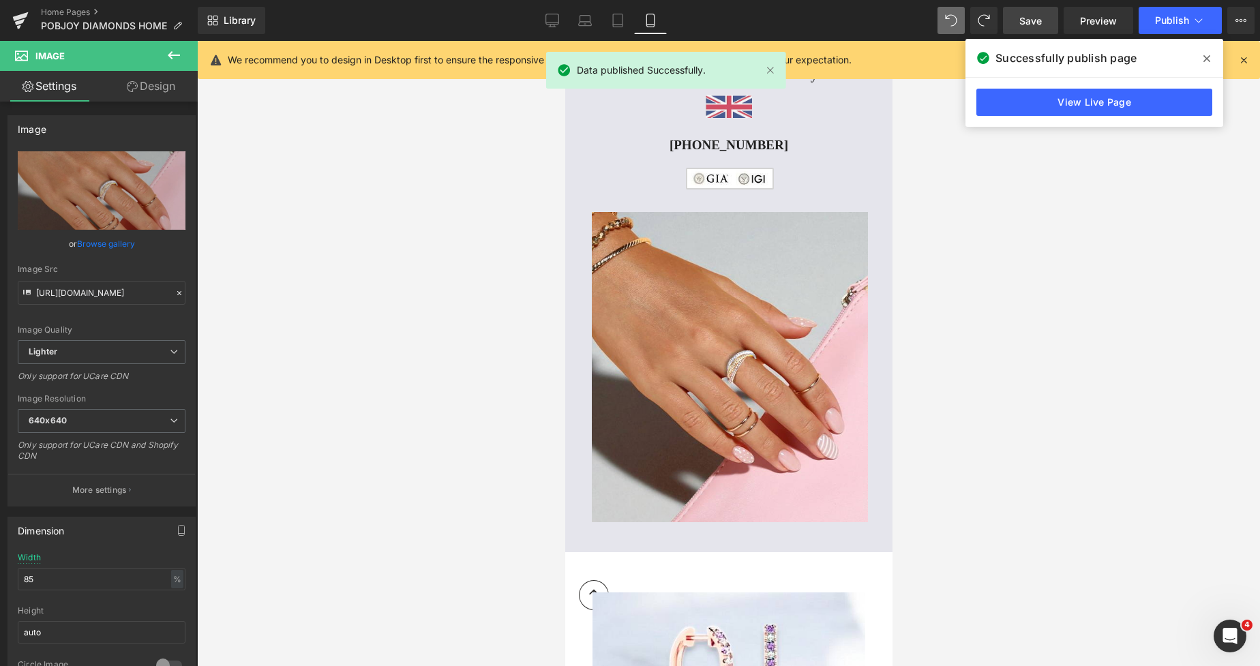
drag, startPoint x: 549, startPoint y: 20, endPoint x: 342, endPoint y: 38, distance: 207.3
click at [549, 20] on icon at bounding box center [552, 21] width 14 height 14
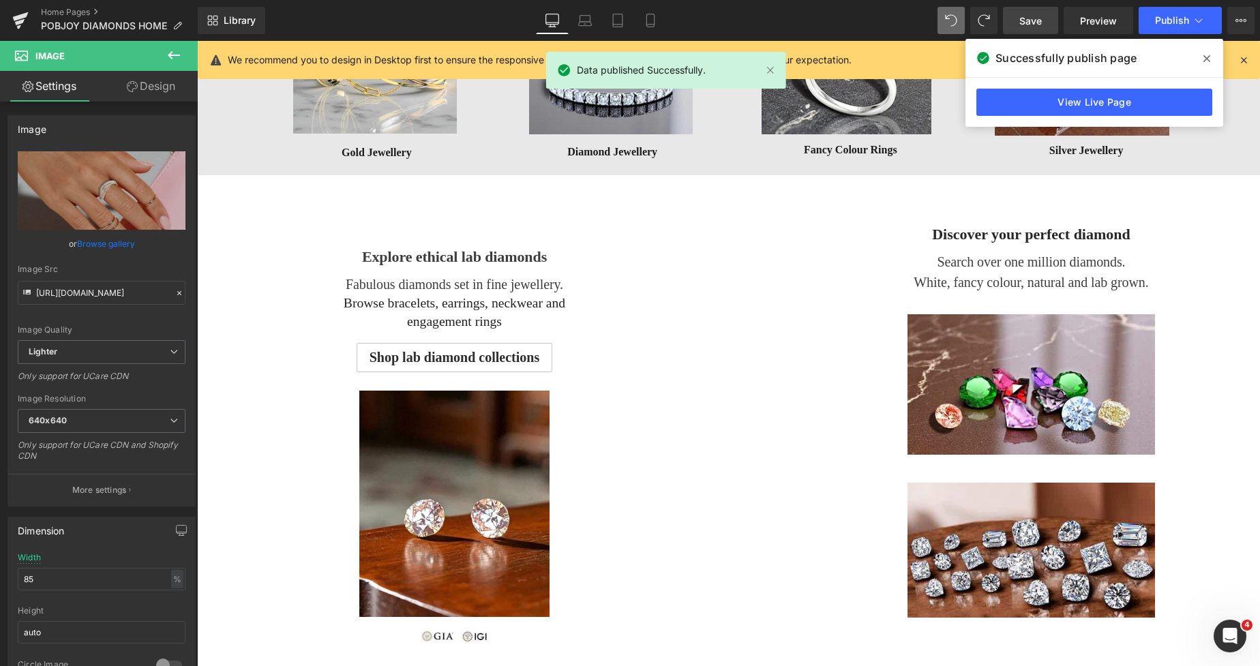
type input "73"
click at [78, 13] on link "Home Pages" at bounding box center [119, 12] width 157 height 11
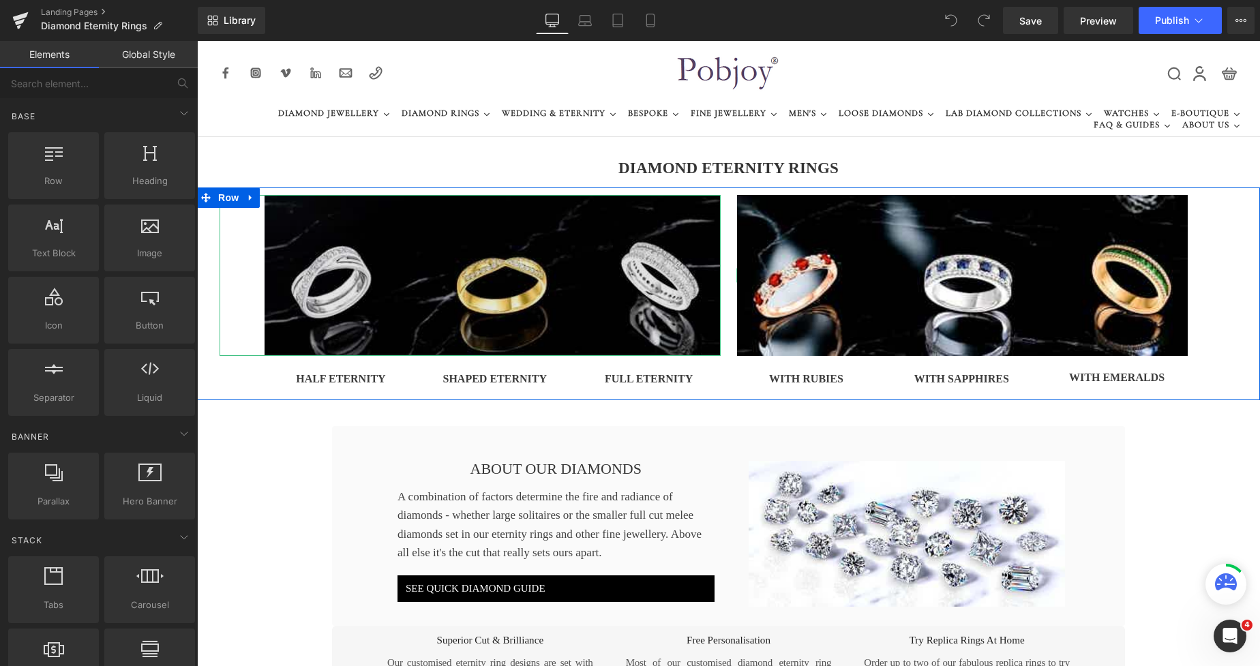
click at [372, 269] on img at bounding box center [491, 276] width 455 height 162
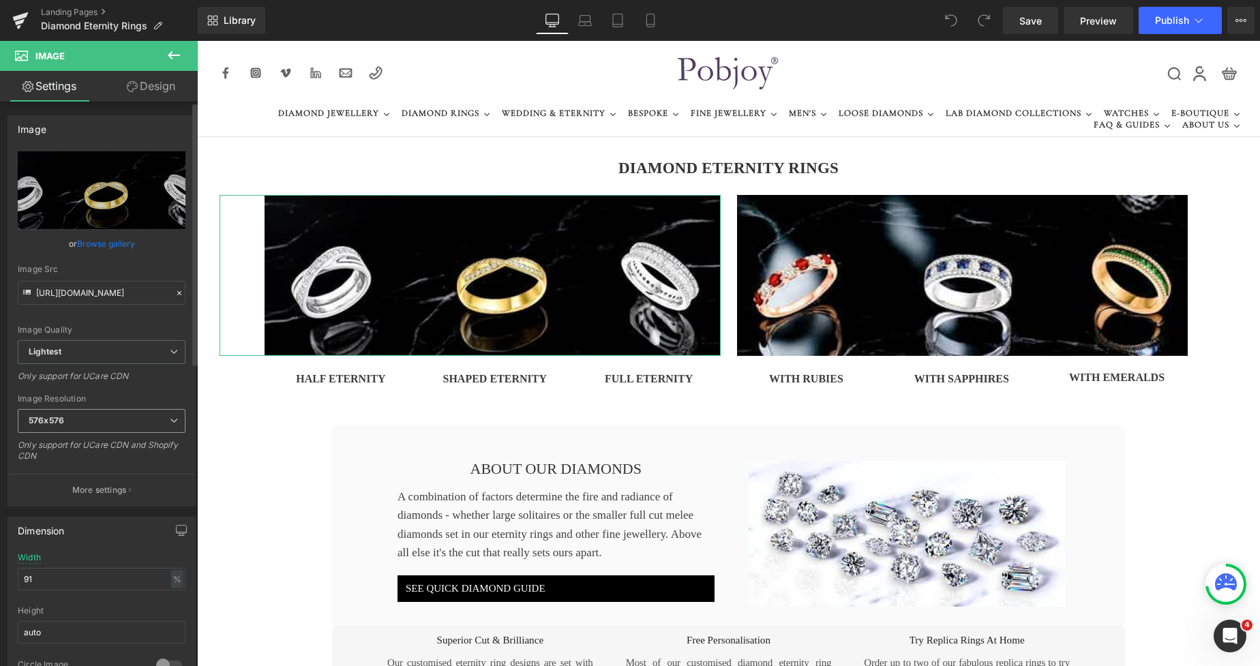
click at [74, 413] on span "576x576" at bounding box center [102, 421] width 168 height 24
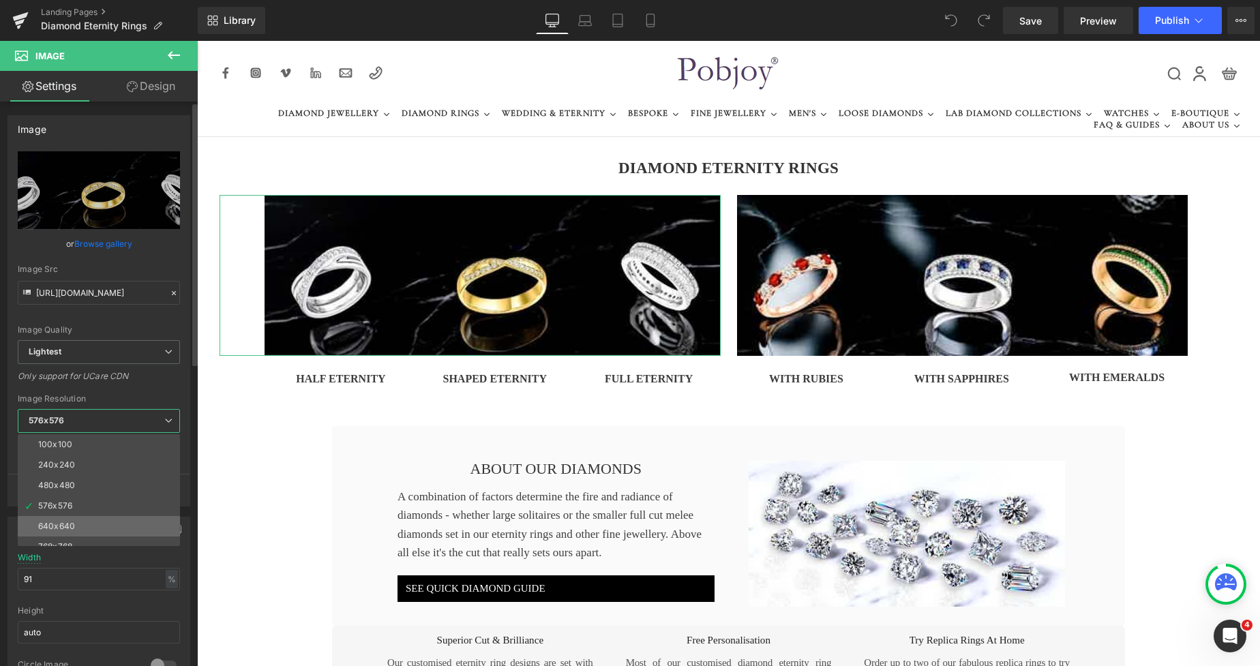
click at [59, 520] on li "640x640" at bounding box center [102, 526] width 168 height 20
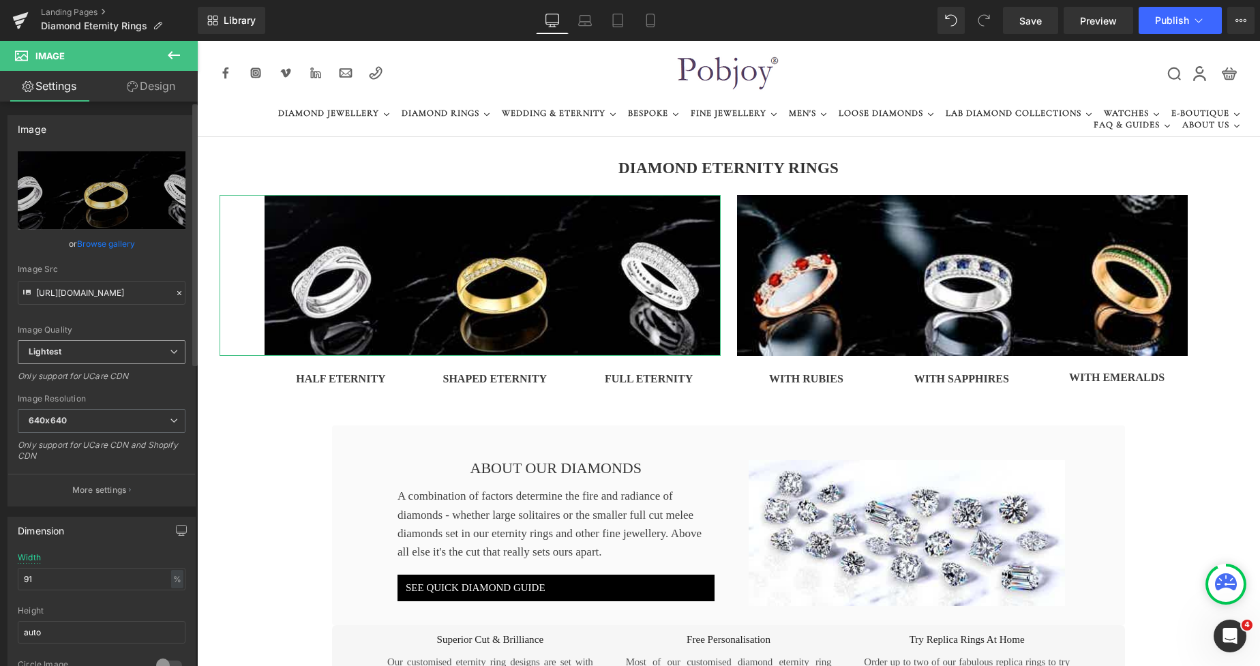
click at [102, 356] on span "Lightest" at bounding box center [102, 352] width 168 height 24
click at [86, 373] on li "Lighter" at bounding box center [99, 376] width 162 height 20
type input "https://ucarecdn.com/b2f62388-c44c-4ee6-8676-c4c6d94da21a/-/format/auto/-/previ…"
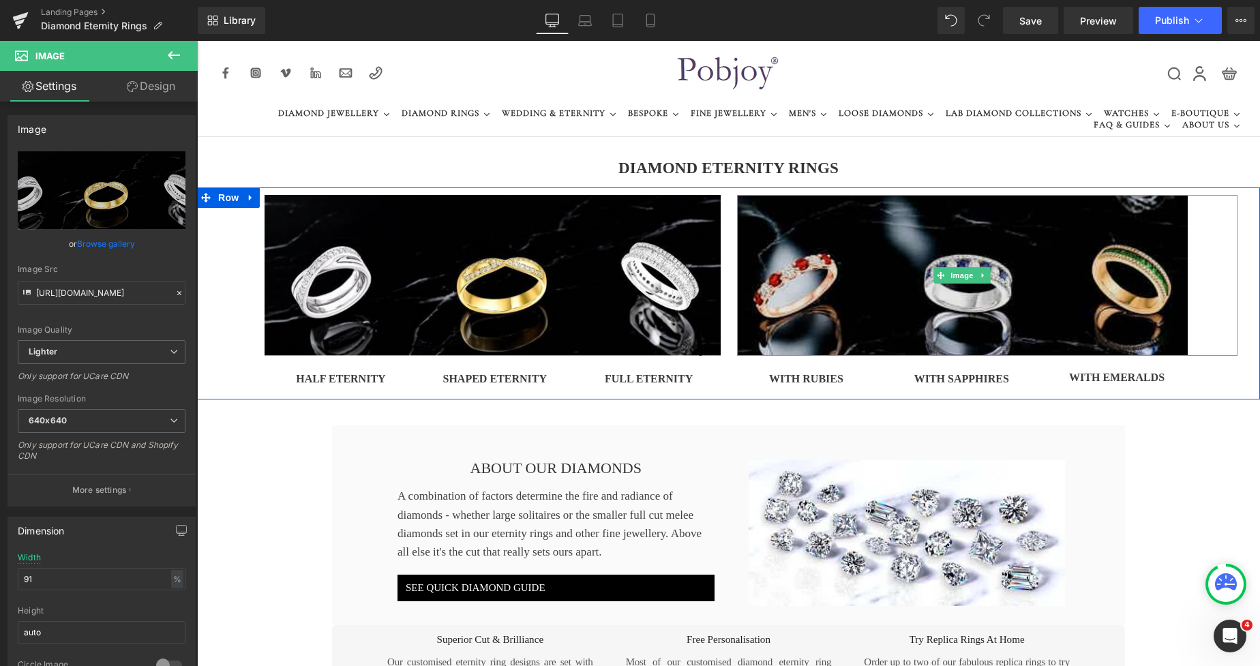
click at [770, 261] on img at bounding box center [962, 276] width 451 height 162
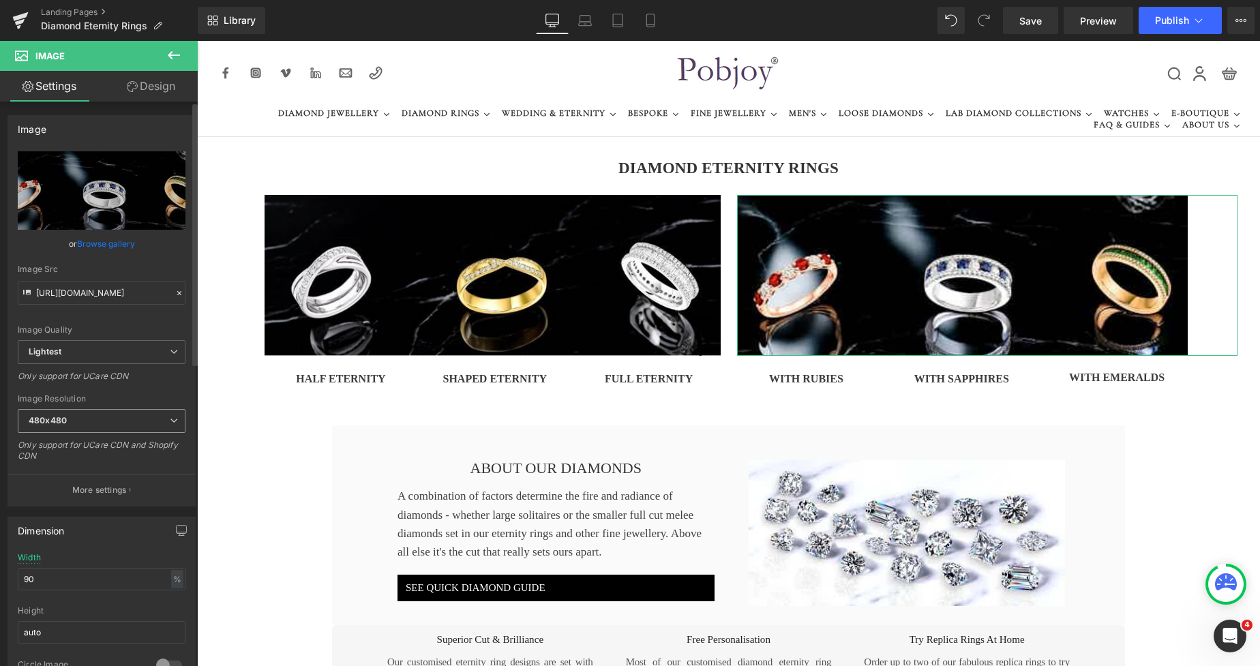
click at [93, 418] on span "480x480" at bounding box center [102, 421] width 168 height 24
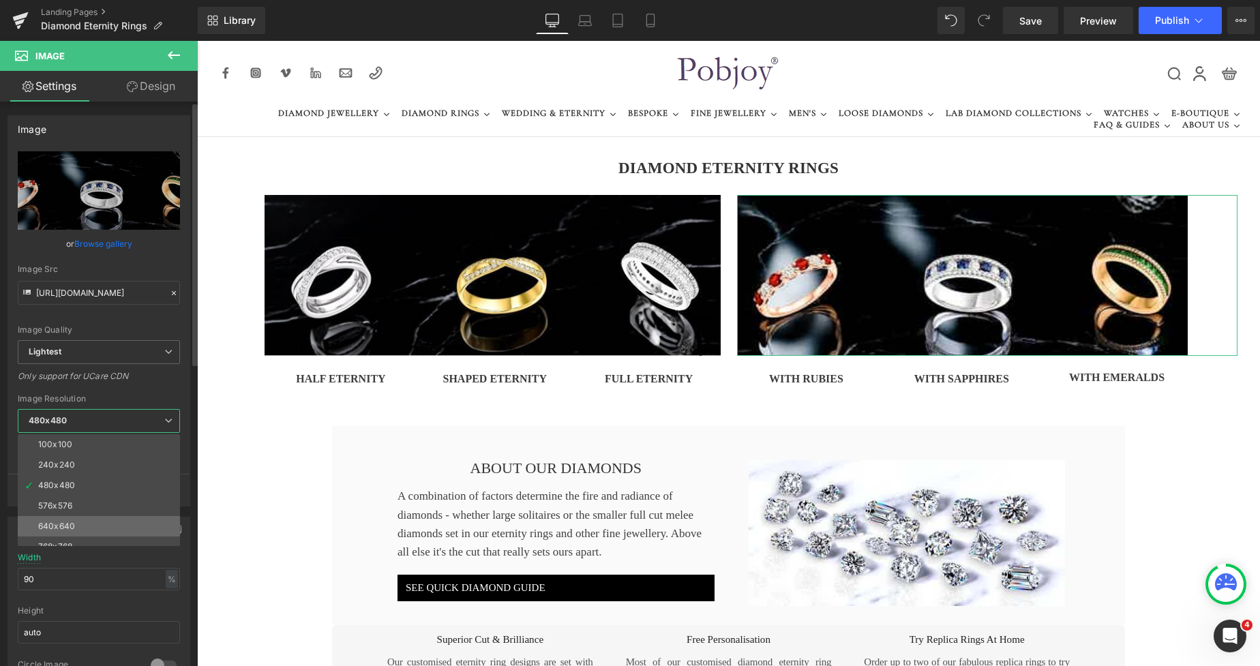
click at [59, 525] on div "640x640" at bounding box center [56, 526] width 37 height 10
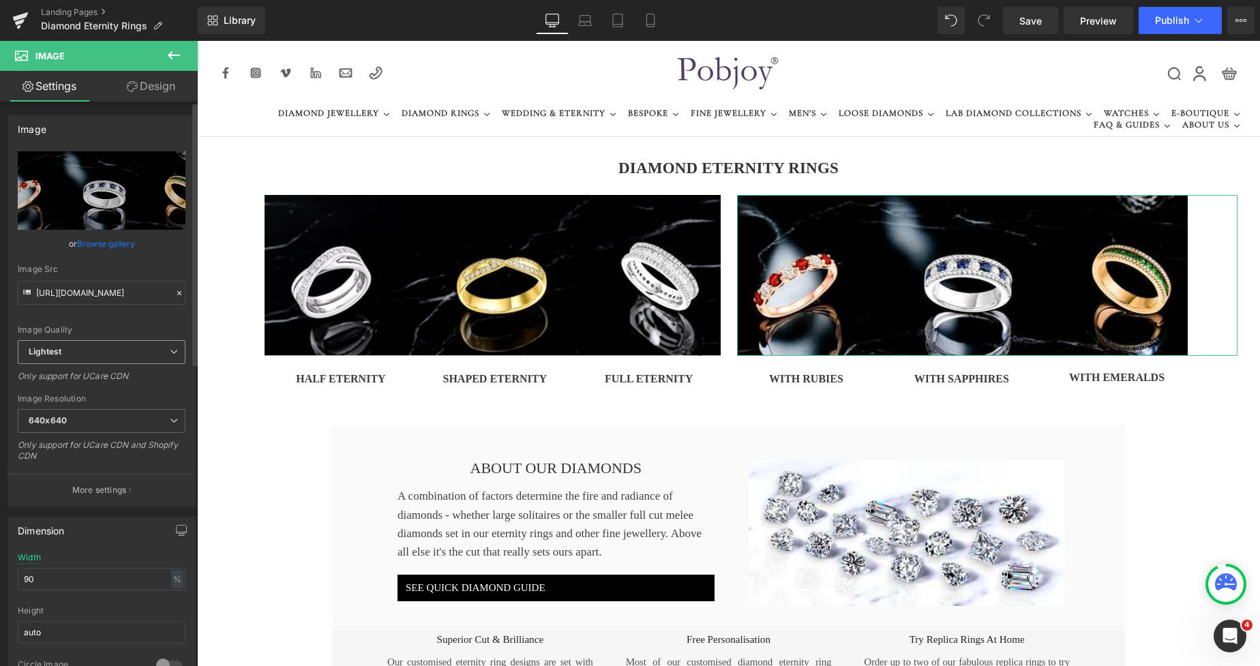
click at [115, 354] on span "Lightest" at bounding box center [102, 352] width 168 height 24
click at [100, 370] on li "Lighter" at bounding box center [99, 376] width 162 height 20
type input "https://ucarecdn.com/14f69974-a38e-4a3c-9d14-d9af5a353de3/-/format/auto/-/previ…"
click at [1030, 24] on span "Save" at bounding box center [1030, 21] width 22 height 14
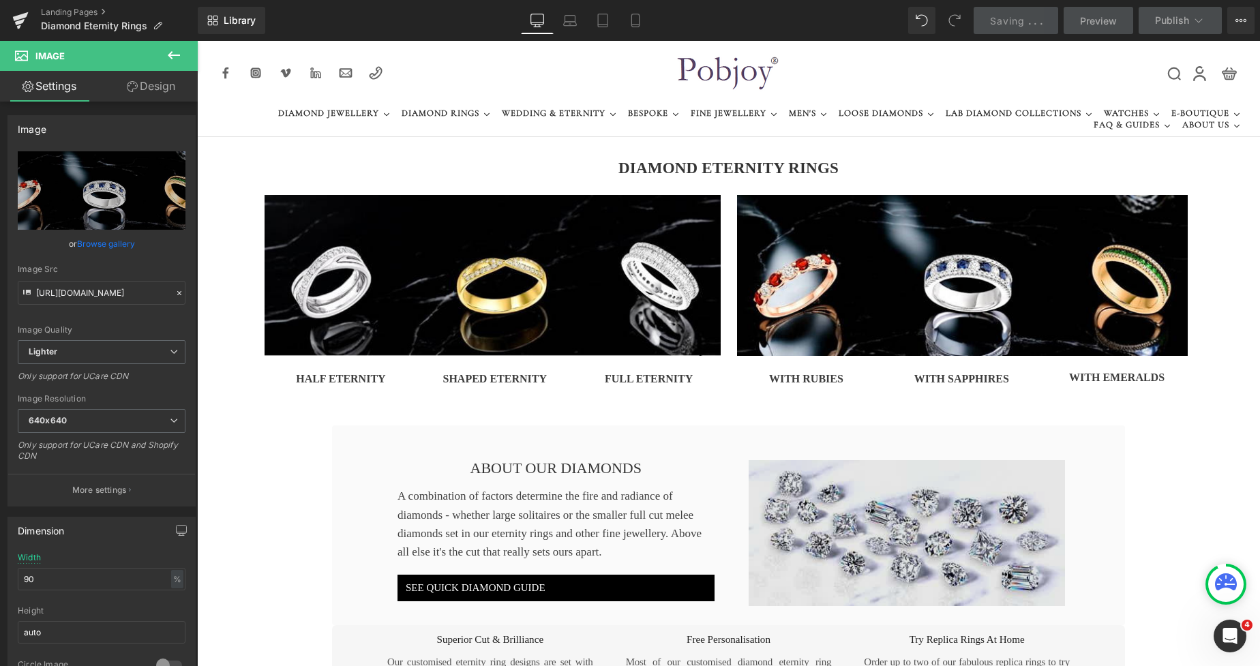
click at [815, 491] on img at bounding box center [906, 533] width 317 height 146
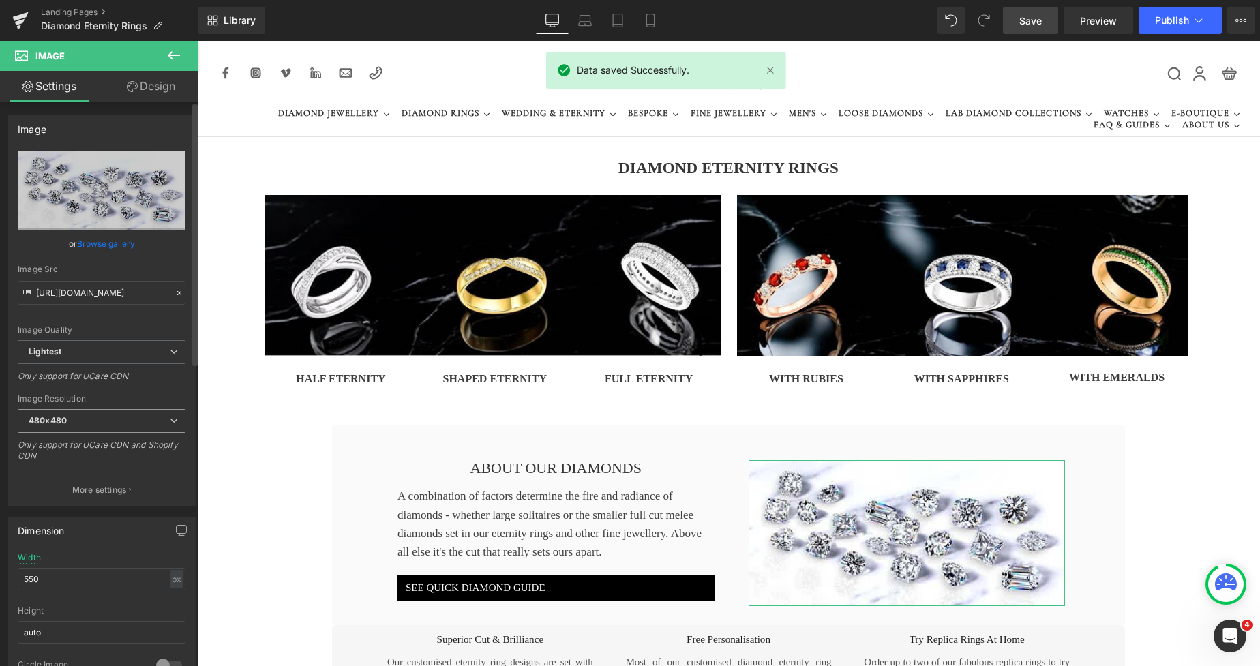
click at [65, 422] on b "480x480" at bounding box center [48, 420] width 38 height 10
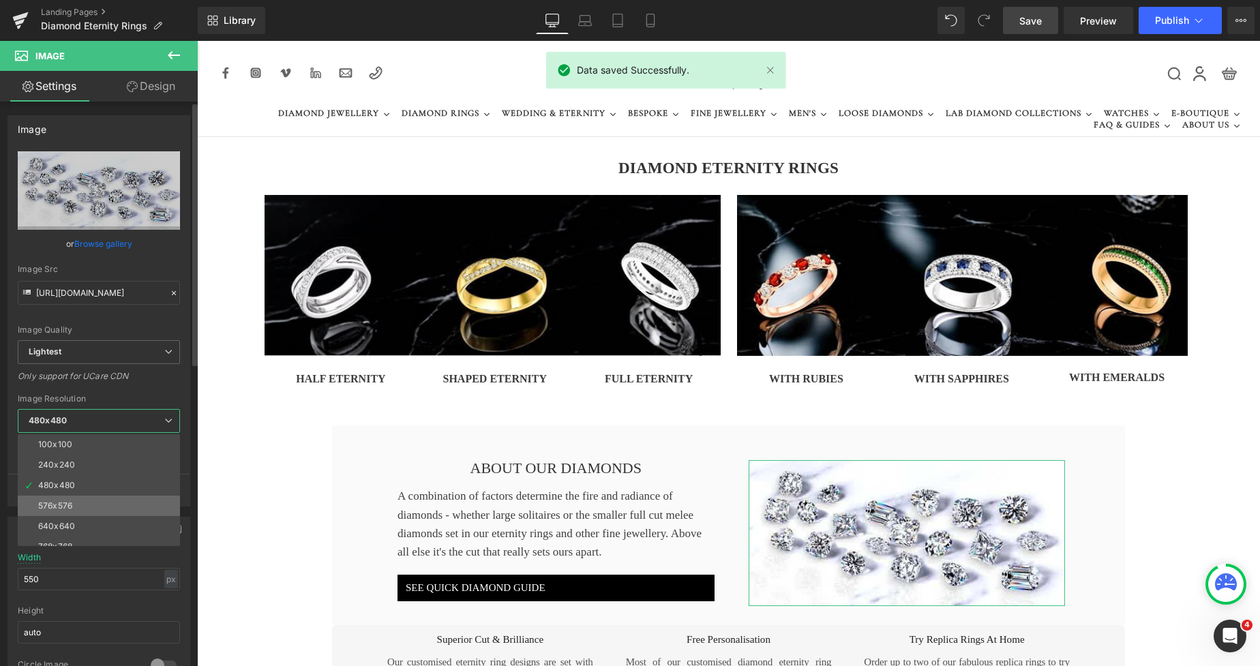
click at [59, 499] on li "576x576" at bounding box center [102, 505] width 168 height 20
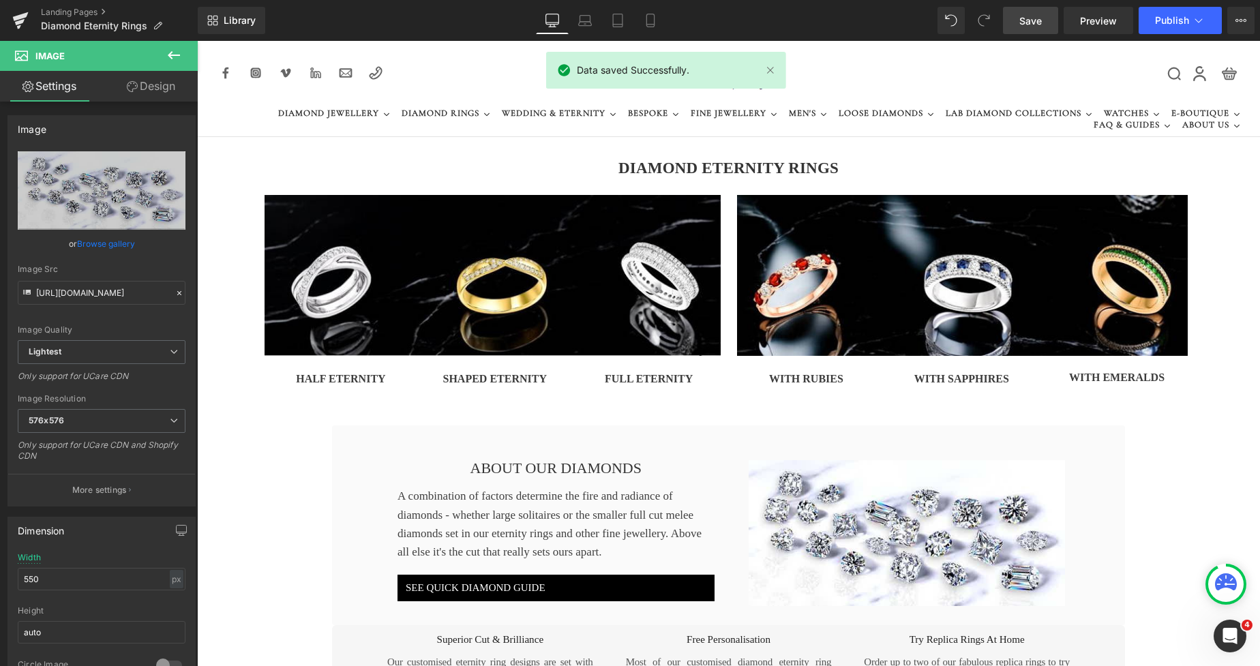
type input "https://ucarecdn.com/31b7e699-ed91-46b2-b6d5-70d5aa5df019/-/format/auto/-/previ…"
drag, startPoint x: 1035, startPoint y: 27, endPoint x: 982, endPoint y: 59, distance: 61.5
click at [1035, 27] on span "Save" at bounding box center [1030, 21] width 22 height 14
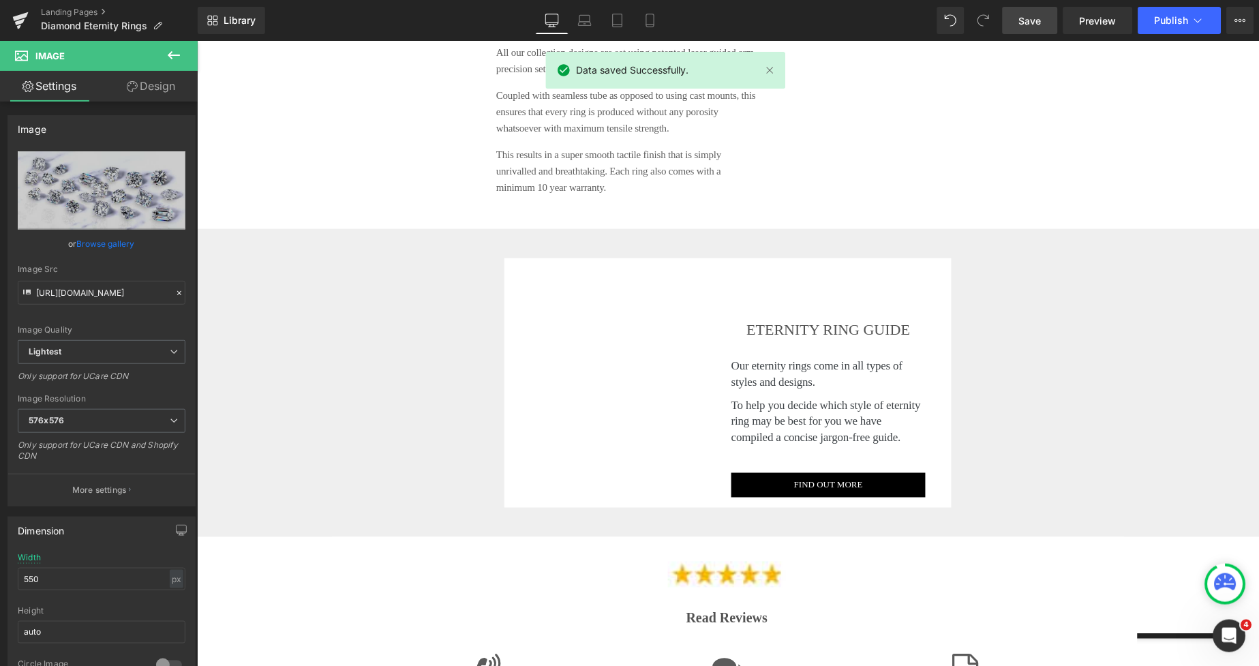
scroll to position [1482, 0]
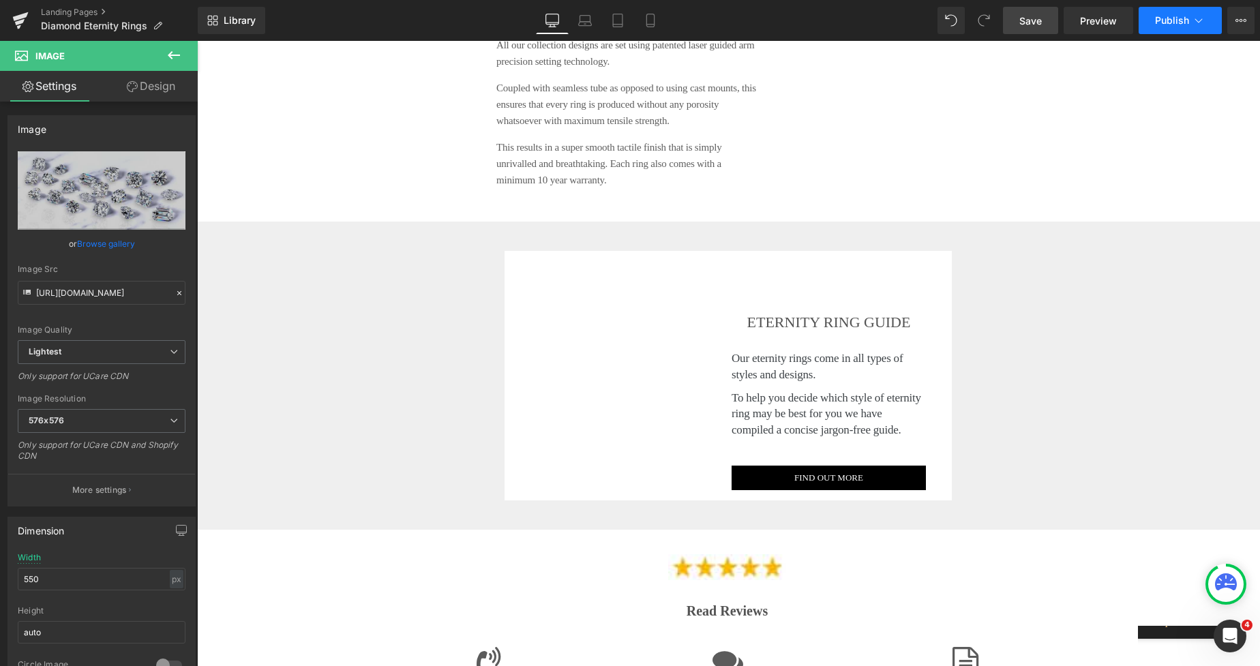
click at [1148, 17] on button "Publish" at bounding box center [1179, 20] width 83 height 27
click at [1024, 17] on span "Save" at bounding box center [1030, 21] width 22 height 14
click at [1157, 27] on button "Publish" at bounding box center [1179, 20] width 83 height 27
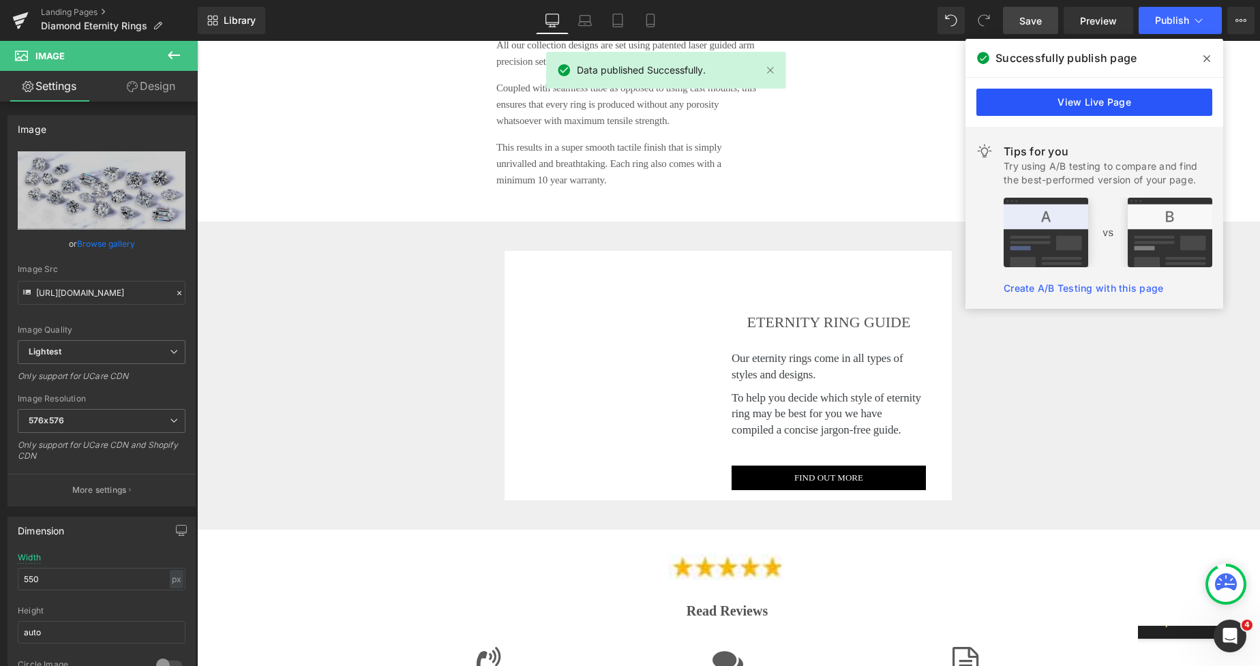
click at [0, 0] on link "View Live Page" at bounding box center [0, 0] width 0 height 0
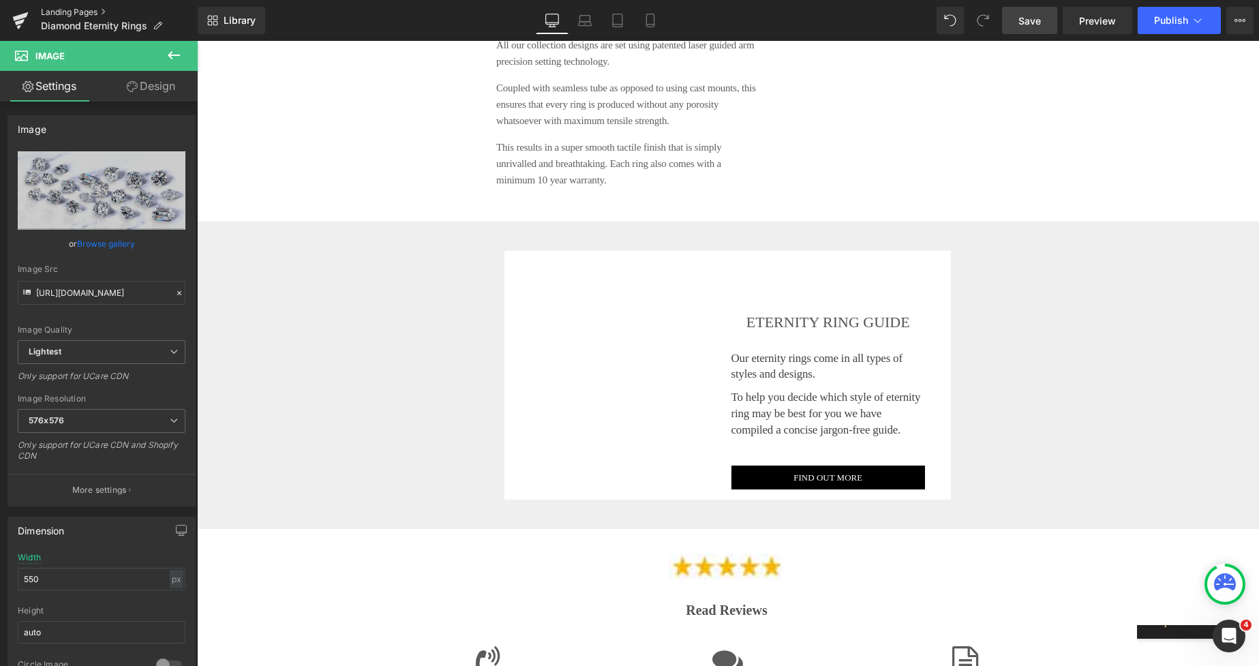
click at [65, 7] on link "Landing Pages" at bounding box center [119, 12] width 157 height 11
